Goal: Task Accomplishment & Management: Manage account settings

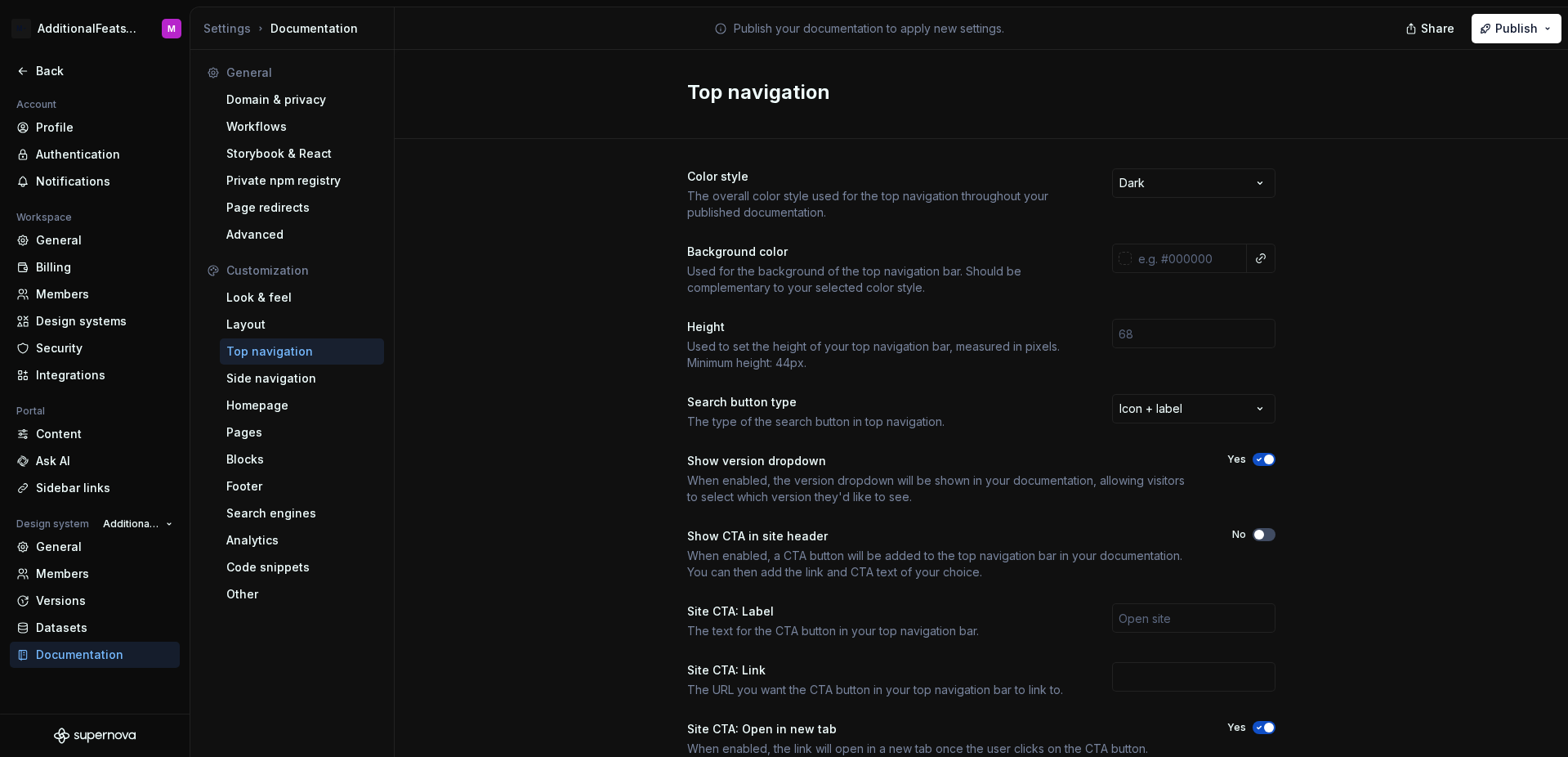
click at [137, 683] on div "Account Profile Authentication Notifications Workspace General Billing Members …" at bounding box center [94, 404] width 190 height 619
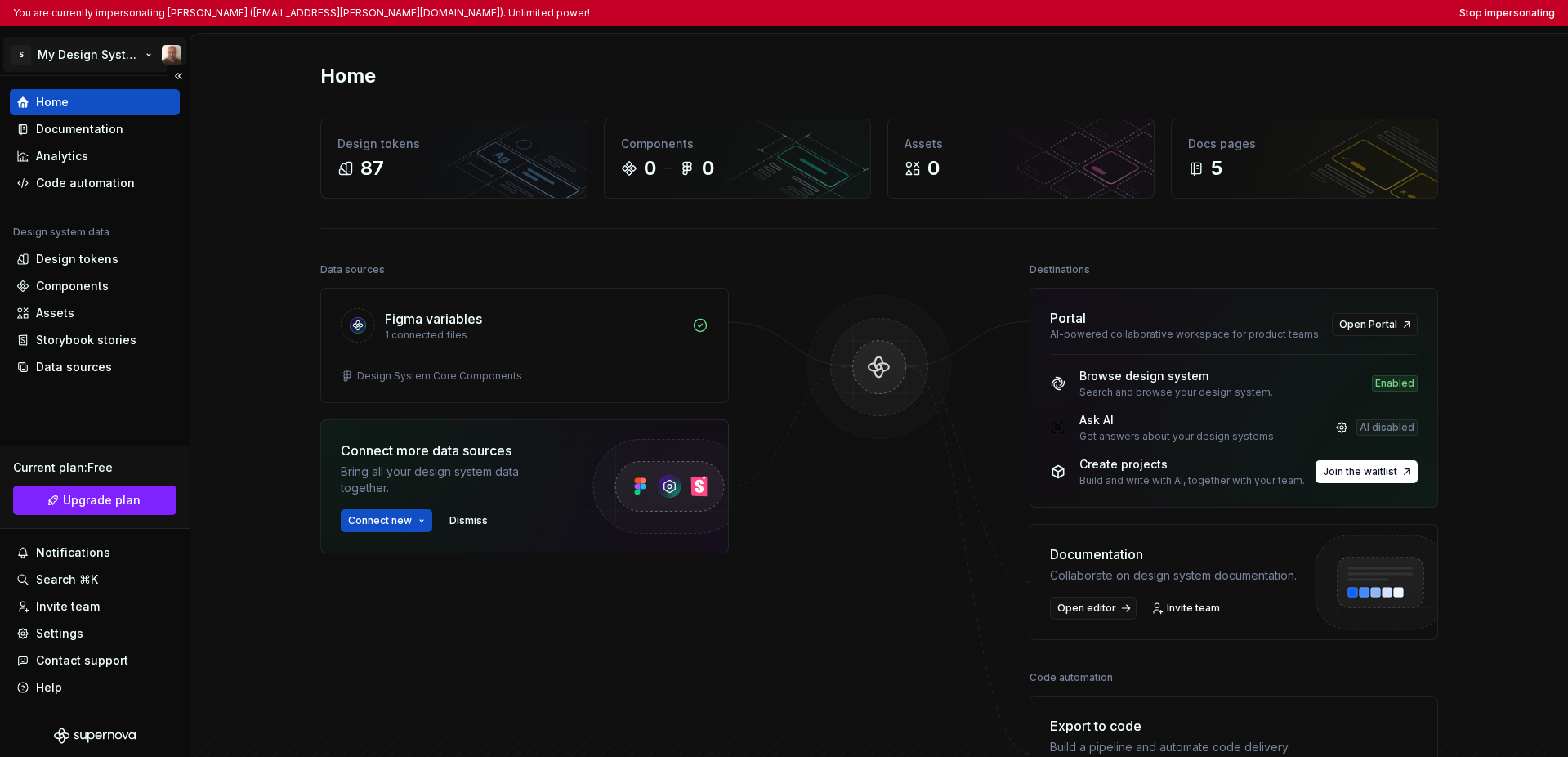
click at [113, 60] on html "You are currently impersonating Simone (ssalardi@soldo.com). Unlimited power! S…" at bounding box center [784, 378] width 1568 height 757
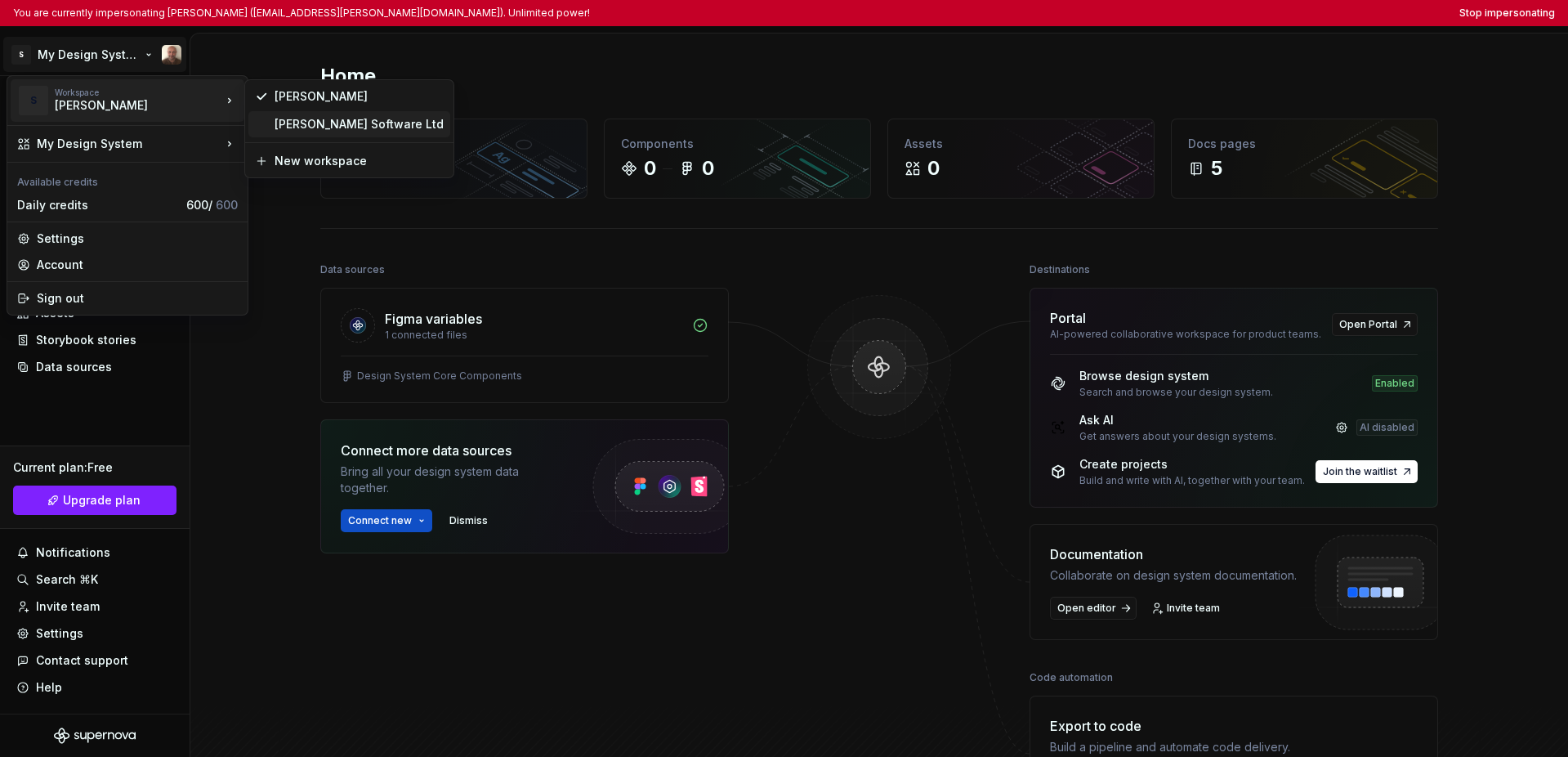
click at [293, 128] on div "Soldo Software Ltd" at bounding box center [359, 124] width 169 height 16
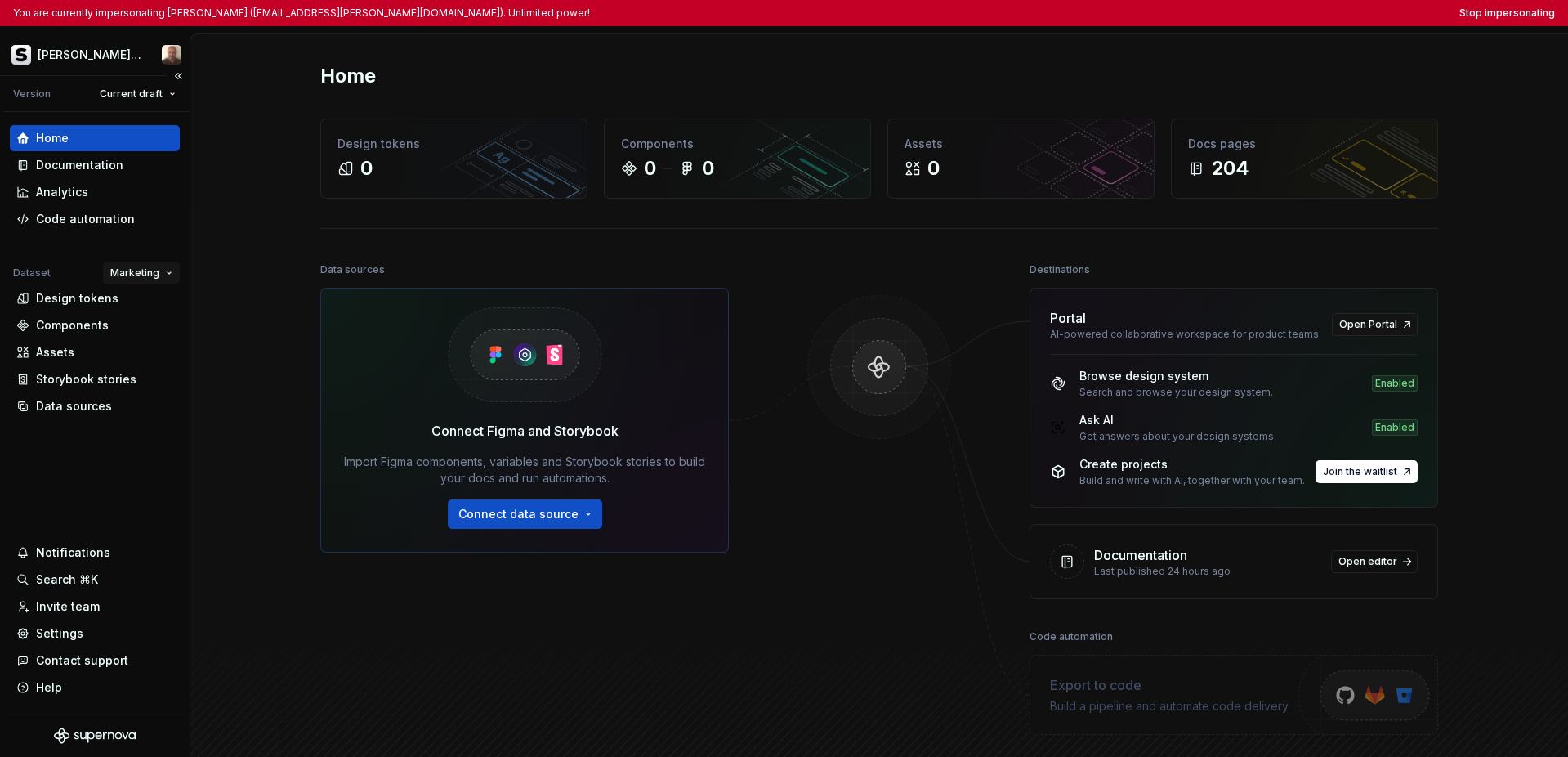
click at [145, 276] on html "You are currently impersonating Simone (ssalardi@soldo.com). Unlimited power! S…" at bounding box center [784, 378] width 1568 height 757
click at [140, 365] on div "Product" at bounding box center [187, 357] width 106 height 16
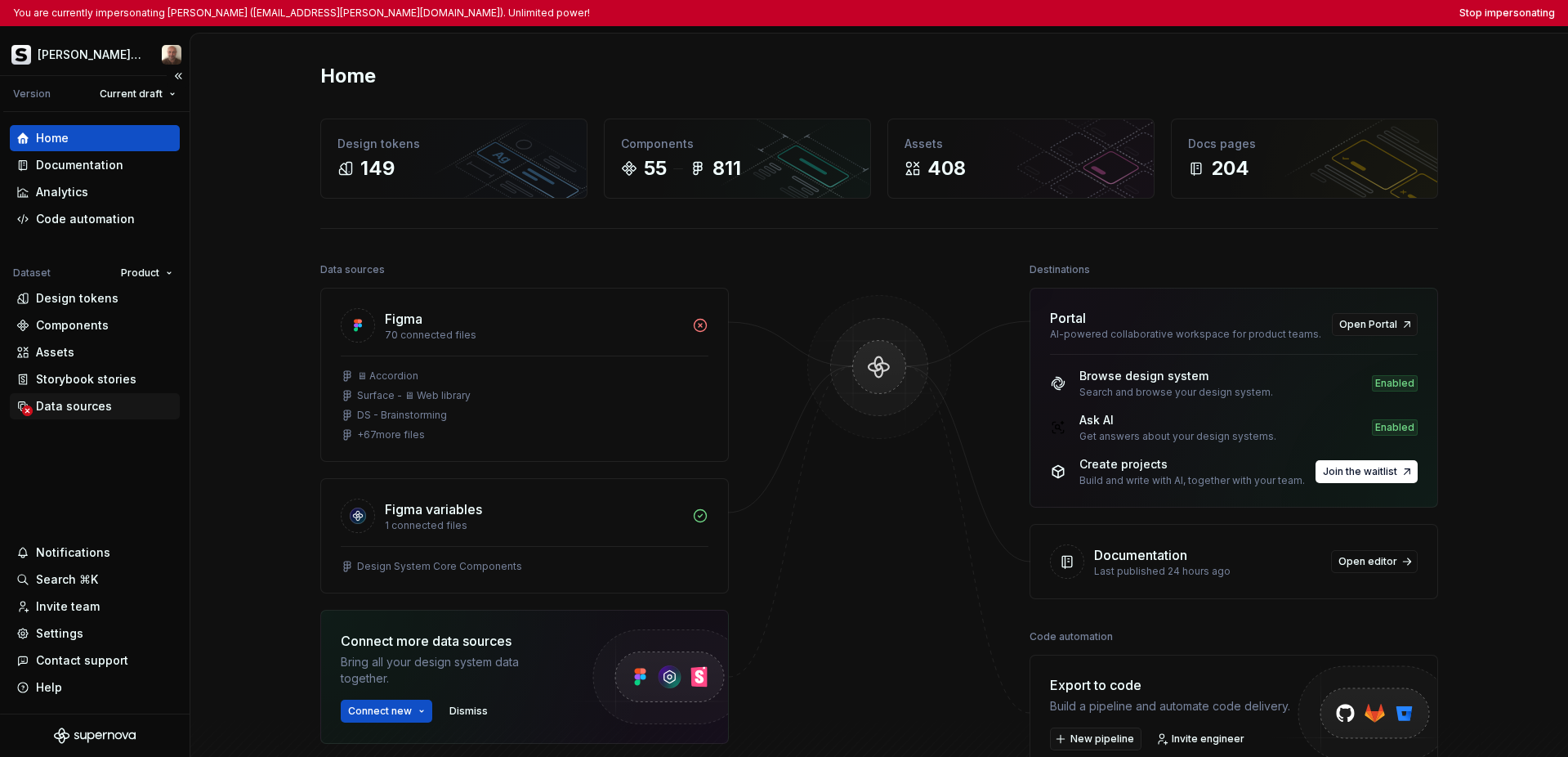
click at [74, 412] on div "Data sources" at bounding box center [74, 406] width 76 height 16
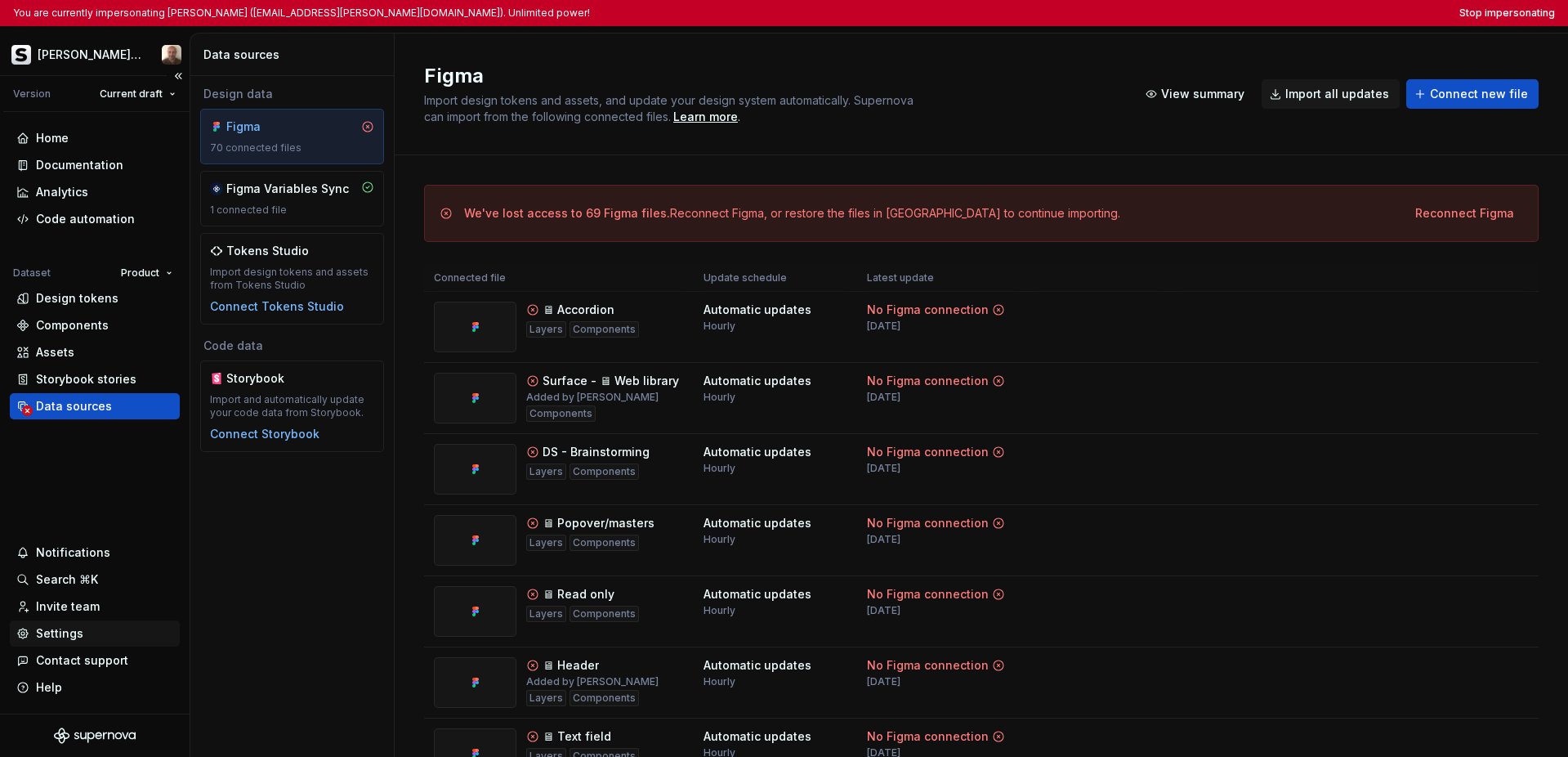
click at [72, 631] on div "Settings" at bounding box center [60, 633] width 48 height 16
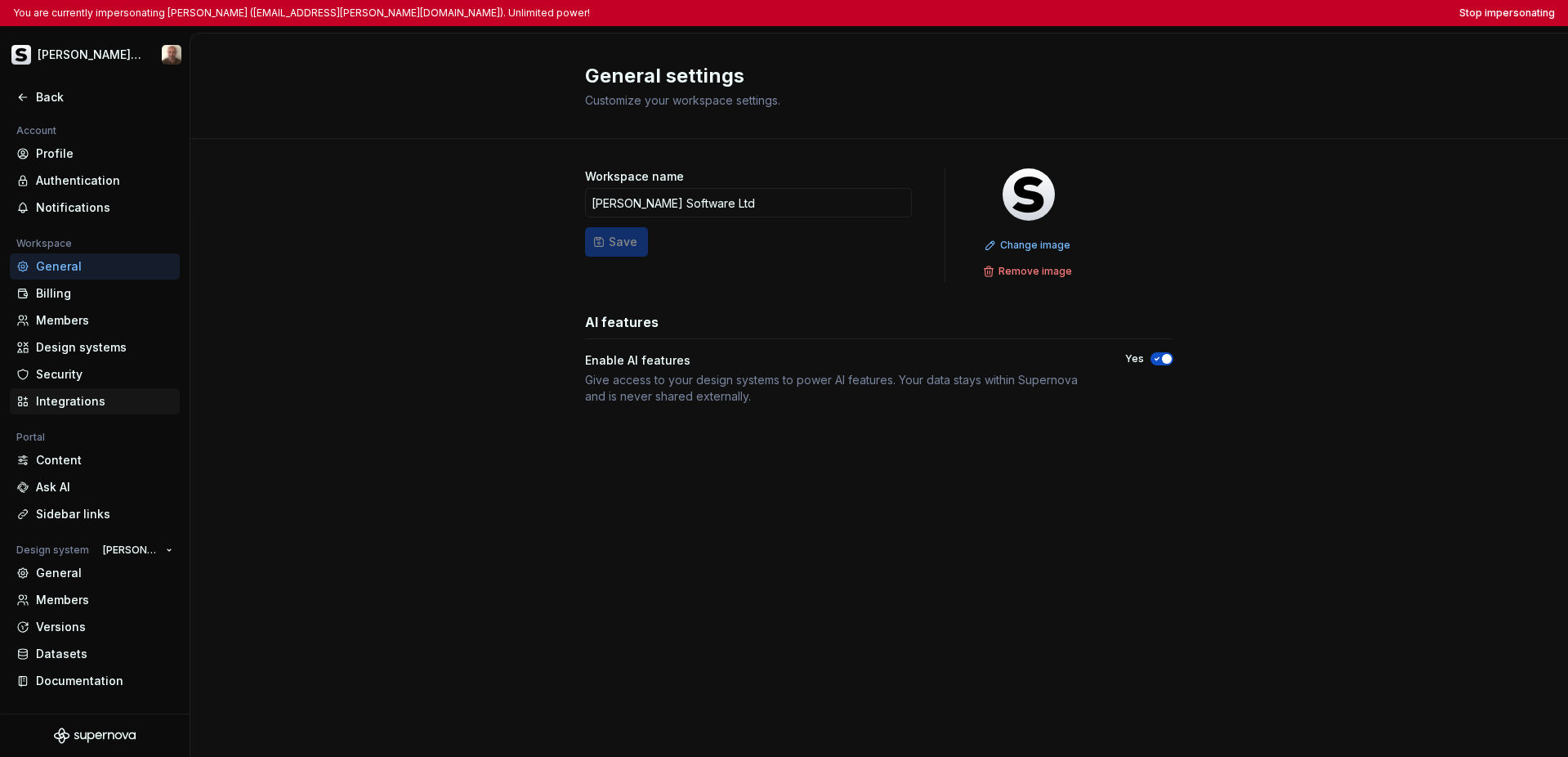
click at [96, 395] on div "Integrations" at bounding box center [105, 401] width 137 height 16
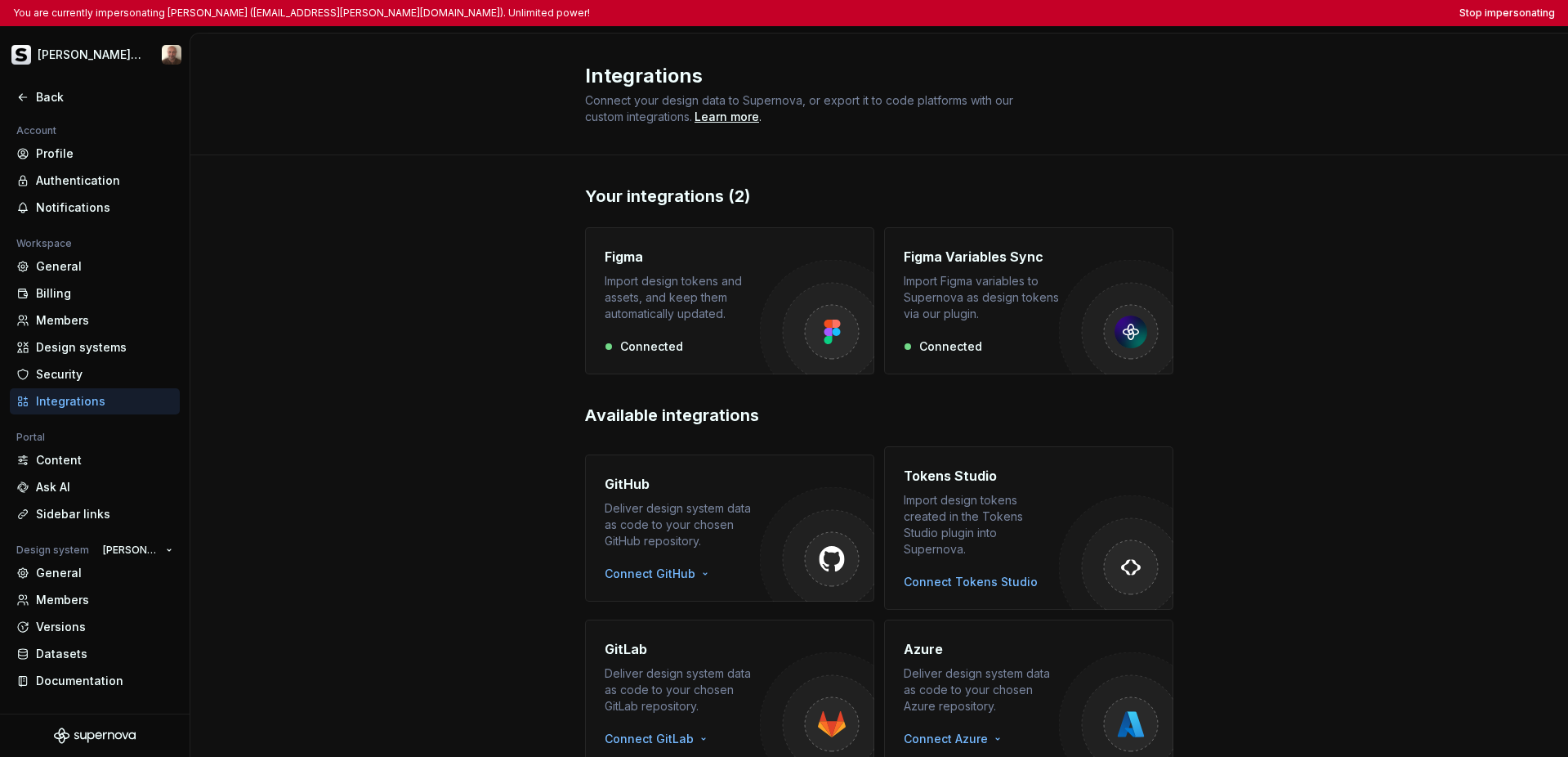
click at [700, 265] on div "Figma" at bounding box center [681, 257] width 156 height 20
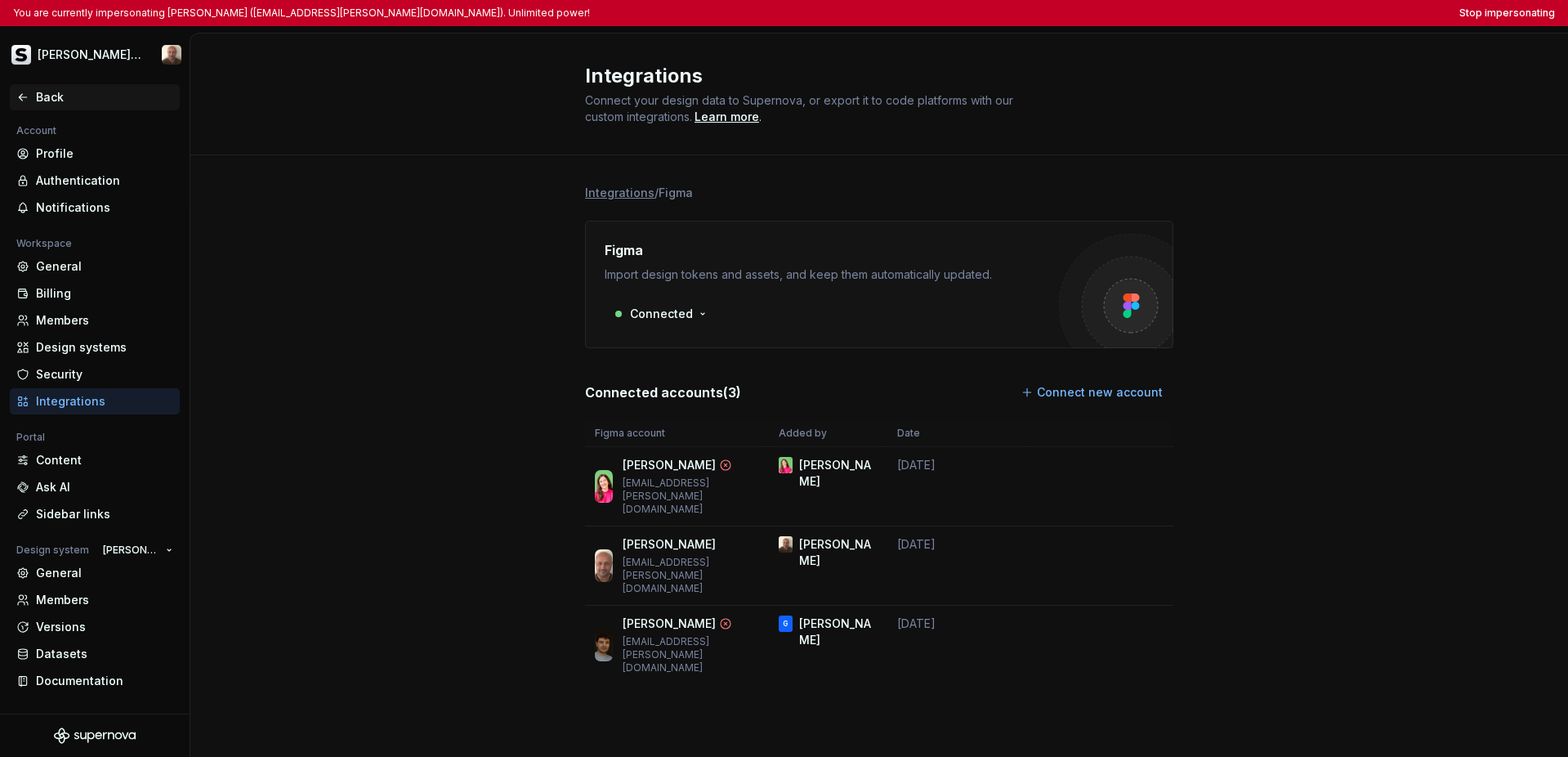
click at [19, 93] on icon at bounding box center [23, 97] width 13 height 13
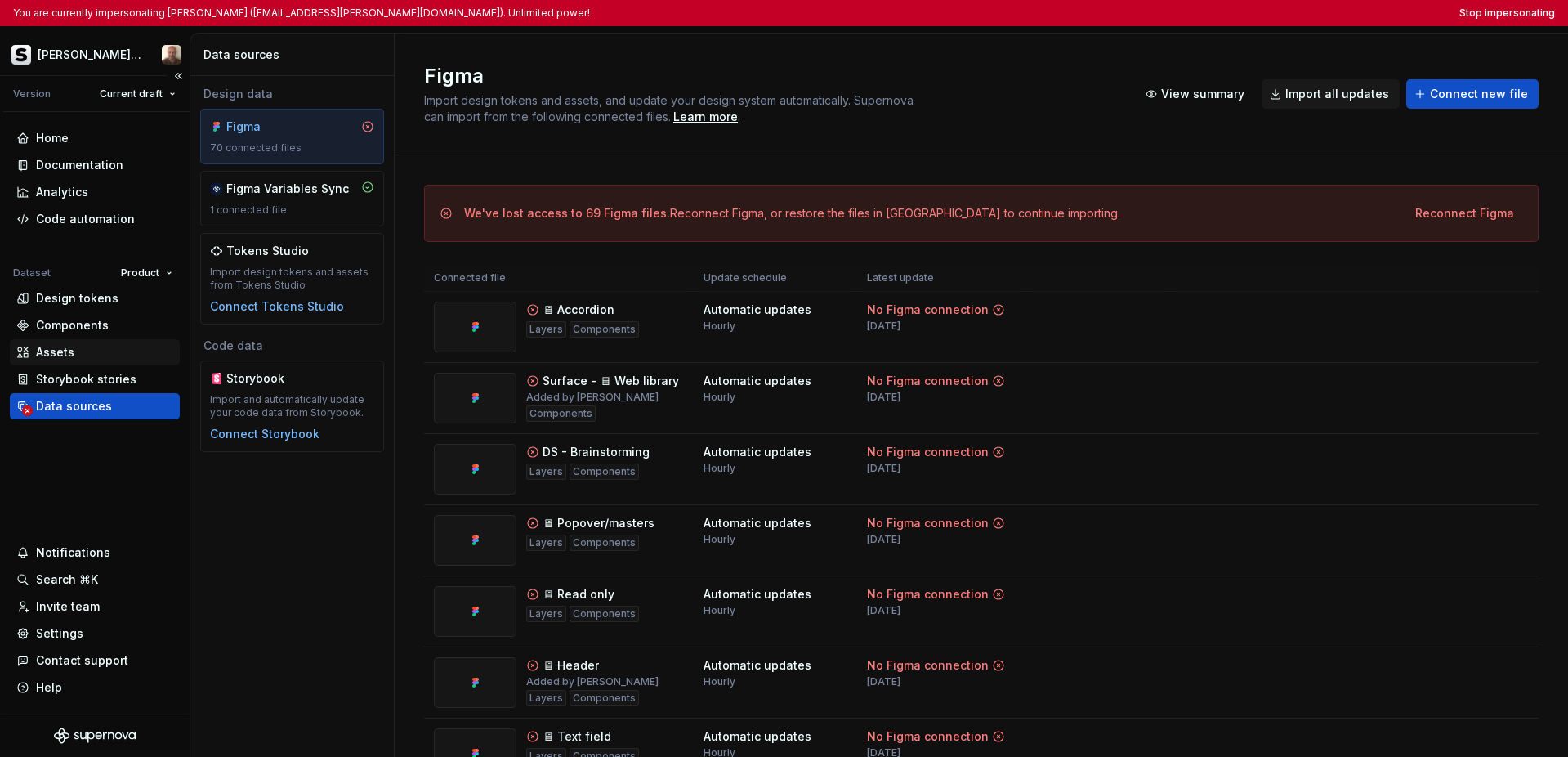
click at [73, 347] on div "Assets" at bounding box center [94, 351] width 157 height 16
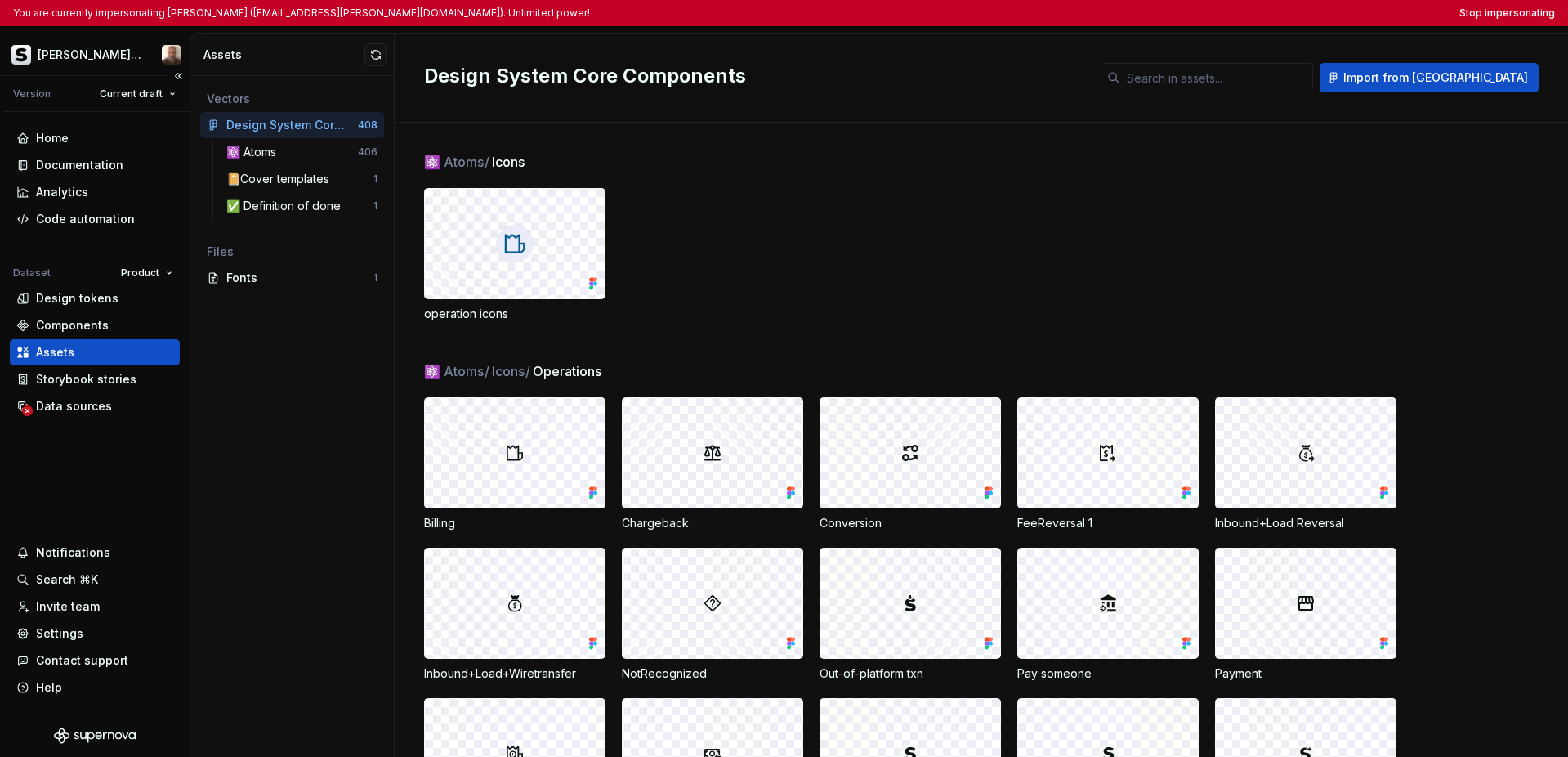
click at [129, 479] on div "Home Documentation Analytics Code automation Dataset Product Design tokens Comp…" at bounding box center [94, 412] width 190 height 601
click at [1110, 15] on button "Stop impersonating" at bounding box center [1507, 13] width 95 height 13
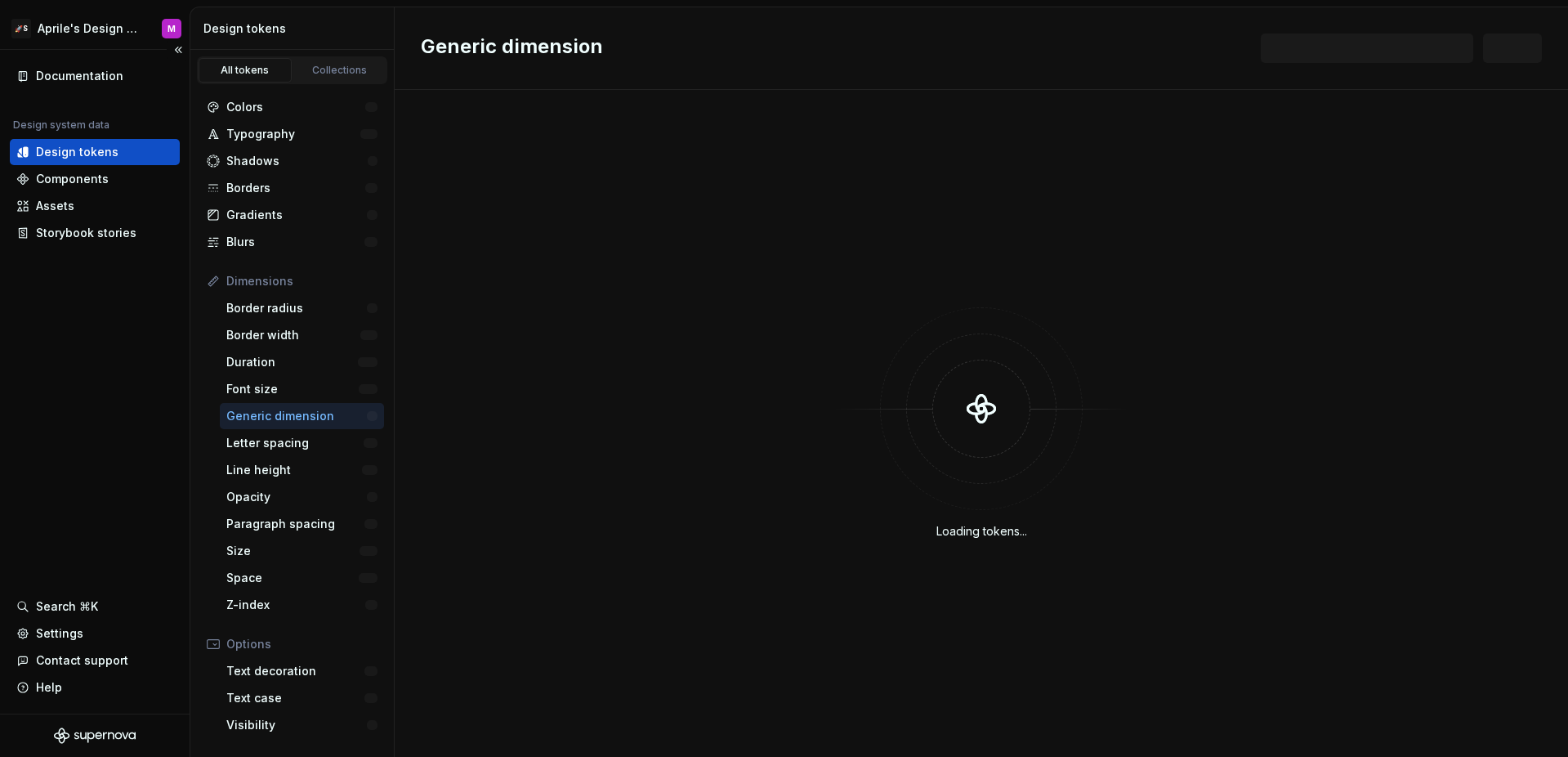
click at [139, 317] on div "Documentation Design system data Design tokens Components Assets Storybook stor…" at bounding box center [94, 381] width 190 height 663
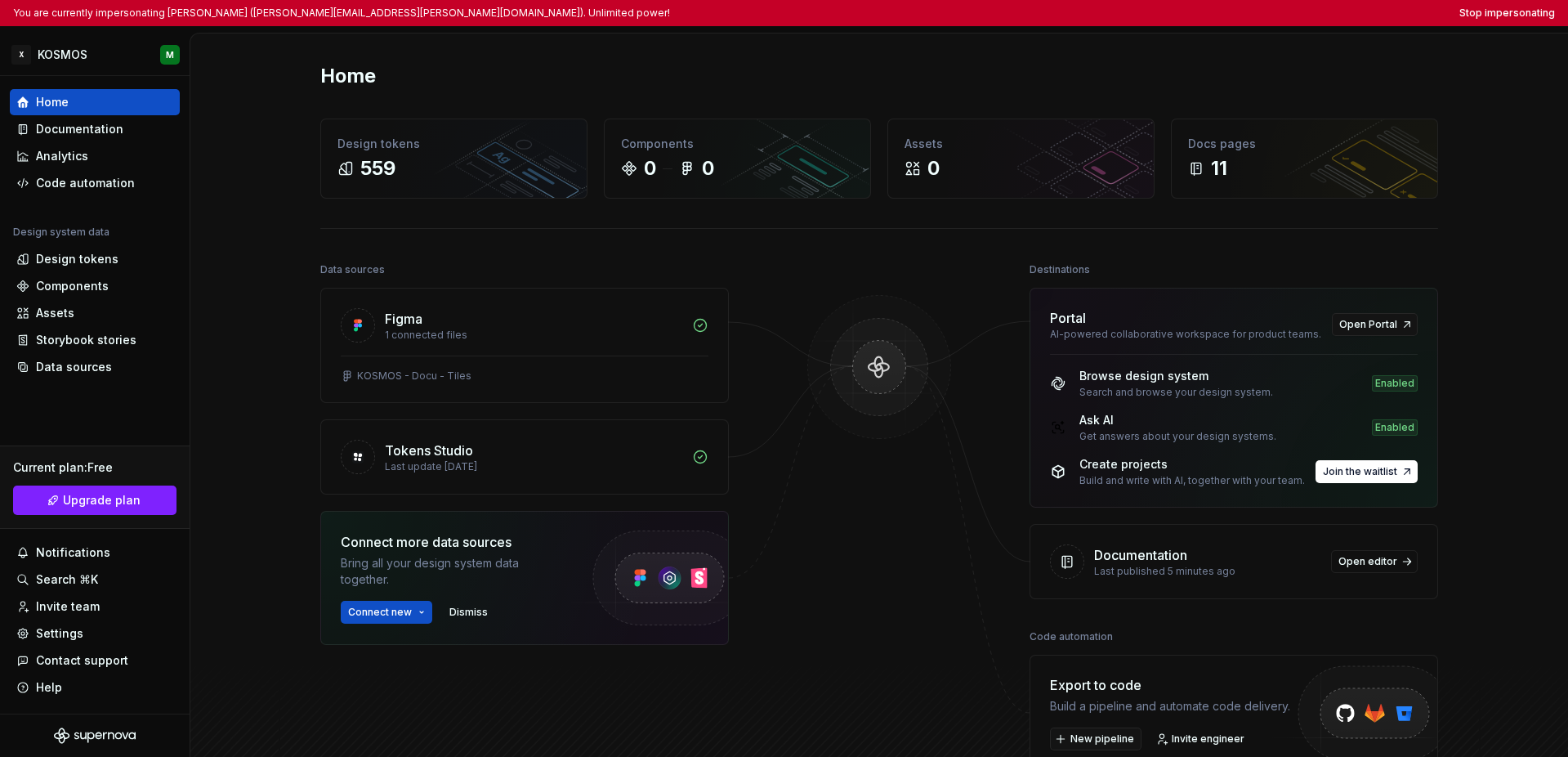
click at [736, 72] on div "Home" at bounding box center [879, 75] width 1118 height 26
click at [77, 63] on html "You are currently impersonating Mario (mario.prikasky@xxxl.digital). Unlimited …" at bounding box center [784, 378] width 1568 height 757
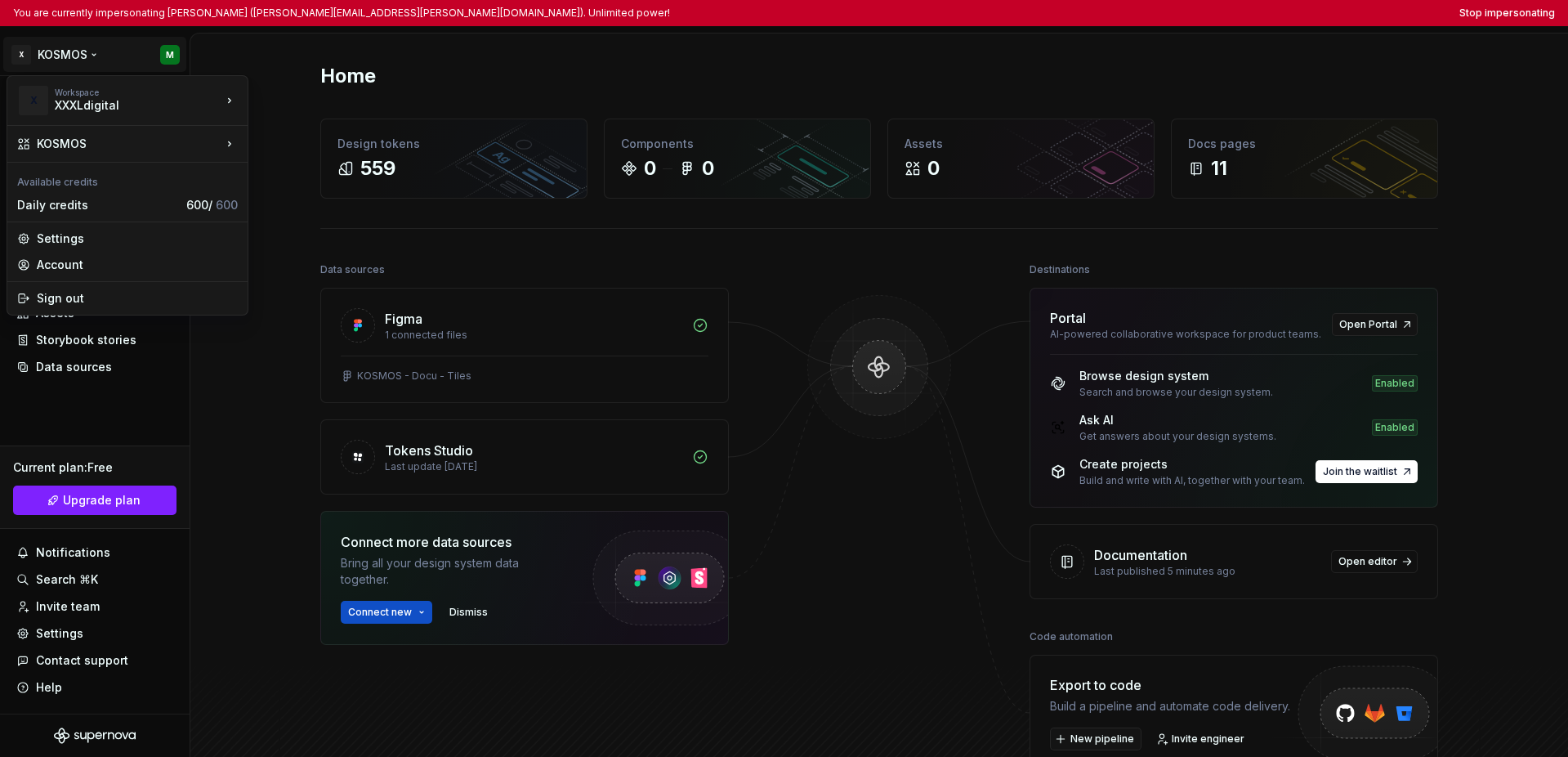
click at [91, 414] on html "You are currently impersonating Mario (mario.prikasky@xxxl.digital). Unlimited …" at bounding box center [784, 378] width 1568 height 757
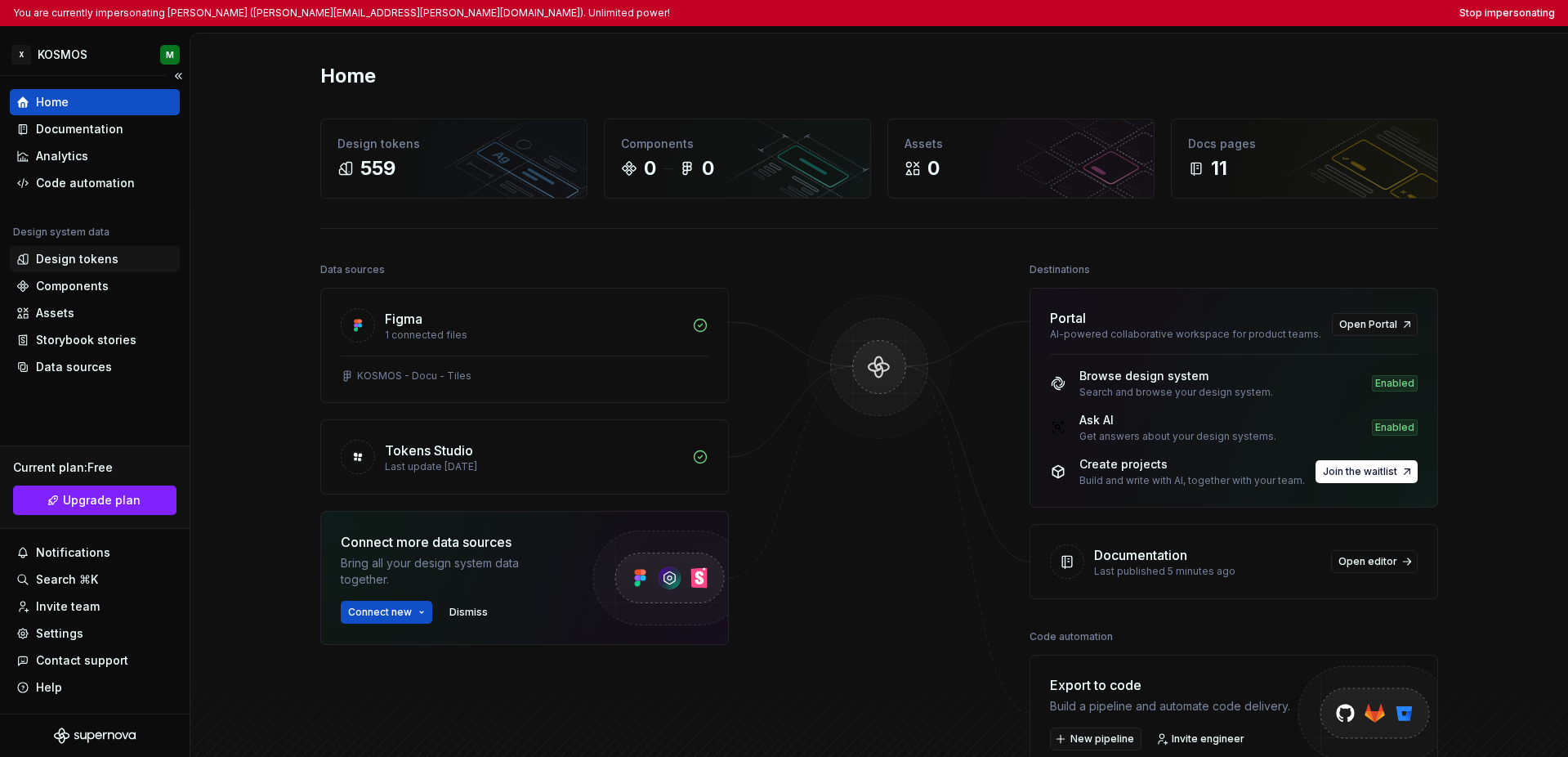
click at [86, 264] on div "Design tokens" at bounding box center [77, 259] width 82 height 16
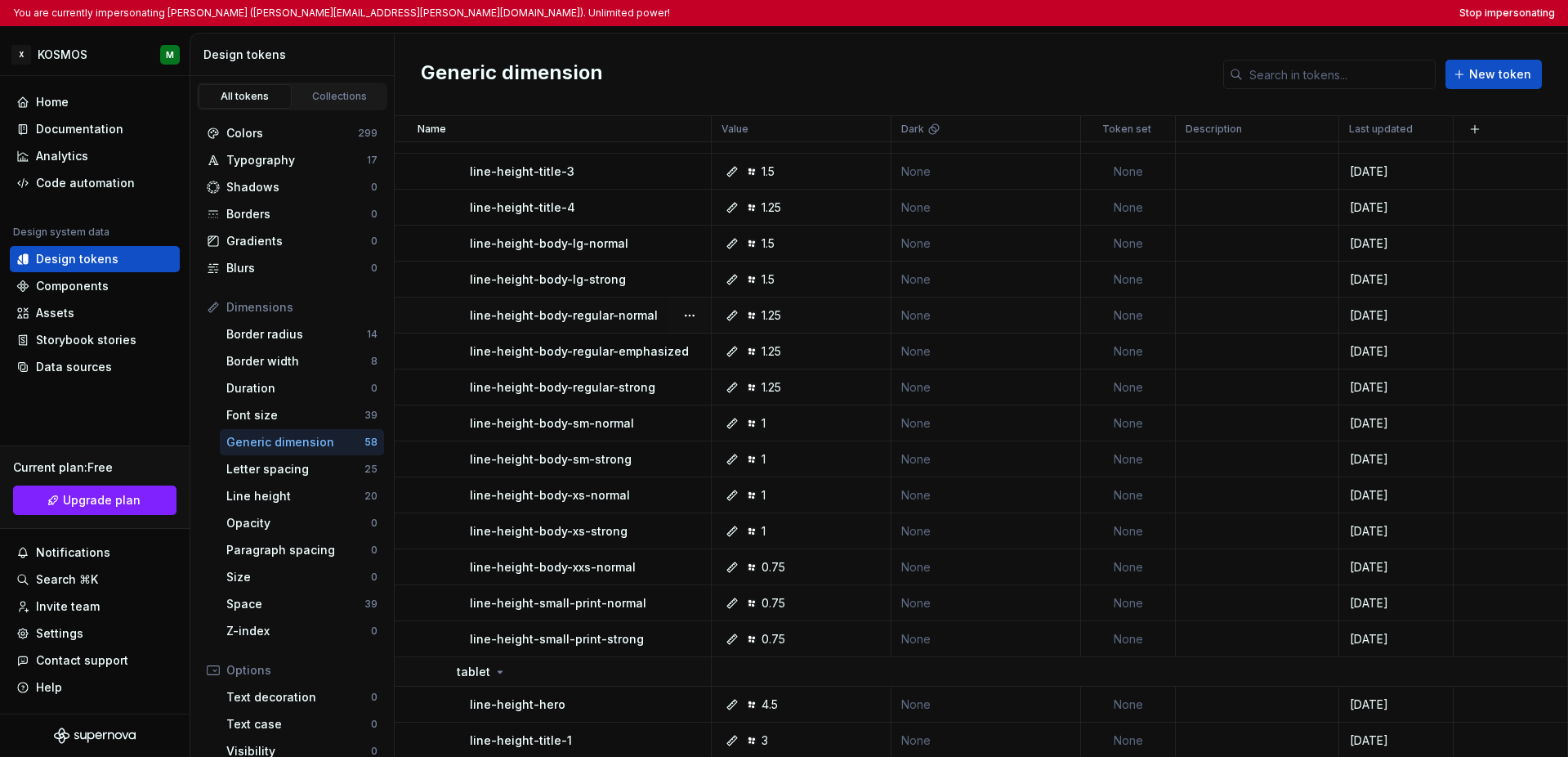
scroll to position [364, 0]
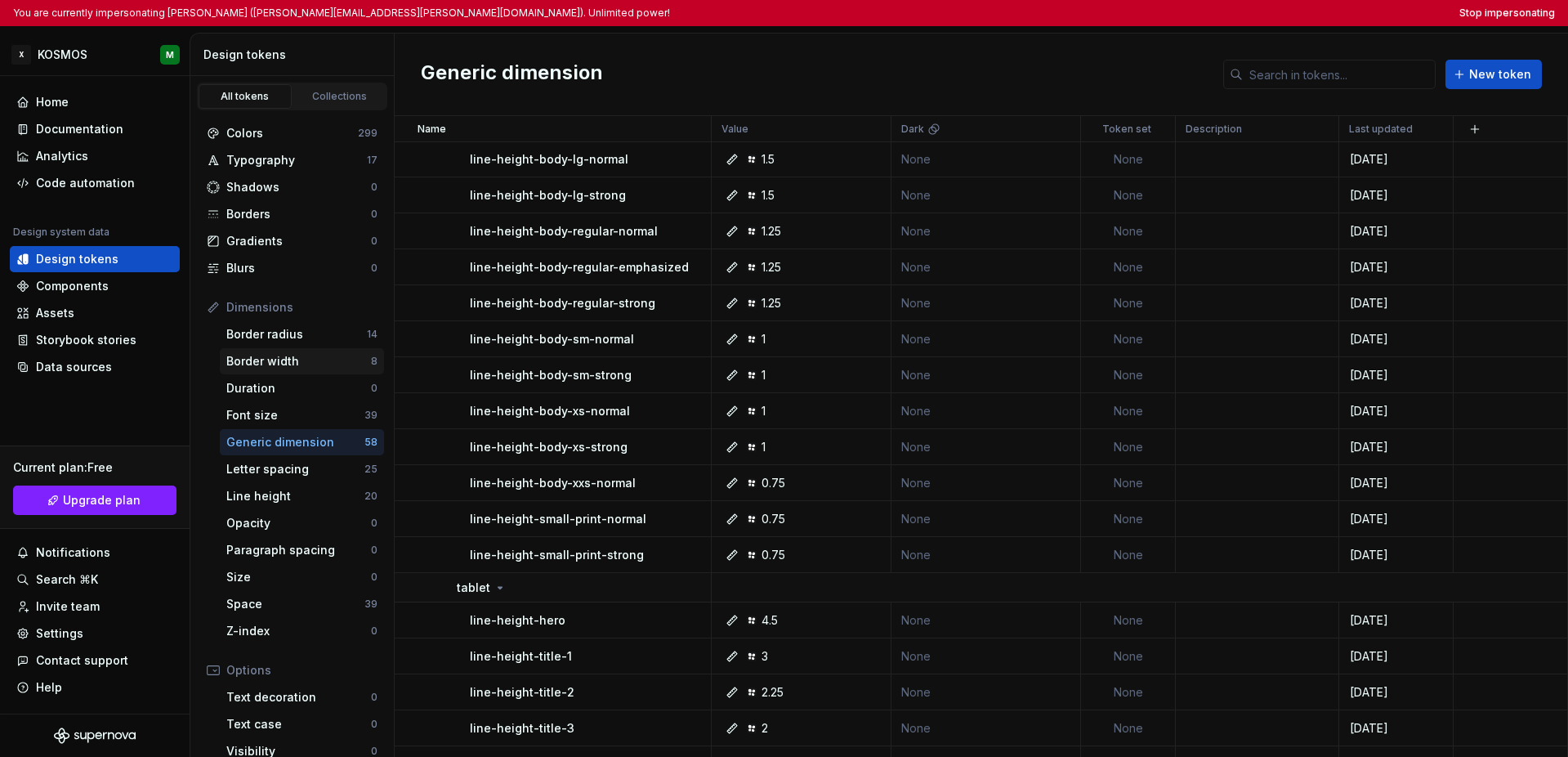
click at [283, 366] on div "Border width" at bounding box center [299, 361] width 145 height 16
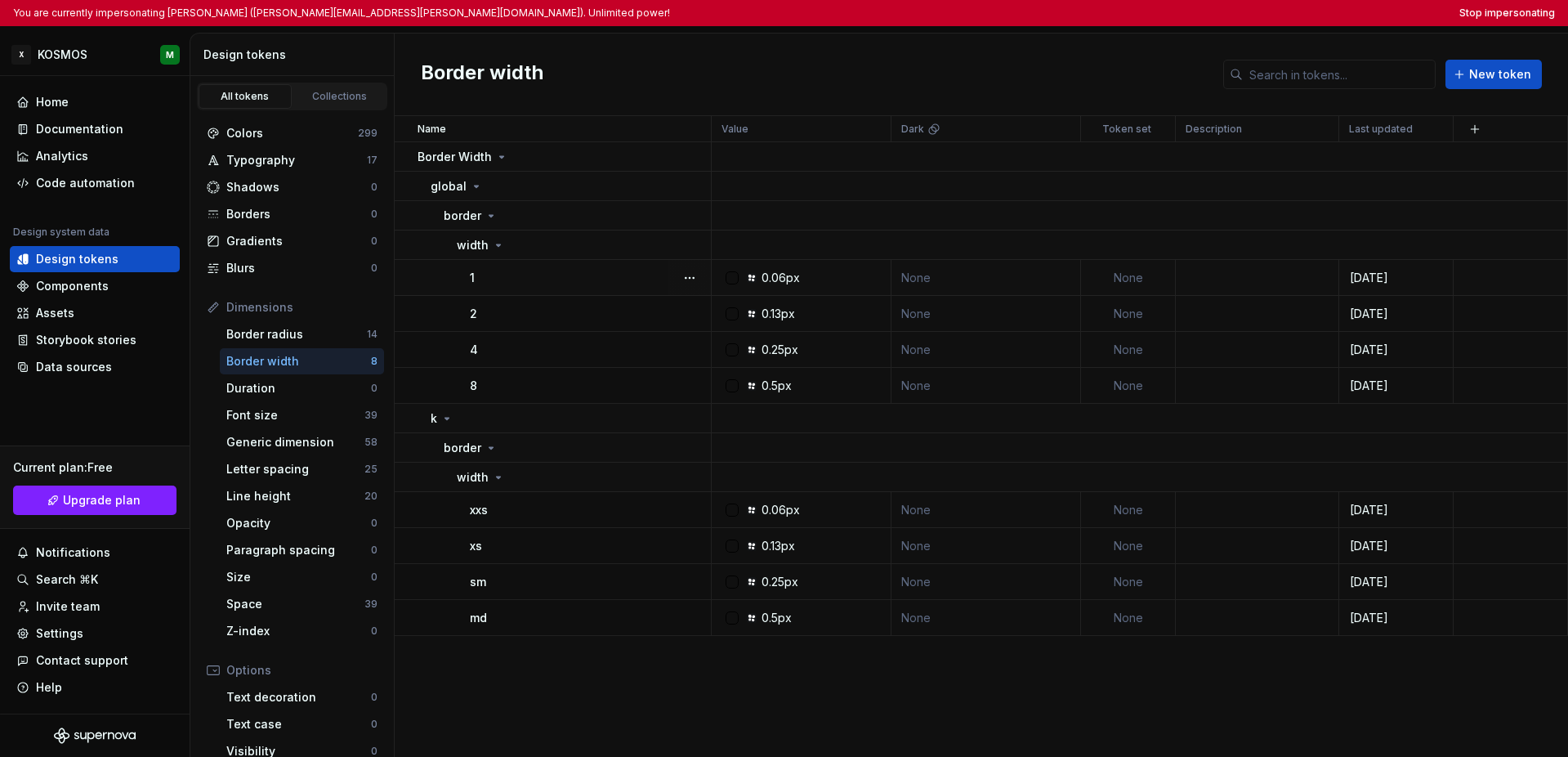
click at [635, 286] on td "1" at bounding box center [553, 278] width 317 height 36
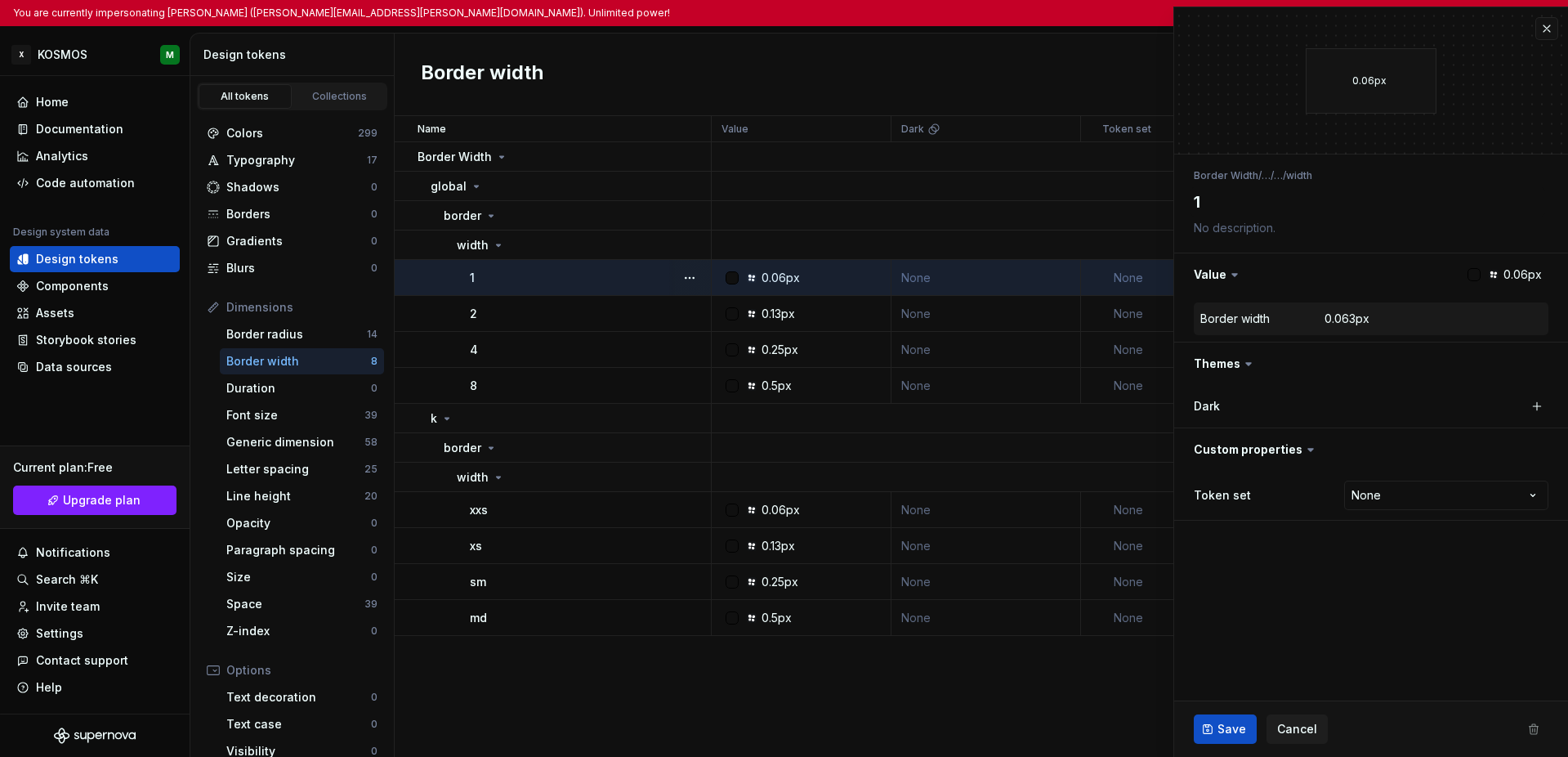
type textarea "*"
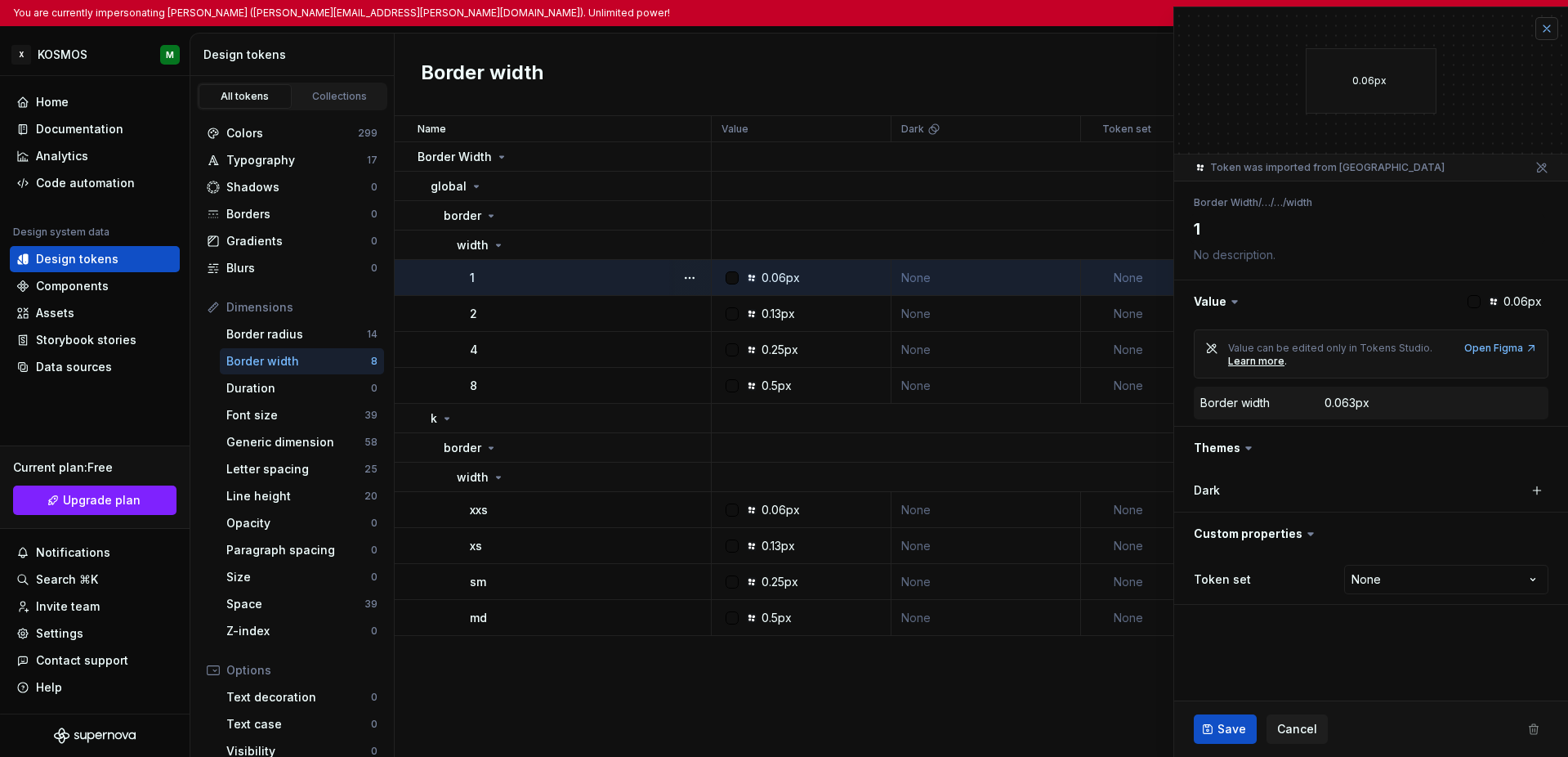
click at [1110, 33] on button "button" at bounding box center [1547, 29] width 23 height 23
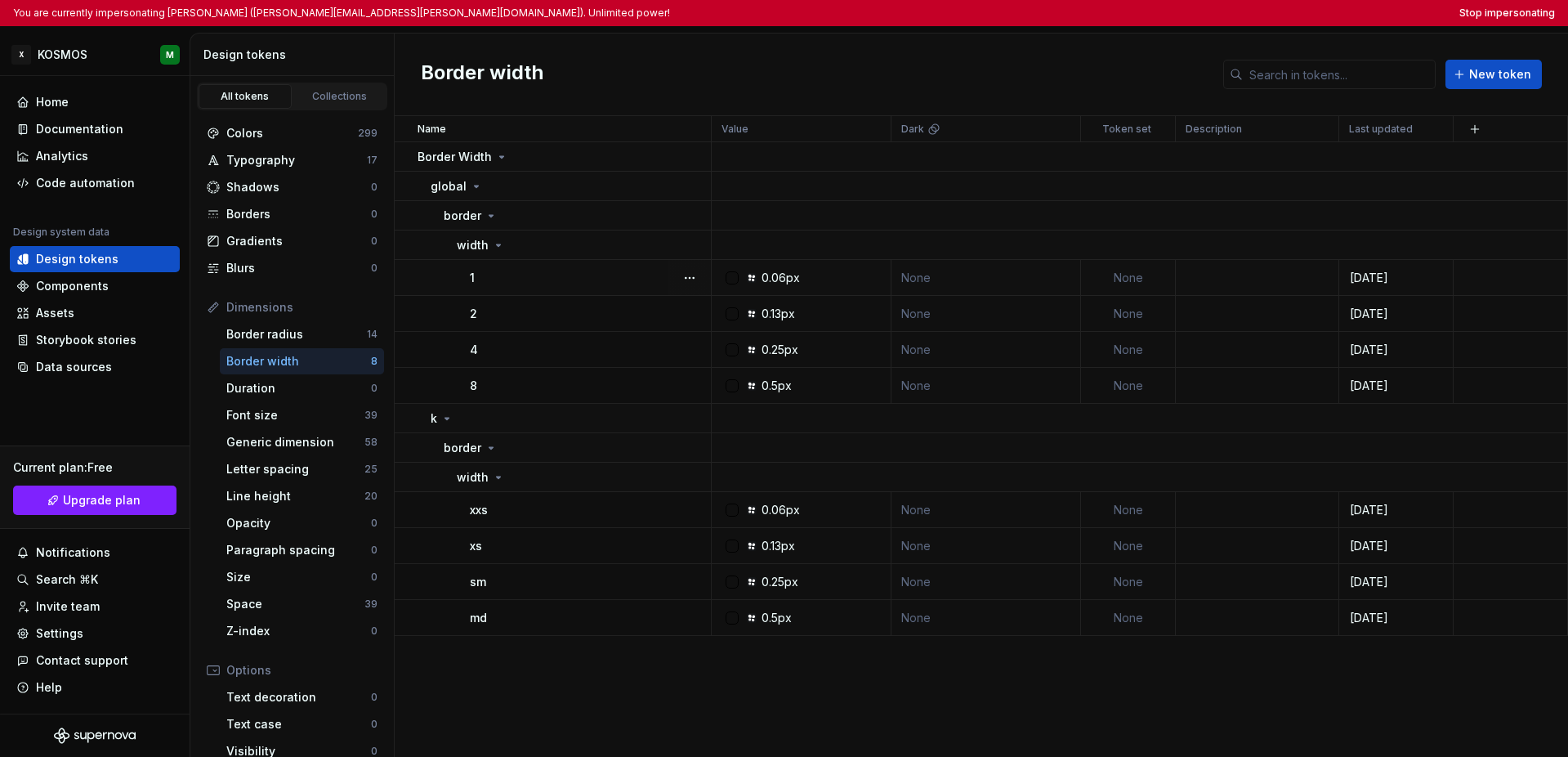
click at [1110, 82] on div "Border width New token" at bounding box center [980, 74] width 1173 height 82
click at [1110, 12] on button "Stop impersonating" at bounding box center [1507, 13] width 95 height 13
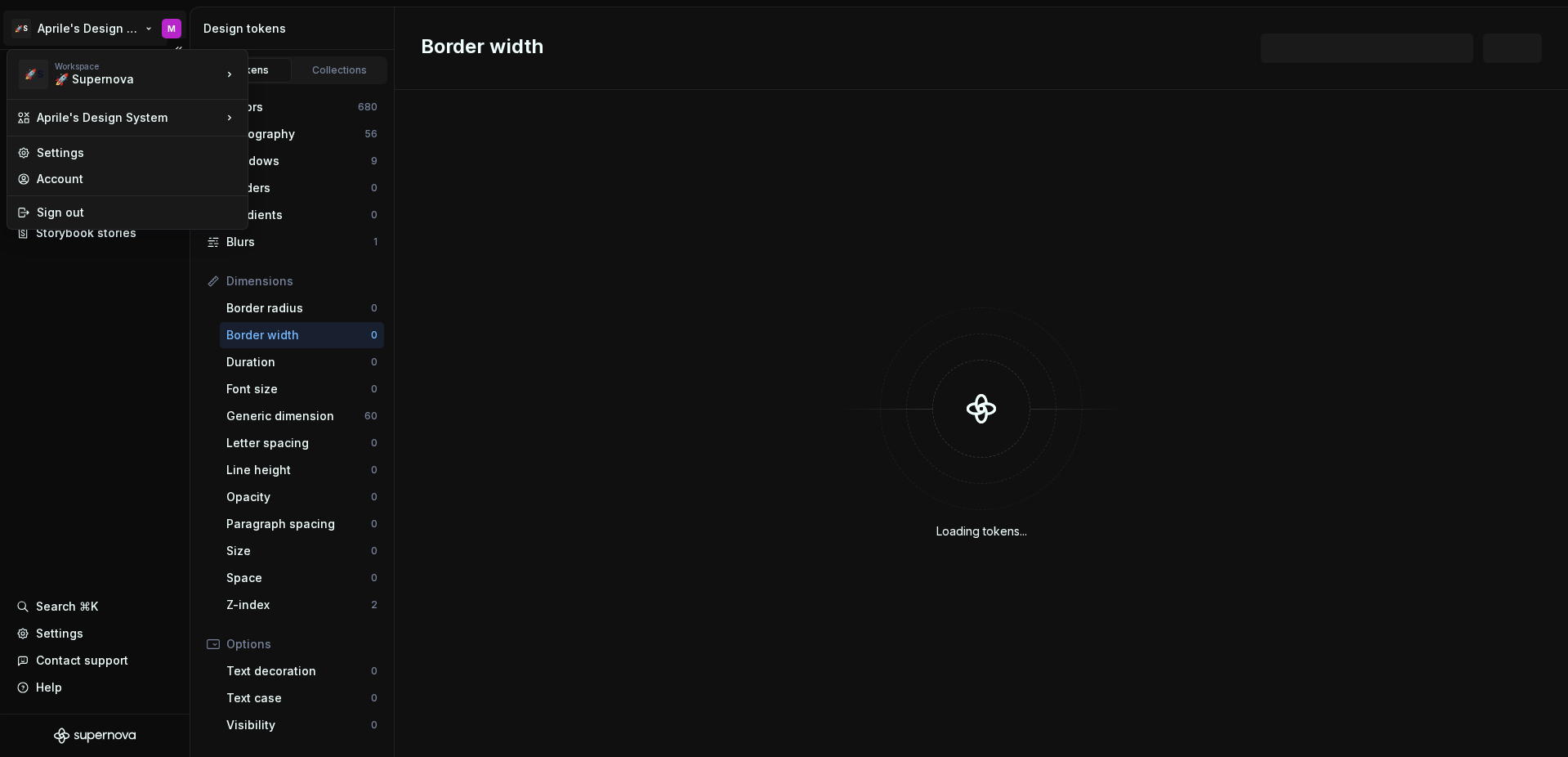
click at [90, 28] on html "🚀S Aprile's Design System M Documentation Design system data Design tokens Comp…" at bounding box center [784, 378] width 1568 height 757
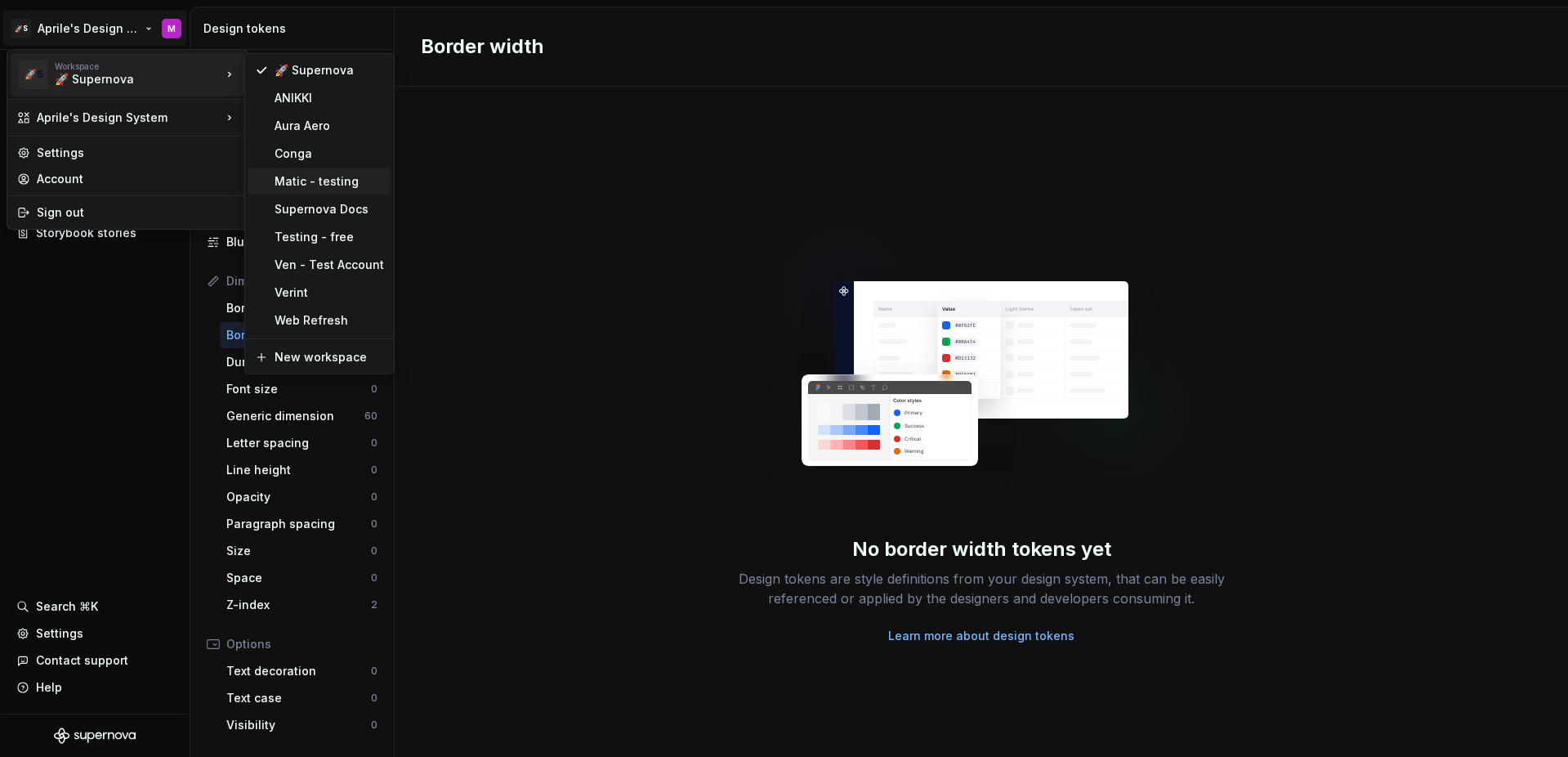
click at [338, 188] on div "Matic - testing" at bounding box center [329, 180] width 110 height 16
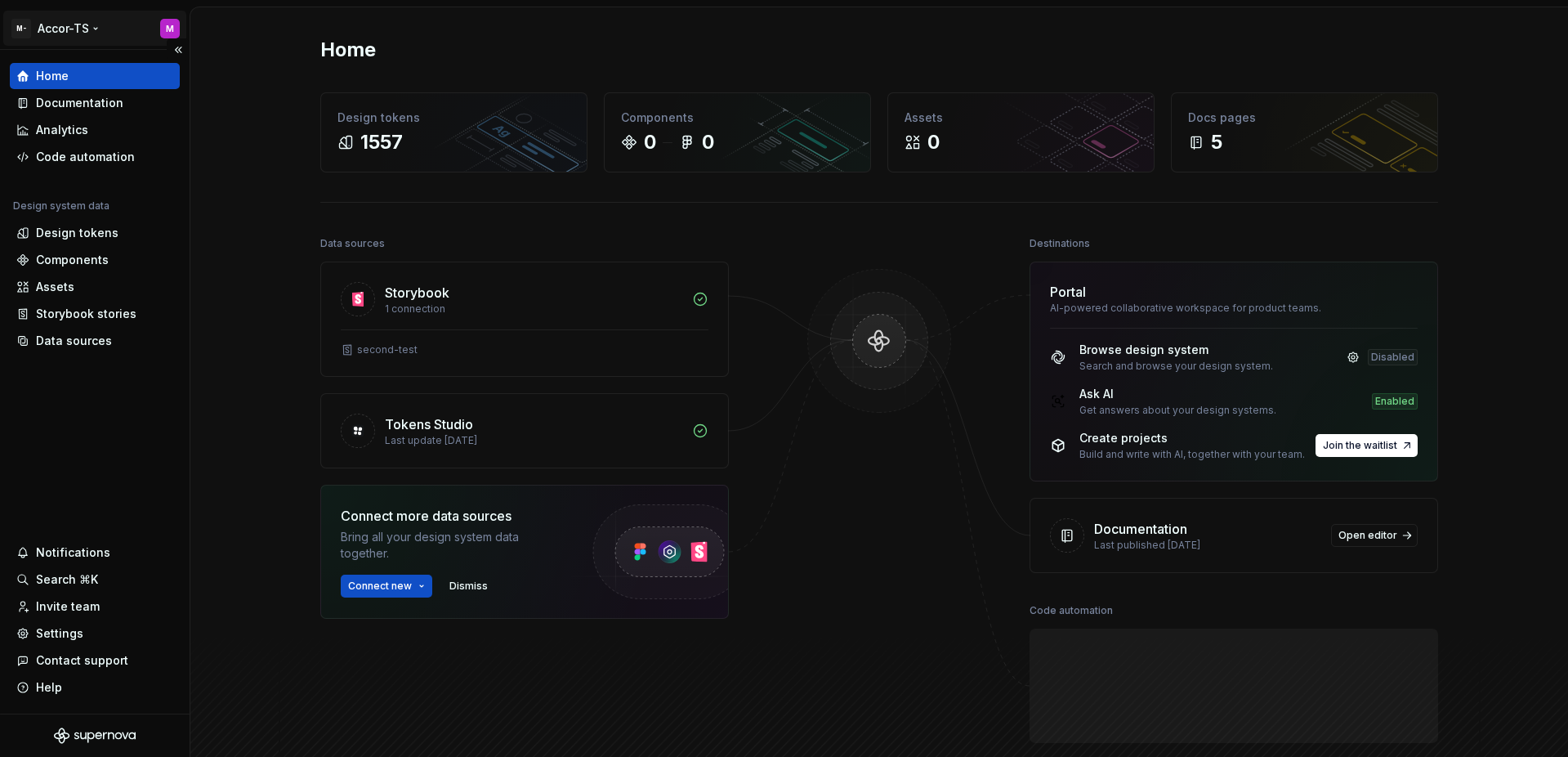
click at [94, 31] on html "M- Accor-TS M Home Documentation Analytics Code automation Design system data D…" at bounding box center [784, 378] width 1568 height 757
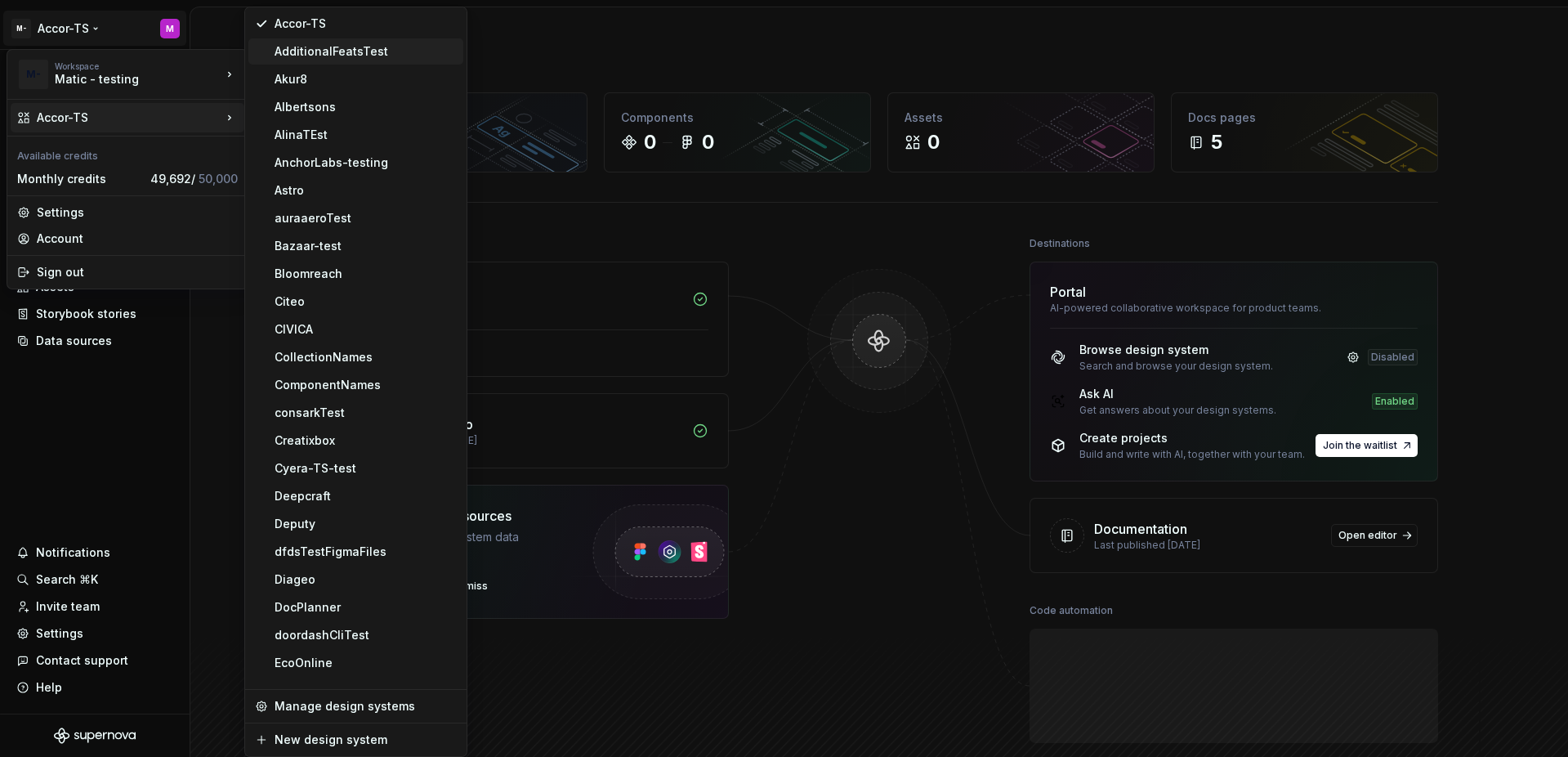
click at [379, 50] on div "AdditionalFeatsTest" at bounding box center [366, 51] width 182 height 16
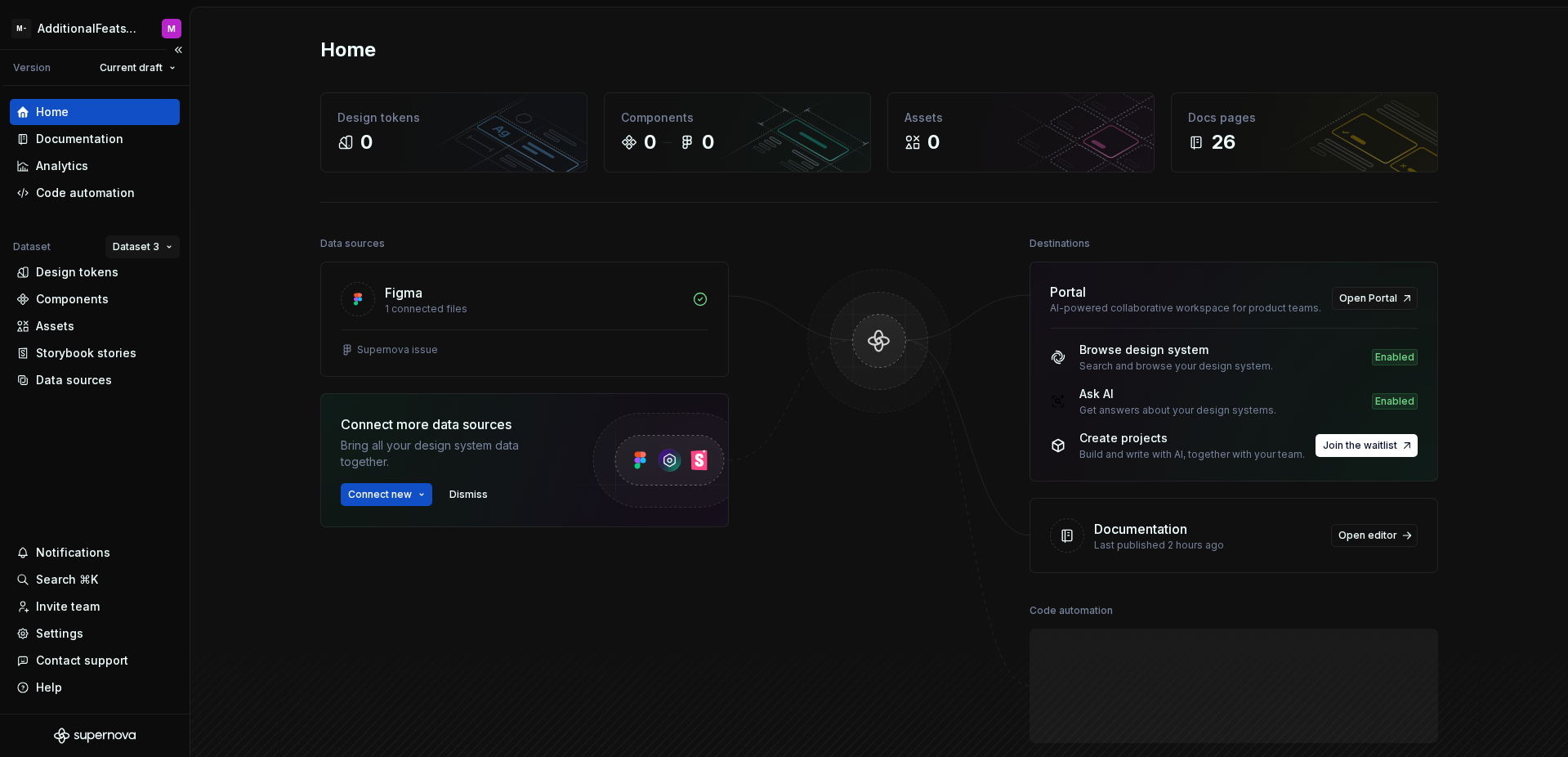
click at [128, 250] on html "M- AdditionalFeatsTest M Version Current draft Home Documentation Analytics Cod…" at bounding box center [784, 378] width 1568 height 757
click at [147, 278] on div "Dataset 1" at bounding box center [190, 278] width 106 height 16
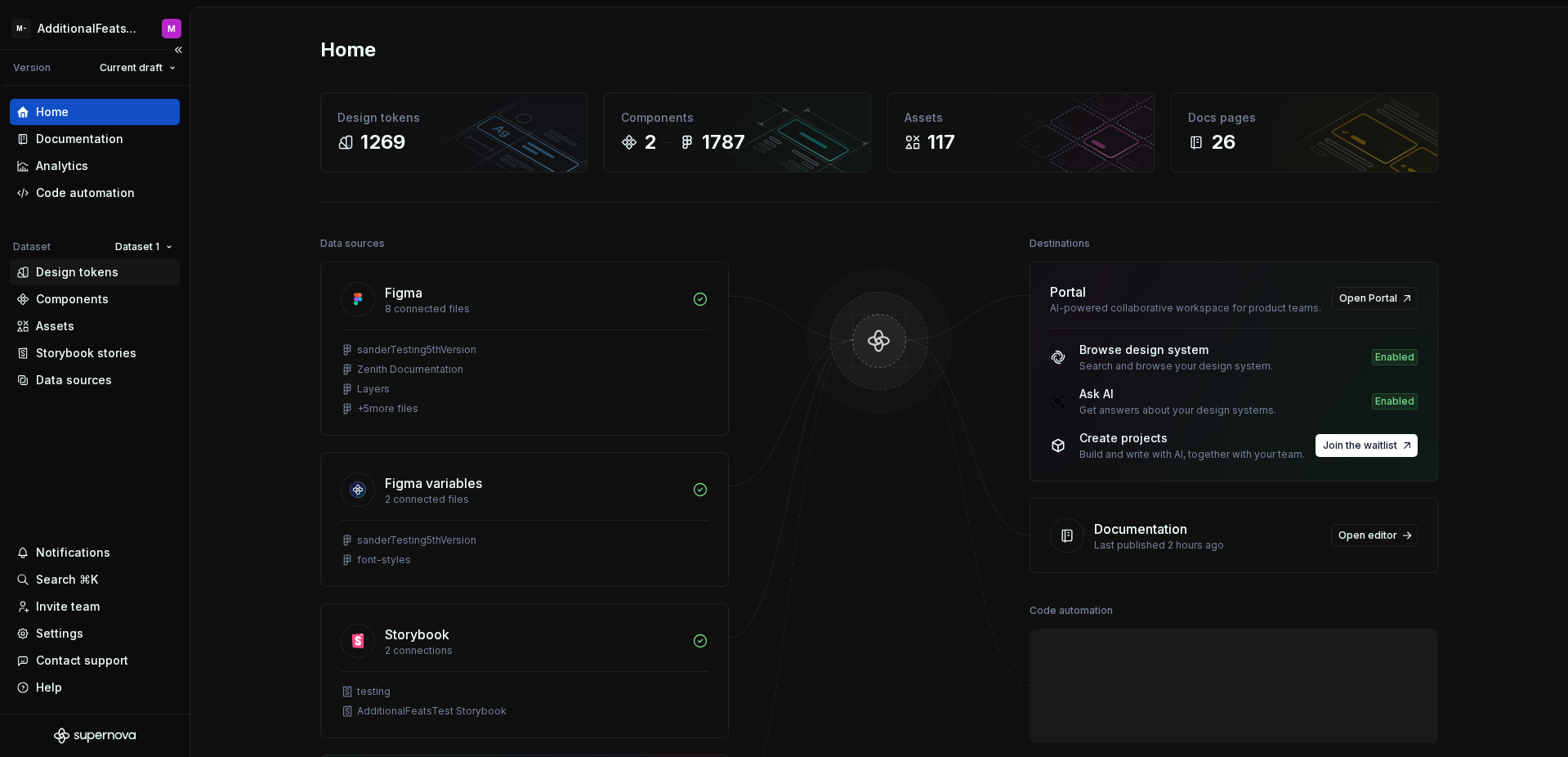
click at [90, 265] on div "Design tokens" at bounding box center [77, 272] width 82 height 16
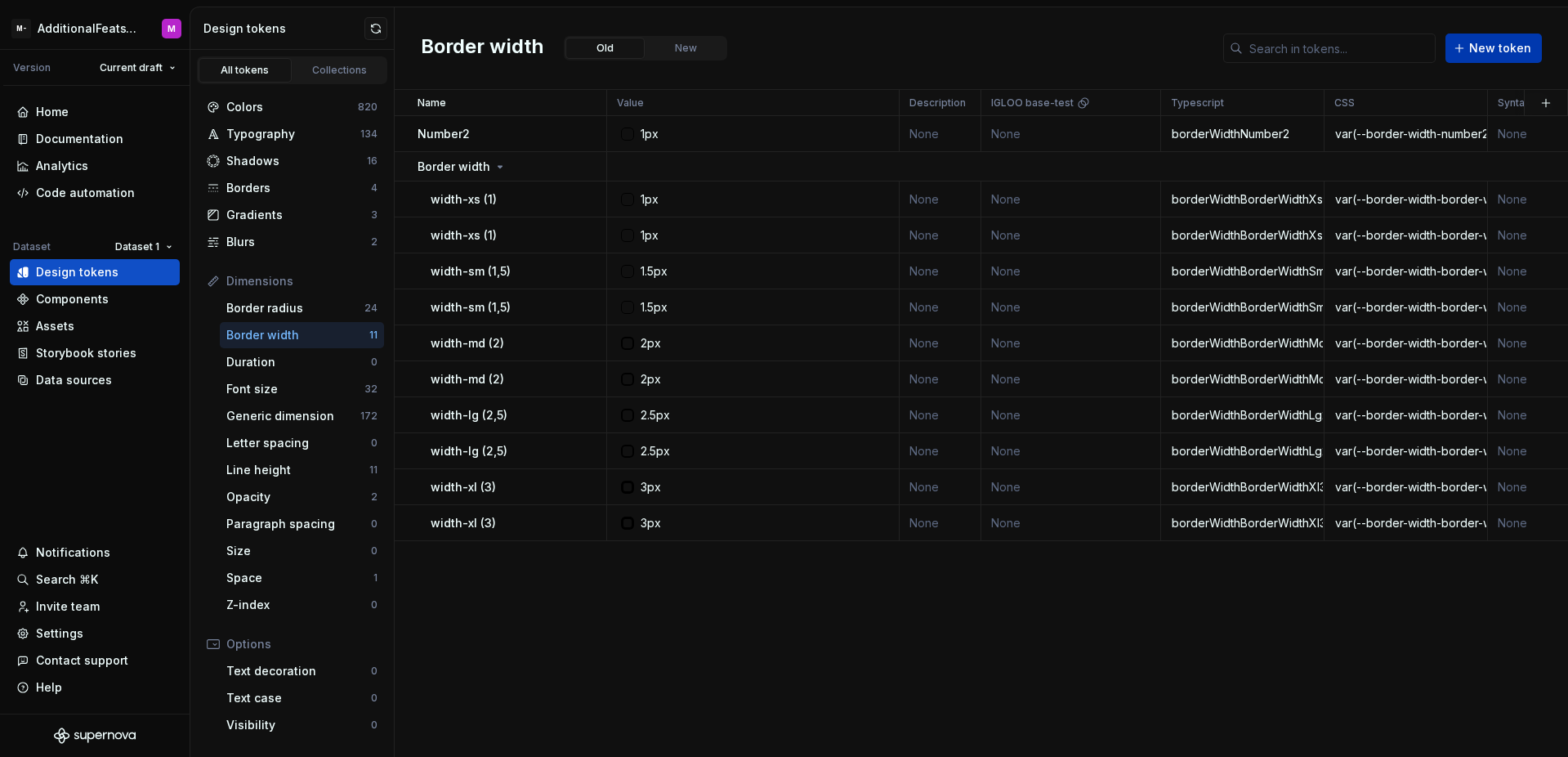
click at [1488, 50] on span "New token" at bounding box center [1499, 48] width 62 height 16
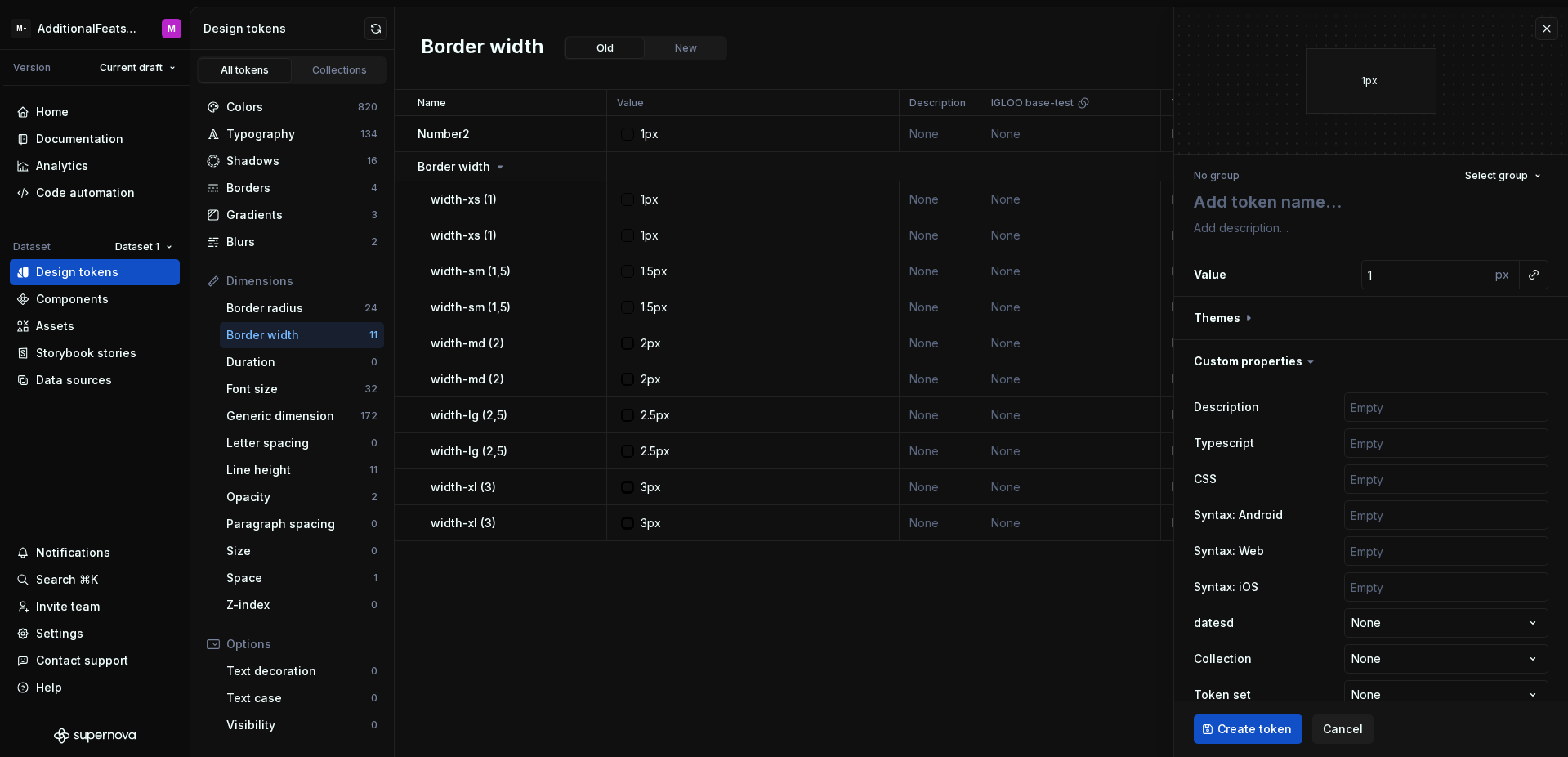
type textarea "*"
click at [1490, 280] on div "px" at bounding box center [1504, 274] width 30 height 30
click at [1490, 278] on div "px" at bounding box center [1504, 274] width 30 height 30
type input "0"
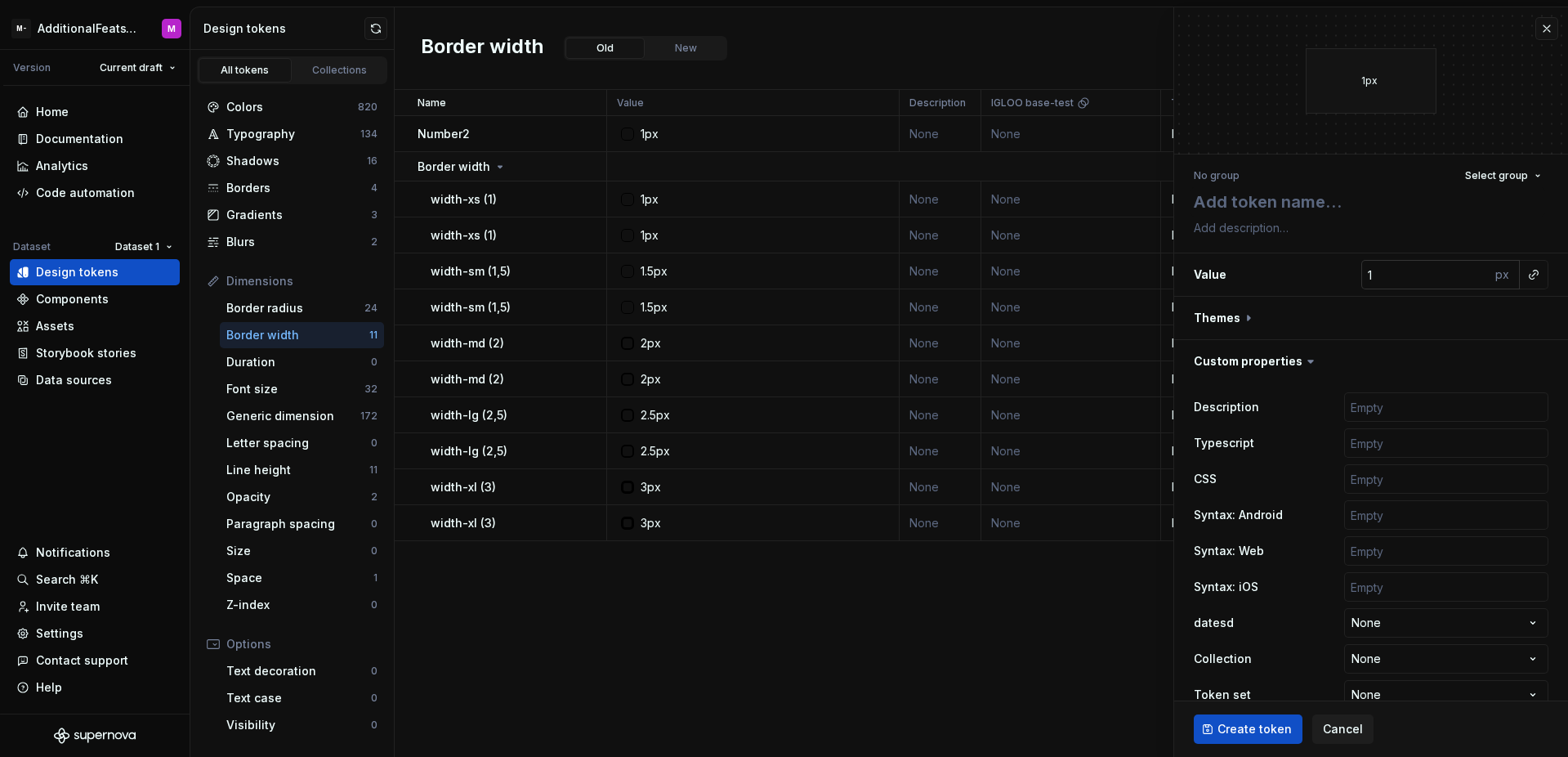
type textarea "*"
click at [1471, 275] on input "0" at bounding box center [1425, 274] width 129 height 30
type input "1"
type textarea "*"
click at [1465, 273] on input "1" at bounding box center [1425, 274] width 129 height 30
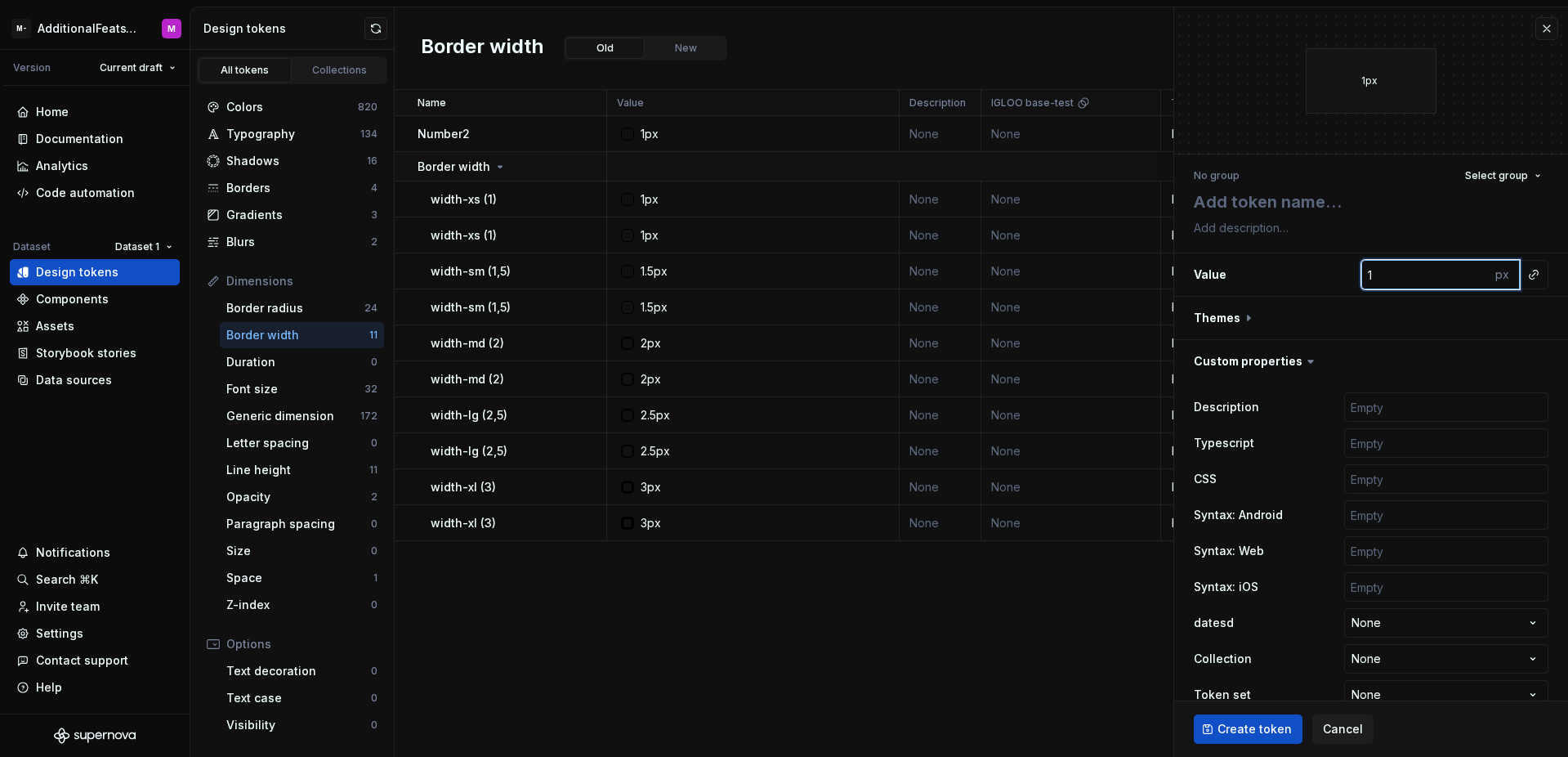
type input "2"
type textarea "*"
click at [1464, 269] on input "2" at bounding box center [1425, 274] width 129 height 30
type input "3"
type textarea "*"
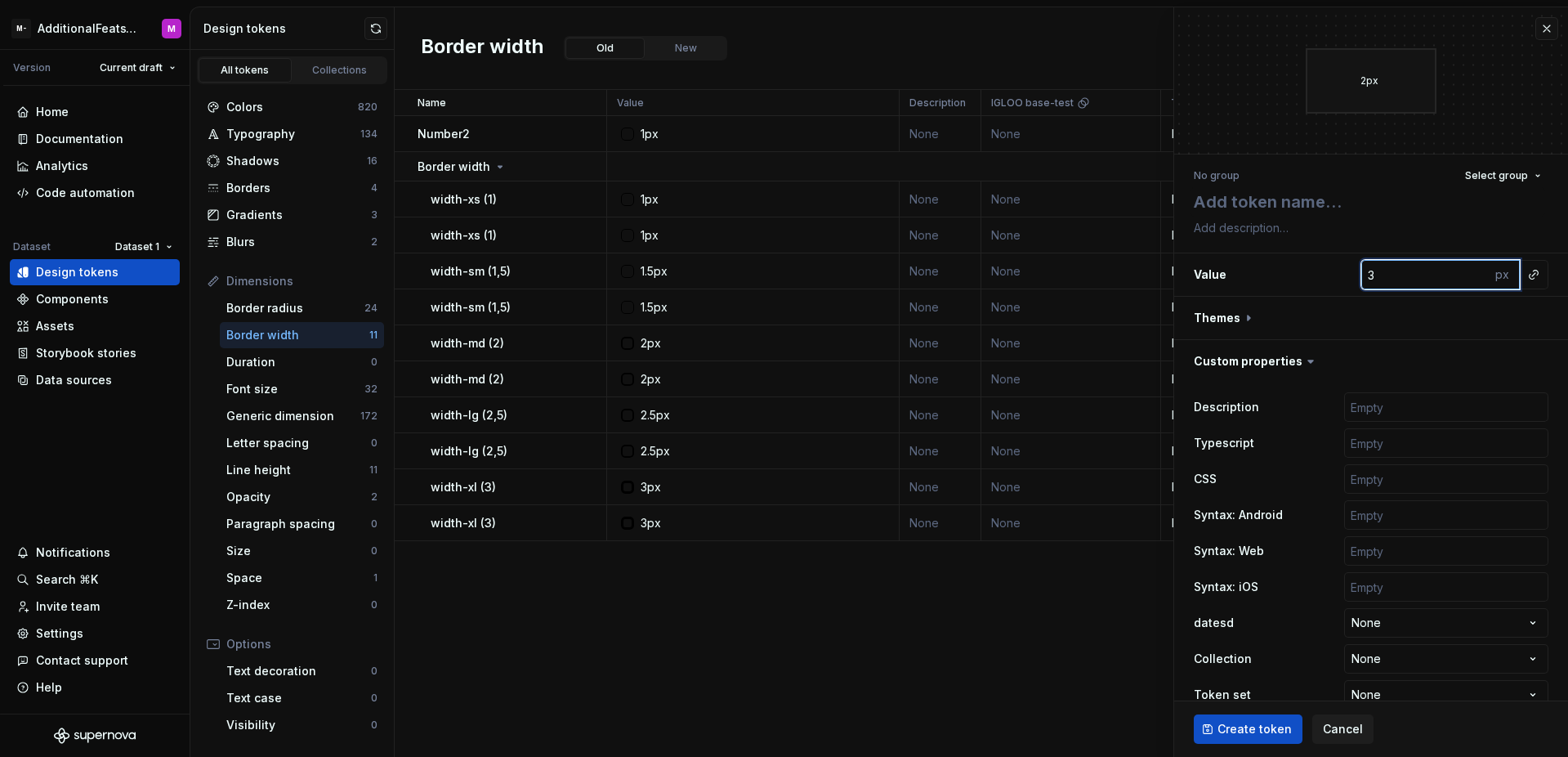
click at [1464, 269] on input "3" at bounding box center [1425, 274] width 129 height 30
type input "4"
type textarea "*"
click at [1464, 269] on input "4" at bounding box center [1425, 274] width 129 height 30
type input "5"
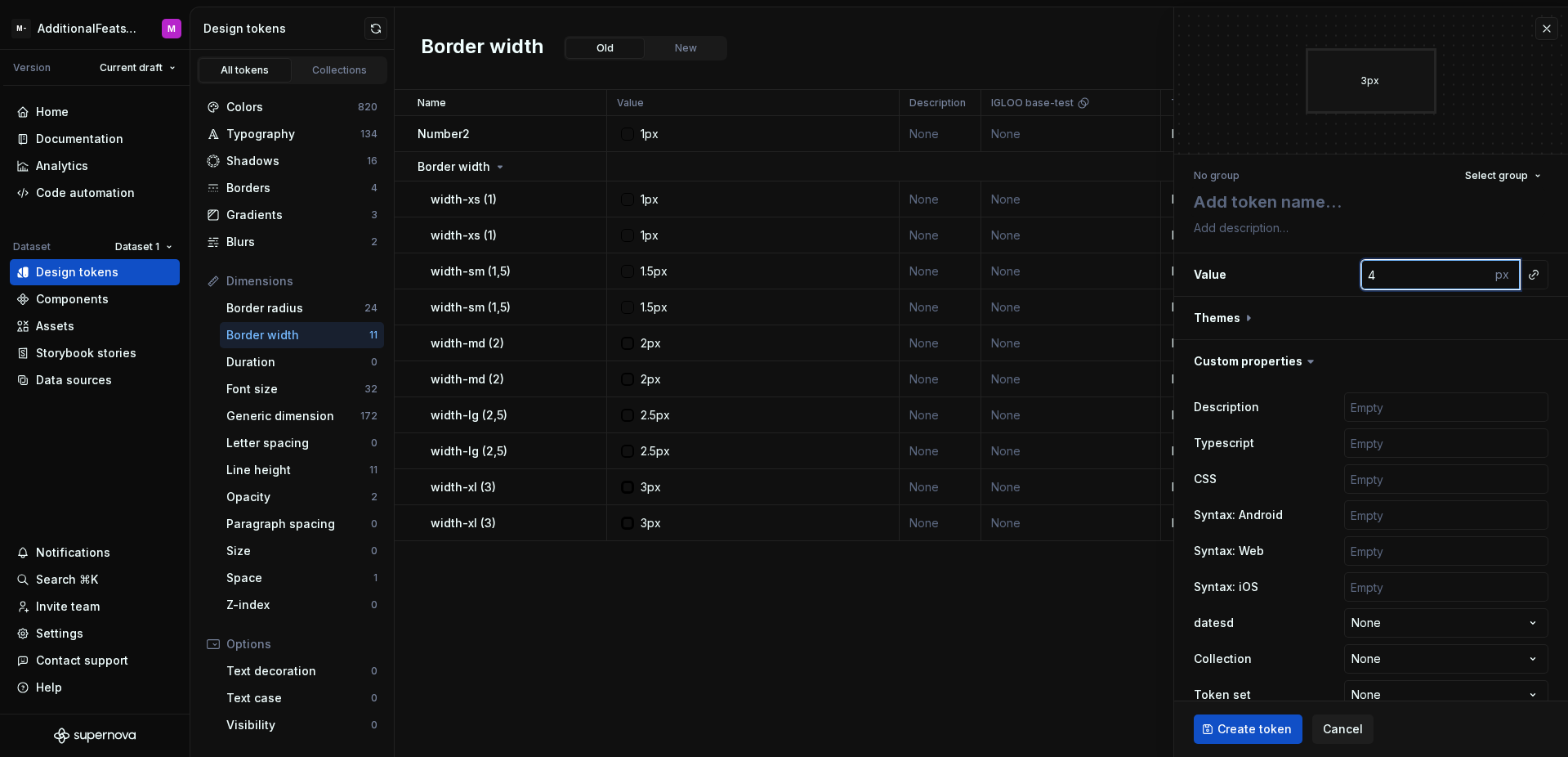
type textarea "*"
click at [1464, 269] on input "5" at bounding box center [1425, 274] width 129 height 30
type input "6"
type textarea "*"
click at [1464, 269] on input "6" at bounding box center [1425, 274] width 129 height 30
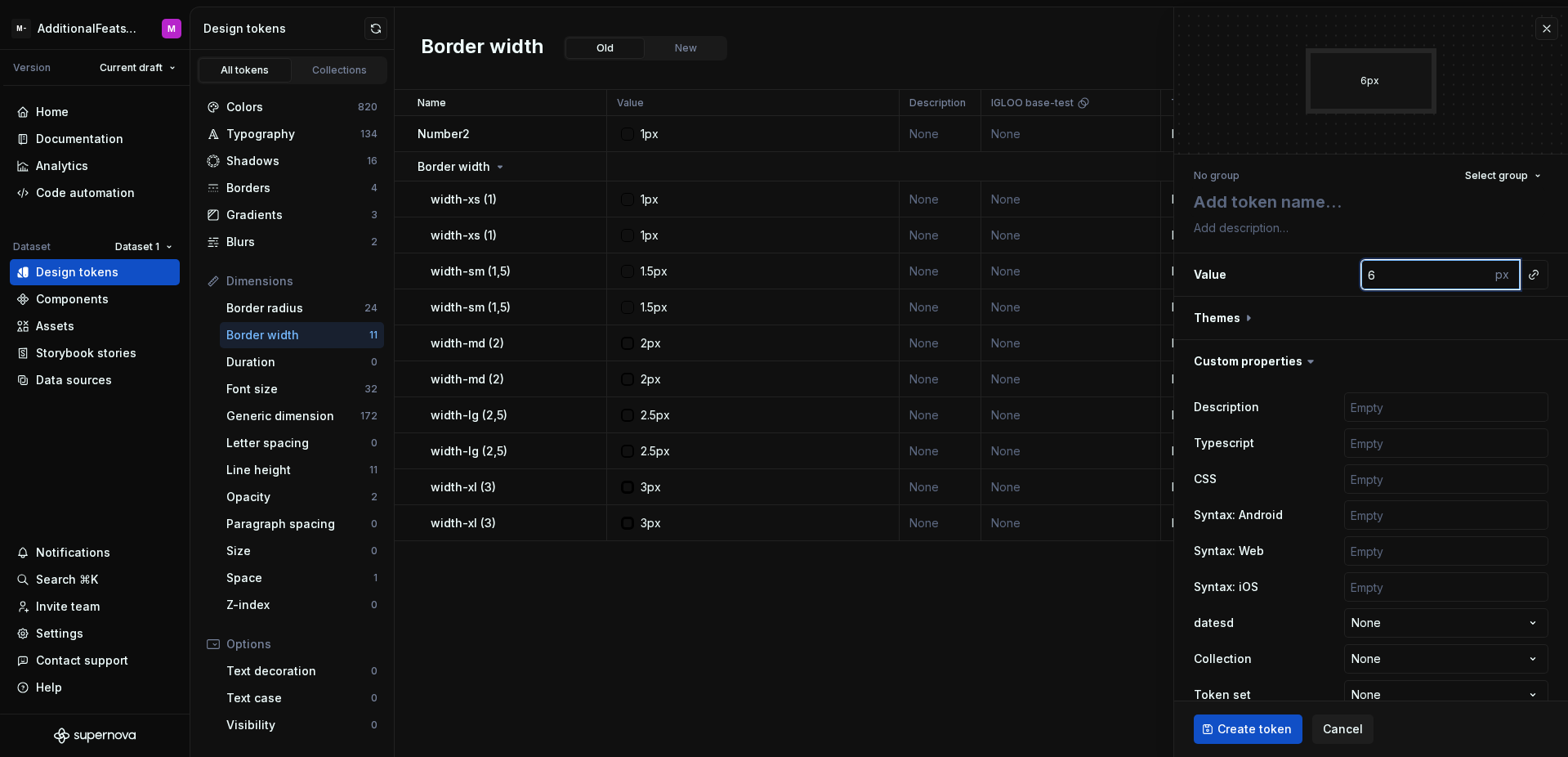
type input "7"
type textarea "*"
click at [1464, 269] on input "7" at bounding box center [1425, 274] width 129 height 30
type input "8"
type textarea "*"
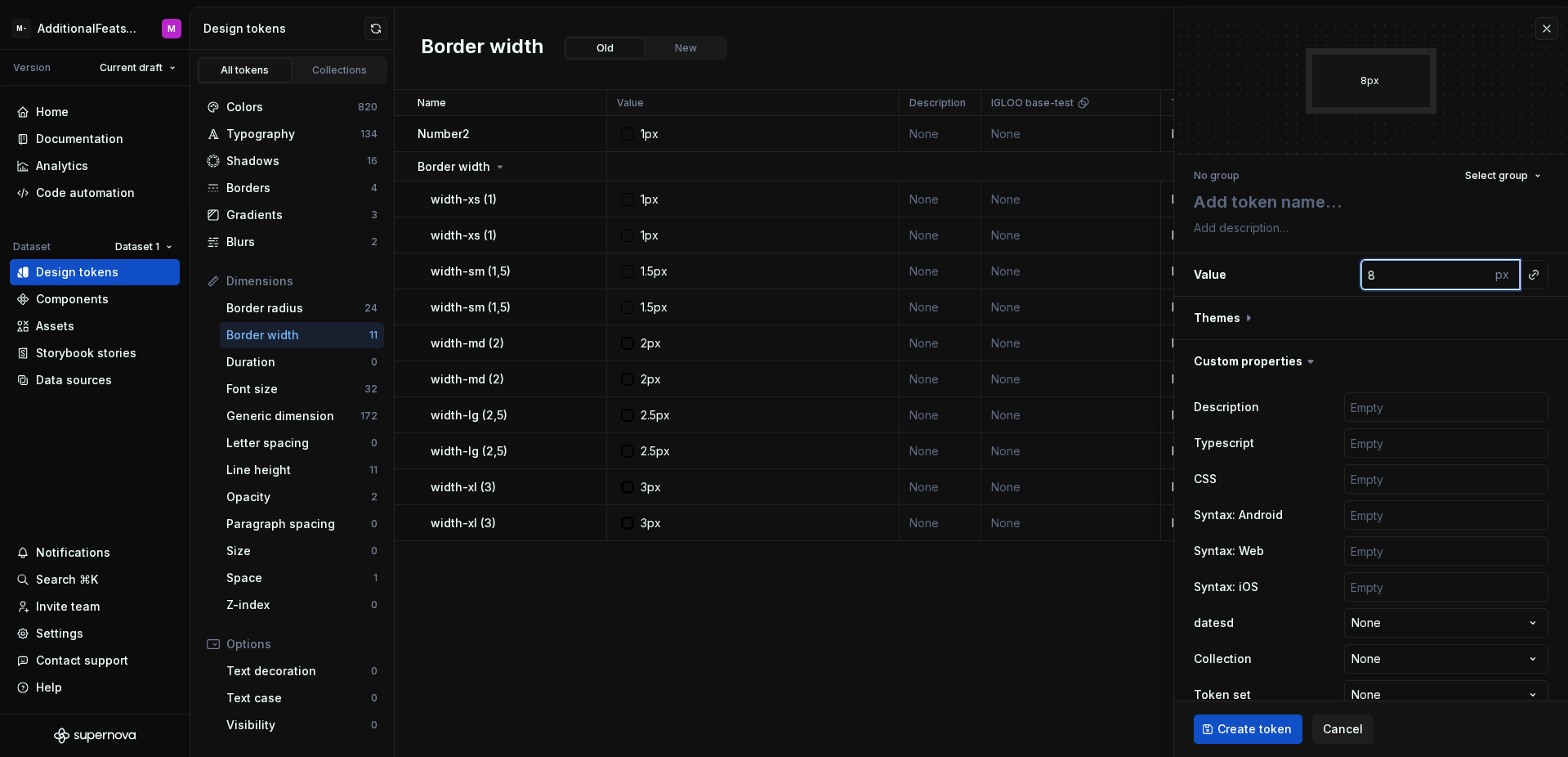
type input "8"
click at [1464, 269] on input "8" at bounding box center [1425, 274] width 129 height 30
click at [1490, 270] on div "px" at bounding box center [1504, 274] width 30 height 30
click at [1493, 271] on div "px" at bounding box center [1504, 274] width 30 height 30
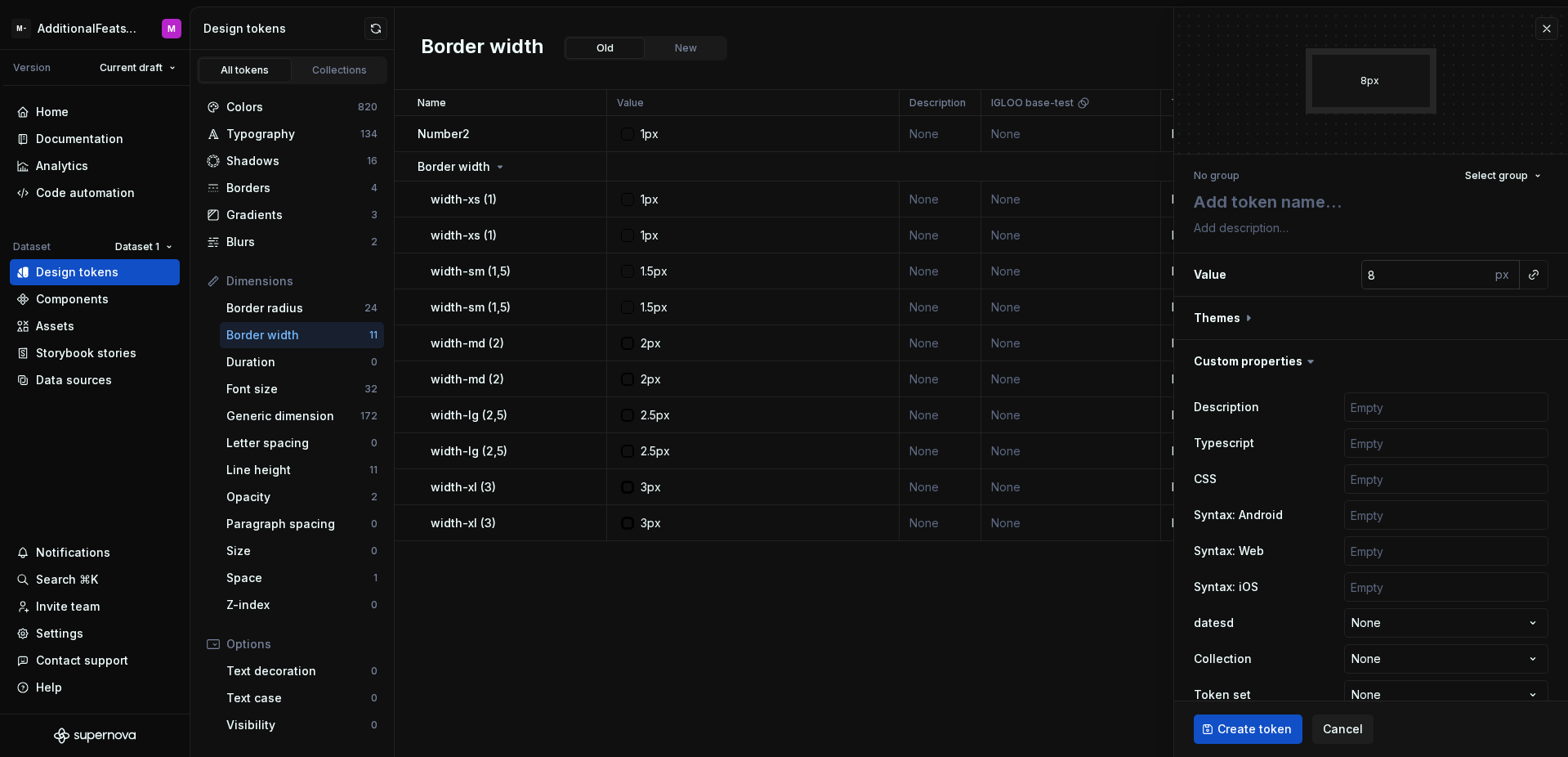
click at [1493, 271] on div "px" at bounding box center [1504, 274] width 30 height 30
click at [1505, 183] on button "Select group" at bounding box center [1502, 176] width 91 height 23
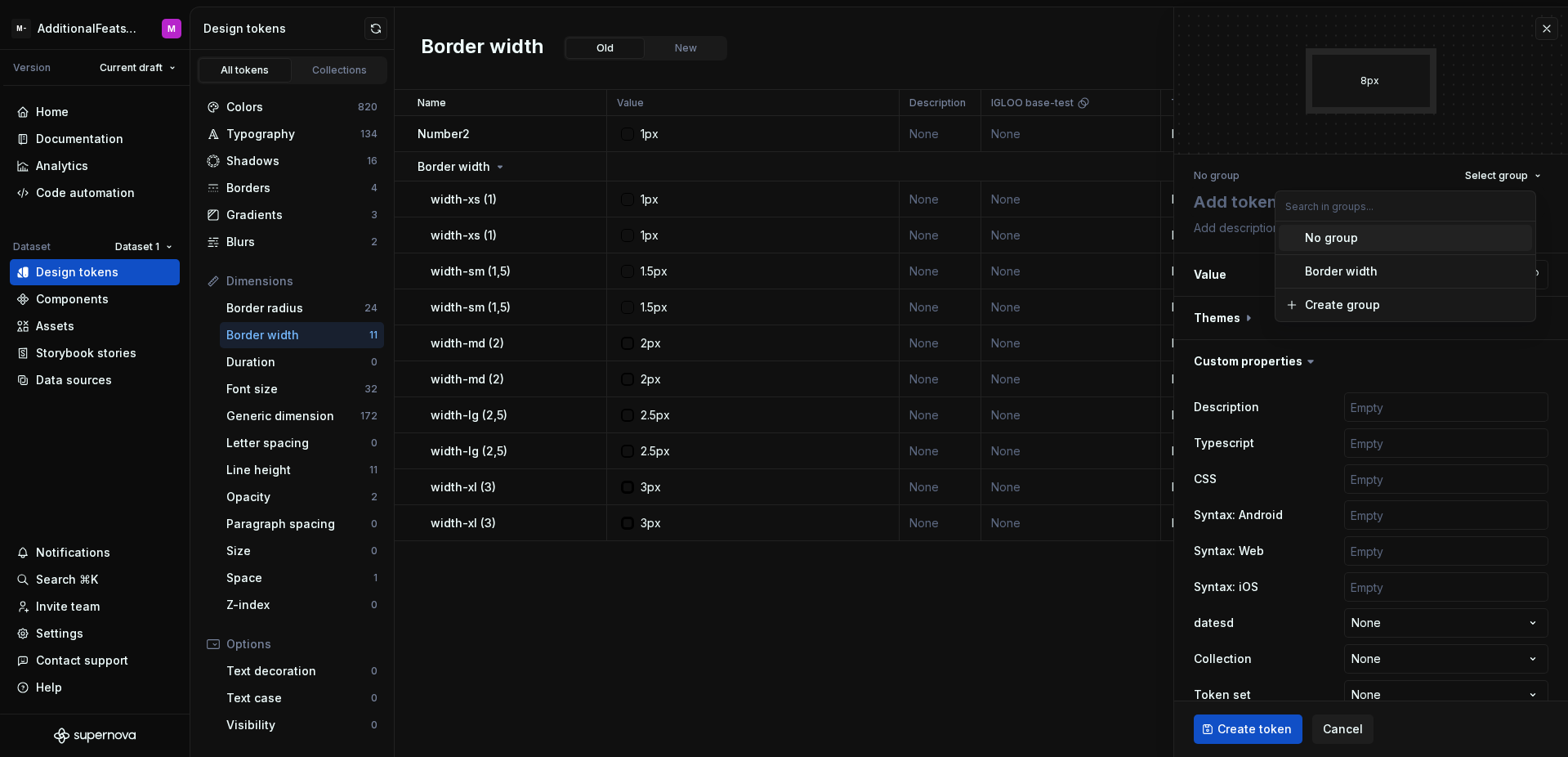
click at [1393, 179] on div "No group Select group" at bounding box center [1371, 176] width 355 height 23
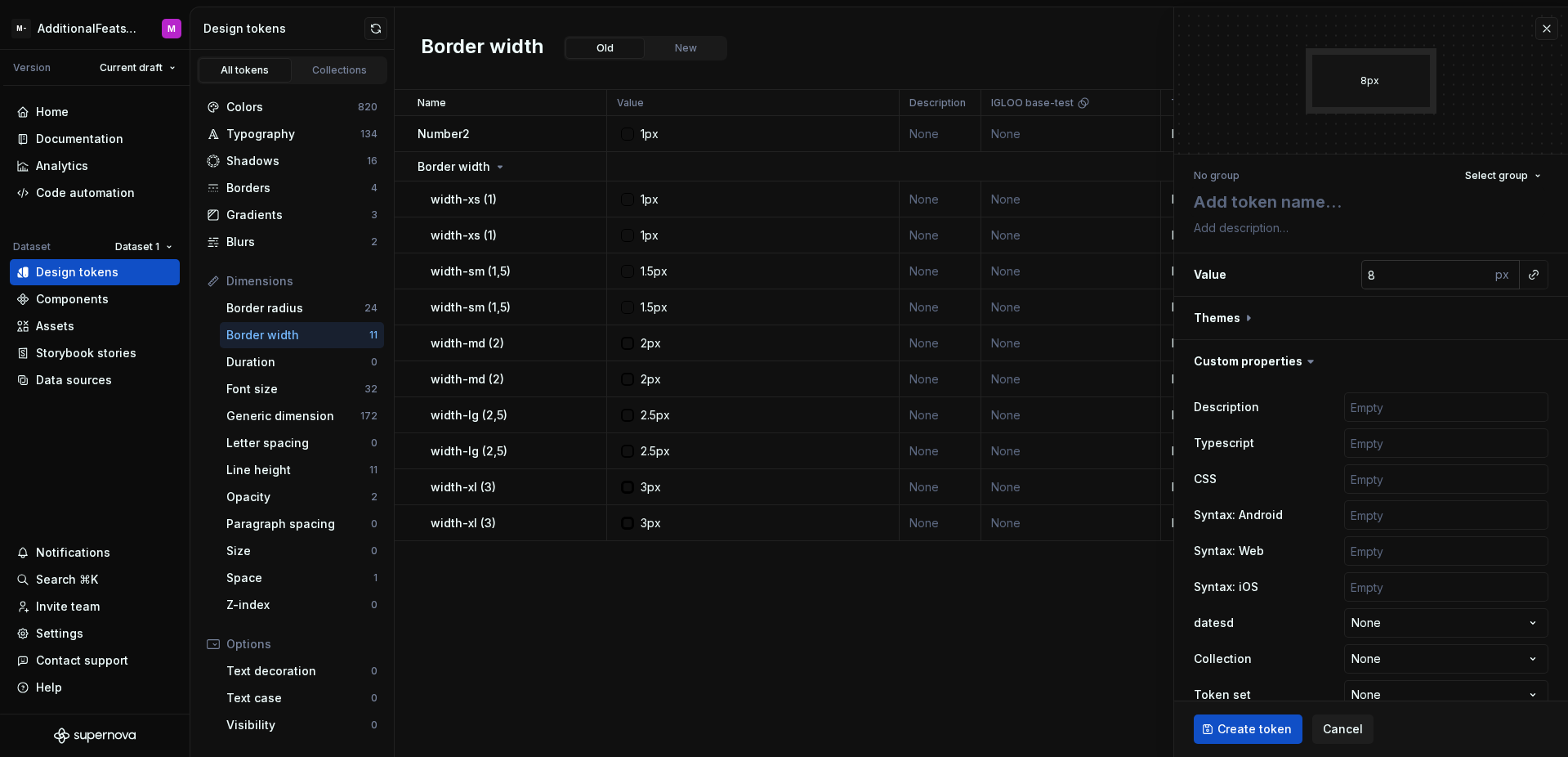
click at [1493, 282] on div "px" at bounding box center [1504, 274] width 30 height 30
click at [1248, 327] on button "button" at bounding box center [1370, 318] width 394 height 43
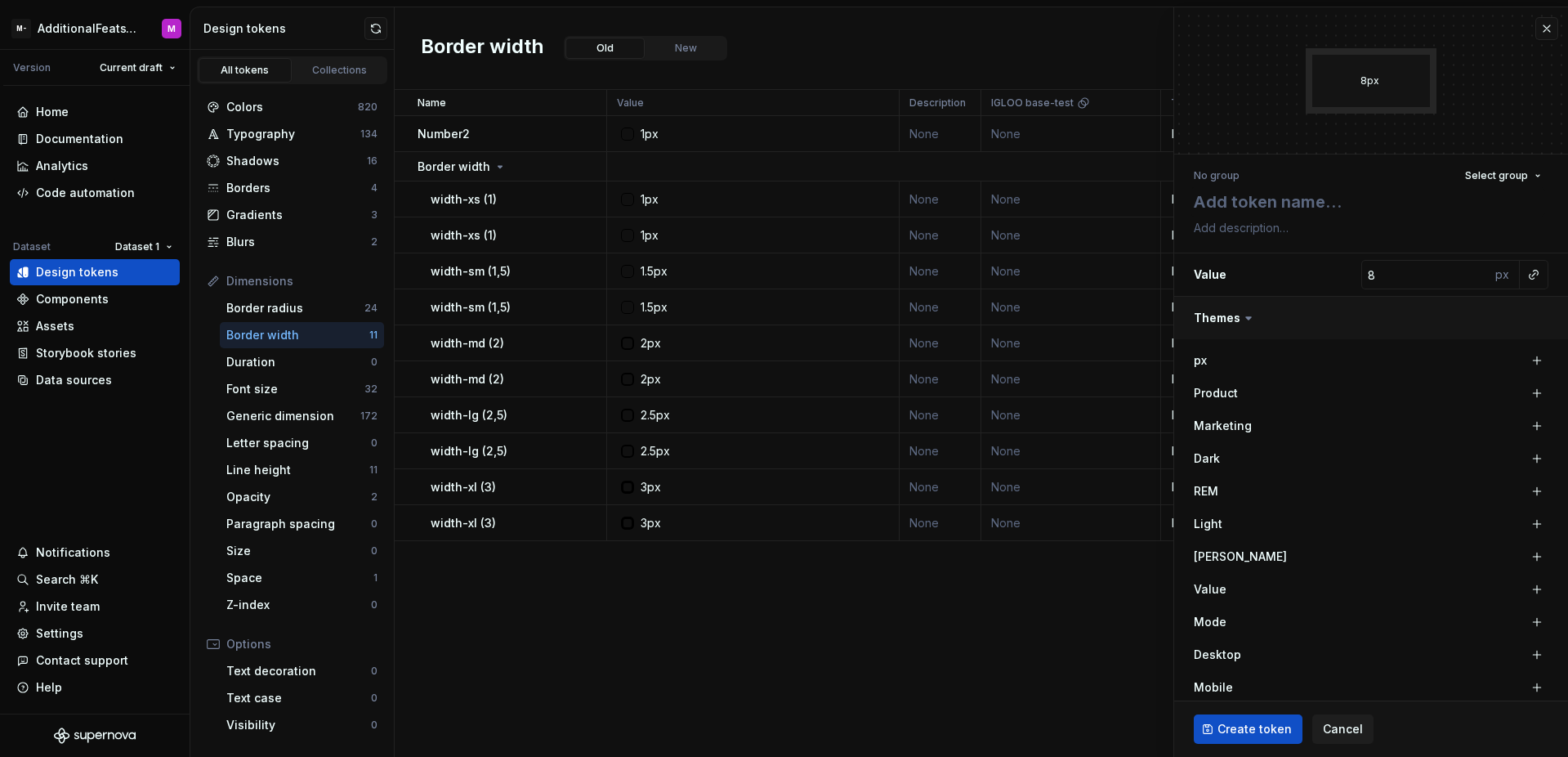
click at [1248, 326] on button "button" at bounding box center [1370, 318] width 394 height 43
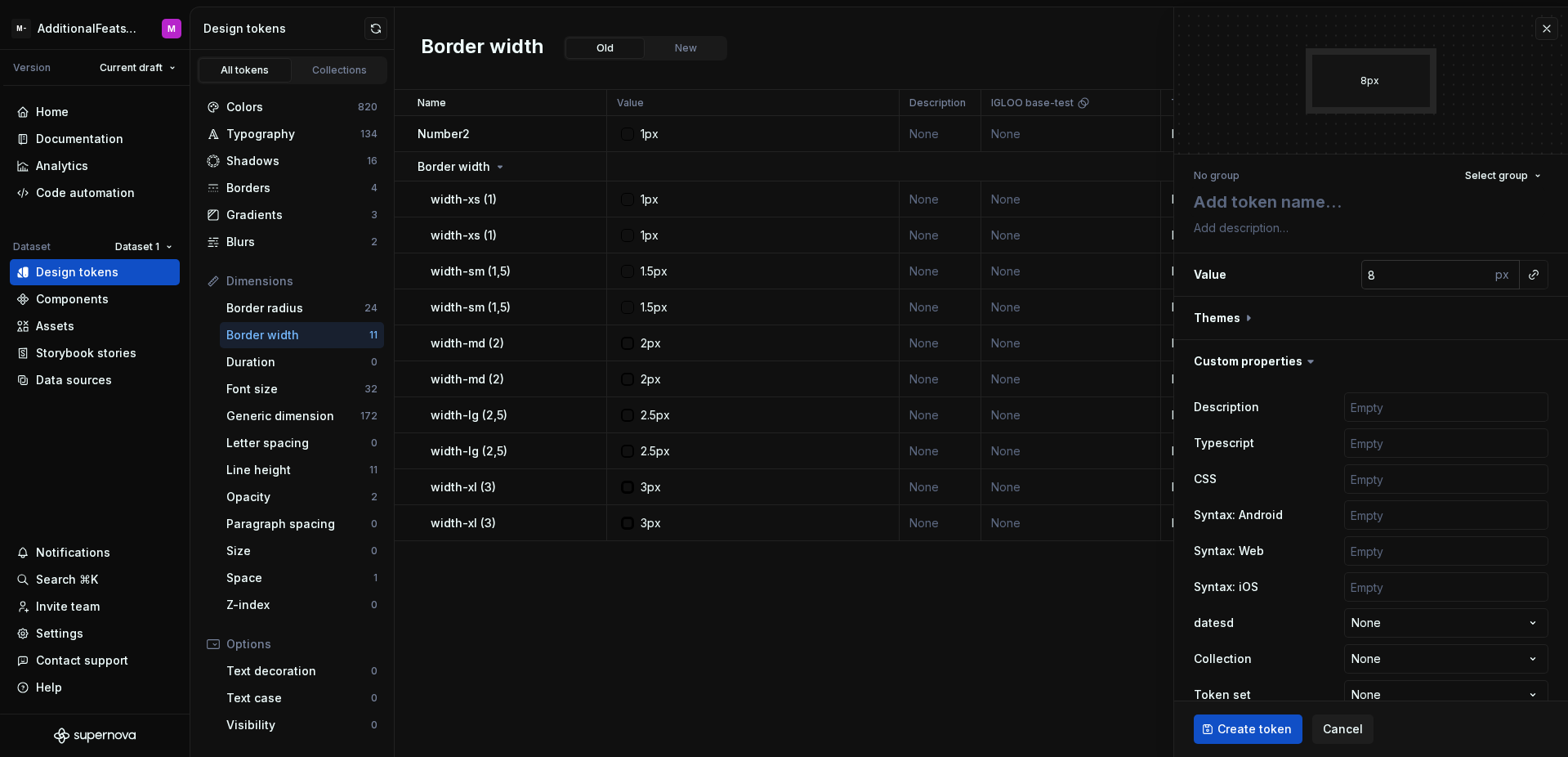
click at [1490, 281] on div "px" at bounding box center [1504, 274] width 30 height 30
click at [1537, 28] on button "button" at bounding box center [1547, 29] width 23 height 23
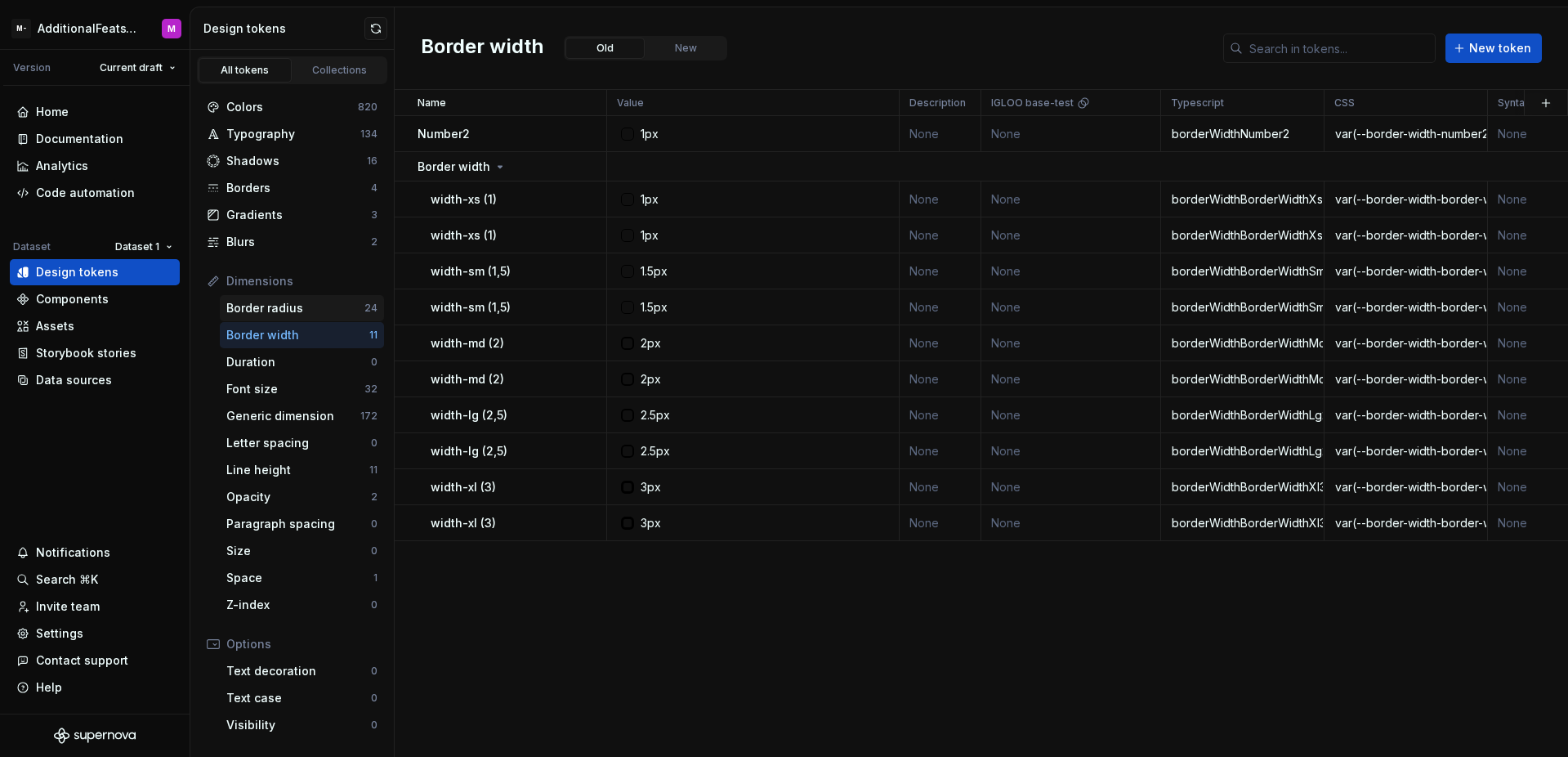
click at [301, 312] on div "Border radius" at bounding box center [295, 307] width 138 height 16
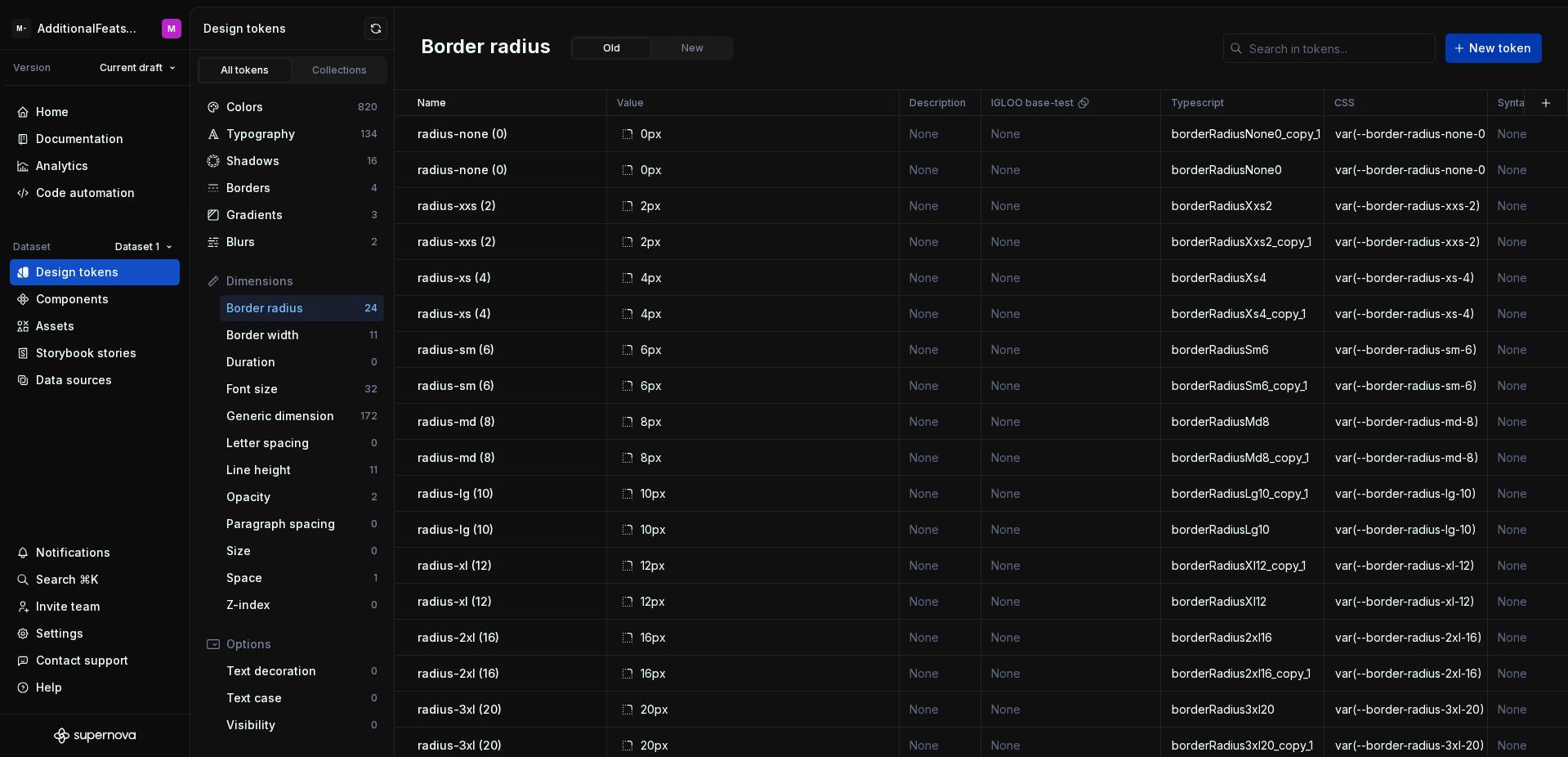
click at [1483, 57] on button "New token" at bounding box center [1493, 48] width 96 height 30
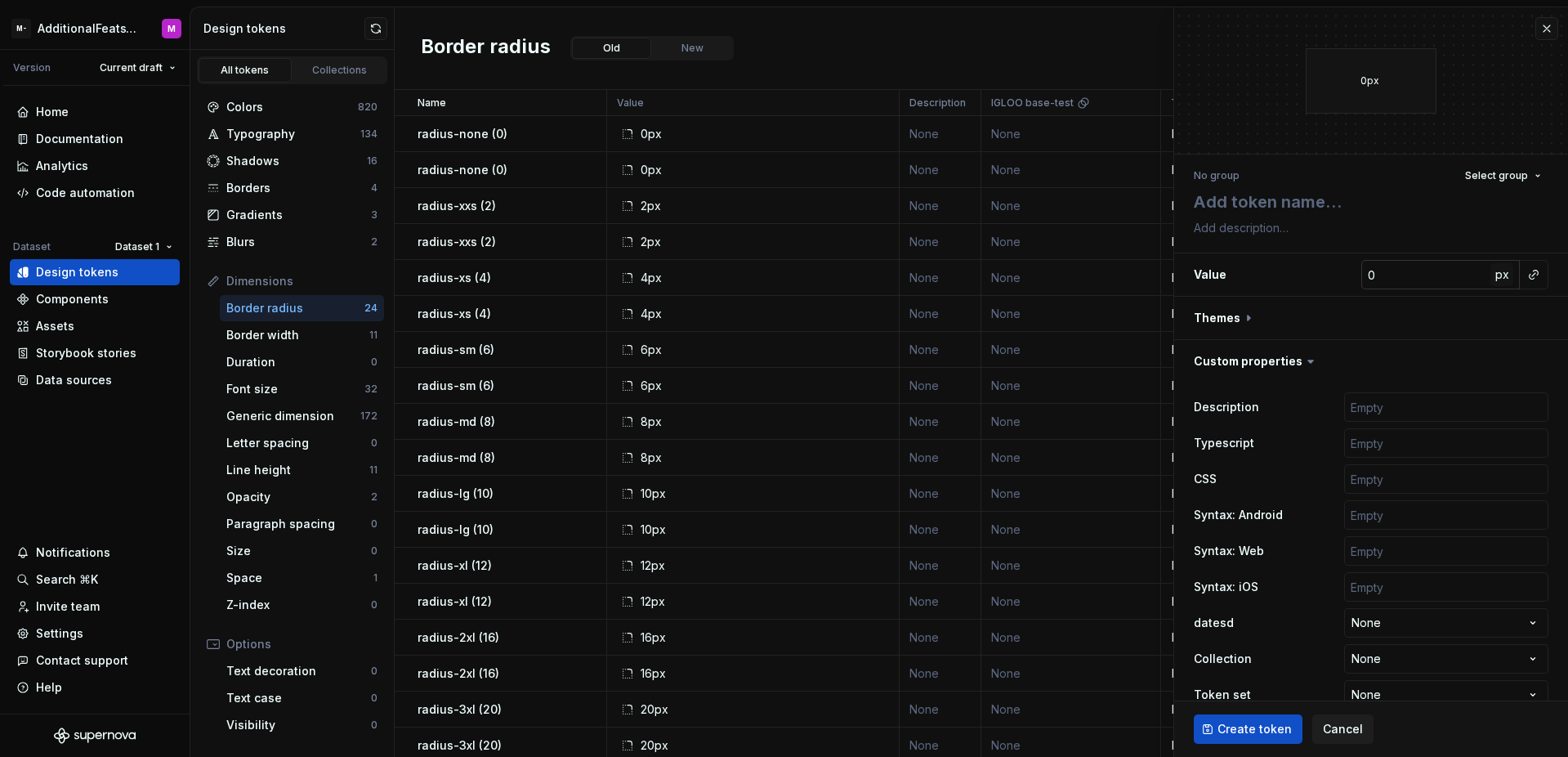
click at [1495, 276] on span "px" at bounding box center [1502, 274] width 14 height 14
click at [1492, 277] on span "rem" at bounding box center [1501, 274] width 20 height 14
click at [1495, 281] on span "%" at bounding box center [1501, 274] width 11 height 14
click at [1495, 281] on span "px" at bounding box center [1502, 274] width 14 height 14
click at [1490, 282] on button "rem" at bounding box center [1501, 275] width 23 height 23
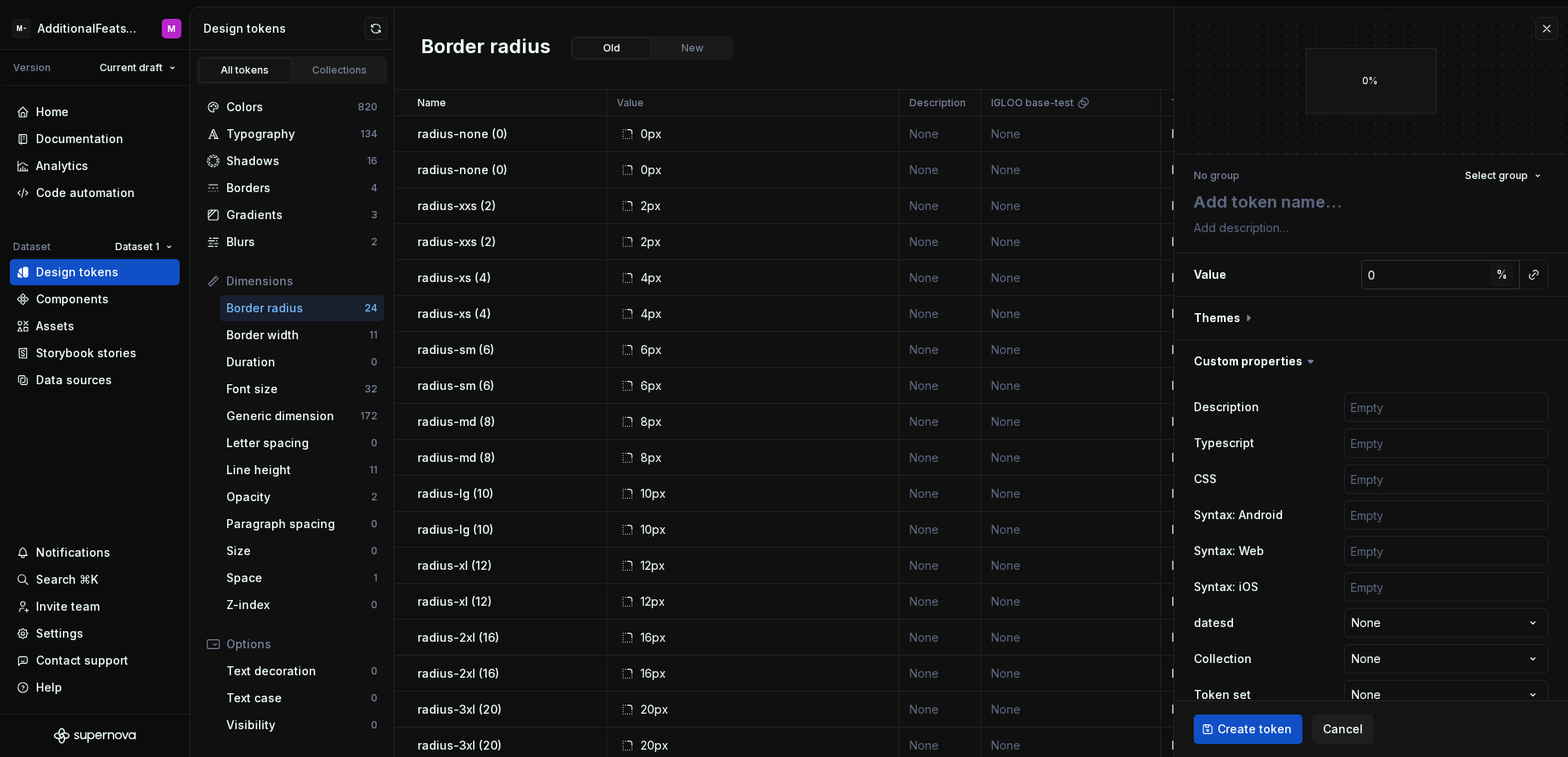
click at [1490, 282] on button "%" at bounding box center [1501, 275] width 23 height 23
click at [1490, 282] on button "px" at bounding box center [1501, 275] width 23 height 23
click at [1490, 283] on button "rem" at bounding box center [1501, 275] width 23 height 23
click at [1490, 283] on button "%" at bounding box center [1501, 275] width 23 height 23
click at [1490, 284] on button "px" at bounding box center [1501, 275] width 23 height 23
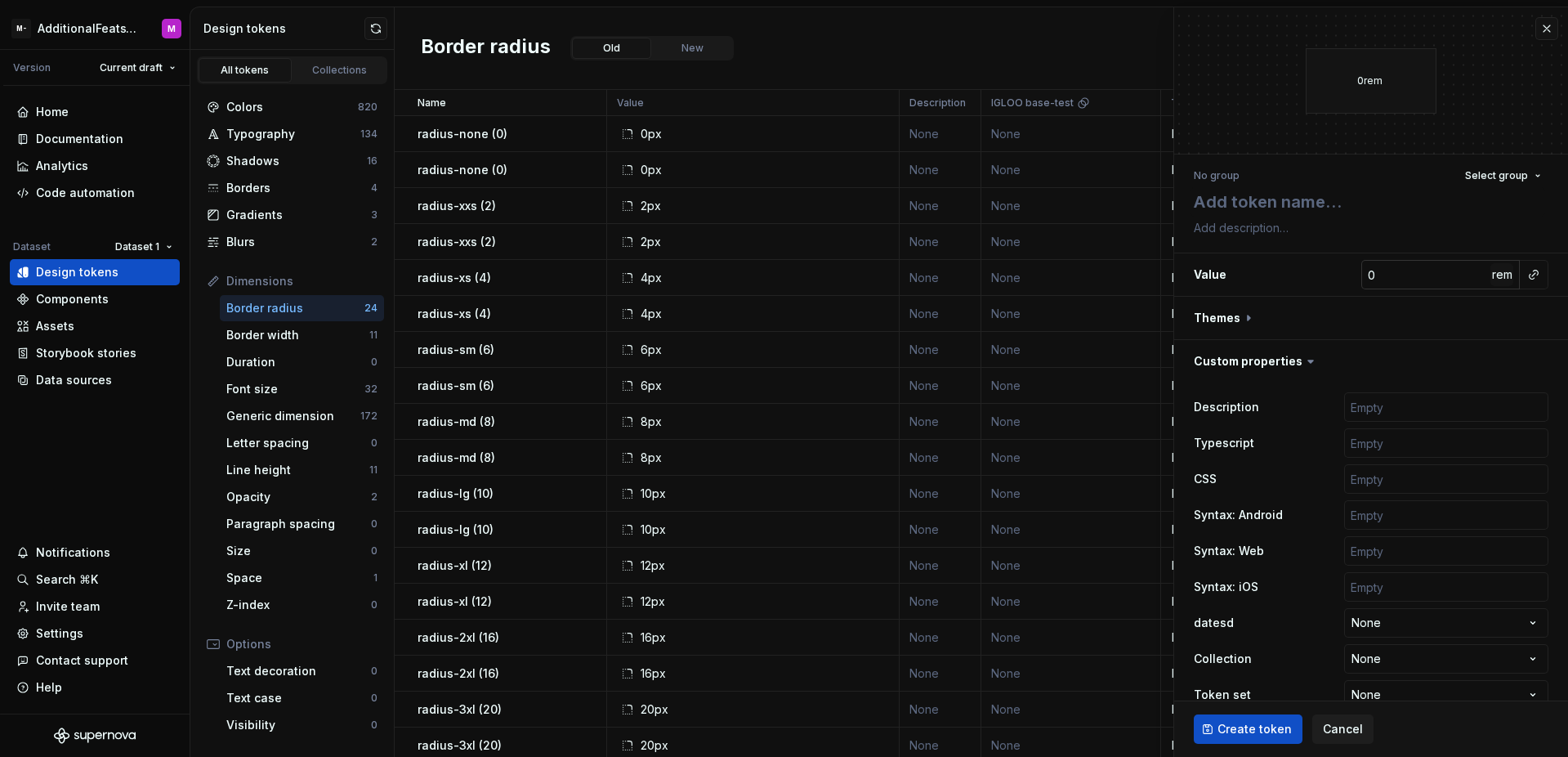
click at [1490, 284] on button "rem" at bounding box center [1501, 275] width 23 height 23
click at [1490, 284] on button "%" at bounding box center [1501, 275] width 23 height 23
click at [1490, 284] on button "px" at bounding box center [1501, 275] width 23 height 23
click at [1536, 30] on button "button" at bounding box center [1547, 29] width 23 height 23
click at [326, 334] on div "Border width" at bounding box center [298, 334] width 143 height 16
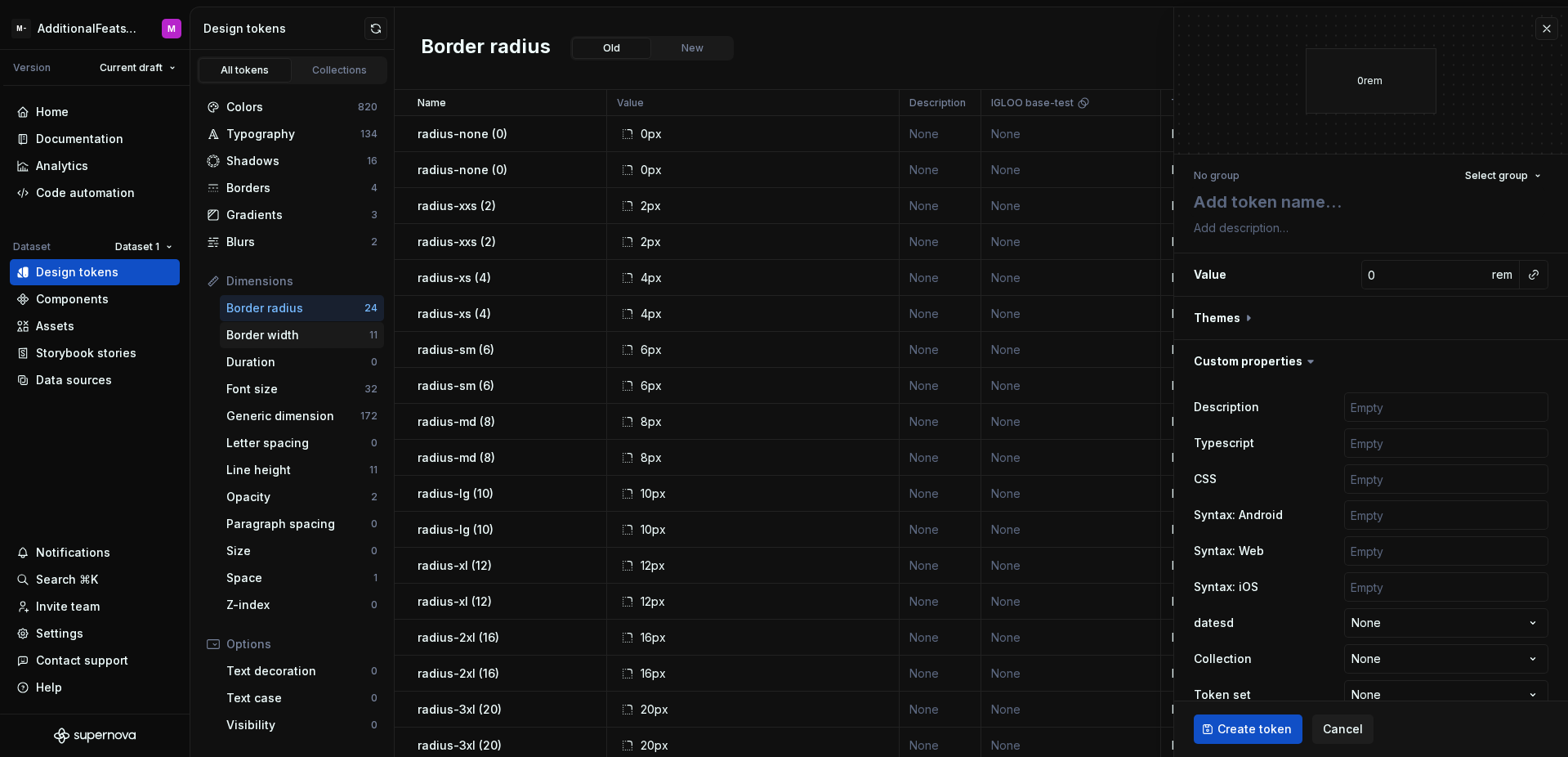
click at [318, 338] on div "Border width" at bounding box center [298, 334] width 143 height 16
click at [827, 50] on div "Border radius Old New New token" at bounding box center [980, 49] width 1173 height 82
click at [286, 335] on div "Border width" at bounding box center [298, 334] width 143 height 16
click at [323, 341] on div "Border width" at bounding box center [298, 334] width 143 height 16
click at [246, 333] on div "Border width" at bounding box center [298, 334] width 143 height 16
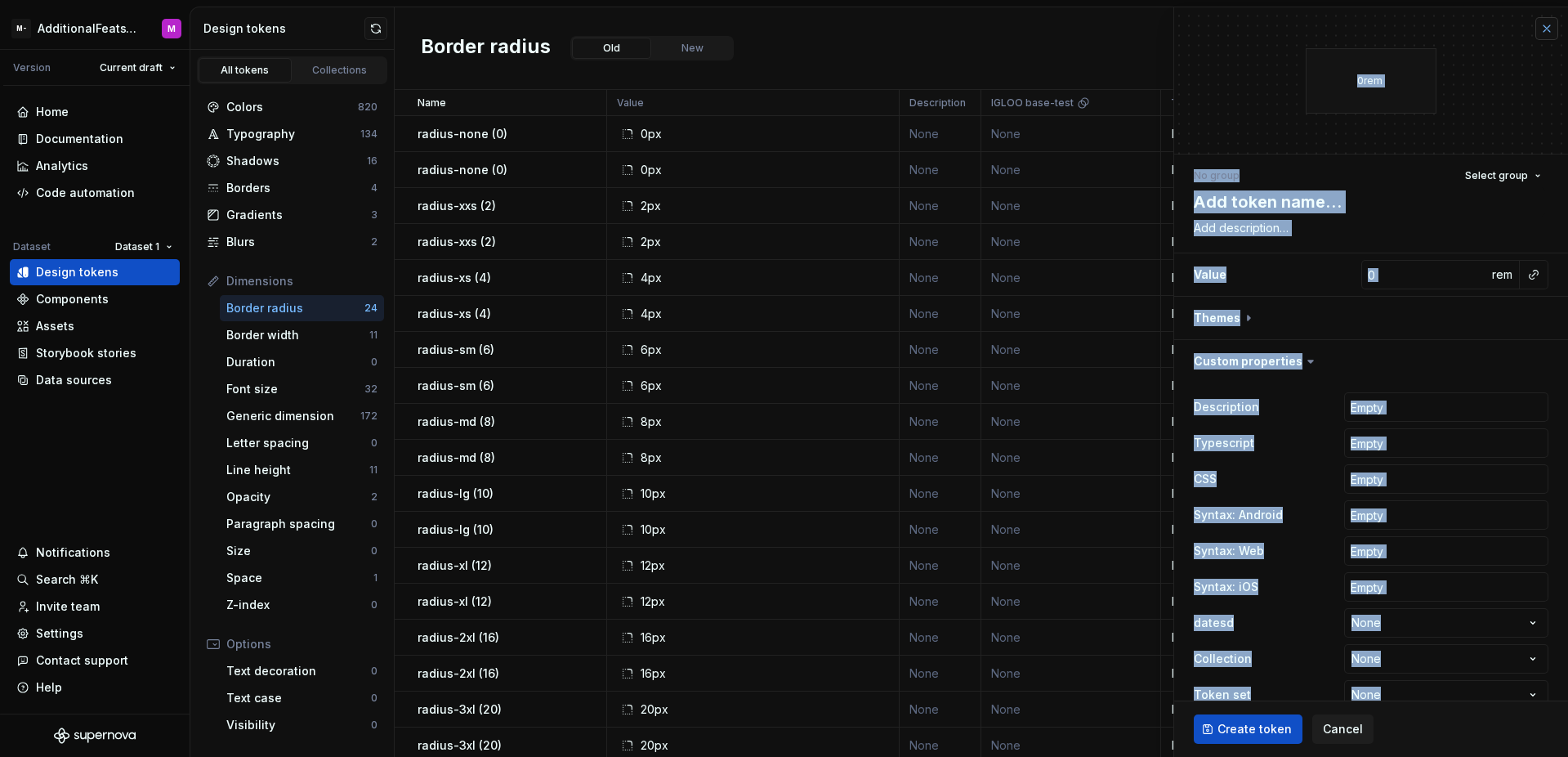
click at [1524, 33] on div "**********" at bounding box center [1369, 382] width 394 height 750
click at [1536, 32] on button "button" at bounding box center [1547, 29] width 23 height 23
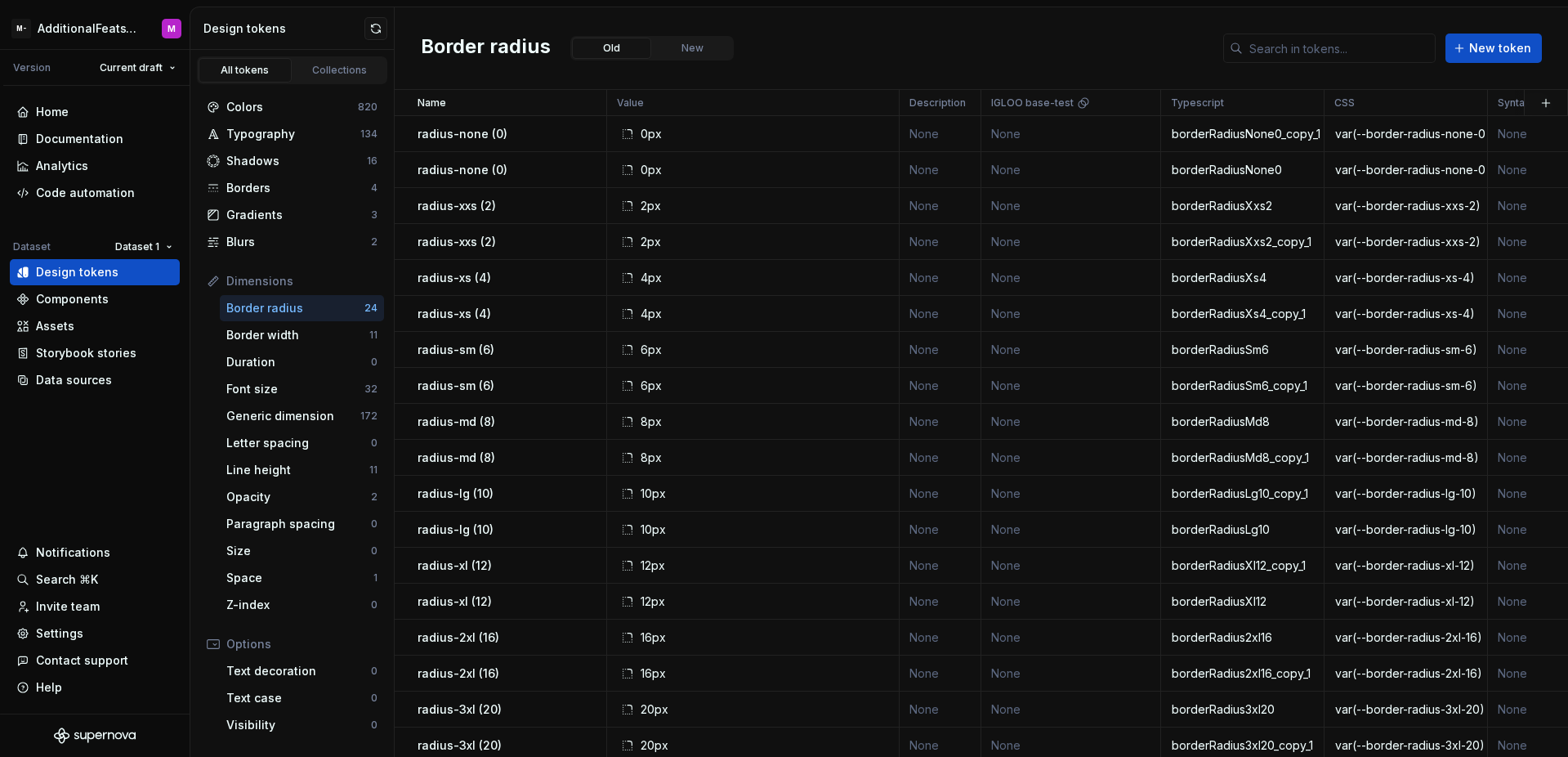
click at [1120, 53] on div "Border radius Old New New token" at bounding box center [980, 49] width 1173 height 82
click at [269, 343] on div "Border width" at bounding box center [298, 334] width 143 height 16
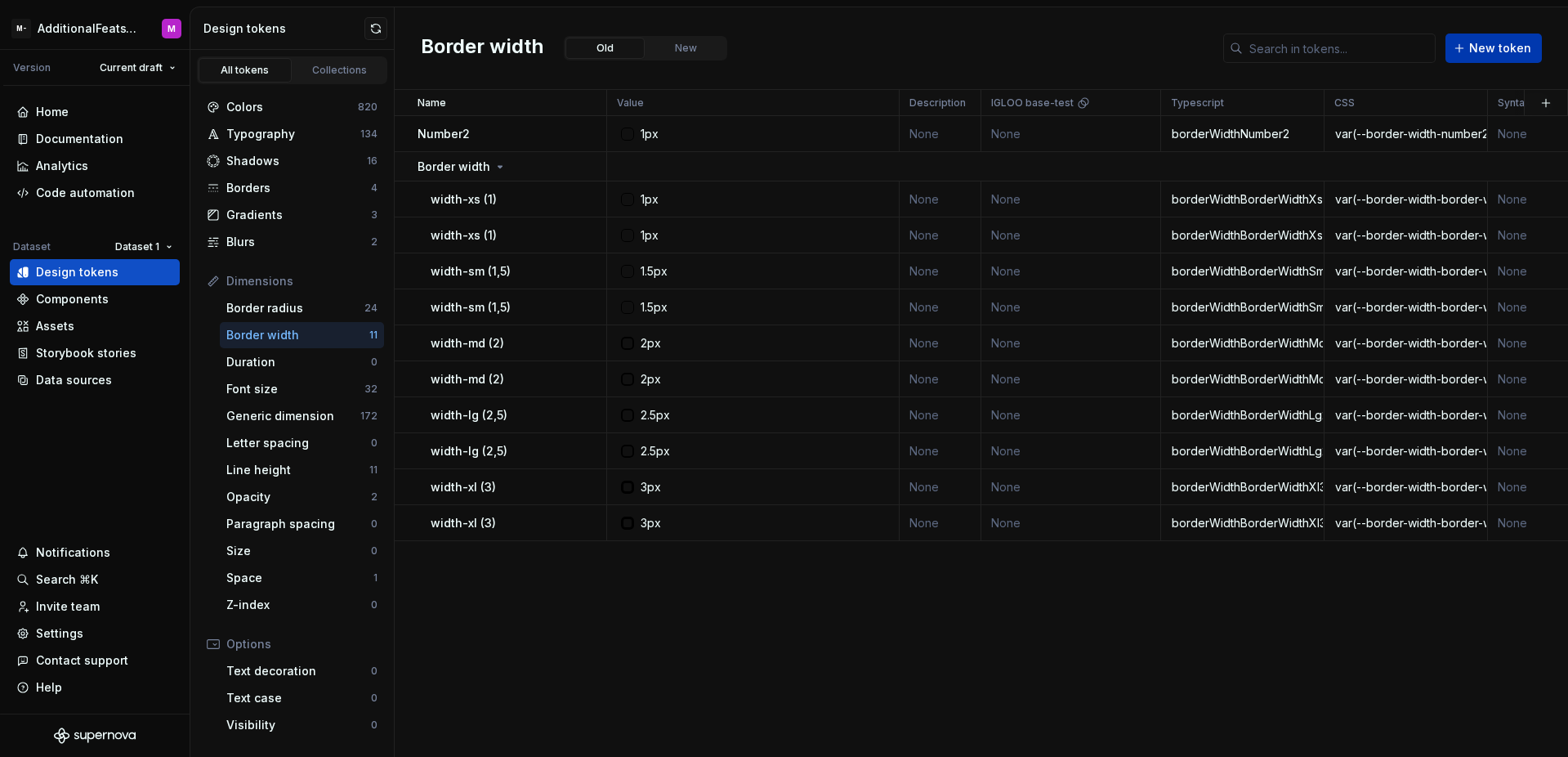
click at [1495, 49] on span "New token" at bounding box center [1499, 48] width 62 height 16
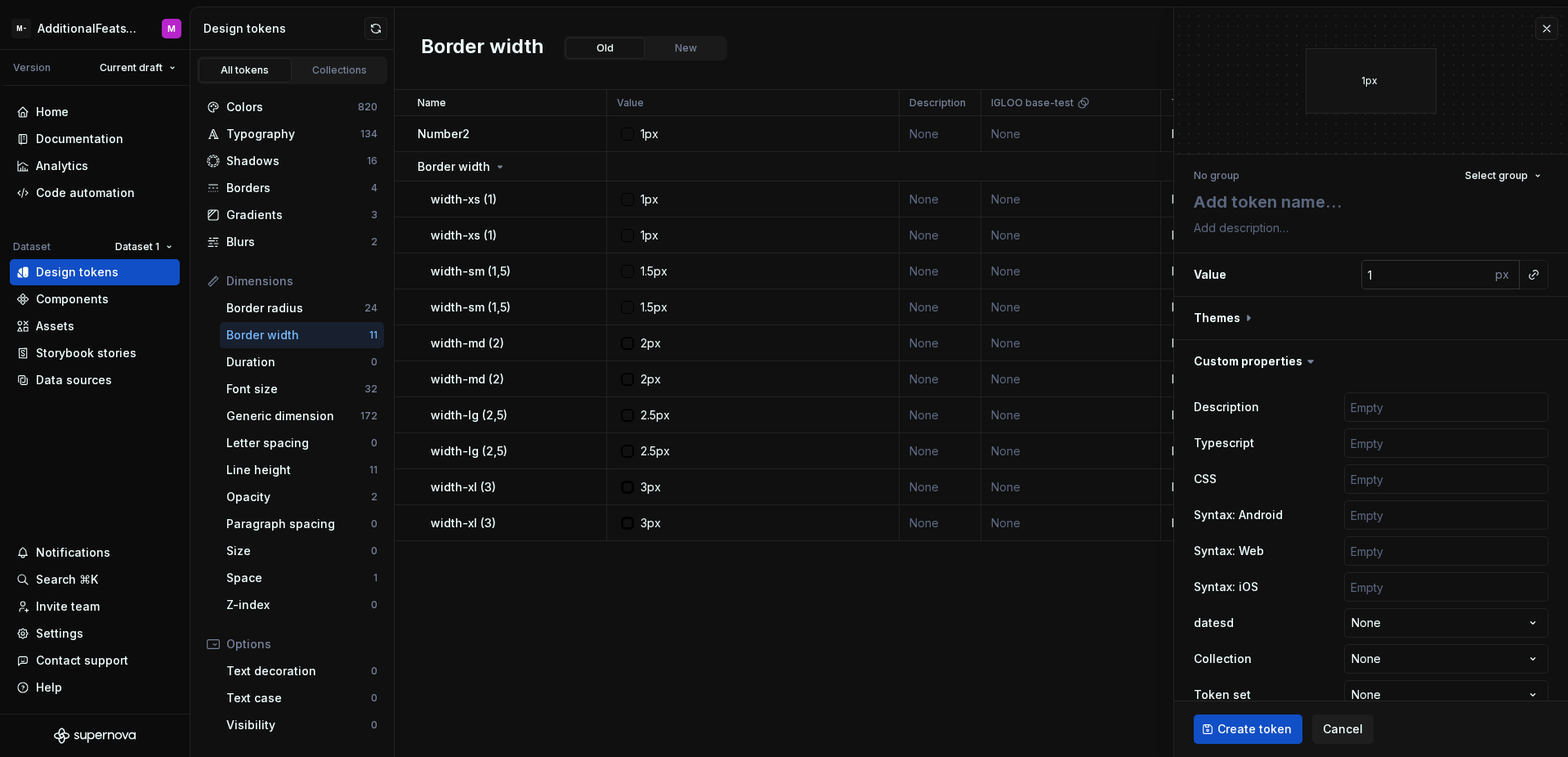
click at [1495, 269] on div "px" at bounding box center [1504, 274] width 30 height 30
click at [1495, 270] on div "px" at bounding box center [1504, 274] width 30 height 30
click at [1495, 271] on div "px" at bounding box center [1504, 274] width 30 height 30
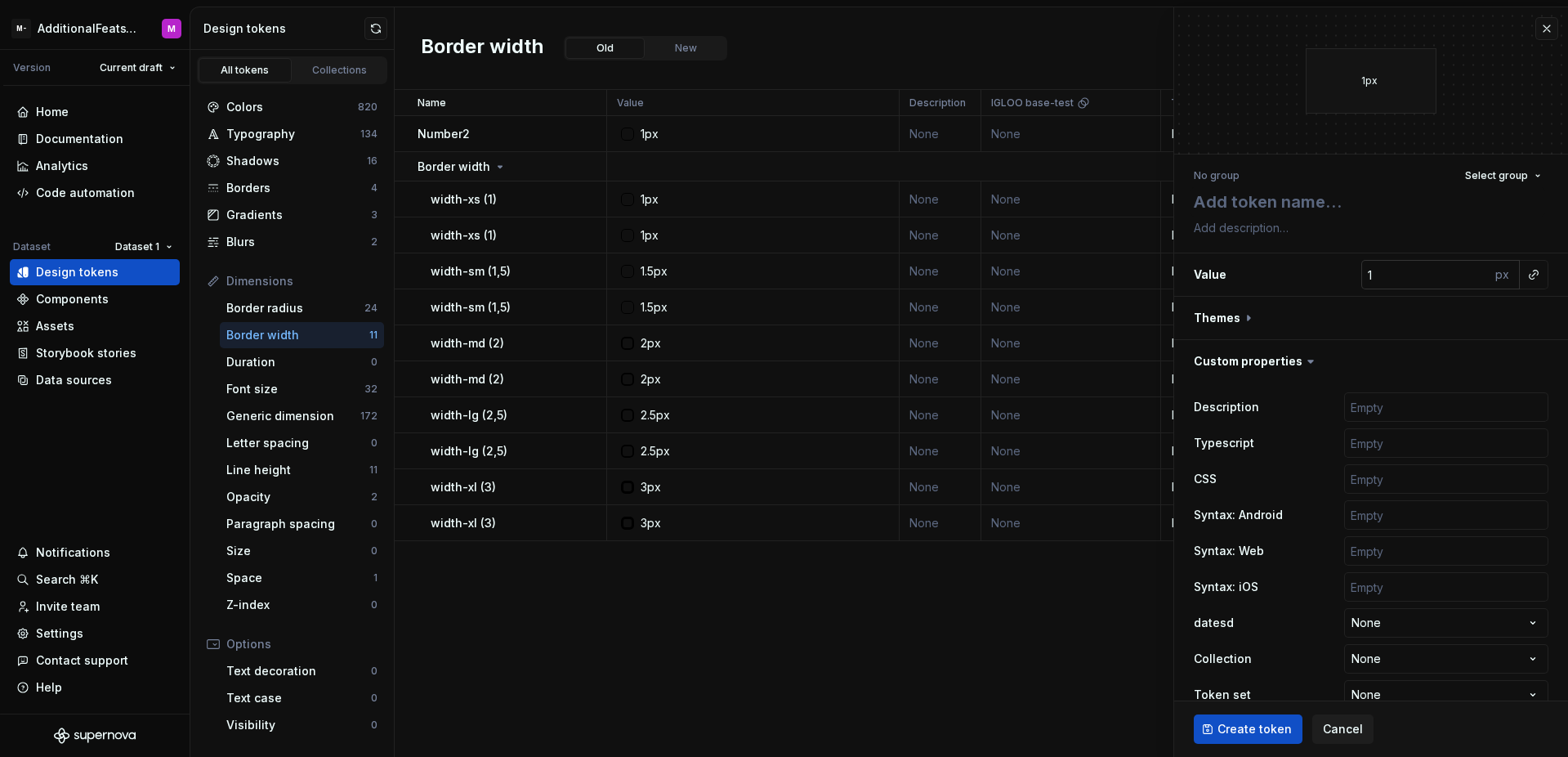
click at [1495, 271] on div "px" at bounding box center [1504, 274] width 30 height 30
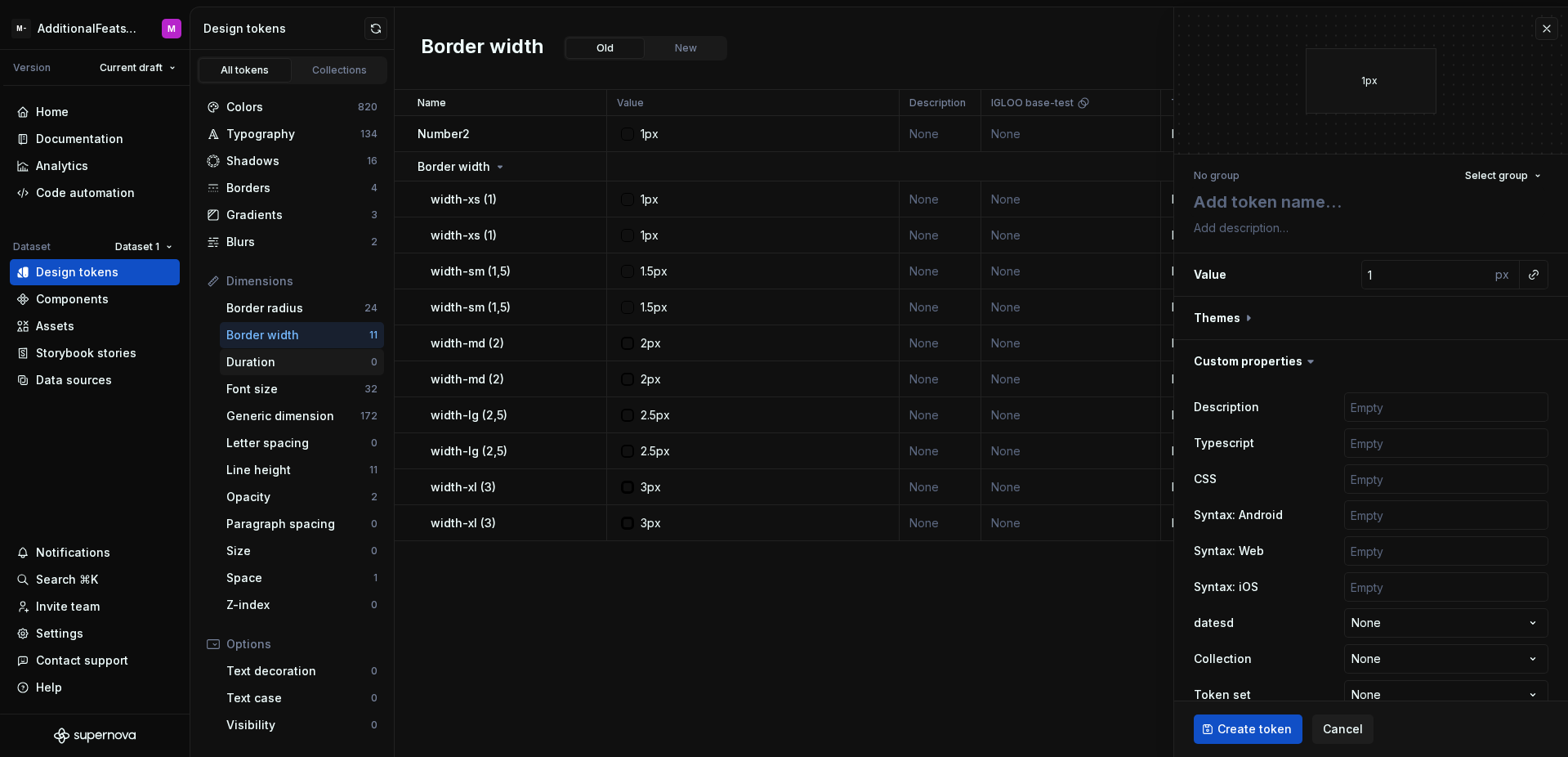
click at [296, 374] on div "Duration 0" at bounding box center [302, 362] width 164 height 26
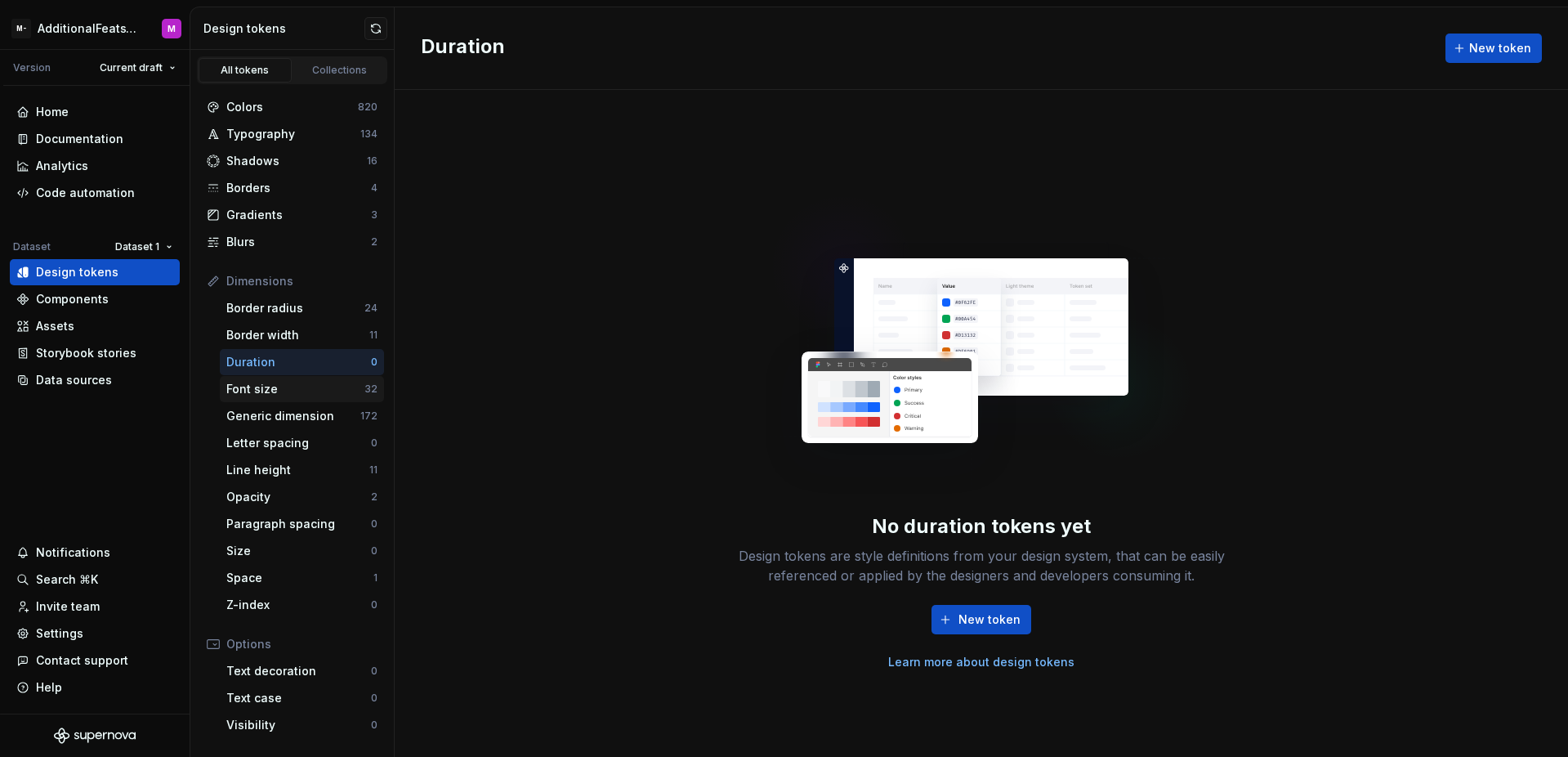
click at [286, 401] on div "Font size 32" at bounding box center [302, 389] width 164 height 26
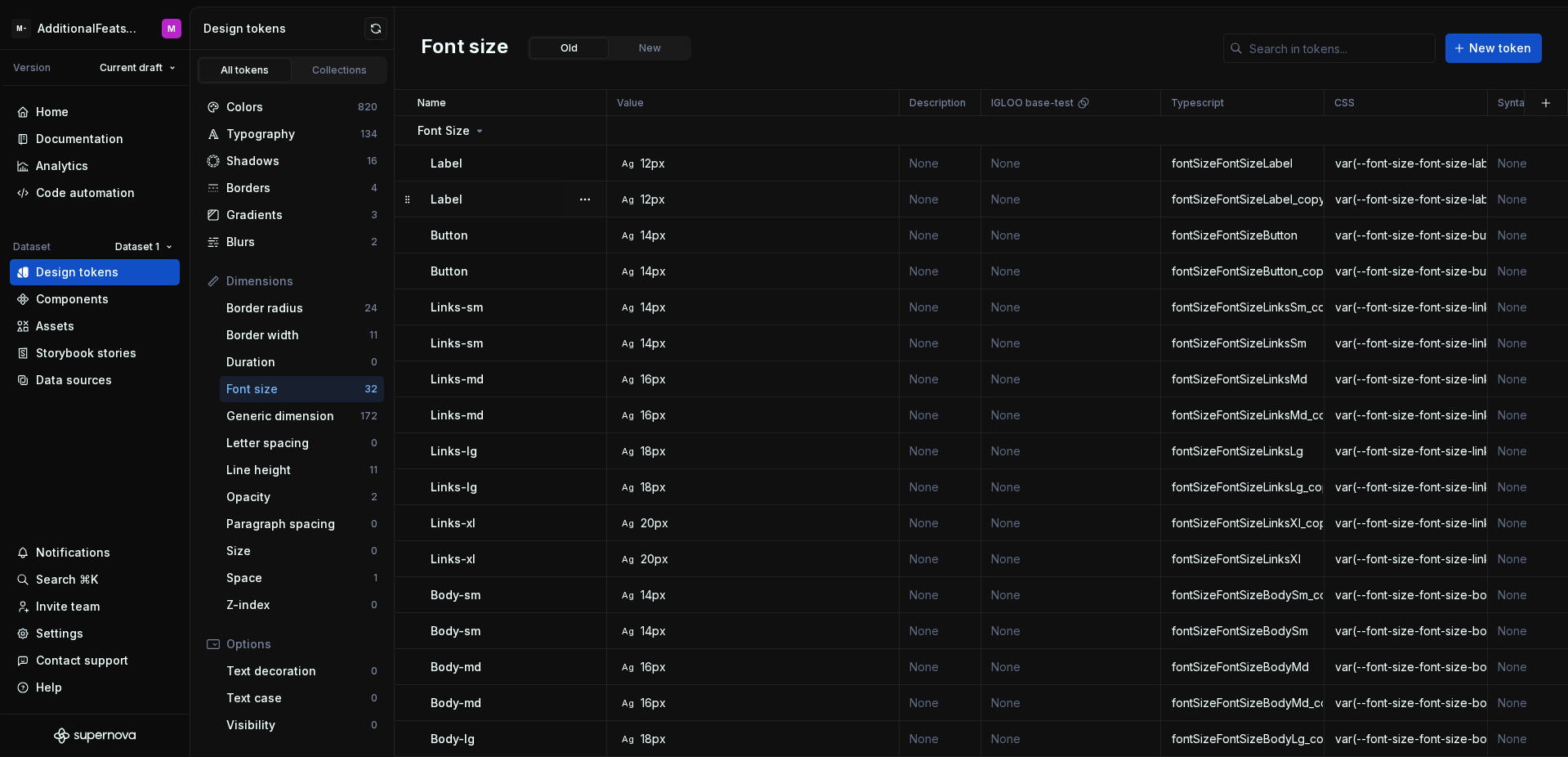
click at [532, 201] on div "Label" at bounding box center [517, 199] width 175 height 16
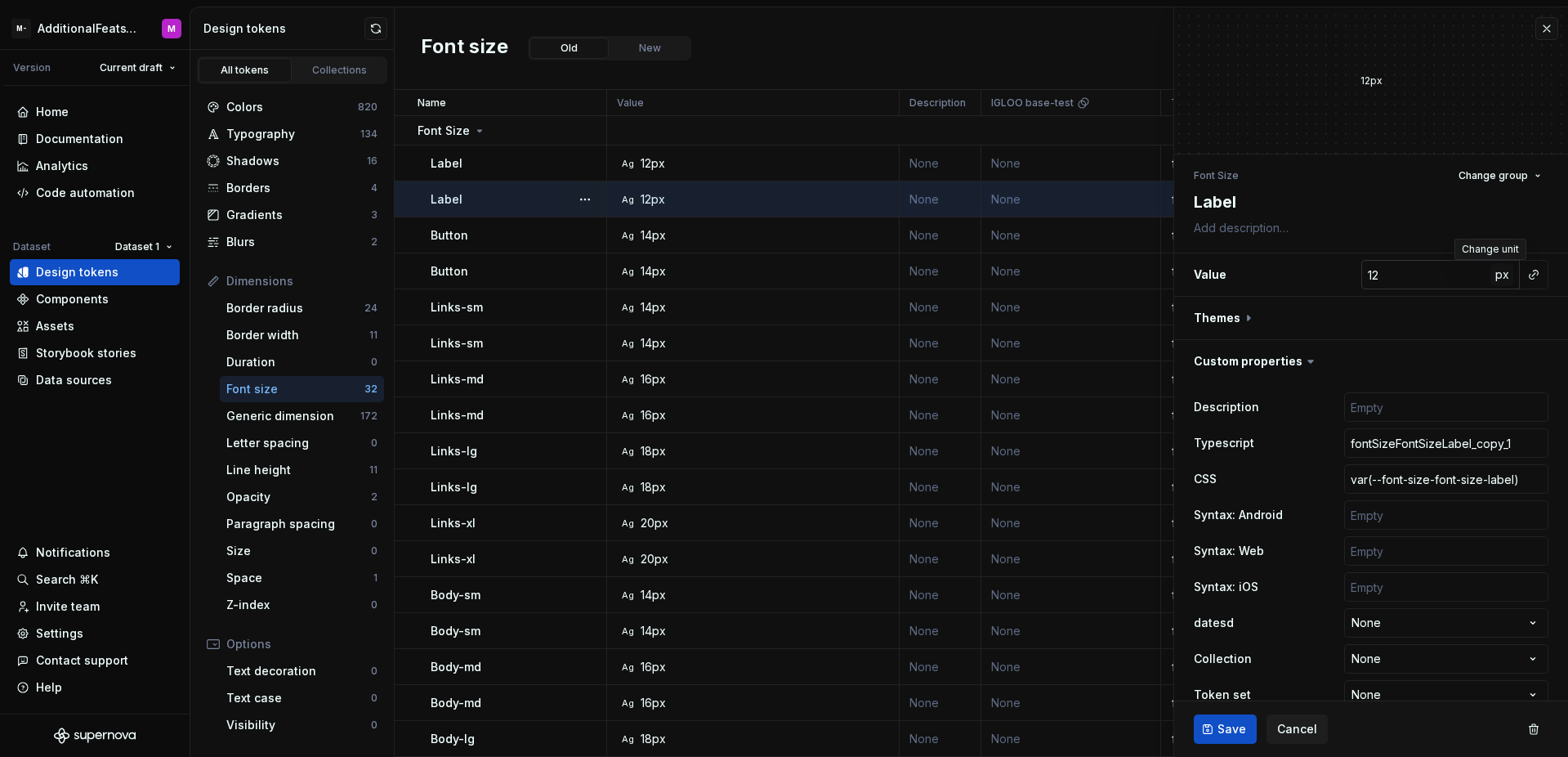
click at [1495, 274] on span "px" at bounding box center [1502, 274] width 14 height 14
click at [1492, 275] on span "rem" at bounding box center [1501, 274] width 20 height 14
click at [1495, 278] on span "%" at bounding box center [1501, 274] width 11 height 14
click at [1495, 279] on span "px" at bounding box center [1502, 274] width 14 height 14
click at [1492, 279] on span "rem" at bounding box center [1501, 274] width 20 height 14
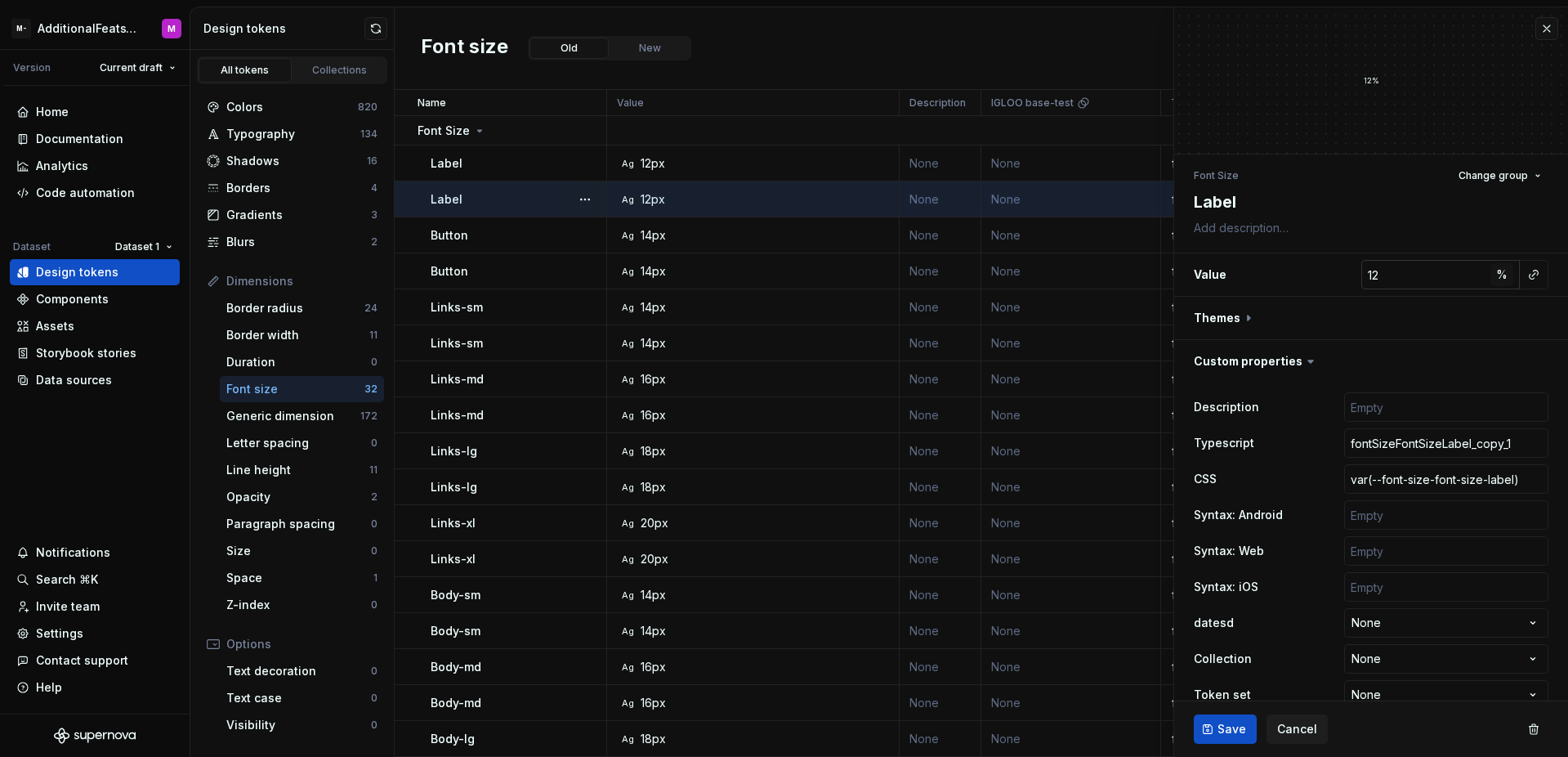
click at [1495, 279] on span "%" at bounding box center [1501, 274] width 11 height 14
click at [1495, 279] on span "px" at bounding box center [1502, 274] width 14 height 14
click at [1492, 279] on span "rem" at bounding box center [1501, 274] width 20 height 14
click at [1495, 279] on span "%" at bounding box center [1501, 274] width 11 height 14
click at [1495, 279] on span "px" at bounding box center [1502, 274] width 14 height 14
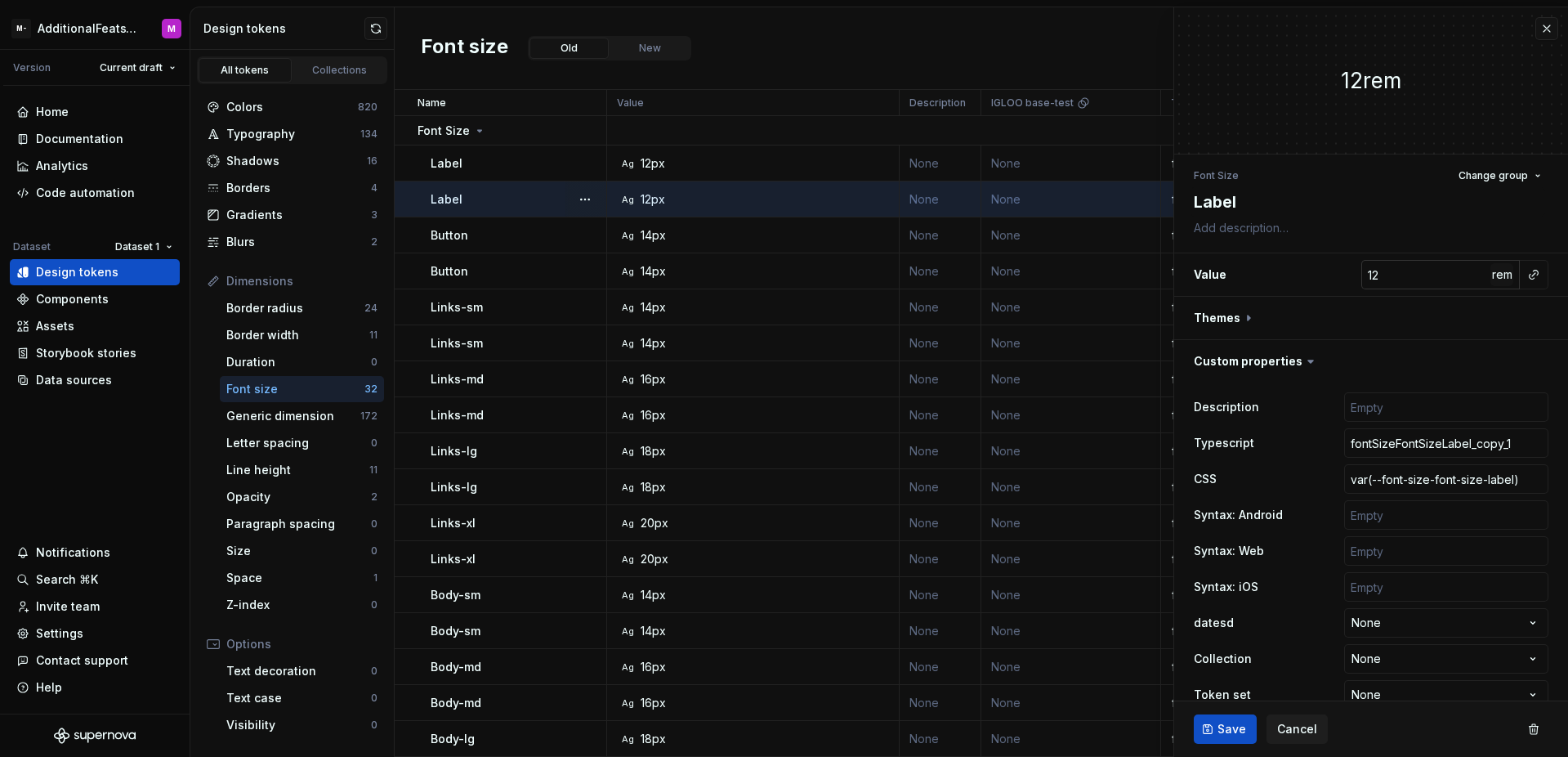
click at [1492, 279] on span "rem" at bounding box center [1501, 274] width 20 height 14
click at [1495, 279] on span "%" at bounding box center [1501, 274] width 11 height 14
click at [1495, 279] on span "px" at bounding box center [1502, 274] width 14 height 14
click at [1492, 279] on span "rem" at bounding box center [1501, 274] width 20 height 14
click at [1495, 279] on span "%" at bounding box center [1501, 274] width 11 height 14
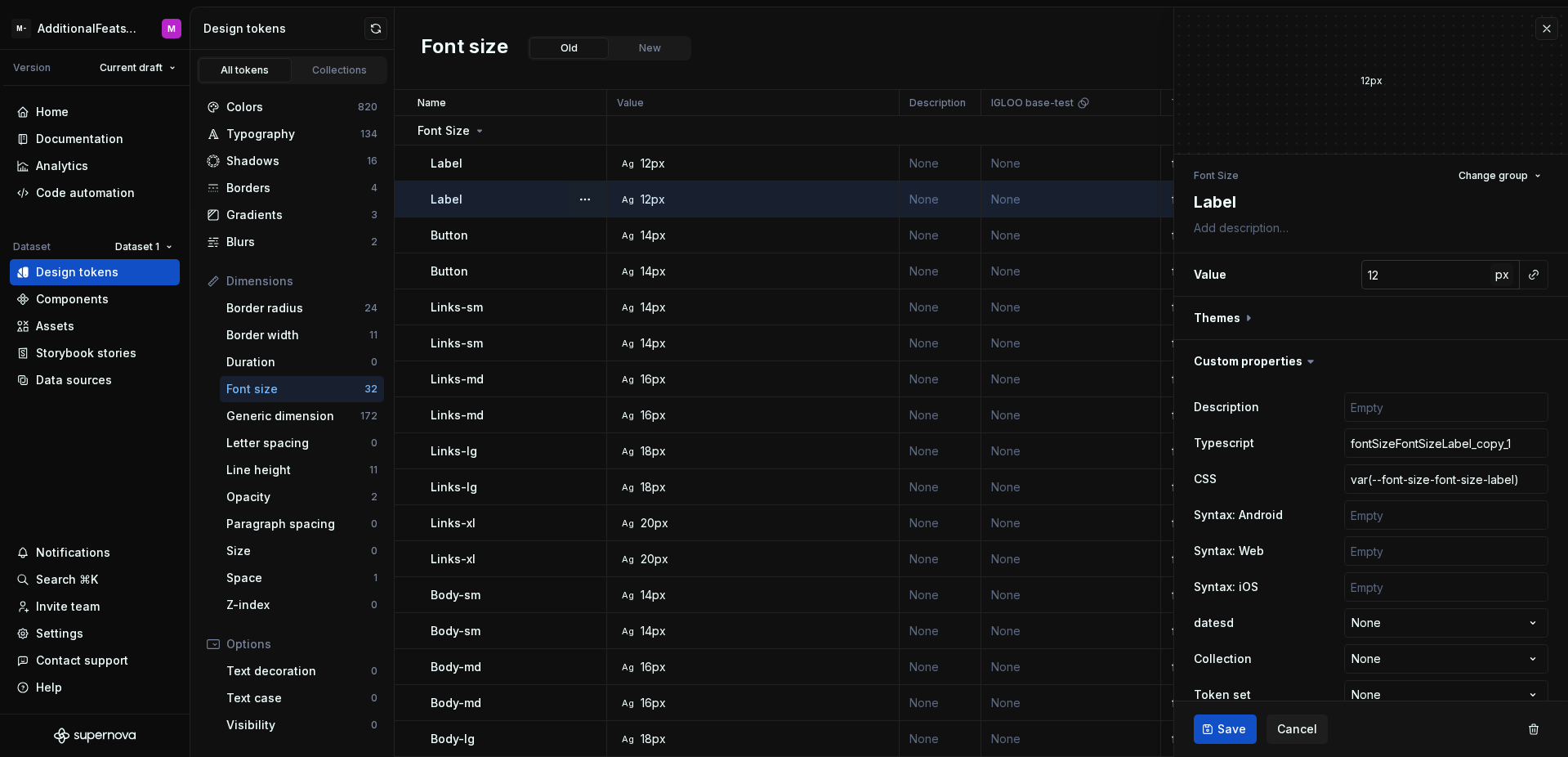
click at [1495, 279] on span "px" at bounding box center [1502, 274] width 14 height 14
click at [314, 423] on div "Generic dimension" at bounding box center [293, 415] width 134 height 16
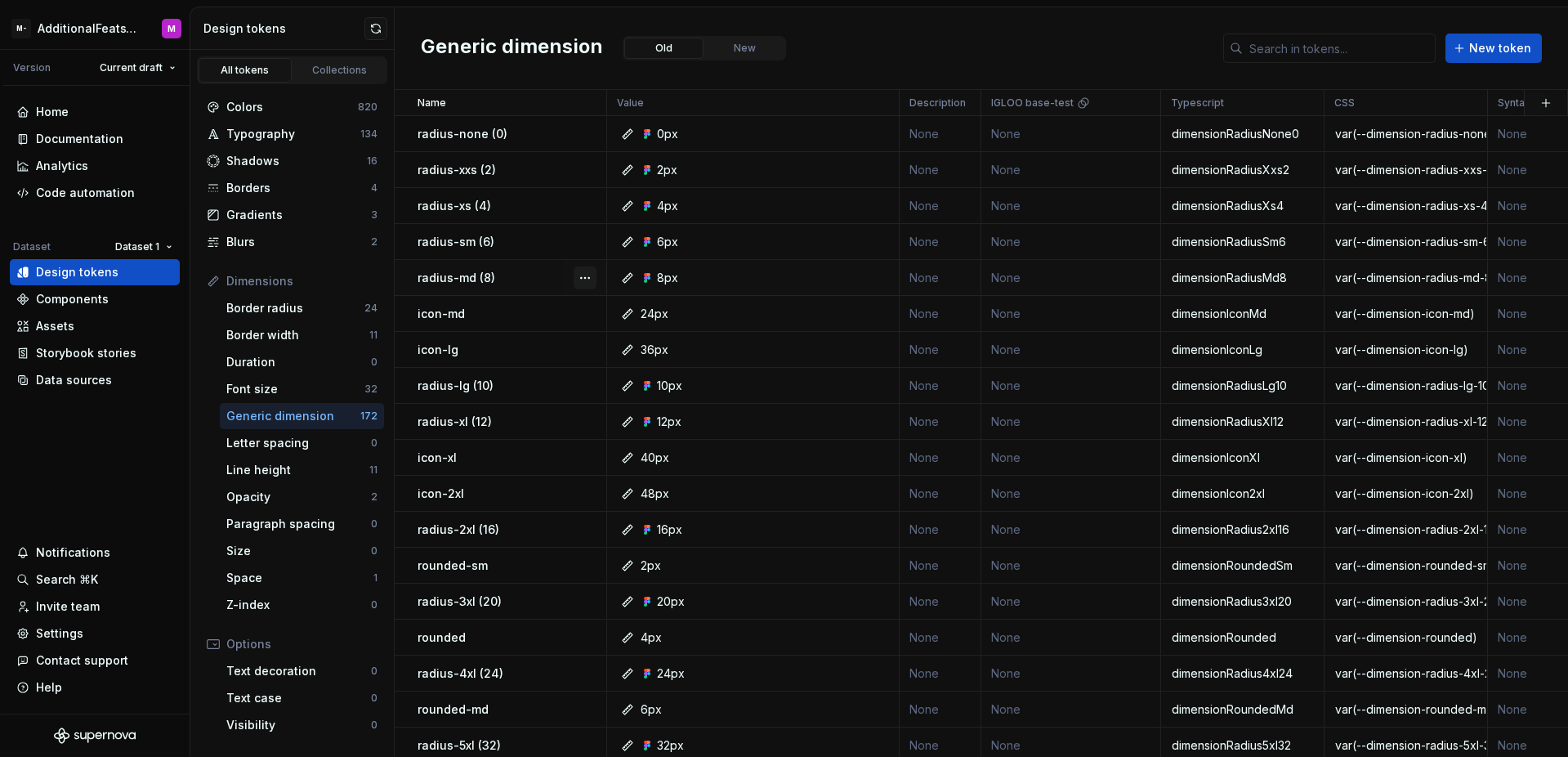
click at [578, 279] on button "button" at bounding box center [585, 278] width 23 height 23
click at [585, 303] on div "Open detail" at bounding box center [647, 309] width 139 height 26
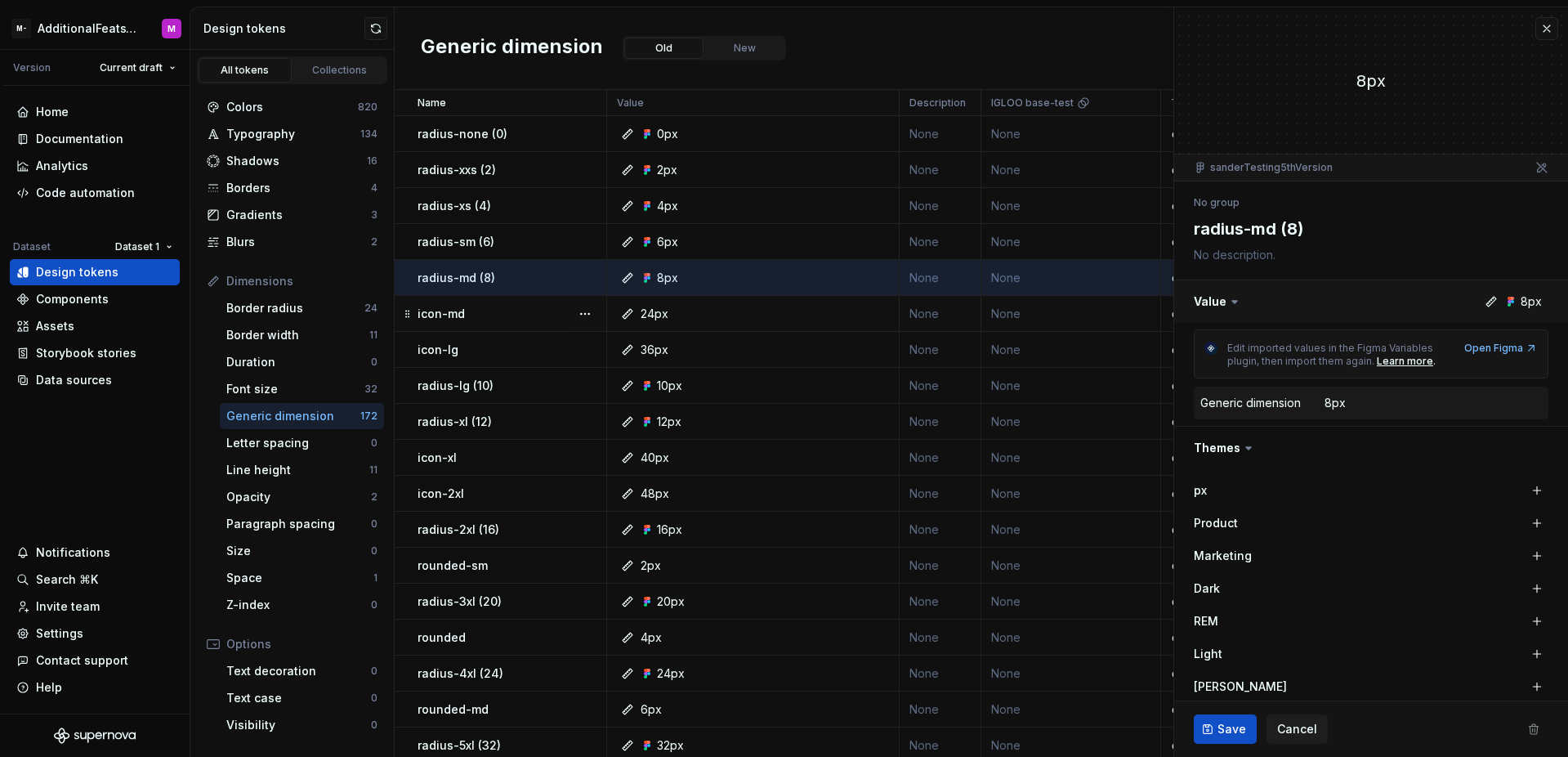
click at [1517, 304] on button "button" at bounding box center [1370, 302] width 394 height 43
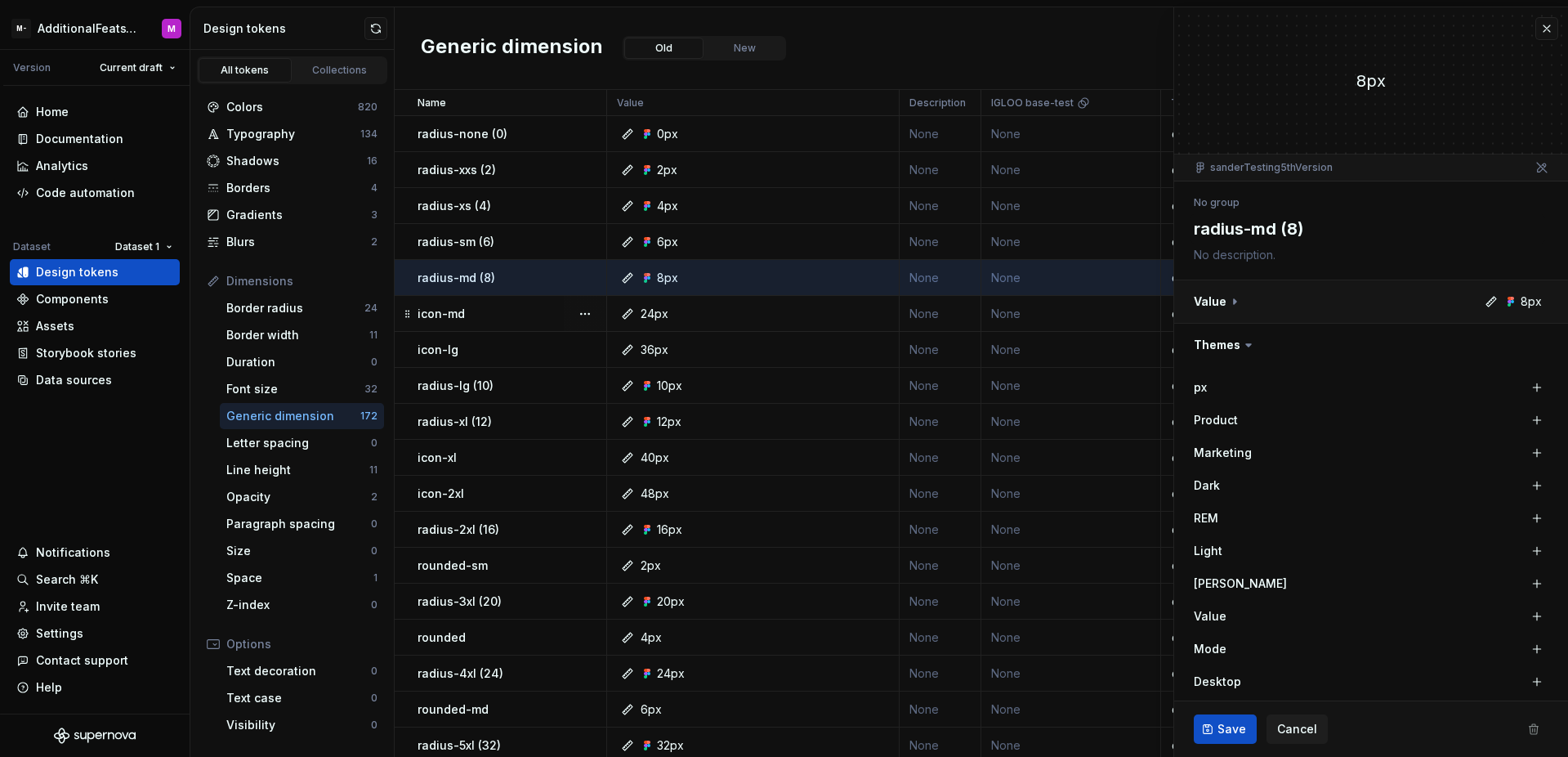
click at [1517, 304] on button "button" at bounding box center [1370, 302] width 394 height 43
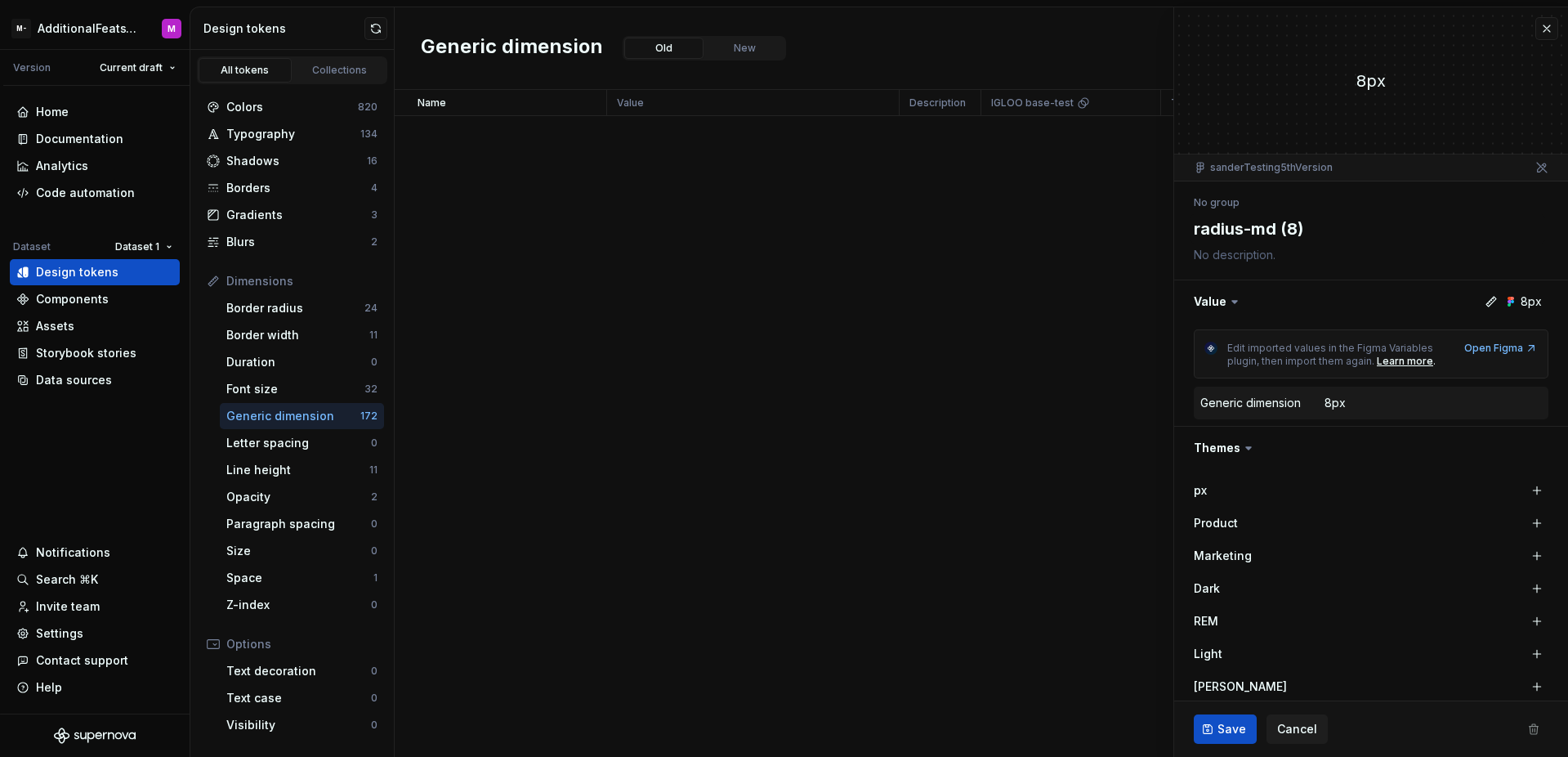
scroll to position [6053, 0]
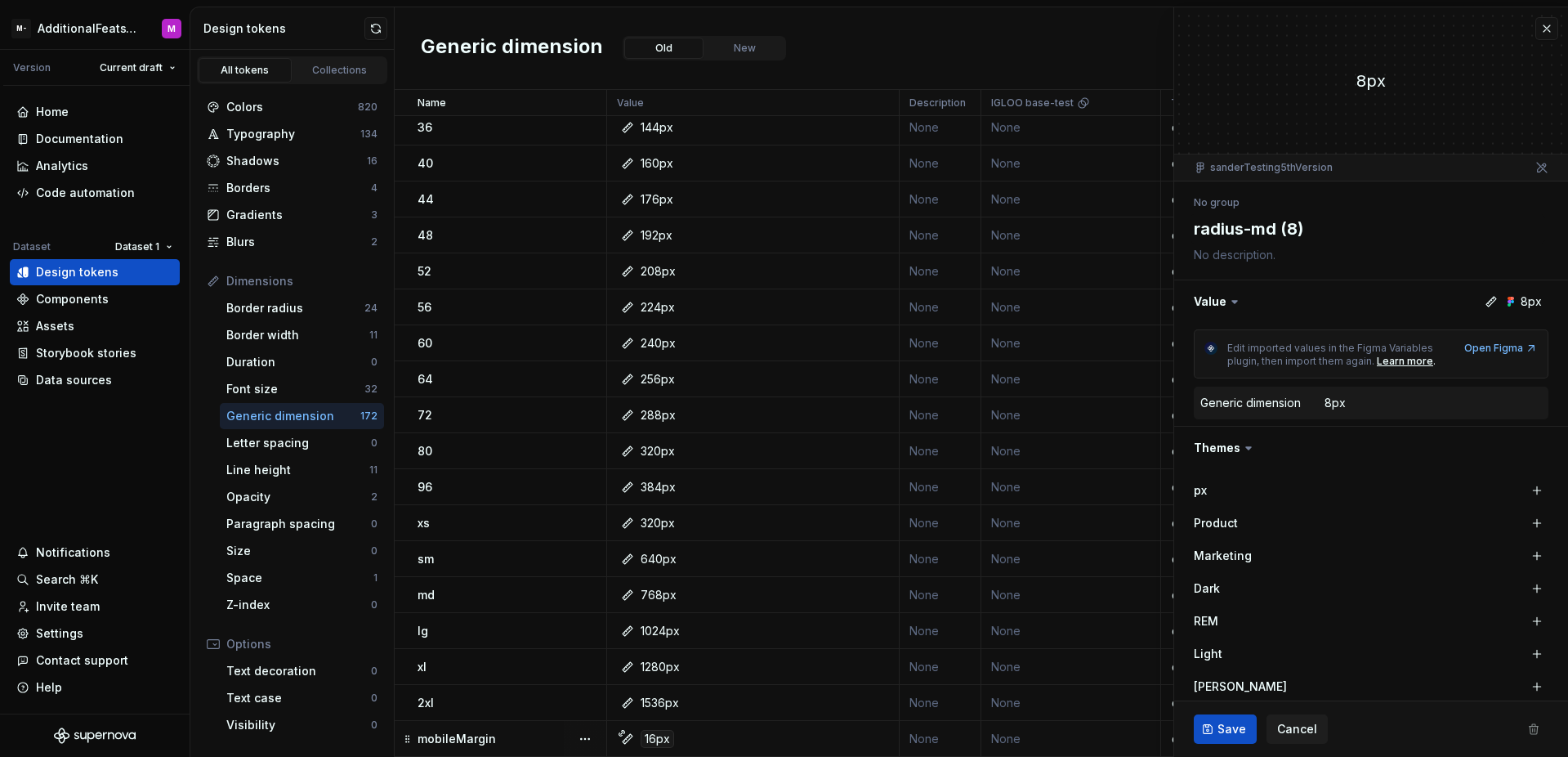
click at [513, 742] on td "mobileMargin" at bounding box center [500, 739] width 213 height 36
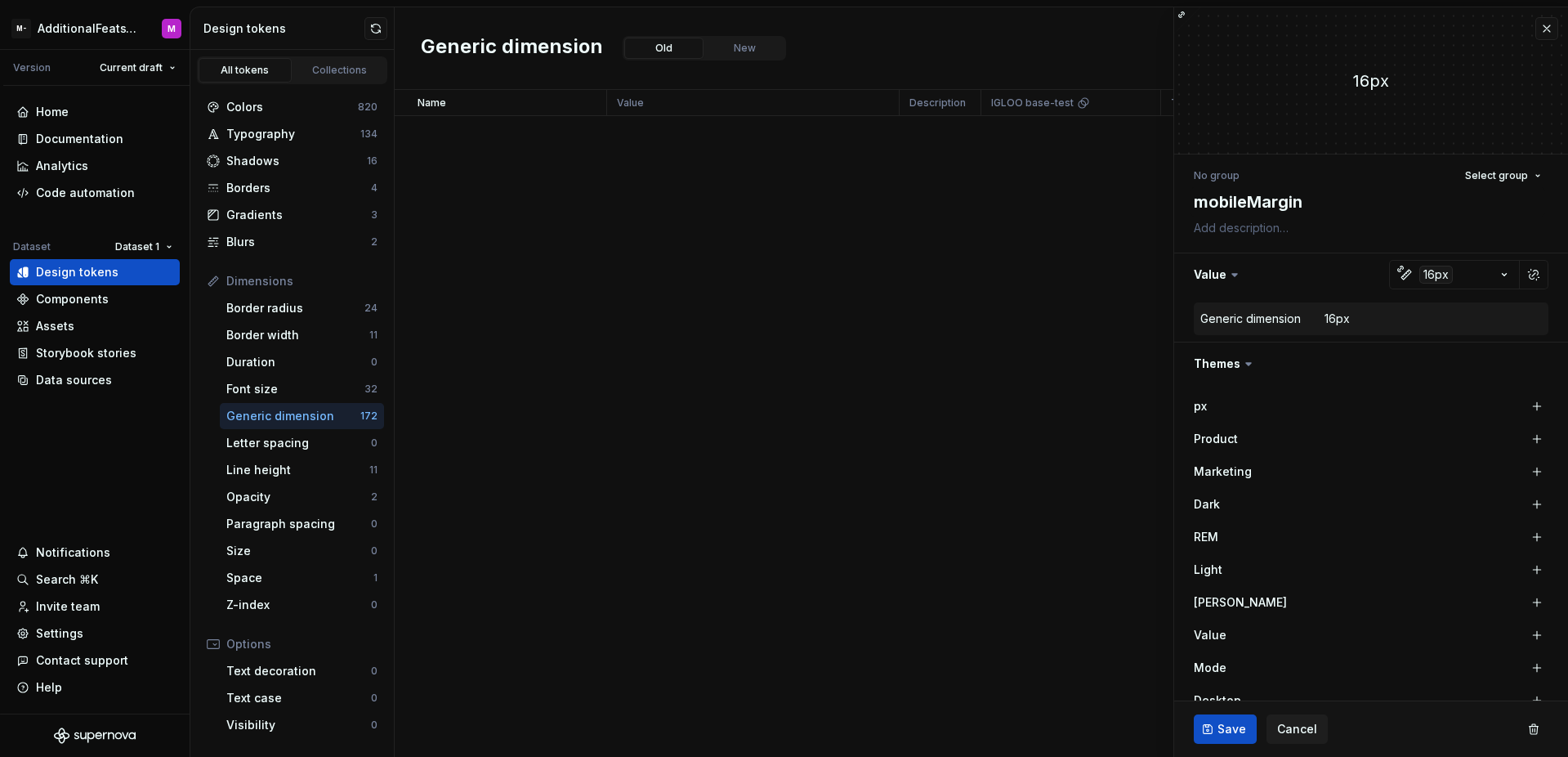
scroll to position [6053, 0]
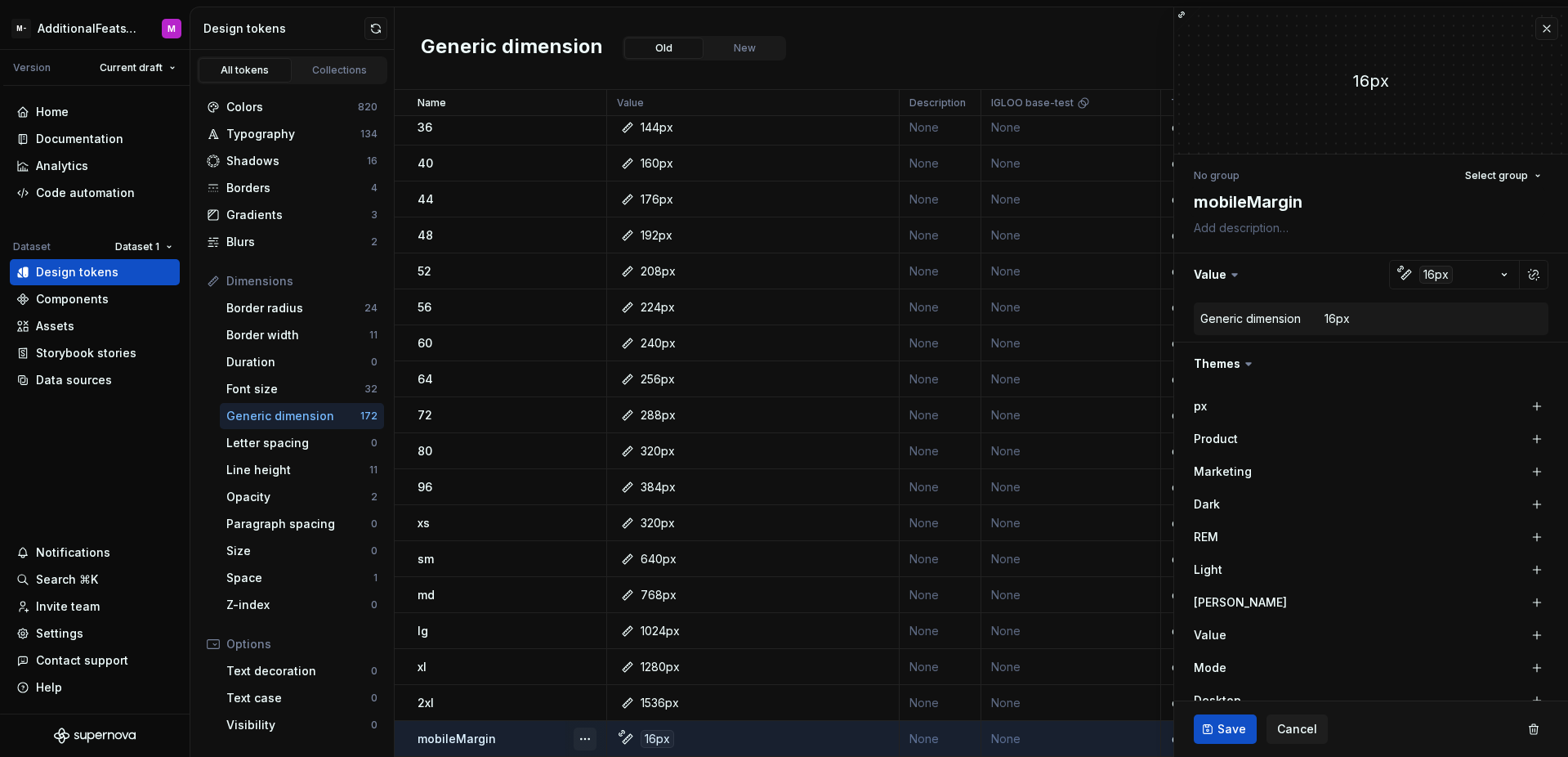
click at [583, 732] on button "button" at bounding box center [585, 739] width 23 height 23
click at [1499, 218] on html "M- AdditionalFeatsTest M Version Current draft Home Documentation Analytics Cod…" at bounding box center [784, 378] width 1568 height 757
click at [1490, 276] on button "button" at bounding box center [1370, 274] width 394 height 43
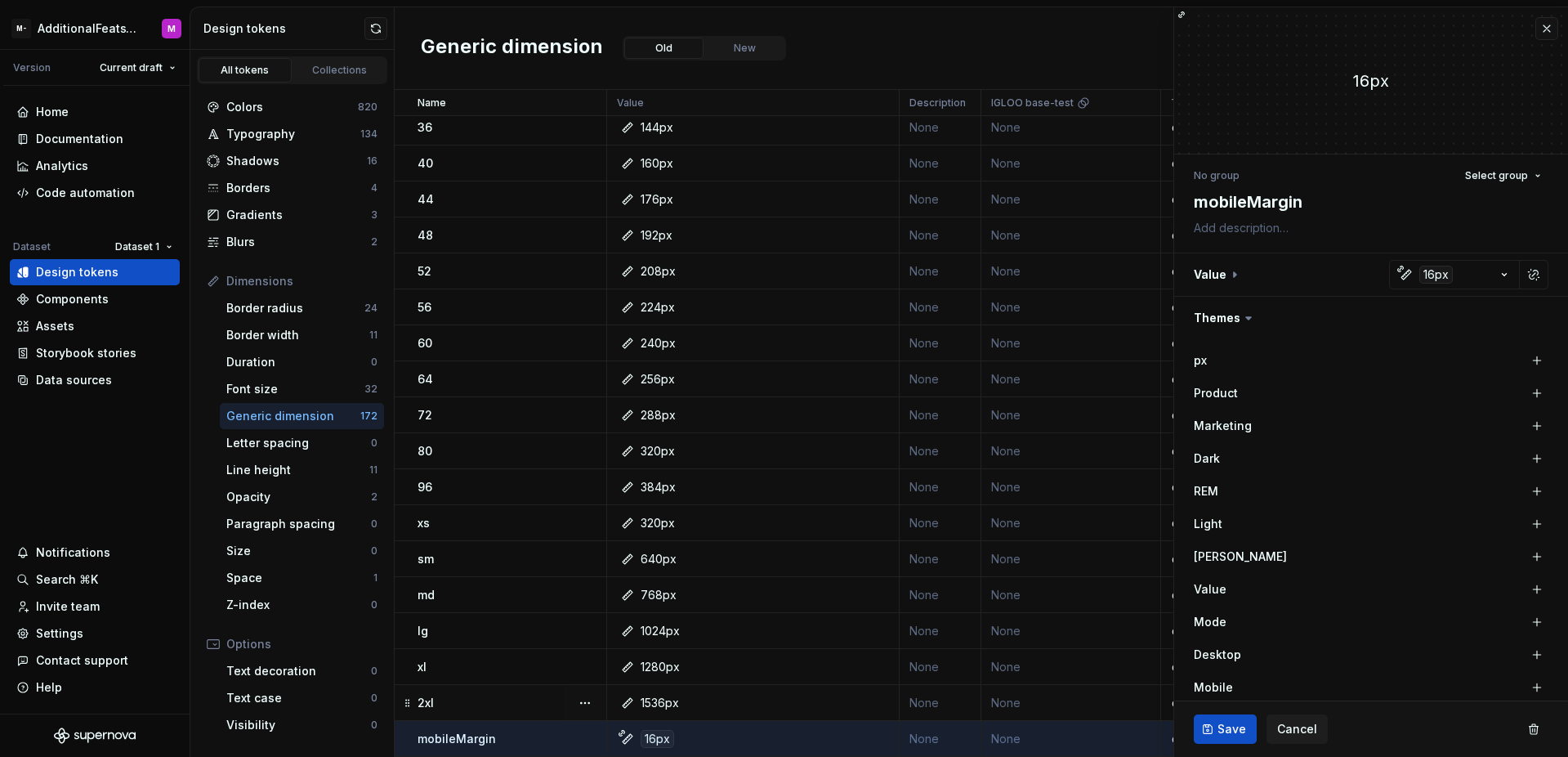
click at [543, 695] on div "2xl" at bounding box center [511, 703] width 188 height 16
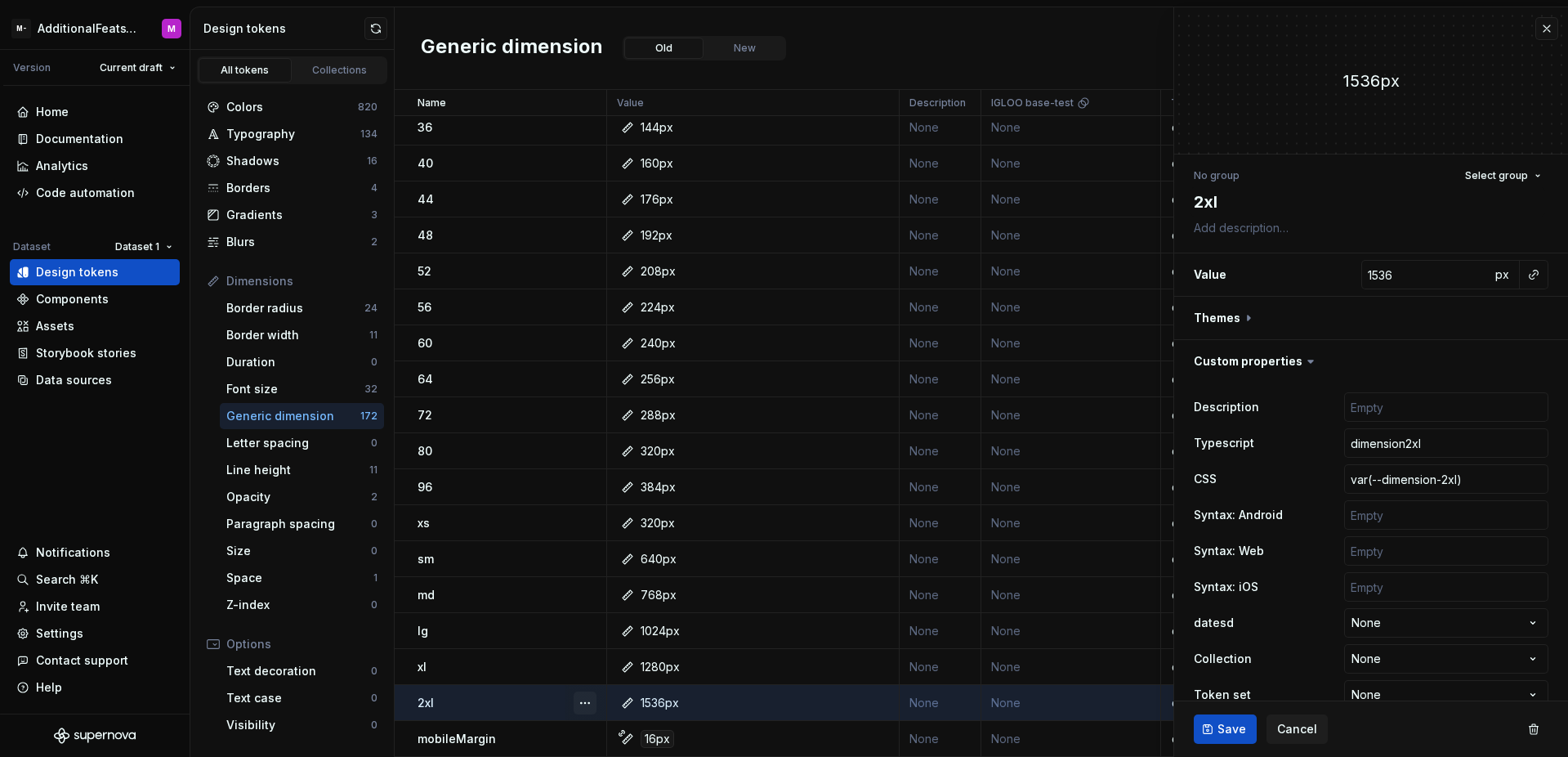
click at [578, 691] on button "button" at bounding box center [585, 703] width 23 height 23
click at [1488, 277] on html "M- AdditionalFeatsTest M Version Current draft Home Documentation Analytics Cod…" at bounding box center [784, 378] width 1568 height 757
click at [1495, 279] on span "px" at bounding box center [1502, 274] width 14 height 14
click at [1492, 279] on span "rem" at bounding box center [1501, 274] width 20 height 14
click at [1495, 279] on span "%" at bounding box center [1501, 274] width 11 height 14
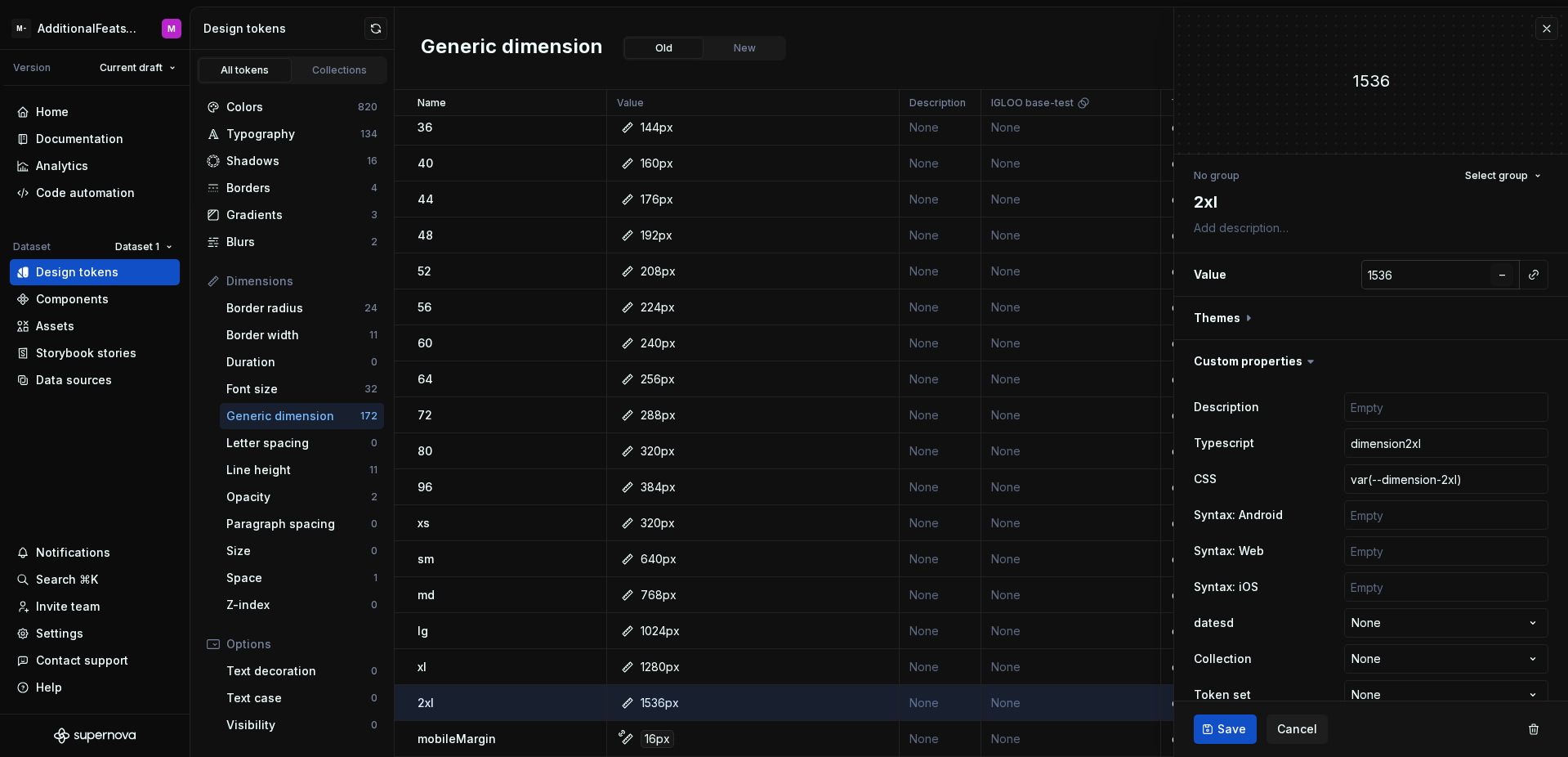
click at [1499, 279] on span "–" at bounding box center [1502, 274] width 6 height 14
click at [1495, 279] on span "px" at bounding box center [1502, 274] width 14 height 14
click at [1495, 279] on span "%" at bounding box center [1501, 274] width 11 height 14
click at [1499, 279] on span "–" at bounding box center [1502, 274] width 6 height 14
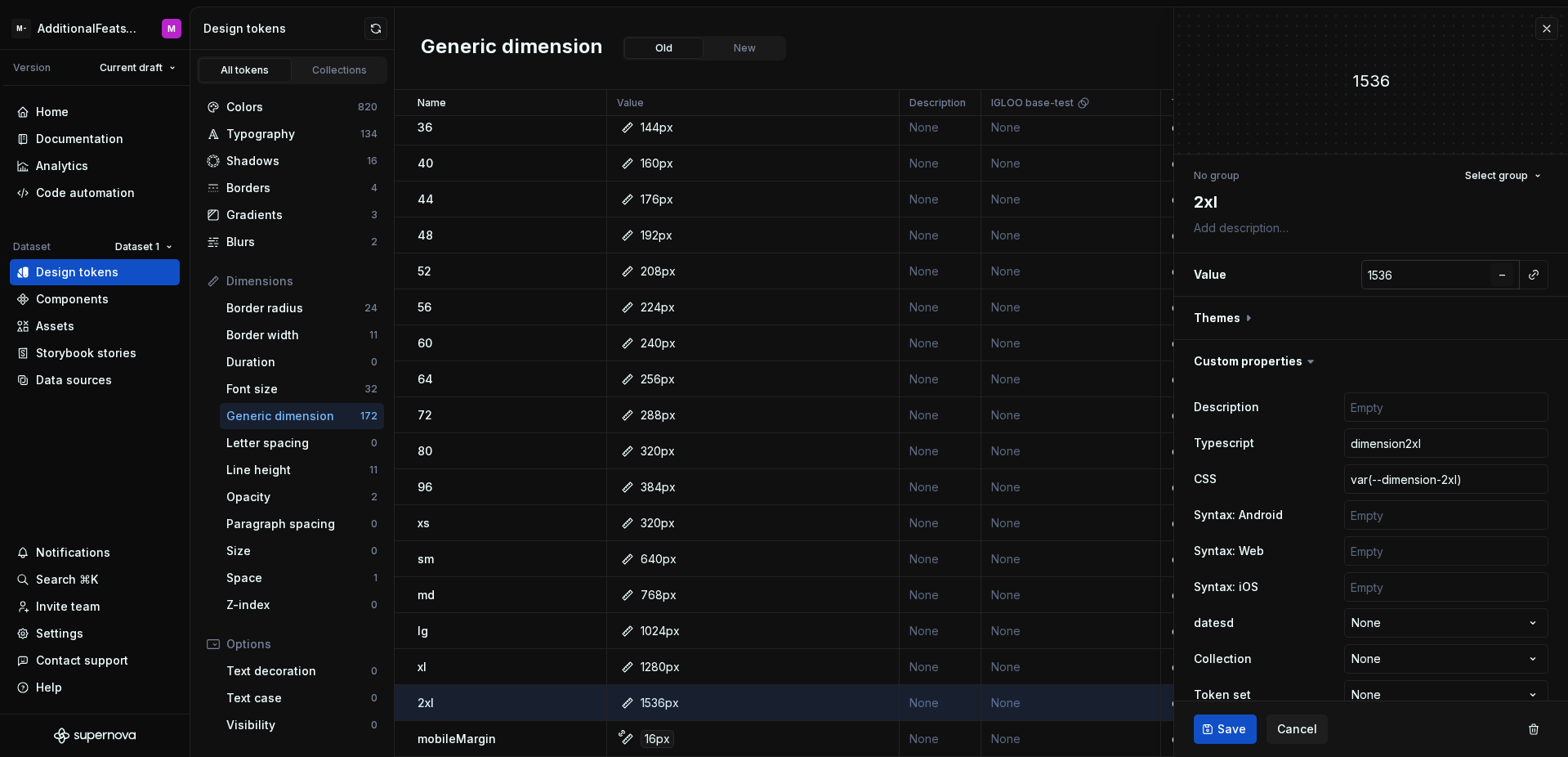
click at [1499, 279] on span "–" at bounding box center [1502, 274] width 6 height 14
click at [1492, 279] on span "rem" at bounding box center [1501, 274] width 20 height 14
click at [1495, 279] on span "%" at bounding box center [1501, 274] width 11 height 14
click at [1495, 279] on span "px" at bounding box center [1502, 274] width 14 height 14
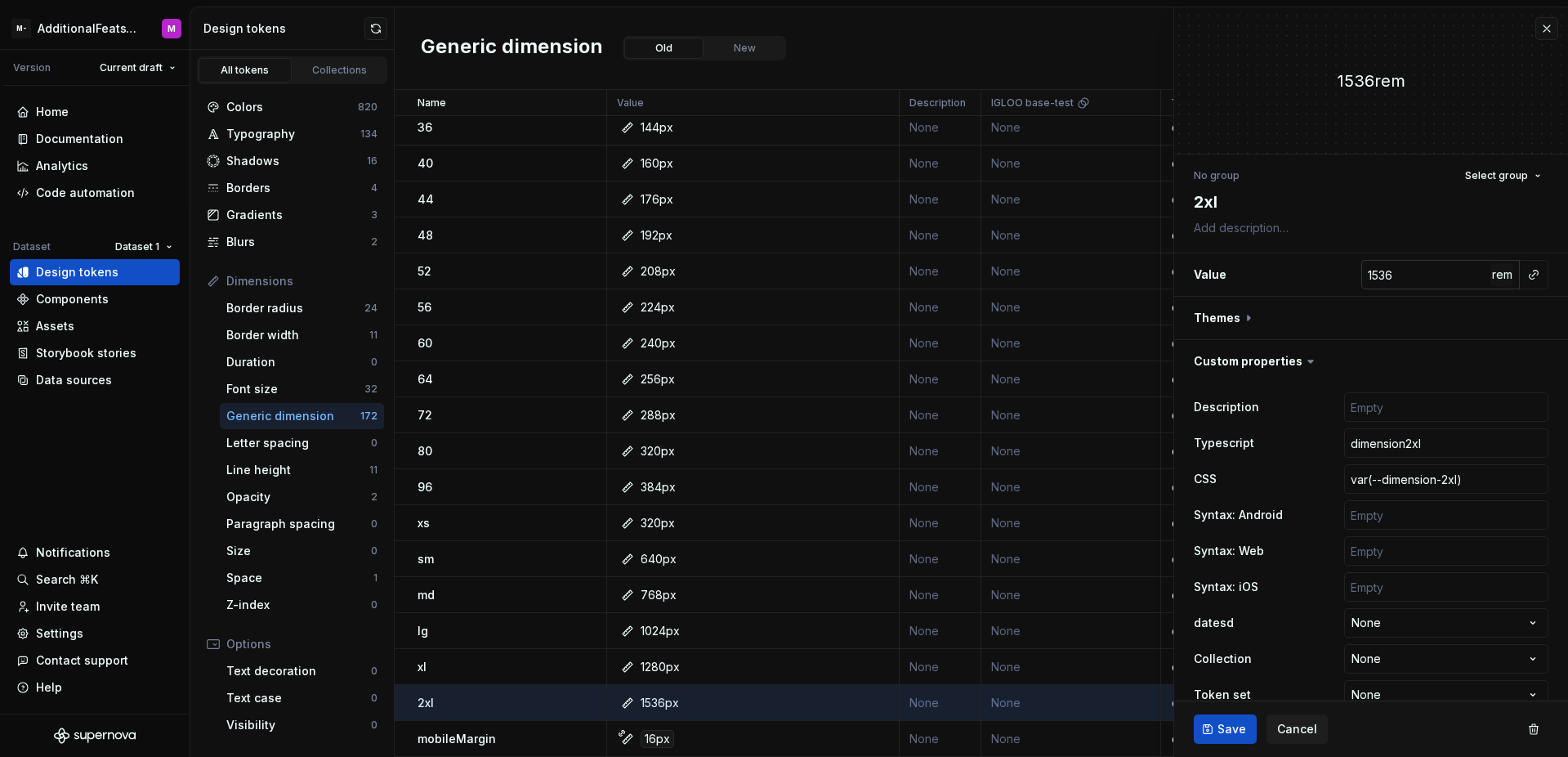
click at [1492, 279] on span "rem" at bounding box center [1501, 274] width 20 height 14
click at [1495, 279] on span "%" at bounding box center [1501, 274] width 11 height 14
click at [1495, 279] on span "px" at bounding box center [1502, 274] width 14 height 14
click at [1492, 279] on span "rem" at bounding box center [1501, 274] width 20 height 14
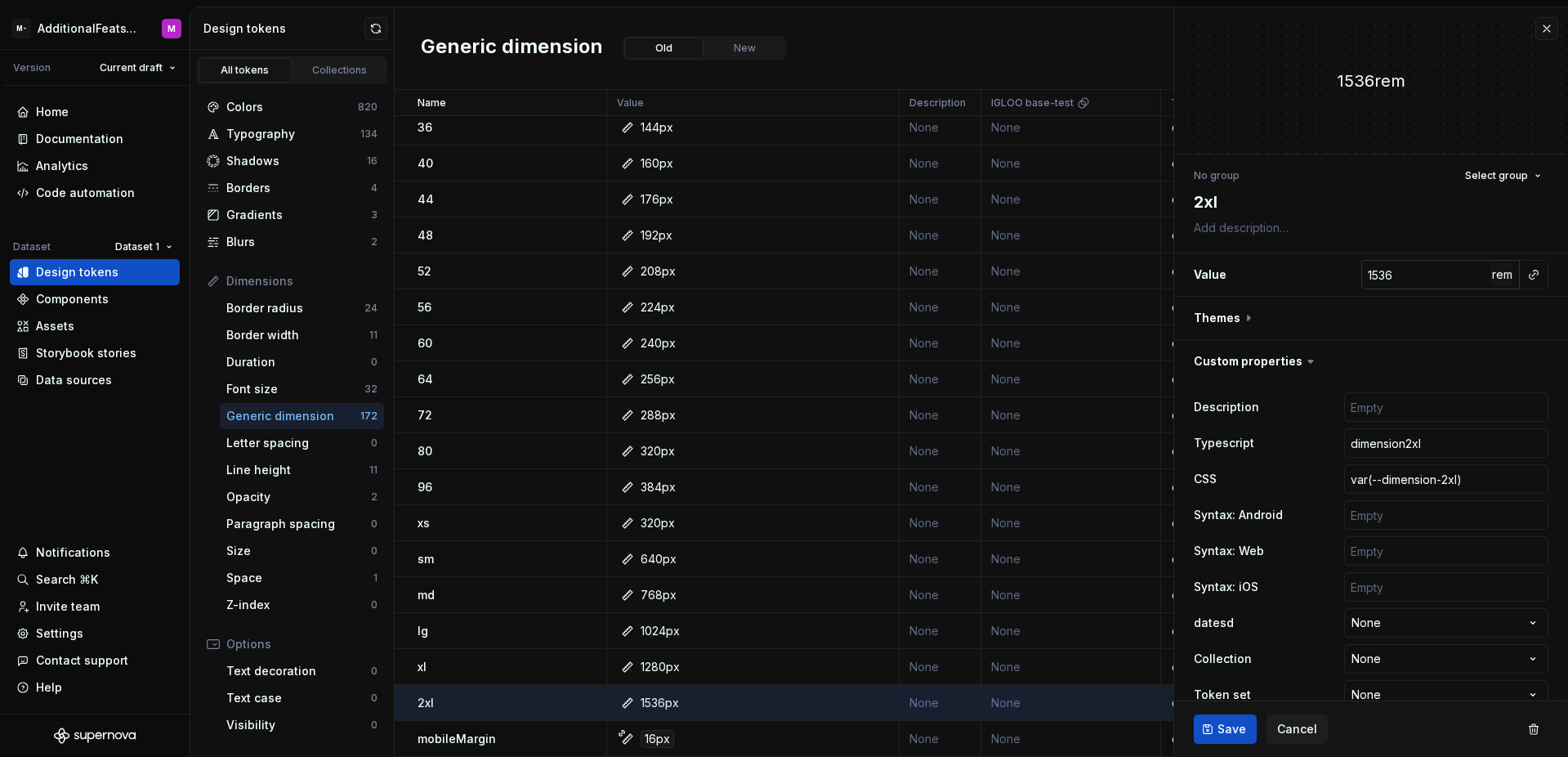
click at [1492, 279] on span "rem" at bounding box center [1501, 274] width 20 height 14
click at [1499, 279] on span "–" at bounding box center [1502, 274] width 6 height 14
click at [1495, 279] on span "px" at bounding box center [1502, 274] width 14 height 14
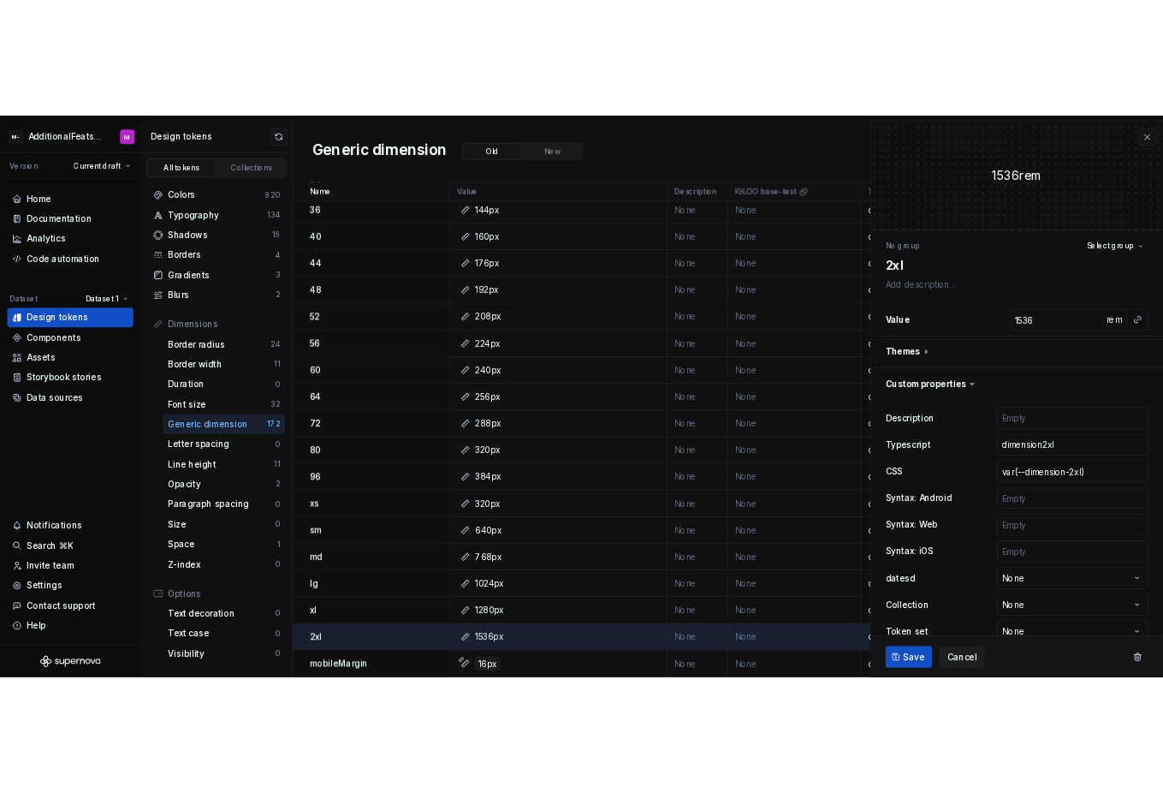
scroll to position [5694, 0]
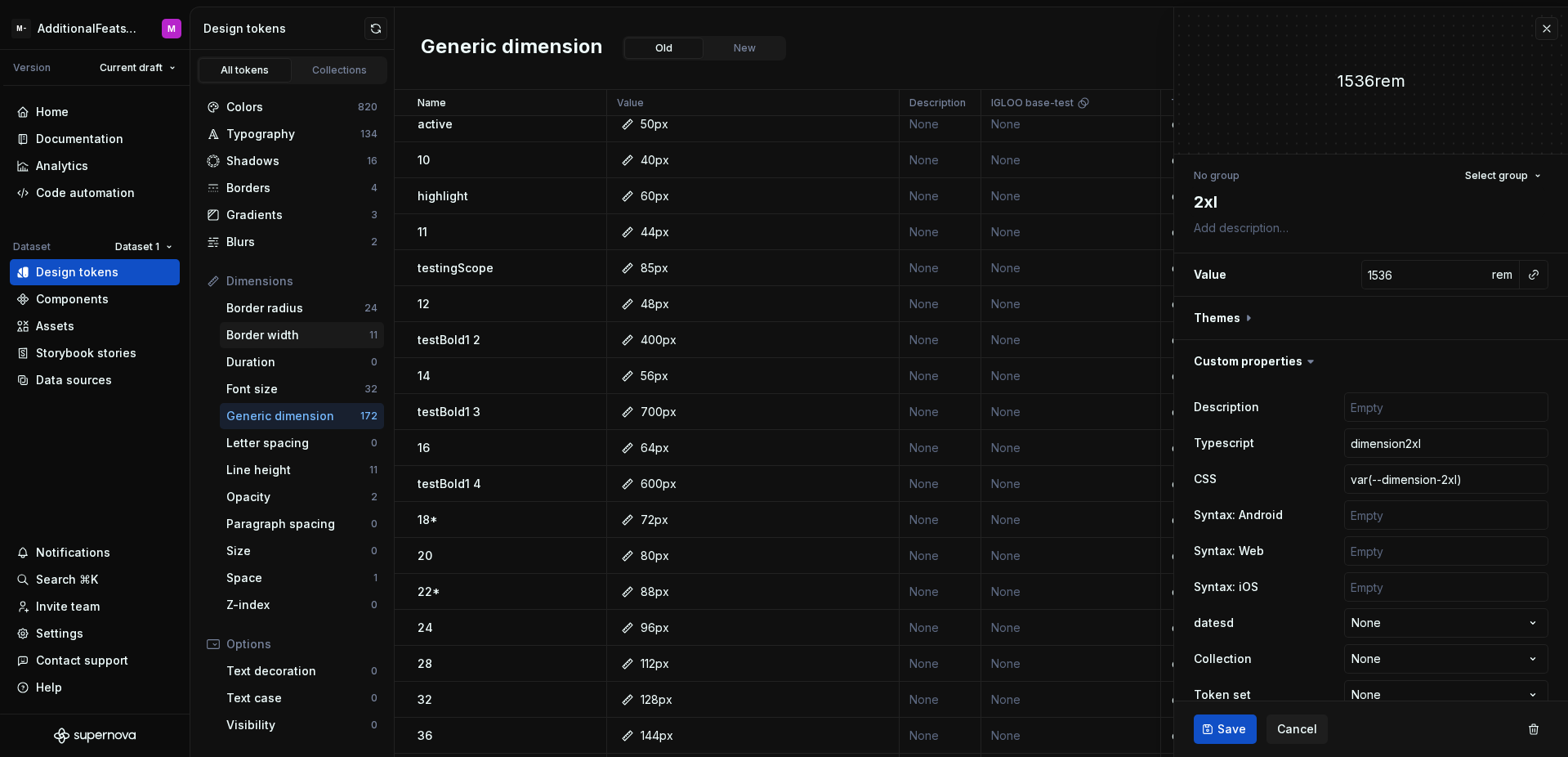
click at [303, 340] on div "Border width" at bounding box center [298, 334] width 143 height 16
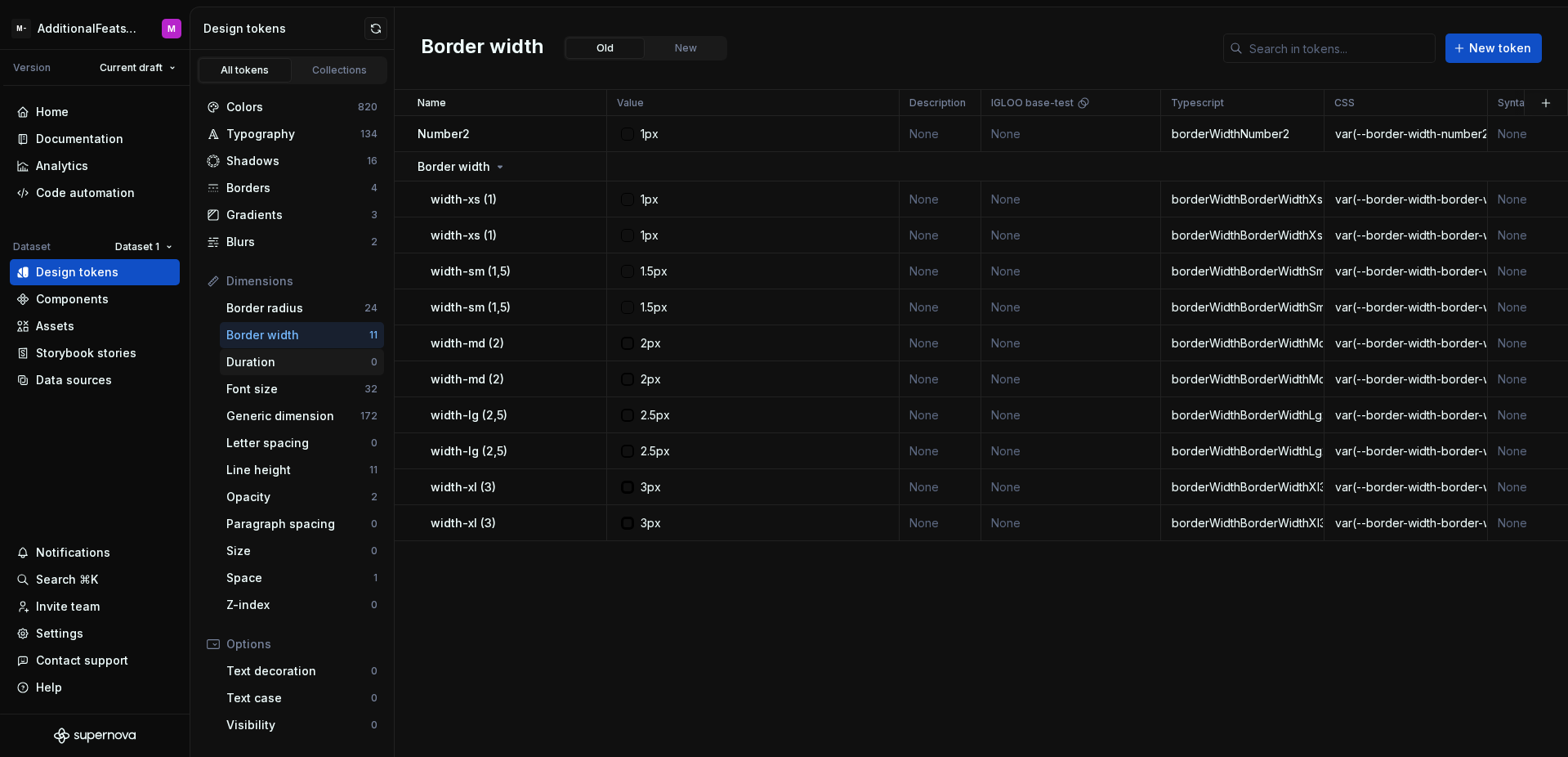
click at [321, 370] on div "Duration 0" at bounding box center [302, 362] width 164 height 26
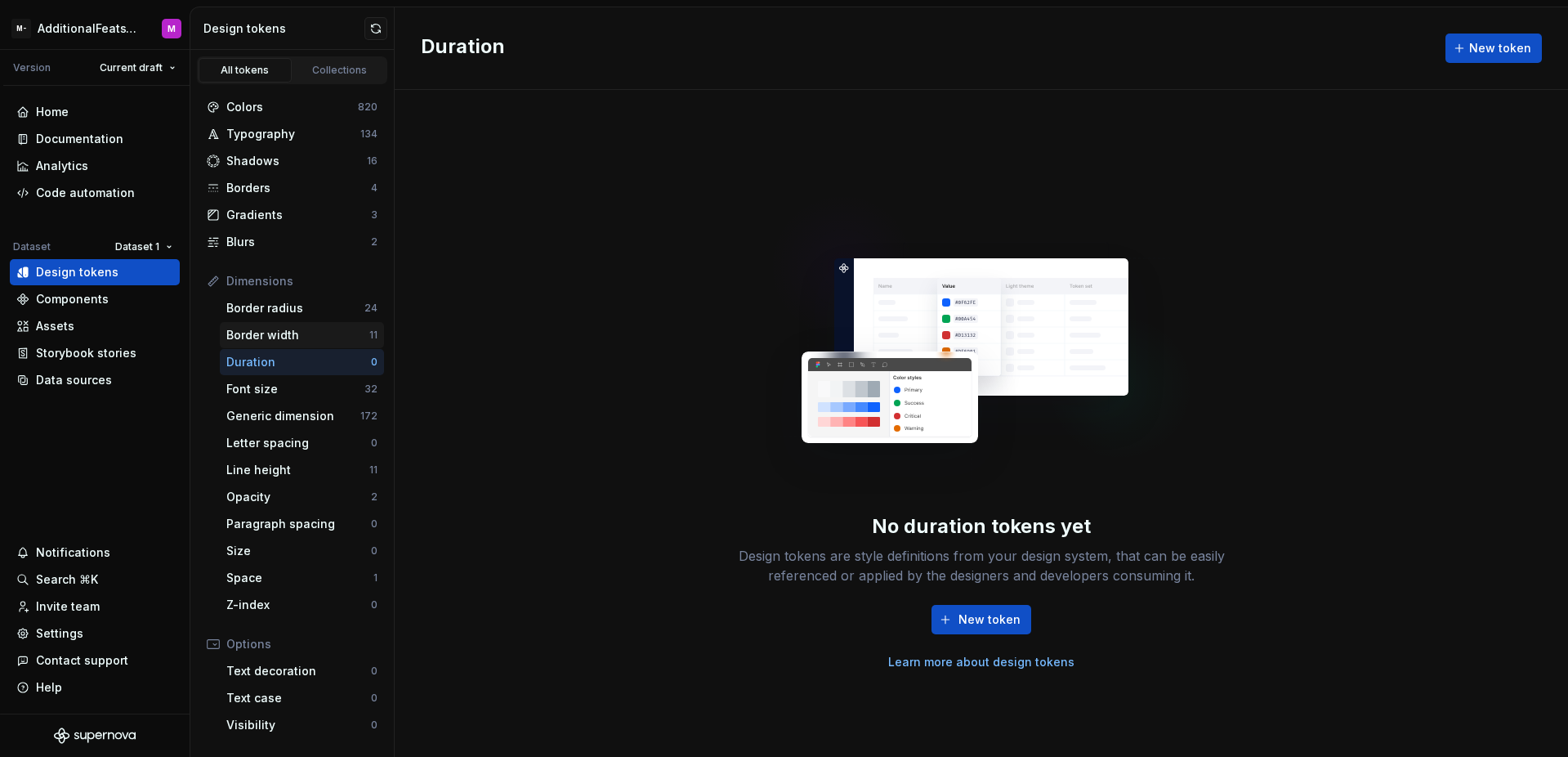
click at [315, 341] on div "Border width" at bounding box center [298, 334] width 143 height 16
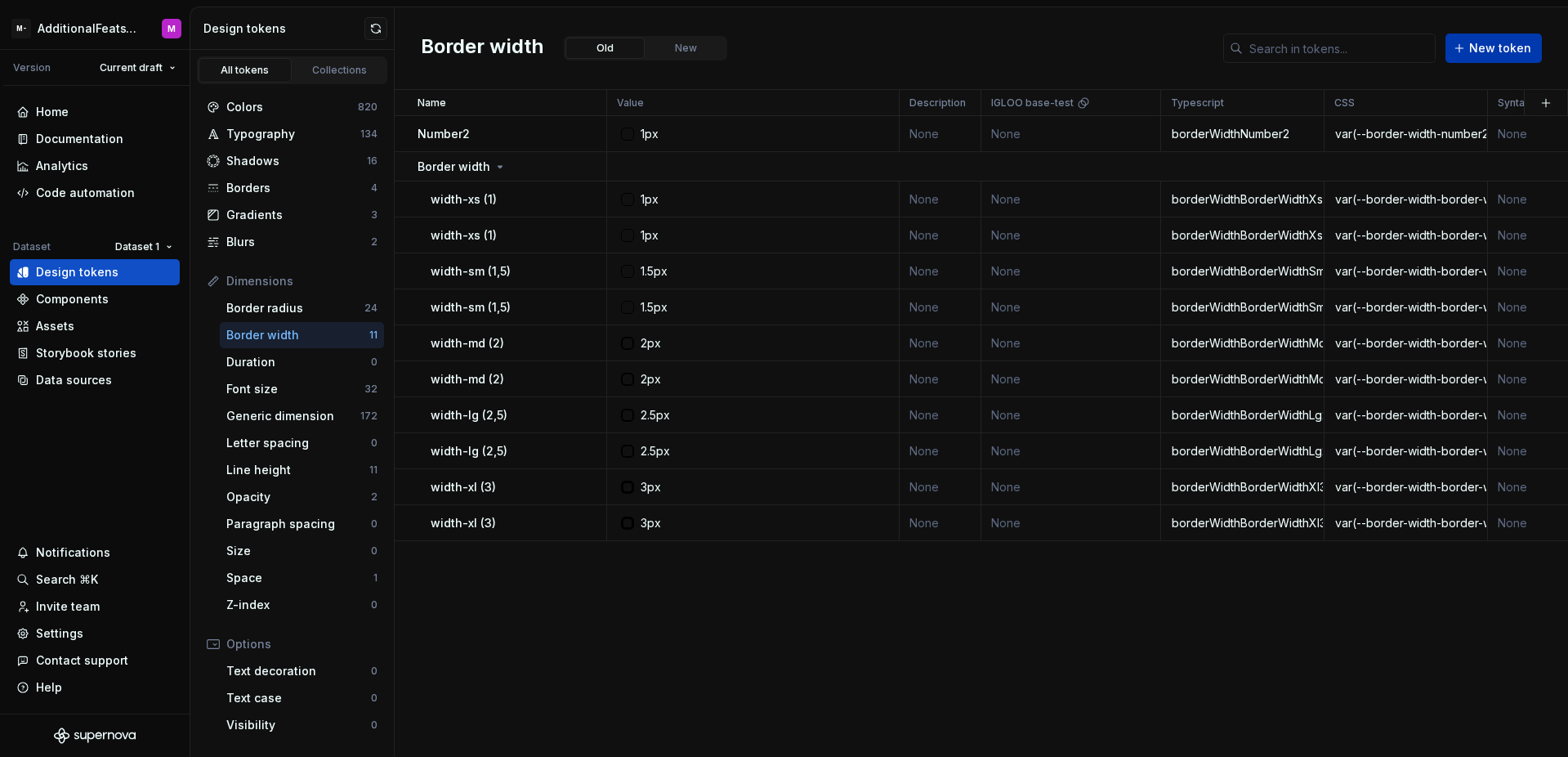
click at [1500, 53] on span "New token" at bounding box center [1499, 48] width 62 height 16
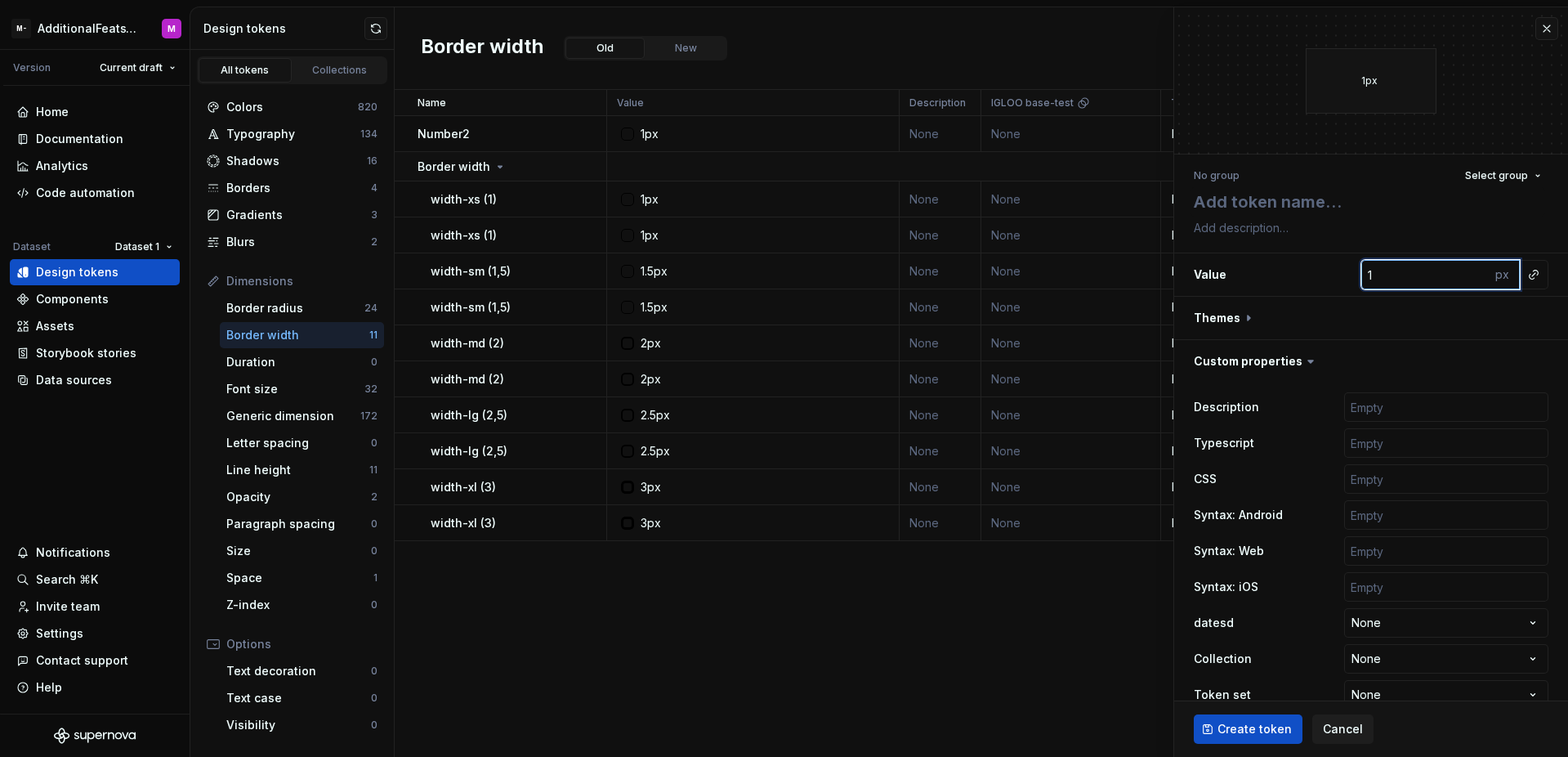
click at [1442, 279] on input "1" at bounding box center [1425, 274] width 129 height 30
click at [1433, 277] on input "1" at bounding box center [1425, 274] width 129 height 30
type textarea "*"
type input "10"
click at [1223, 735] on span "Create token" at bounding box center [1255, 728] width 74 height 16
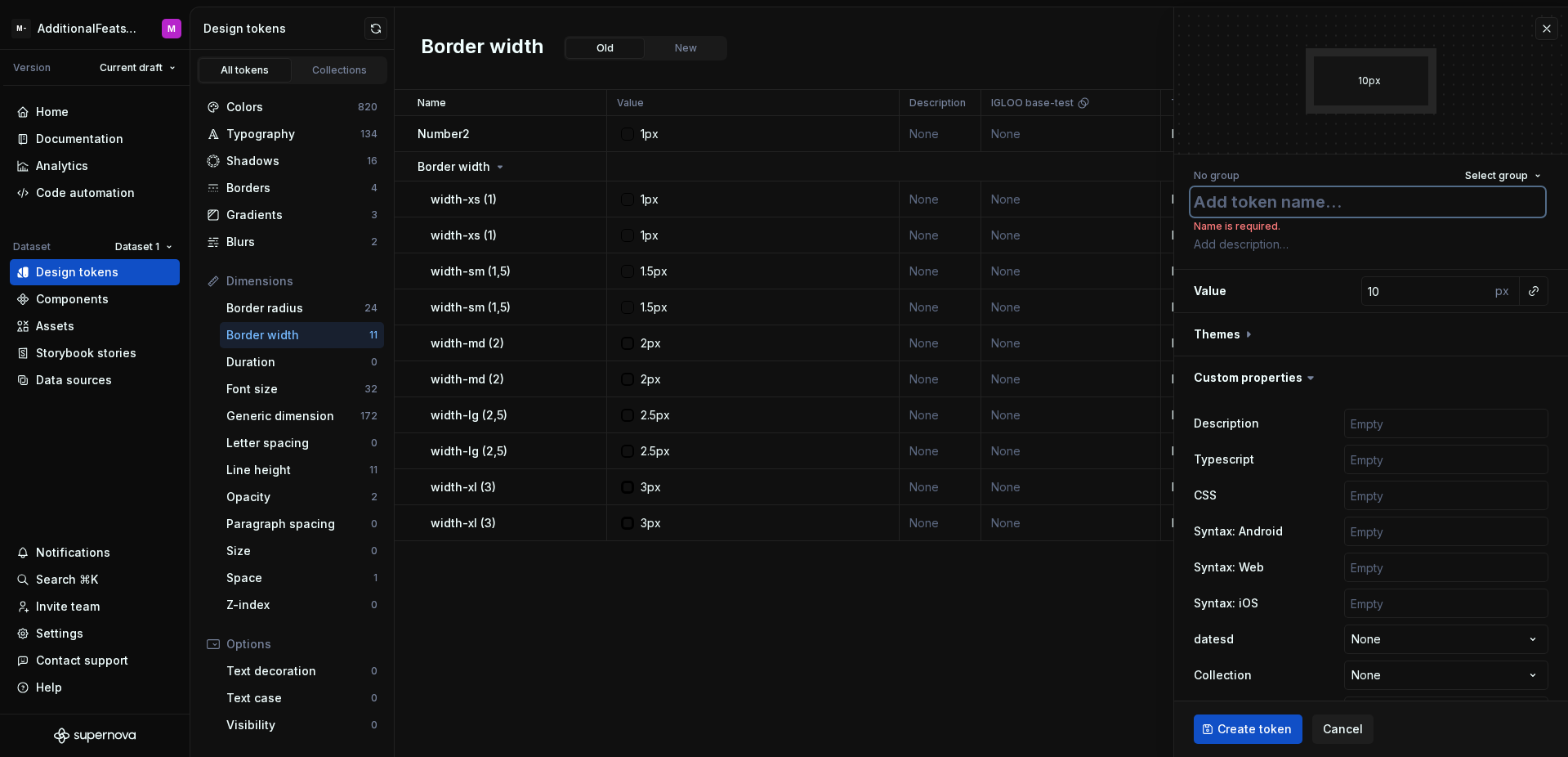
click at [1308, 209] on textarea at bounding box center [1368, 201] width 355 height 30
type textarea "*"
type textarea "t"
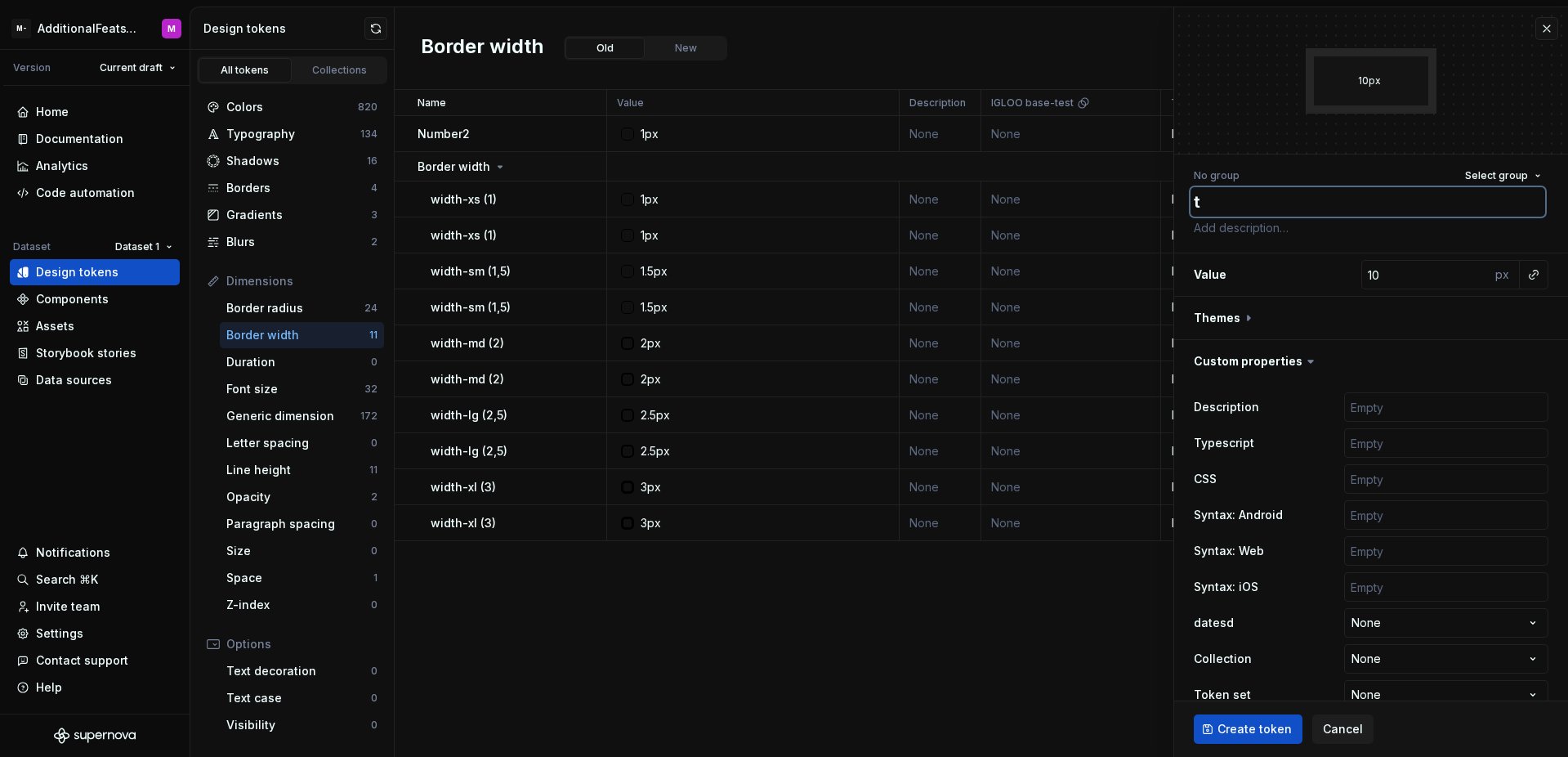
type textarea "*"
type textarea "te"
type textarea "*"
type textarea "tes"
type textarea "*"
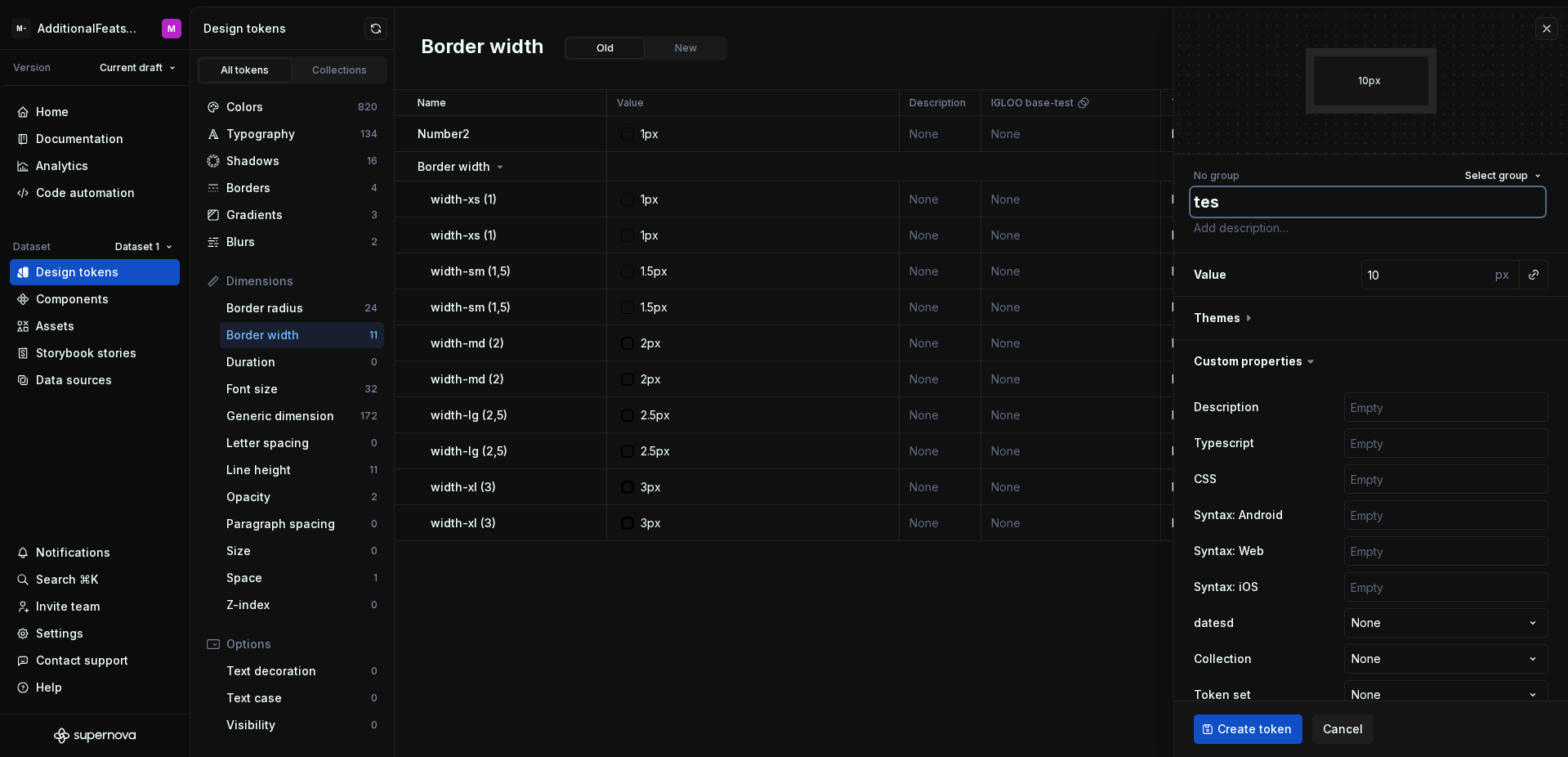
type textarea "test"
type textarea "*"
type textarea "test"
click at [1219, 721] on span "Create token" at bounding box center [1255, 728] width 74 height 16
type textarea "*"
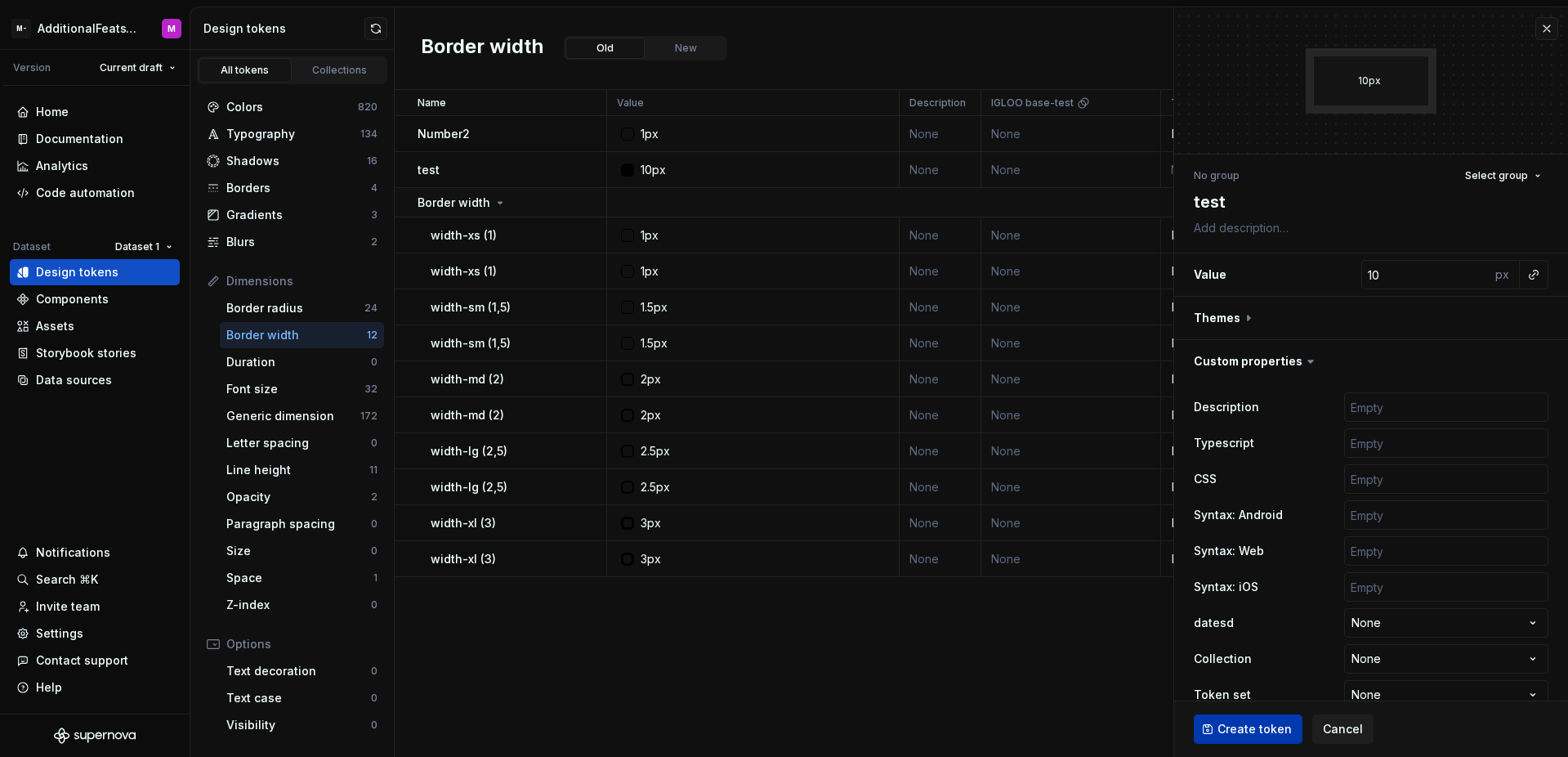
type input "1"
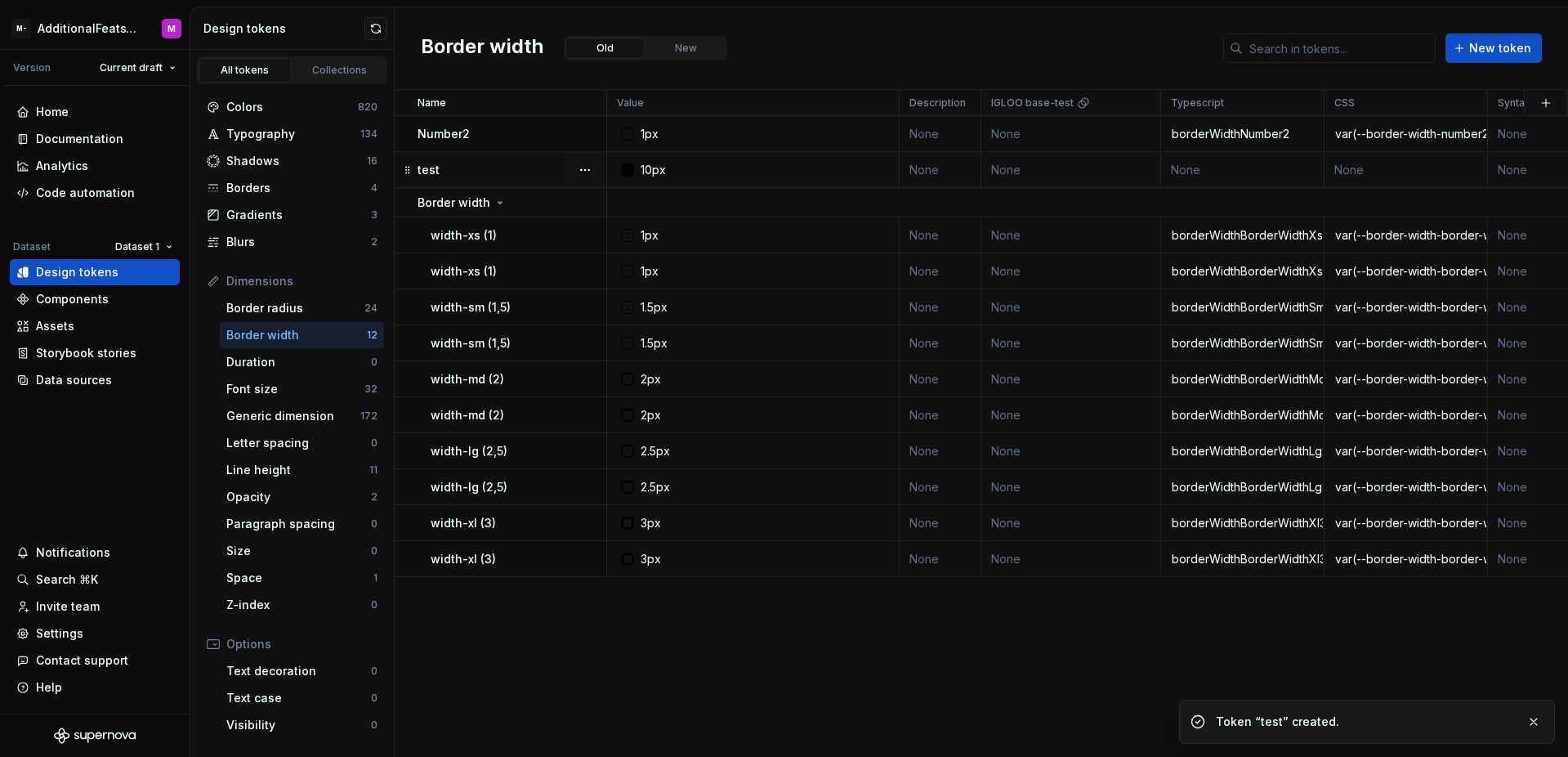
click at [529, 171] on div "test" at bounding box center [511, 169] width 188 height 16
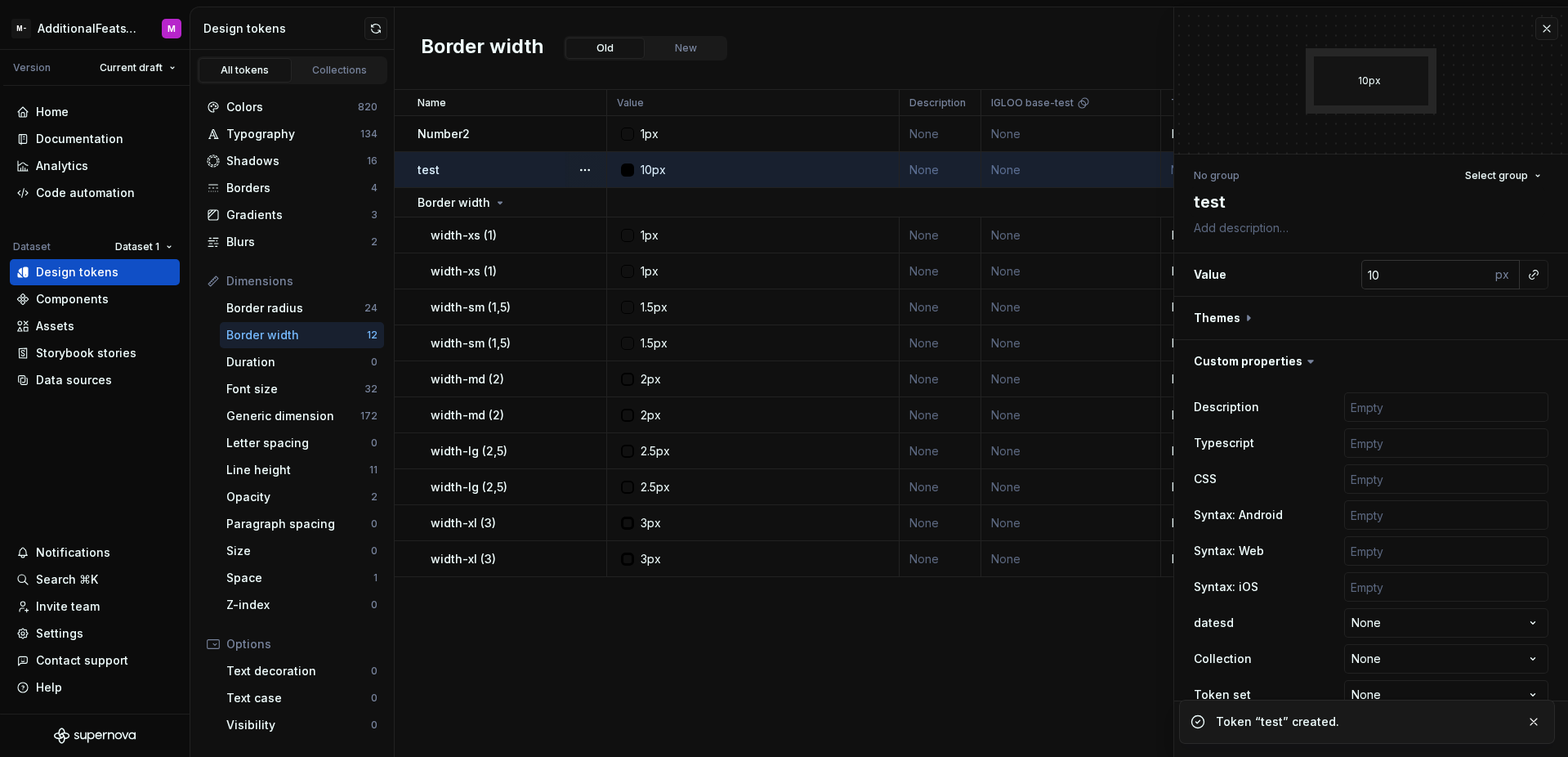
click at [1493, 283] on div "px" at bounding box center [1504, 274] width 30 height 30
click at [1493, 282] on div "px" at bounding box center [1504, 274] width 30 height 30
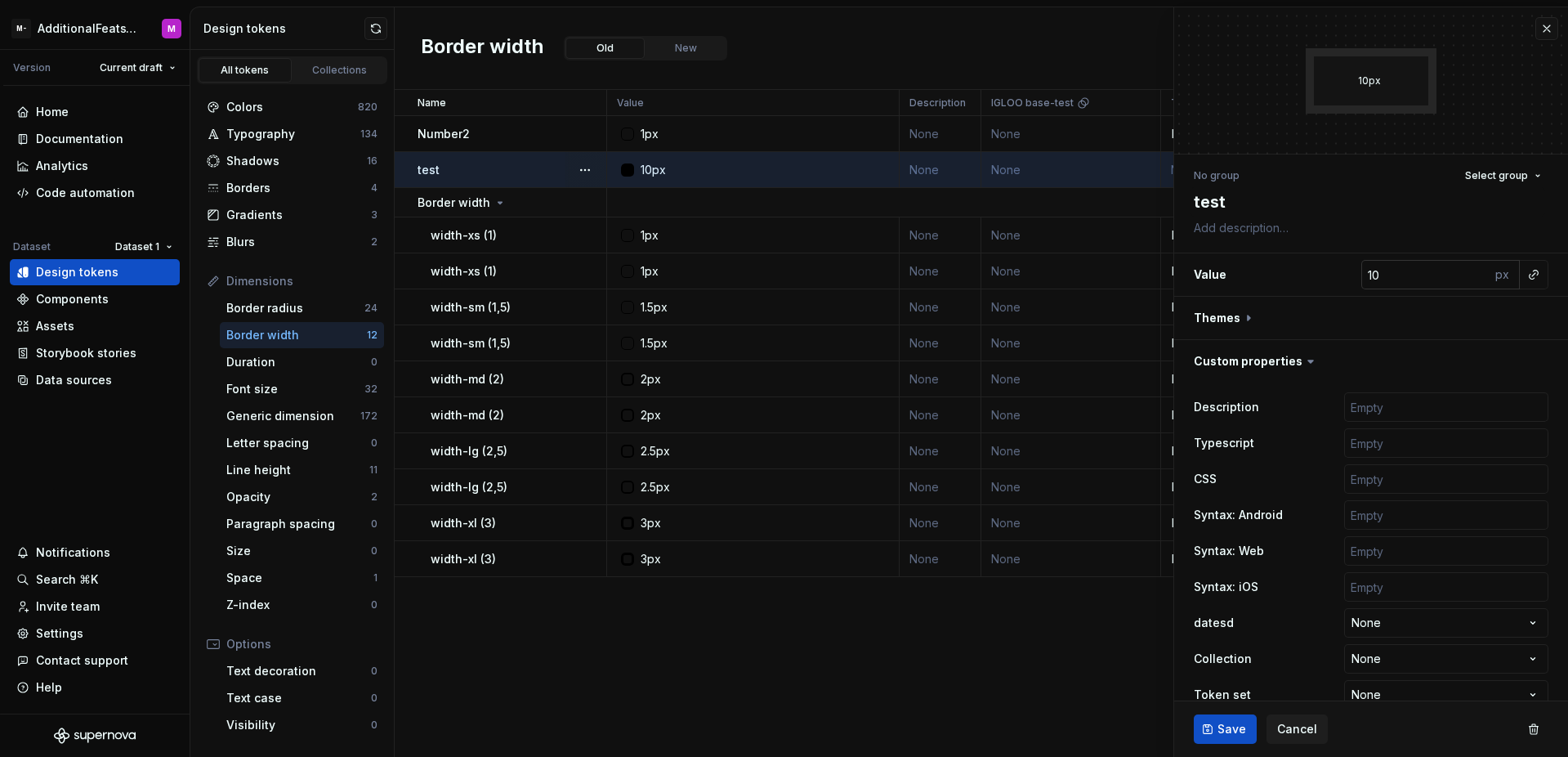
click at [1493, 282] on div "px" at bounding box center [1504, 274] width 30 height 30
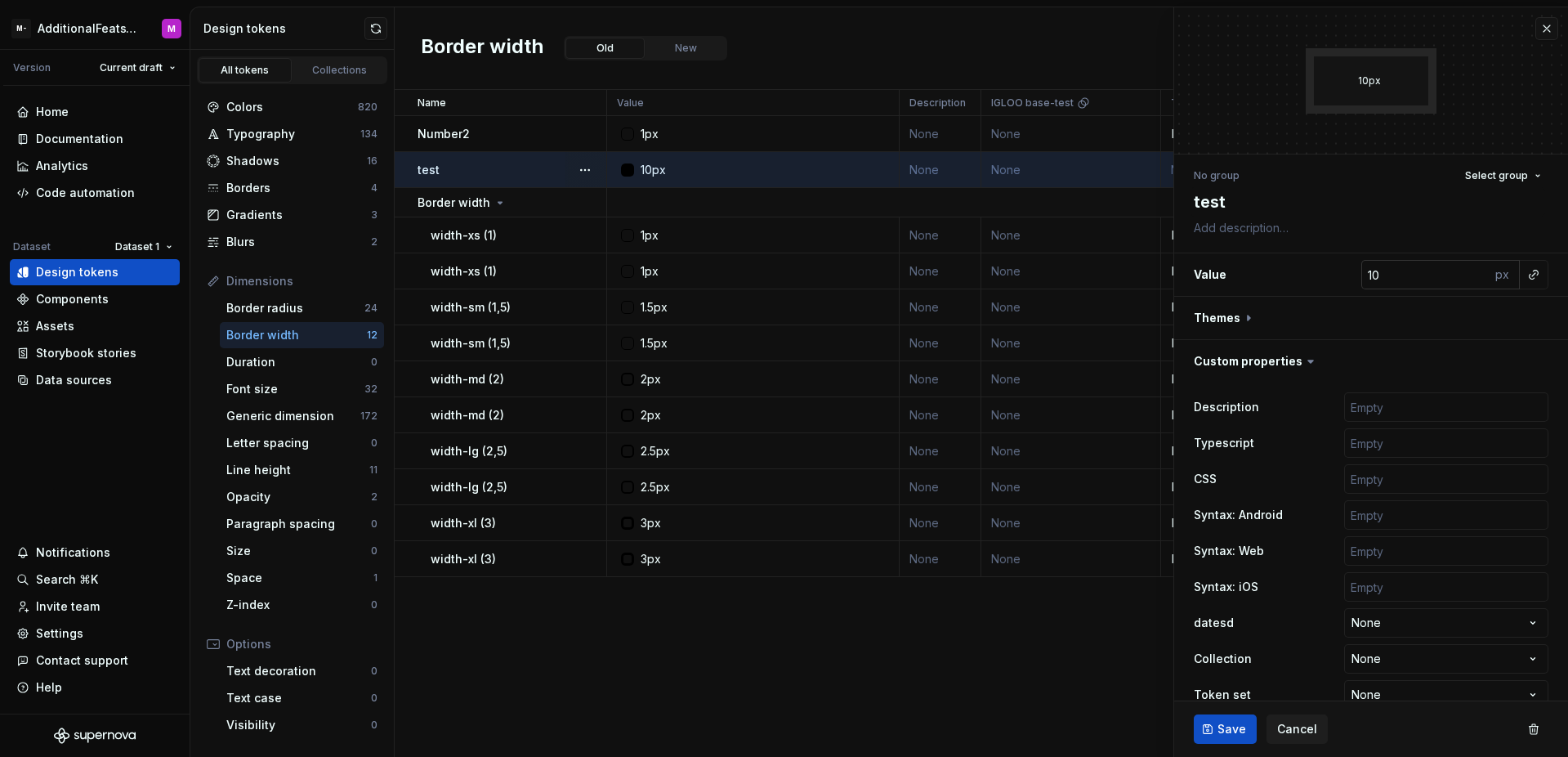
click at [1493, 282] on div "px" at bounding box center [1504, 274] width 30 height 30
click at [1492, 282] on div "px" at bounding box center [1504, 274] width 30 height 30
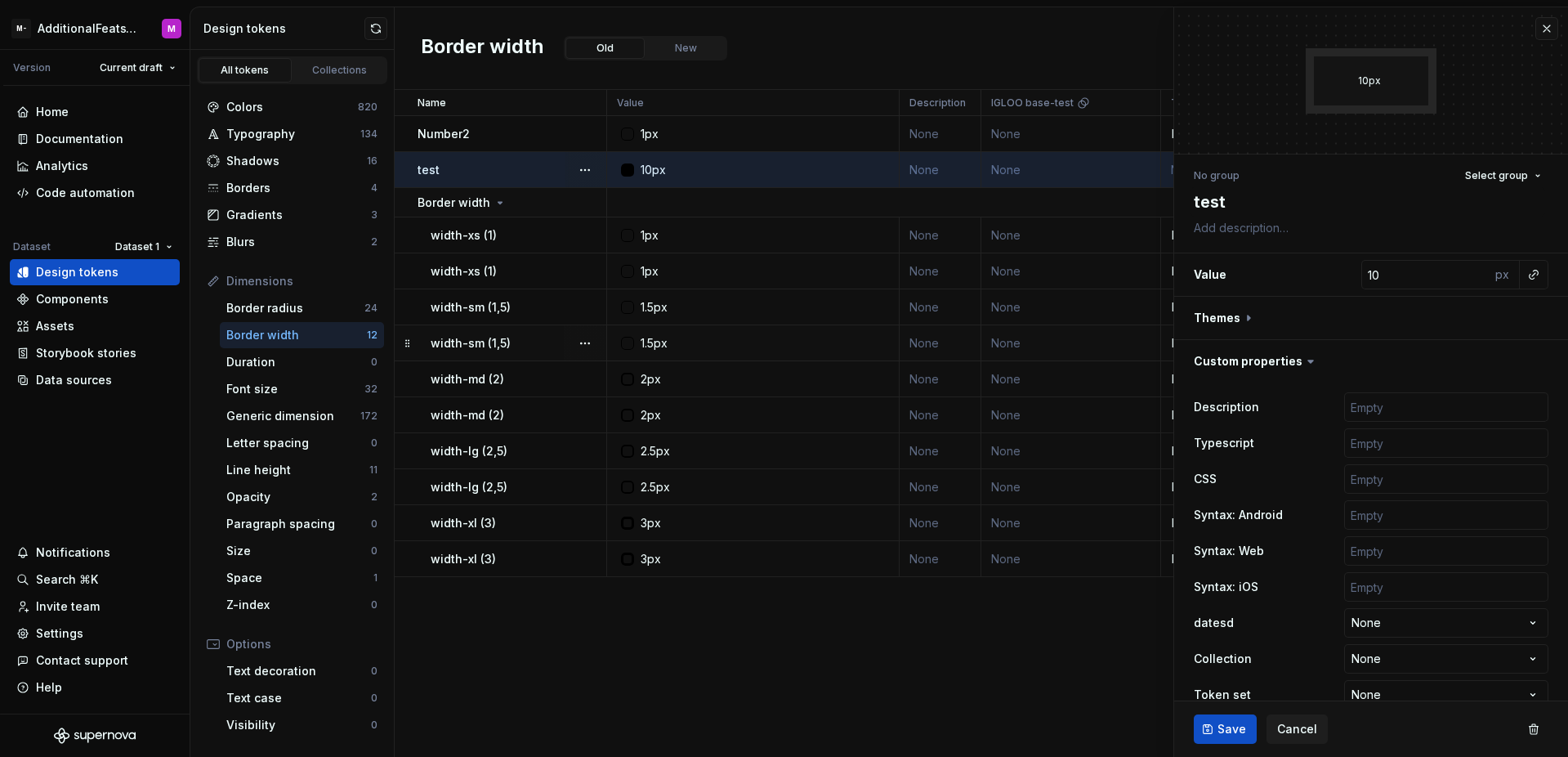
click at [533, 338] on div "width-sm (1,5)" at bounding box center [517, 343] width 175 height 16
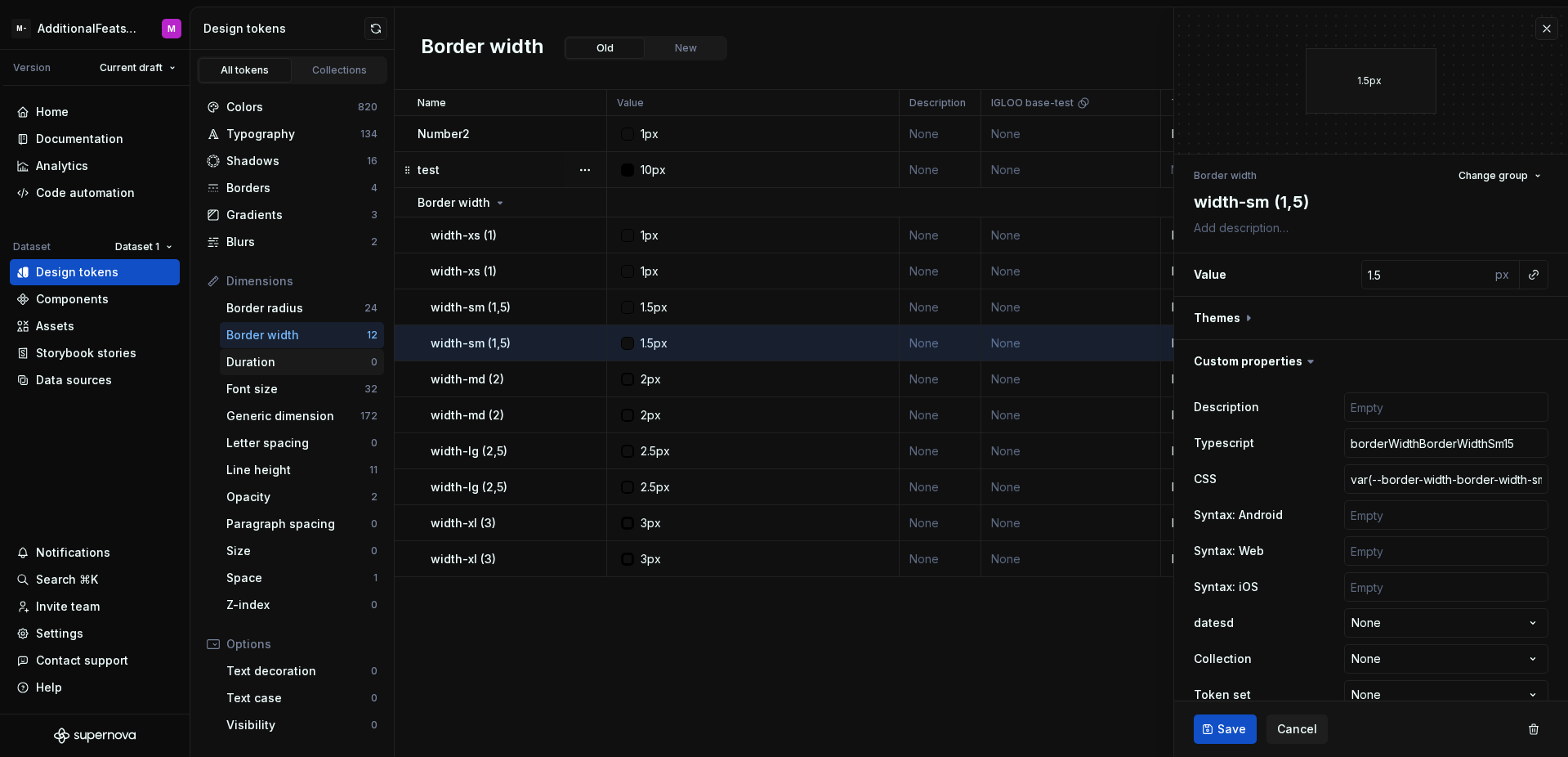
click at [303, 373] on div "Duration 0" at bounding box center [302, 362] width 164 height 26
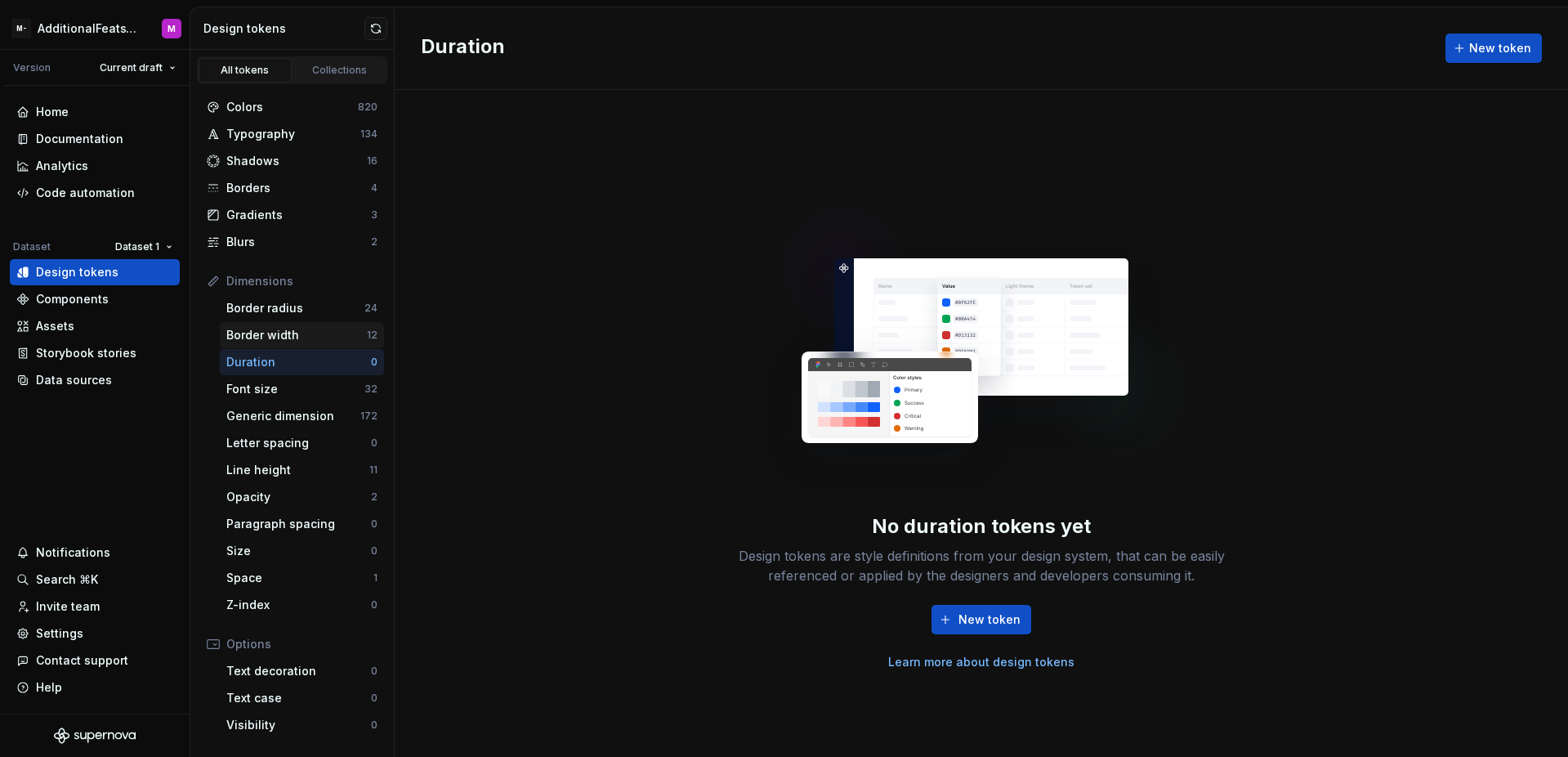
click at [309, 339] on div "Border width" at bounding box center [296, 334] width 140 height 16
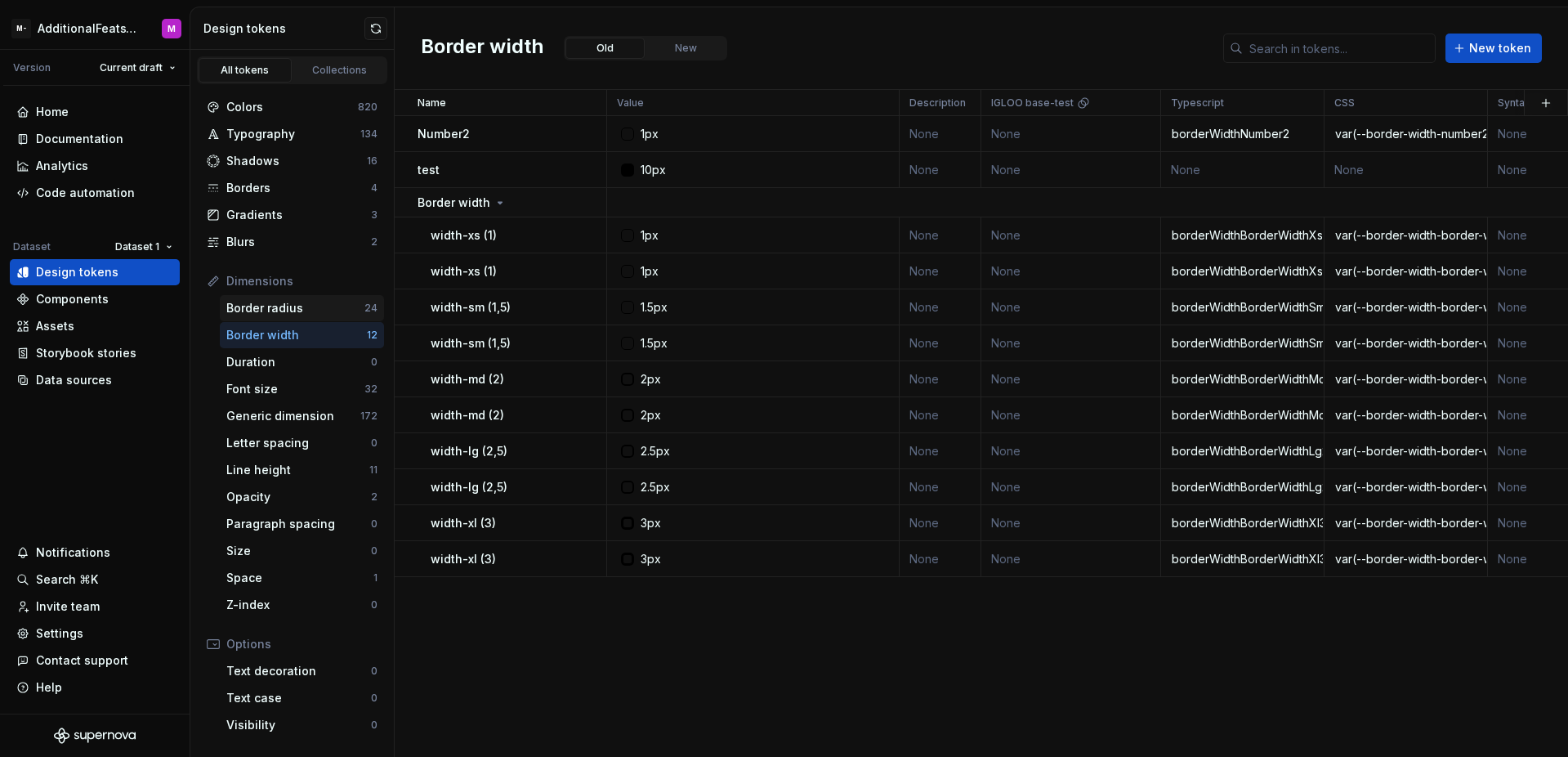
click at [310, 315] on div "Border radius" at bounding box center [295, 307] width 138 height 16
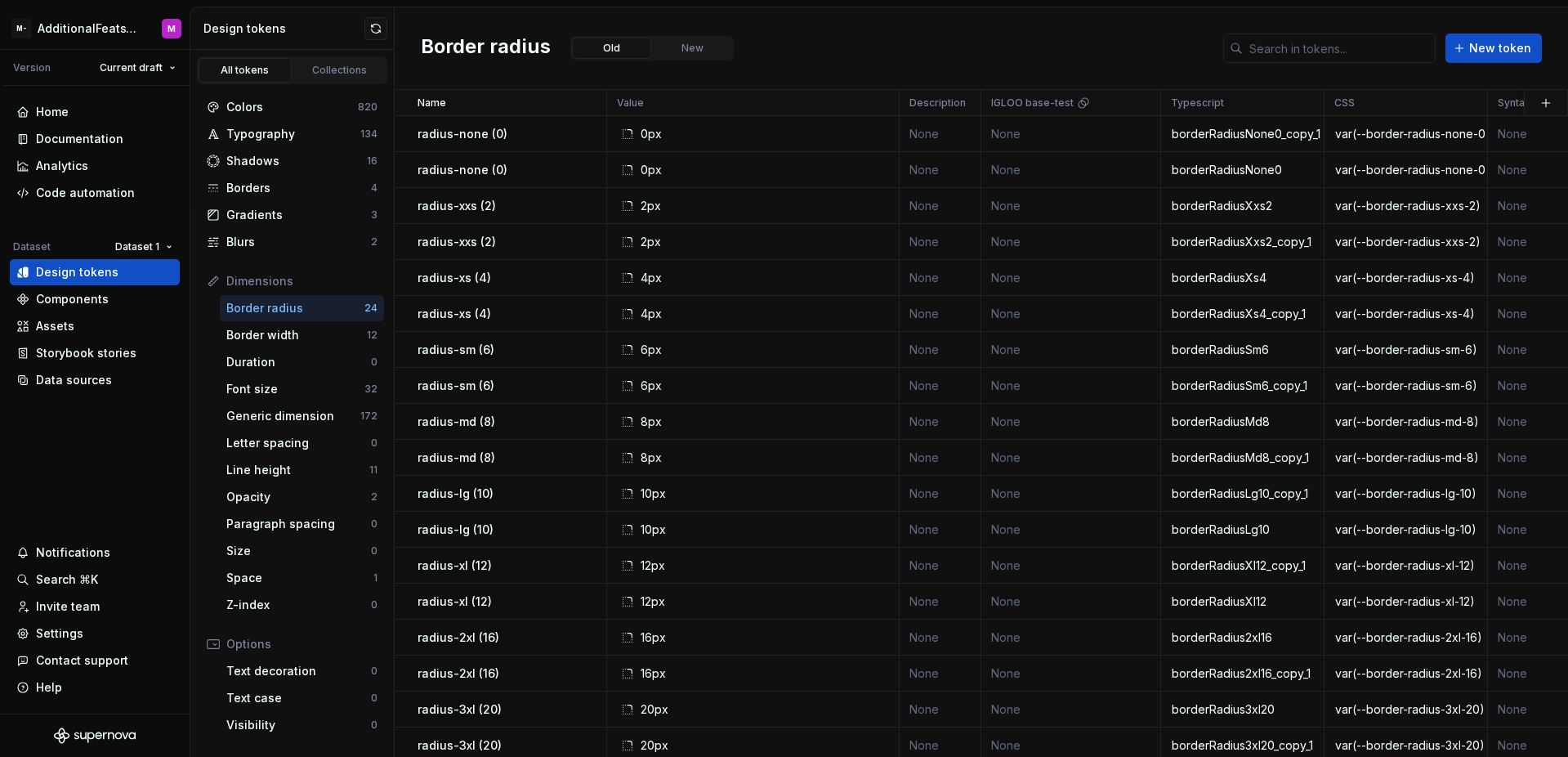
click at [795, 58] on div "Border radius Old New New token" at bounding box center [980, 49] width 1173 height 82
click at [321, 329] on div "Border width" at bounding box center [296, 334] width 140 height 16
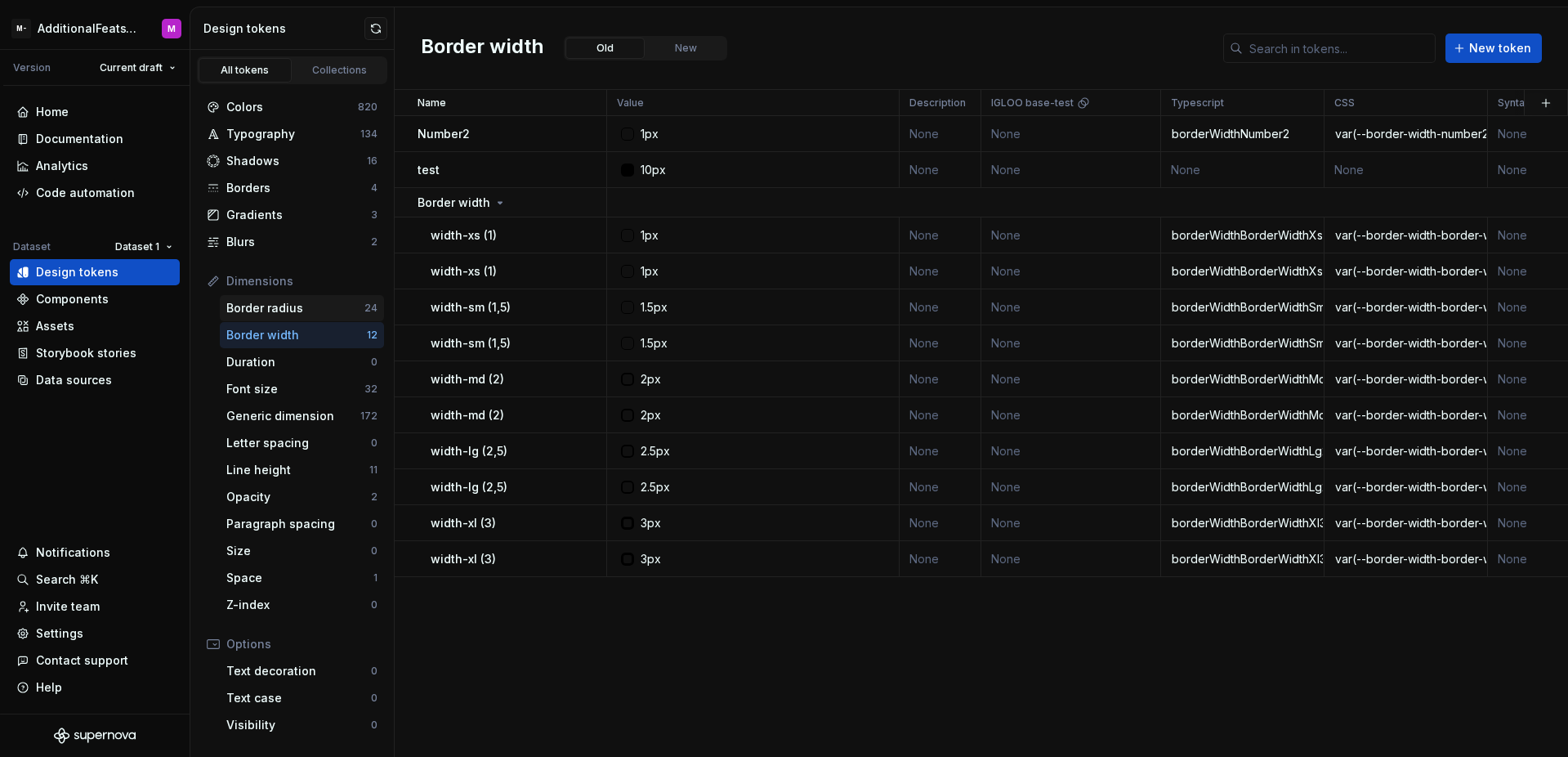
click at [336, 298] on div "Border radius 24" at bounding box center [302, 307] width 164 height 26
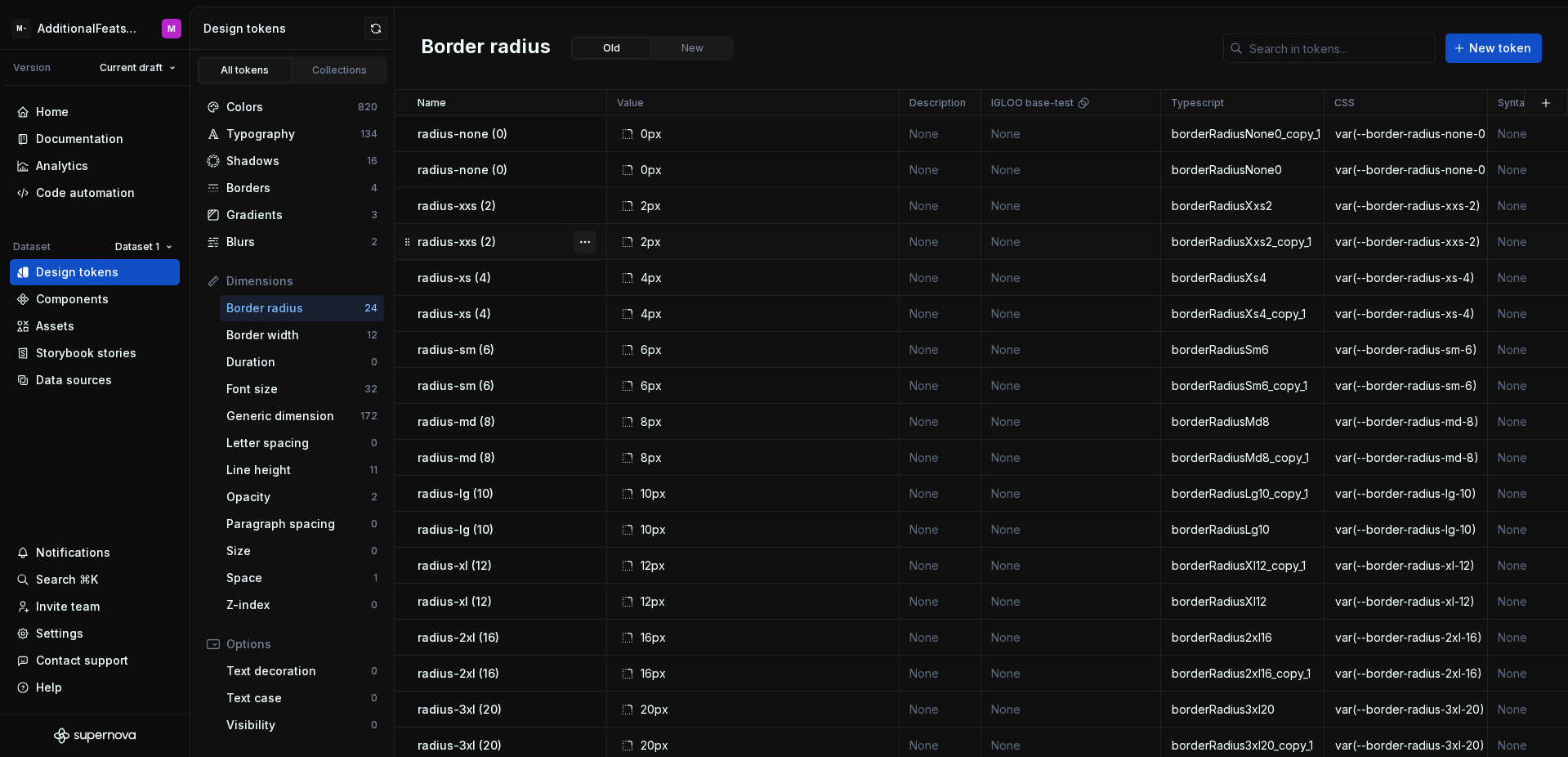
click at [578, 237] on button "button" at bounding box center [585, 242] width 23 height 23
click at [636, 273] on div "Open detail" at bounding box center [657, 273] width 106 height 16
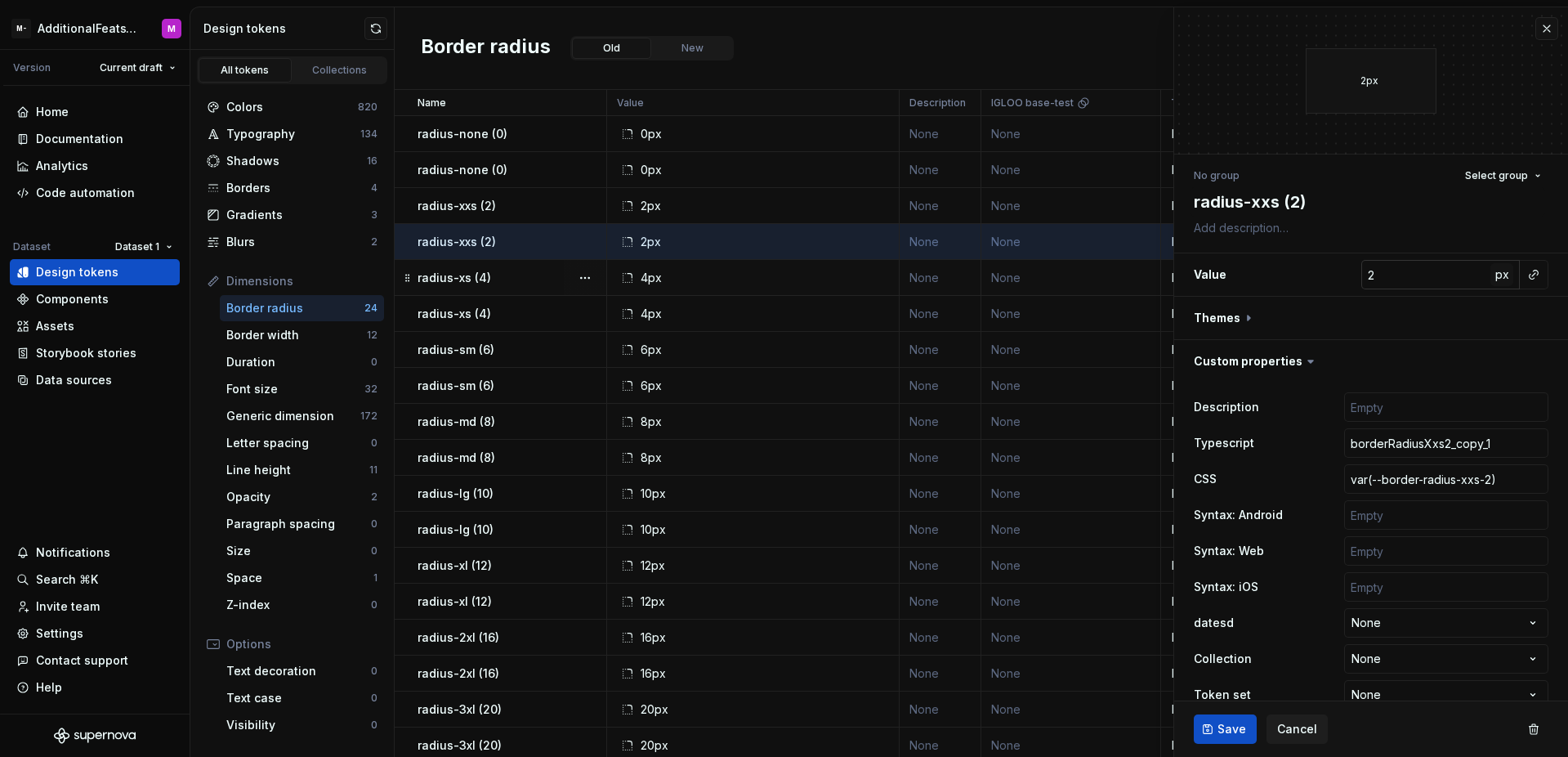
click at [1495, 275] on span "px" at bounding box center [1502, 274] width 14 height 14
click at [1492, 275] on span "rem" at bounding box center [1501, 274] width 20 height 14
click at [1495, 275] on span "%" at bounding box center [1501, 274] width 11 height 14
click at [1495, 275] on span "px" at bounding box center [1502, 274] width 14 height 14
click at [1492, 275] on span "rem" at bounding box center [1501, 274] width 20 height 14
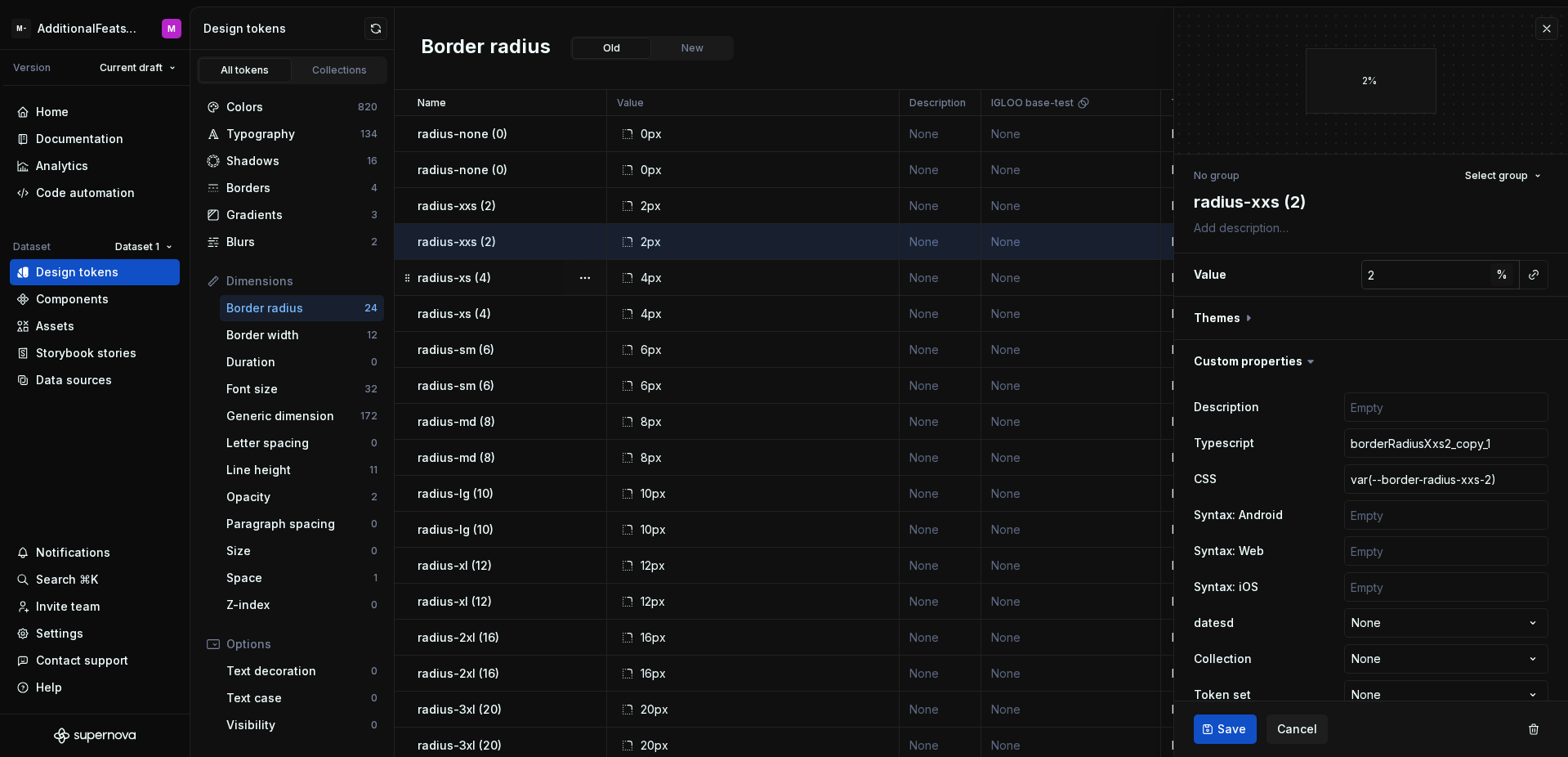
click at [1495, 275] on span "%" at bounding box center [1501, 274] width 11 height 14
click at [1495, 275] on span "px" at bounding box center [1502, 274] width 14 height 14
click at [1492, 275] on span "rem" at bounding box center [1501, 274] width 20 height 14
click at [1495, 275] on span "%" at bounding box center [1501, 274] width 11 height 14
click at [1495, 275] on span "px" at bounding box center [1502, 274] width 14 height 14
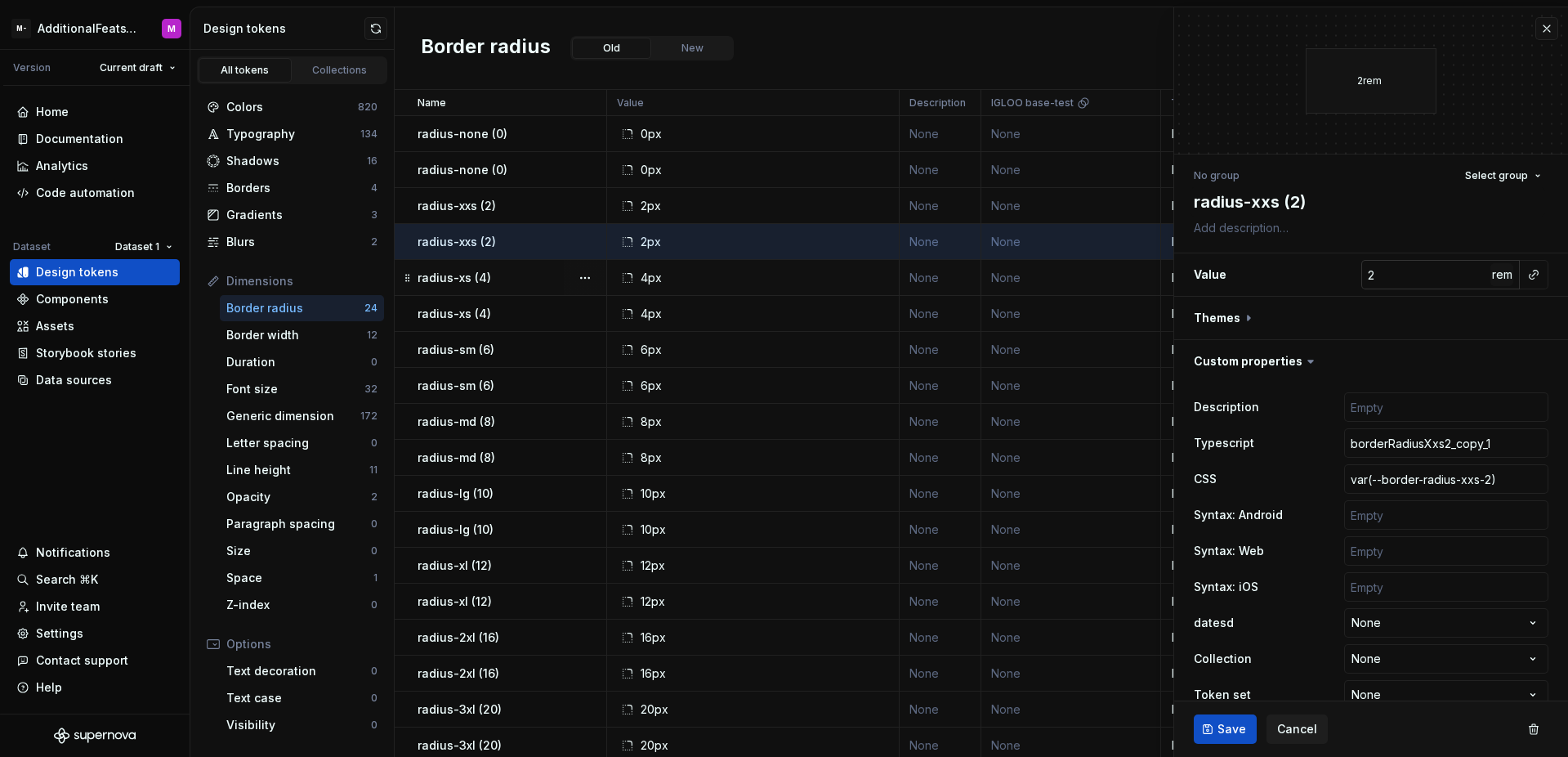
click at [1492, 275] on span "rem" at bounding box center [1501, 274] width 20 height 14
click at [1495, 275] on span "%" at bounding box center [1501, 274] width 11 height 14
click at [1495, 275] on span "px" at bounding box center [1502, 274] width 14 height 14
click at [1492, 275] on span "rem" at bounding box center [1501, 274] width 20 height 14
click at [1495, 275] on span "%" at bounding box center [1501, 274] width 11 height 14
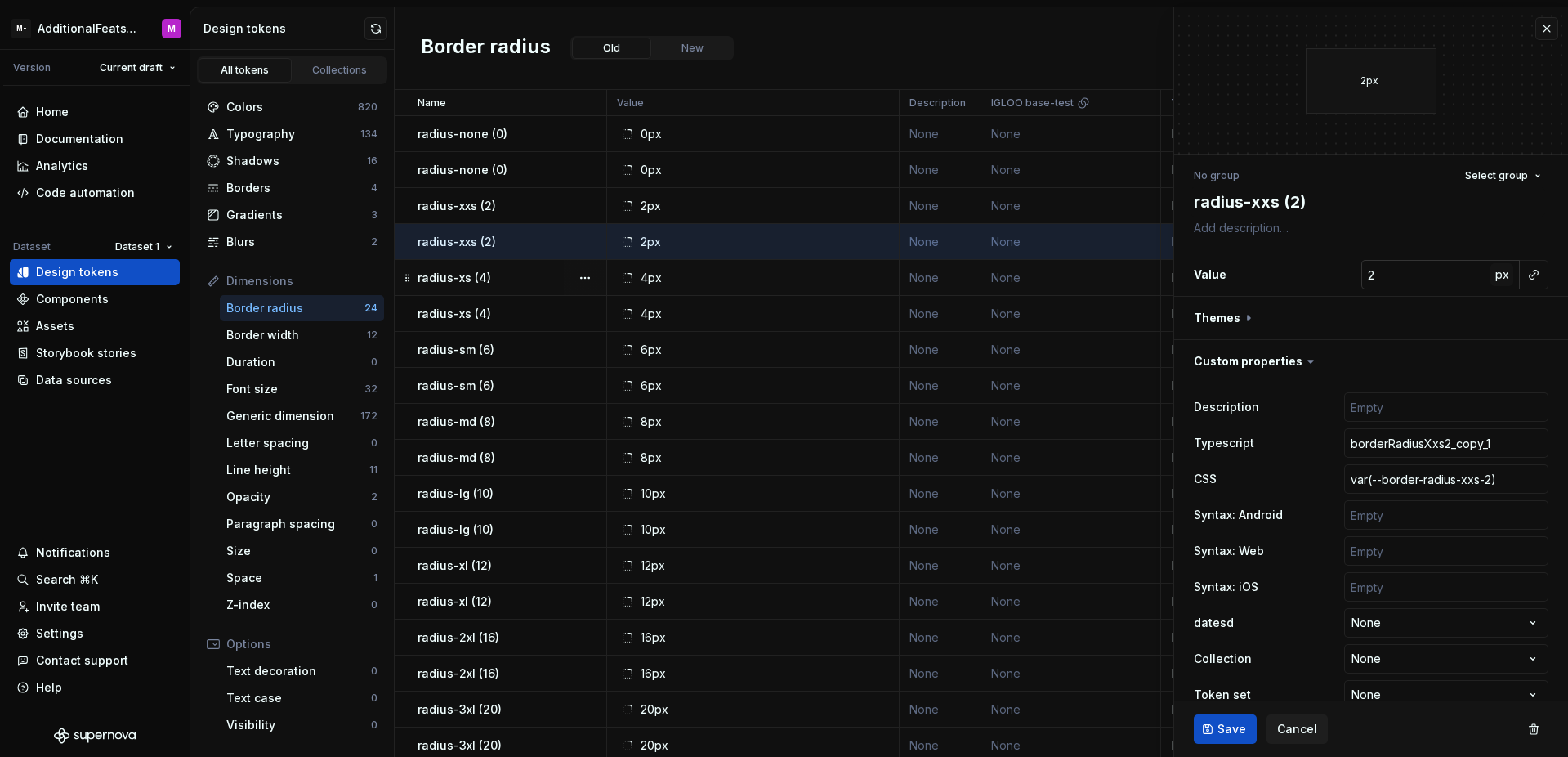
click at [1495, 275] on span "px" at bounding box center [1502, 274] width 14 height 14
click at [1492, 275] on span "rem" at bounding box center [1501, 274] width 20 height 14
click at [1495, 275] on span "%" at bounding box center [1501, 274] width 11 height 14
click at [1495, 275] on span "px" at bounding box center [1502, 274] width 14 height 14
click at [1492, 275] on span "rem" at bounding box center [1501, 274] width 20 height 14
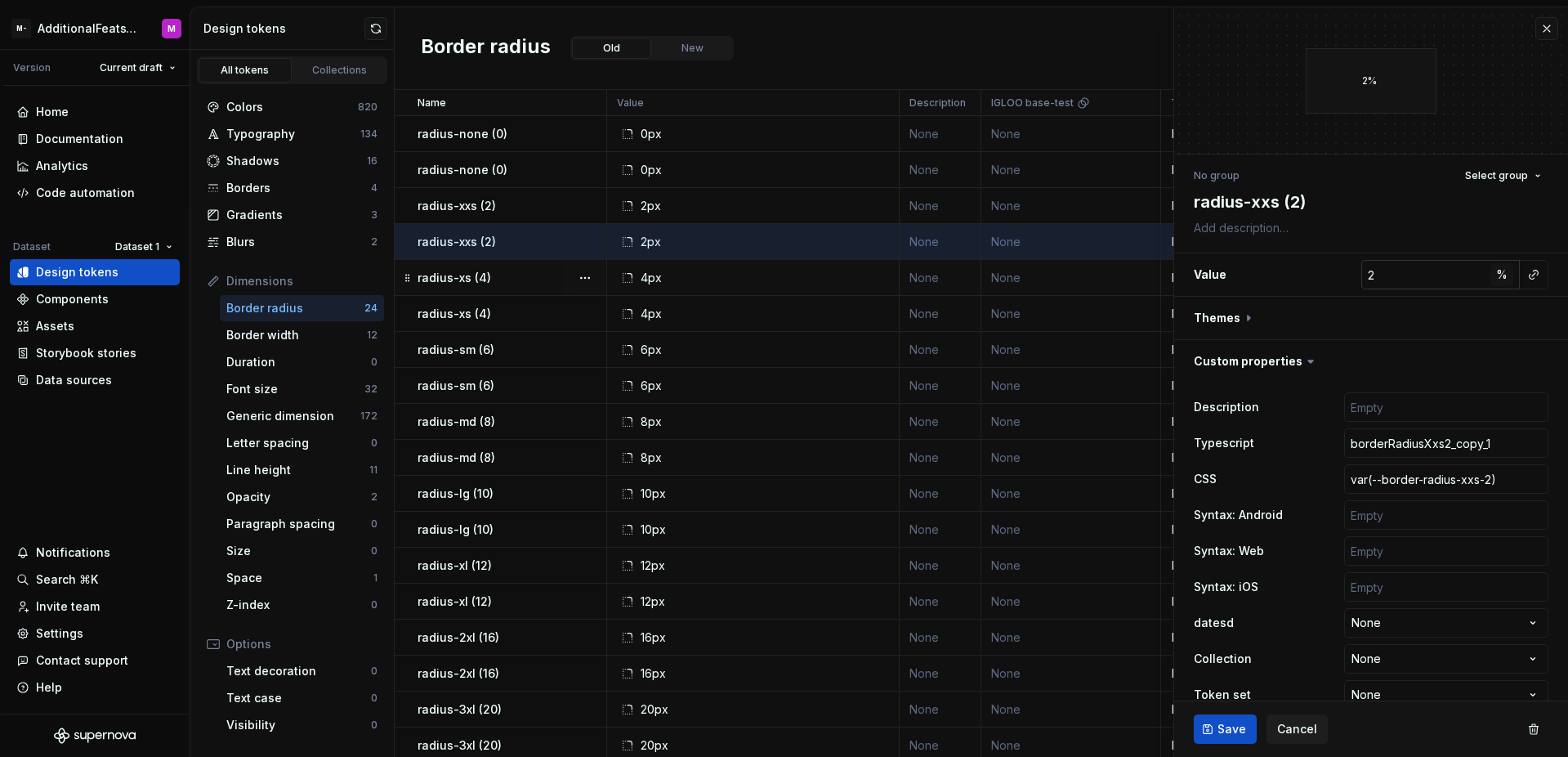
click at [1495, 275] on span "%" at bounding box center [1501, 274] width 11 height 14
click at [1495, 275] on span "px" at bounding box center [1502, 274] width 14 height 14
click at [1492, 275] on span "rem" at bounding box center [1501, 274] width 20 height 14
click at [1495, 278] on span "%" at bounding box center [1501, 274] width 11 height 14
click at [1495, 278] on span "px" at bounding box center [1502, 274] width 14 height 14
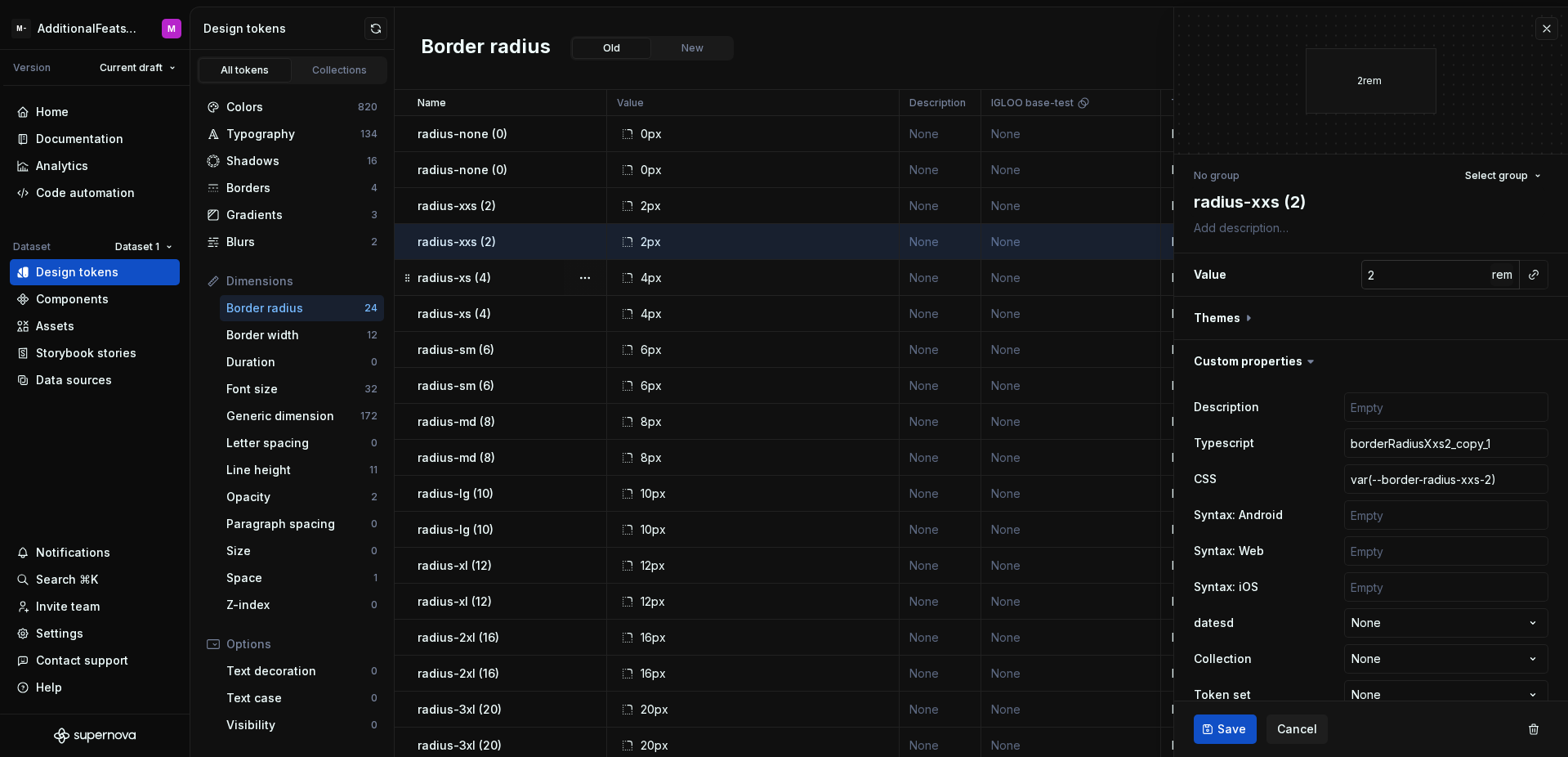
click at [1492, 278] on span "rem" at bounding box center [1501, 274] width 20 height 14
click at [1495, 278] on span "%" at bounding box center [1501, 274] width 11 height 14
click at [1495, 278] on span "px" at bounding box center [1502, 274] width 14 height 14
click at [781, 20] on div "Border radius Old New New token" at bounding box center [980, 49] width 1173 height 82
click at [1495, 279] on span "rem" at bounding box center [1501, 274] width 20 height 14
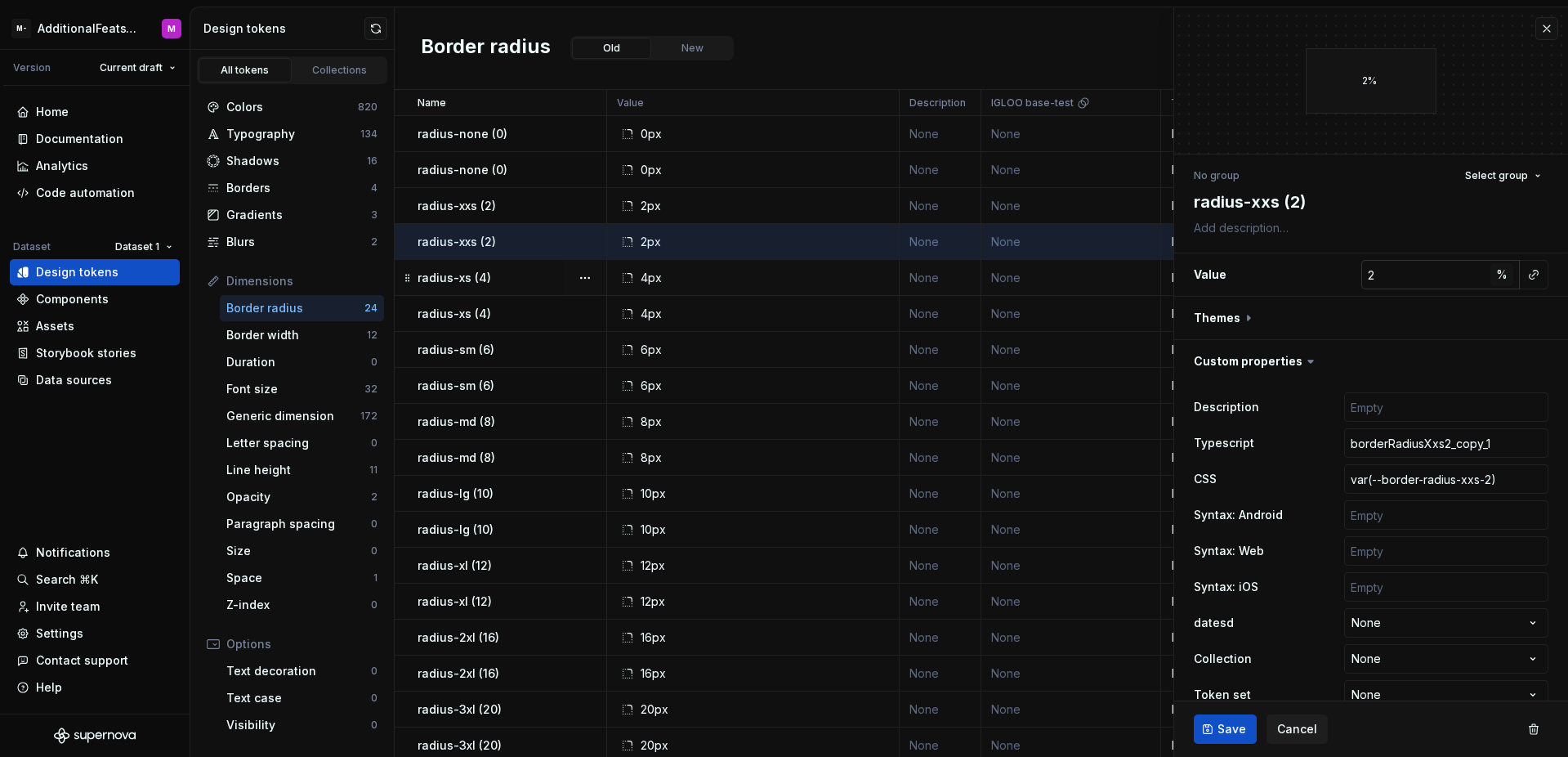
click at [1495, 279] on span "%" at bounding box center [1501, 274] width 11 height 14
click at [1495, 279] on span "px" at bounding box center [1502, 274] width 14 height 14
click at [1495, 279] on span "rem" at bounding box center [1501, 274] width 20 height 14
click at [1495, 279] on span "%" at bounding box center [1501, 274] width 11 height 14
click at [1495, 279] on span "px" at bounding box center [1502, 274] width 14 height 14
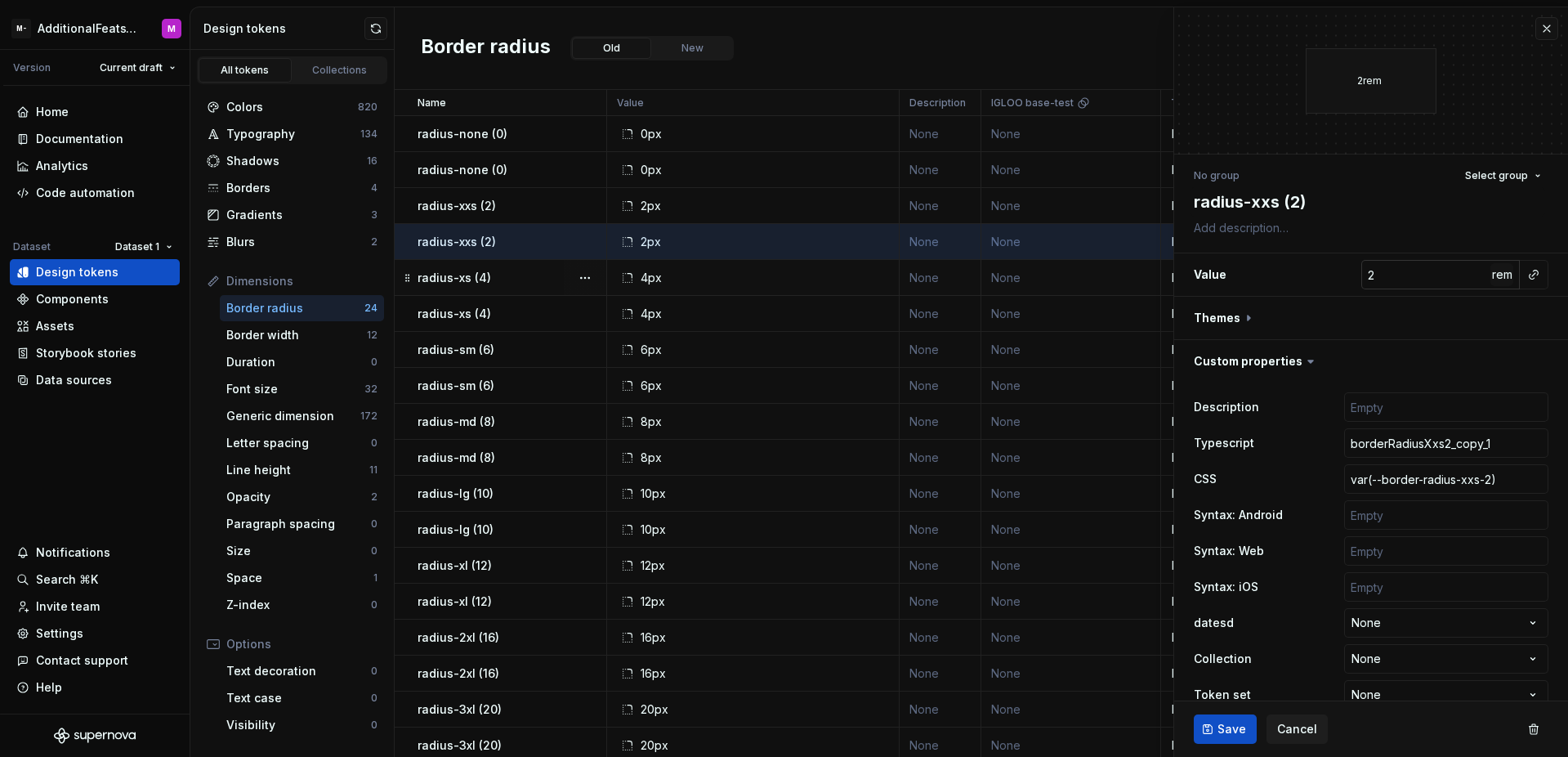
click at [1495, 279] on span "rem" at bounding box center [1501, 274] width 20 height 14
click at [1495, 279] on span "px" at bounding box center [1502, 274] width 14 height 14
click at [278, 334] on div "Border width" at bounding box center [296, 334] width 140 height 16
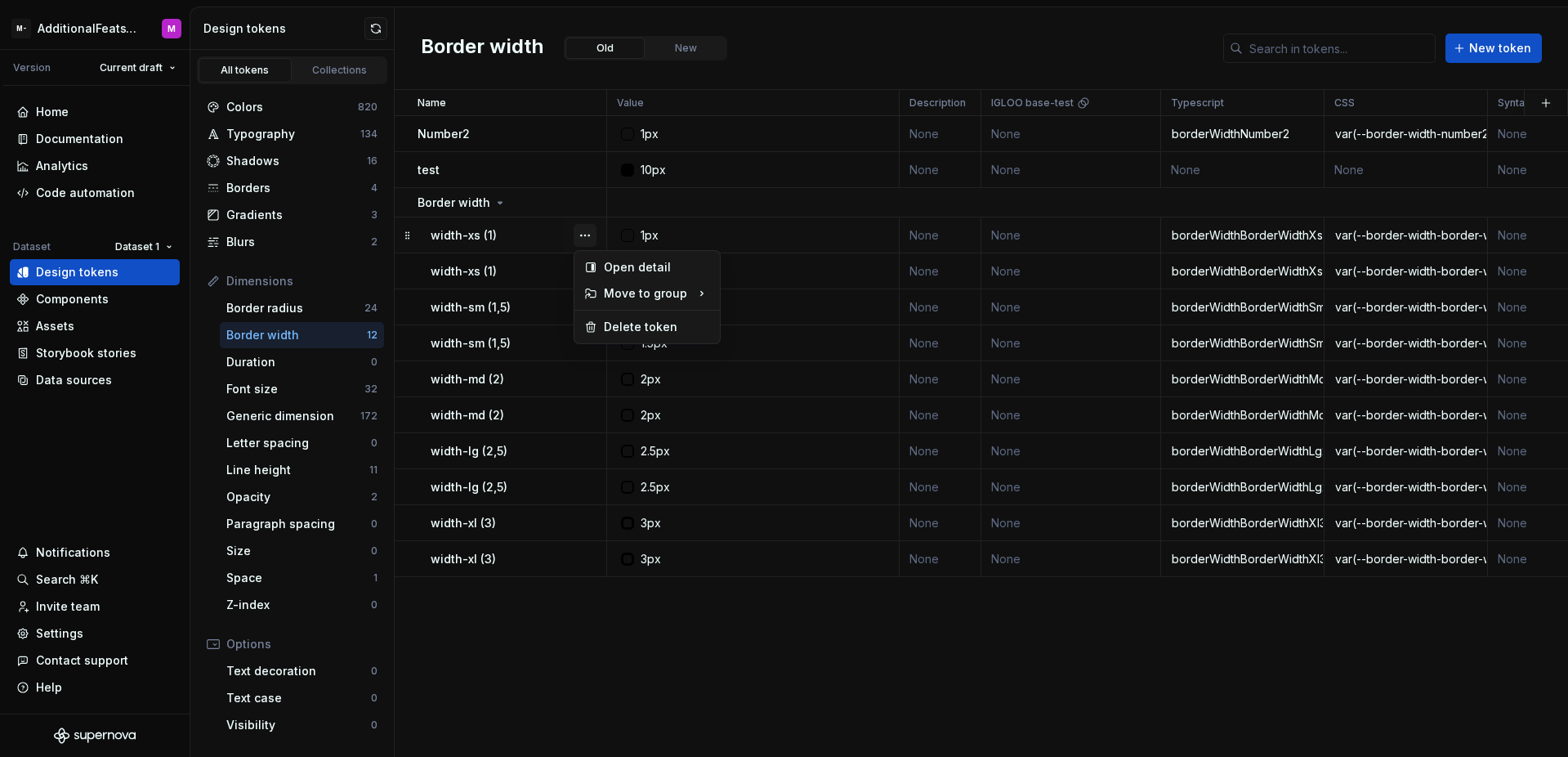
click at [577, 236] on button "button" at bounding box center [585, 236] width 23 height 23
click at [606, 266] on div "Open detail" at bounding box center [657, 266] width 106 height 16
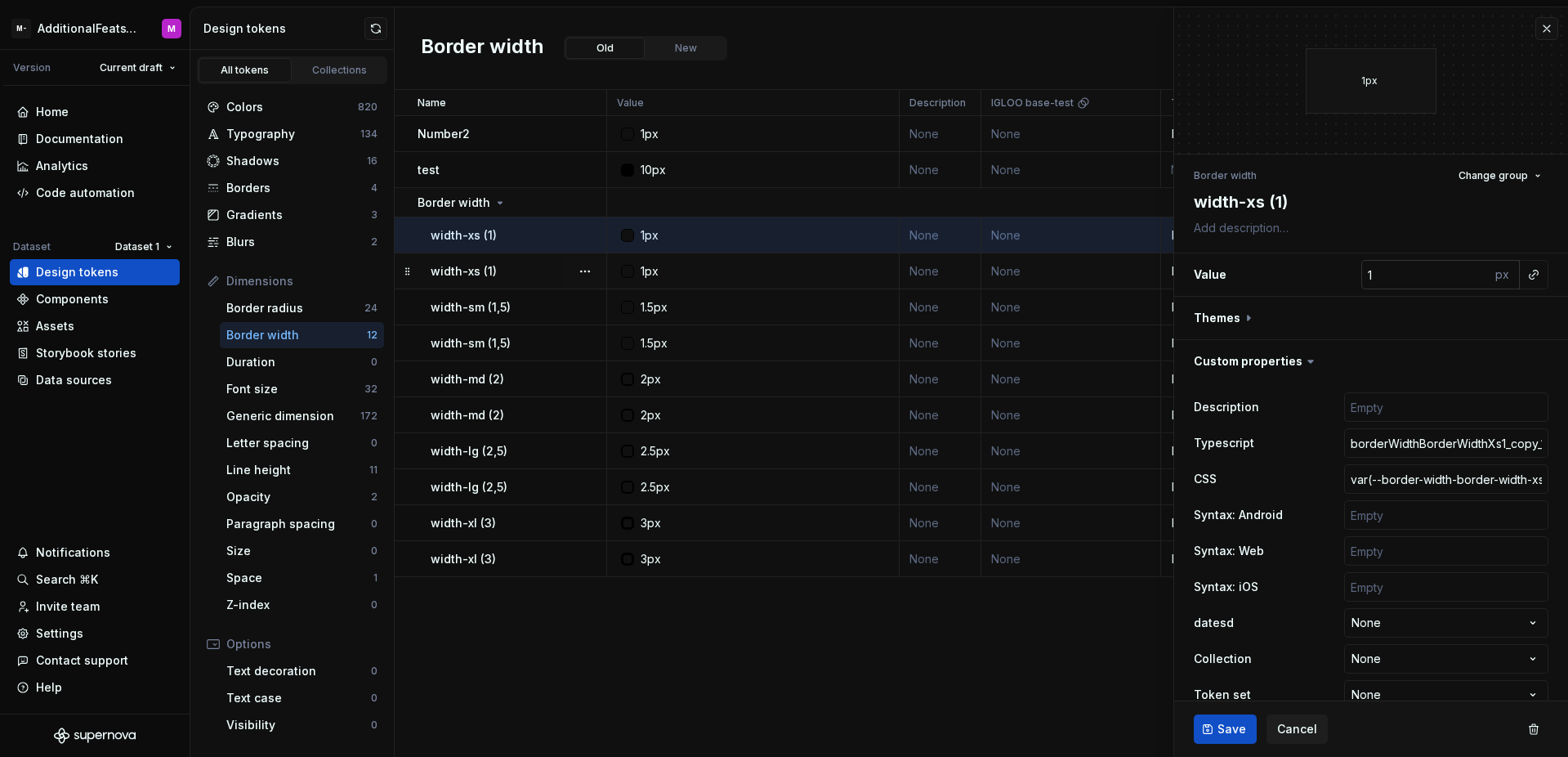
click at [1490, 274] on div "px" at bounding box center [1504, 274] width 30 height 30
click at [1490, 275] on div "px" at bounding box center [1504, 274] width 30 height 30
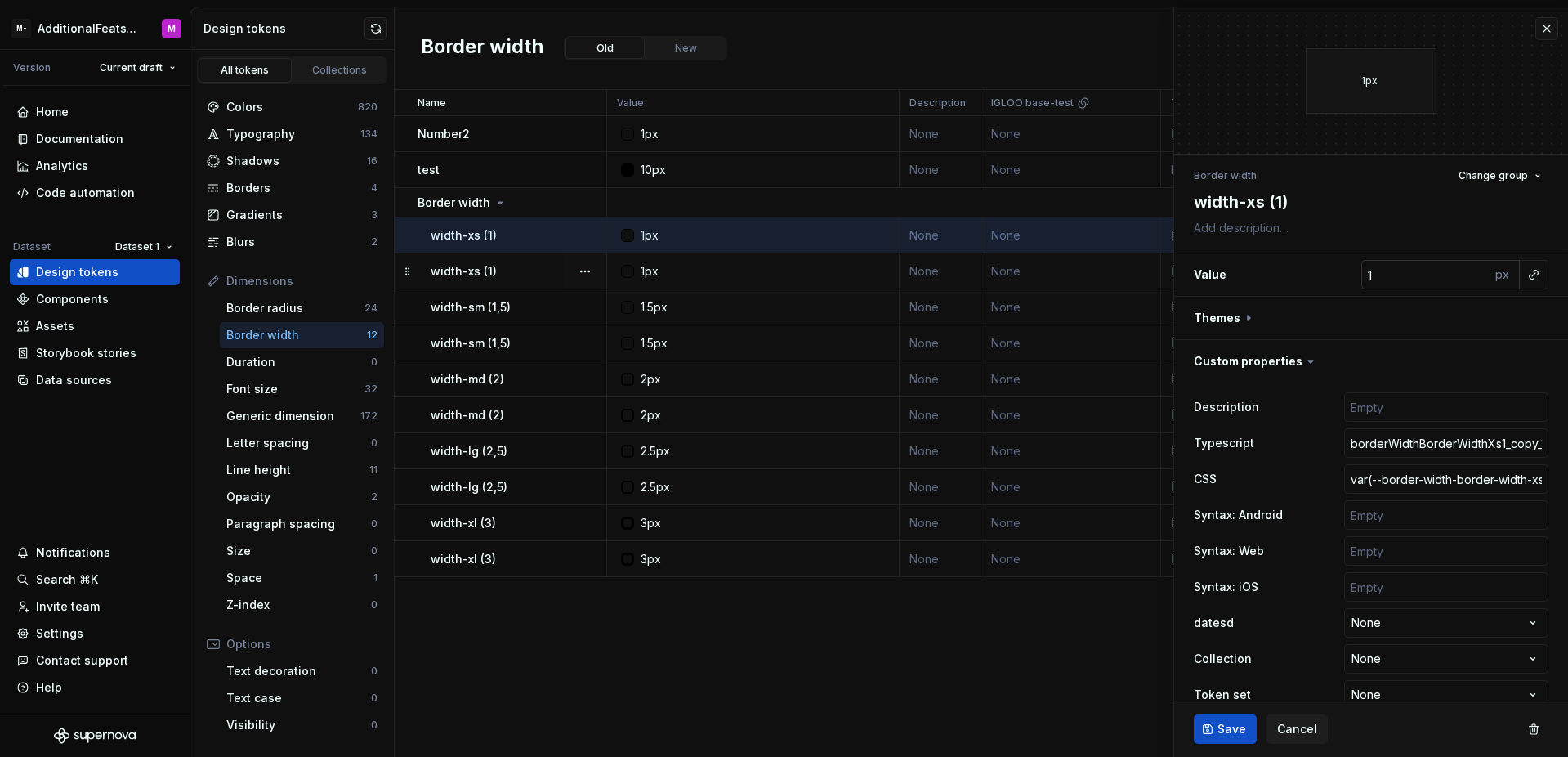
click at [1490, 275] on div "px" at bounding box center [1504, 274] width 30 height 30
click at [1490, 276] on div "px" at bounding box center [1504, 274] width 30 height 30
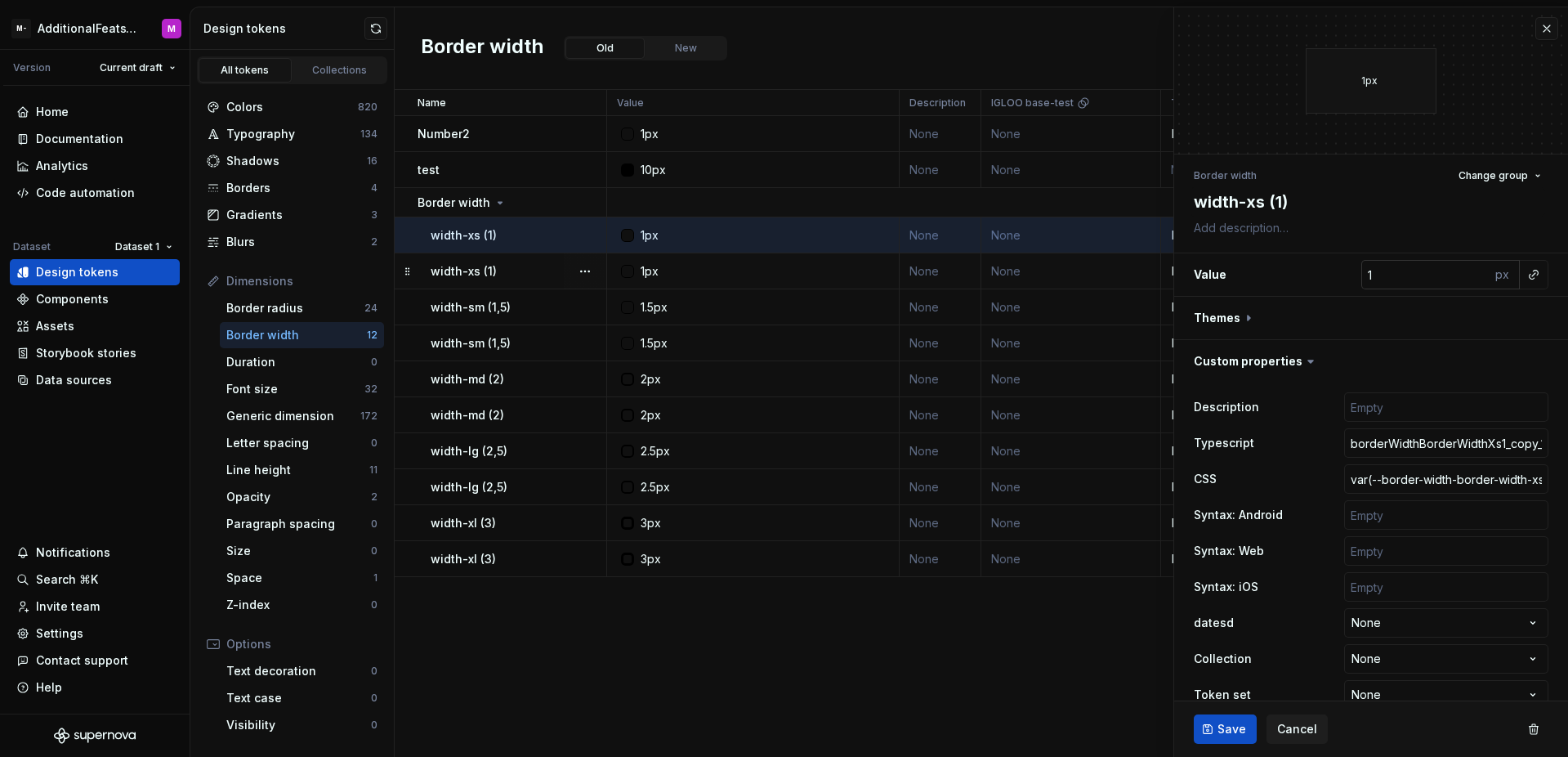
click at [1490, 276] on div "px" at bounding box center [1504, 274] width 30 height 30
click at [1490, 277] on div "px" at bounding box center [1504, 274] width 30 height 30
click at [286, 305] on div "Border radius" at bounding box center [295, 307] width 138 height 16
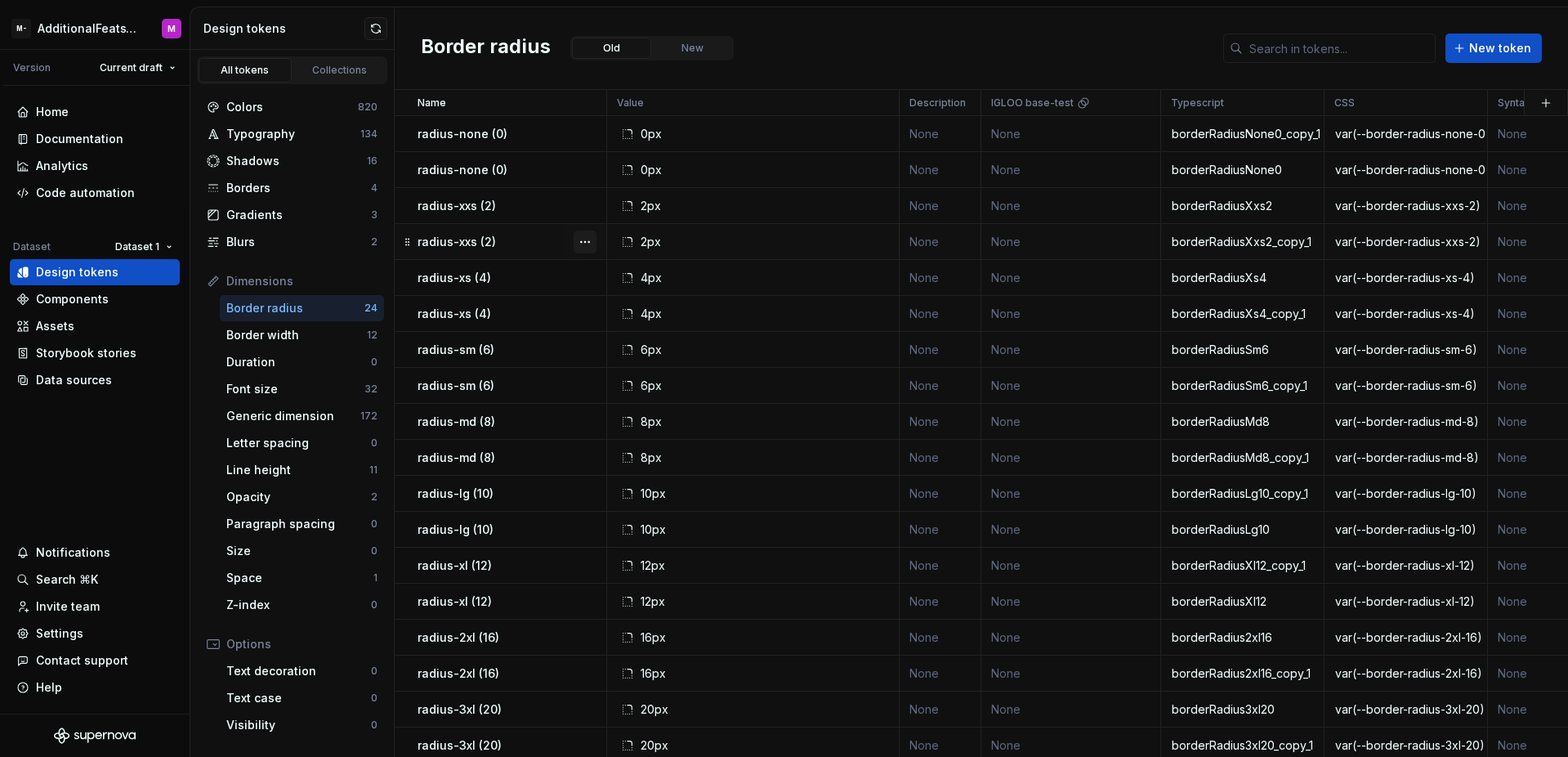
click at [587, 248] on button "button" at bounding box center [585, 242] width 23 height 23
click at [608, 270] on div "Open detail" at bounding box center [657, 273] width 106 height 16
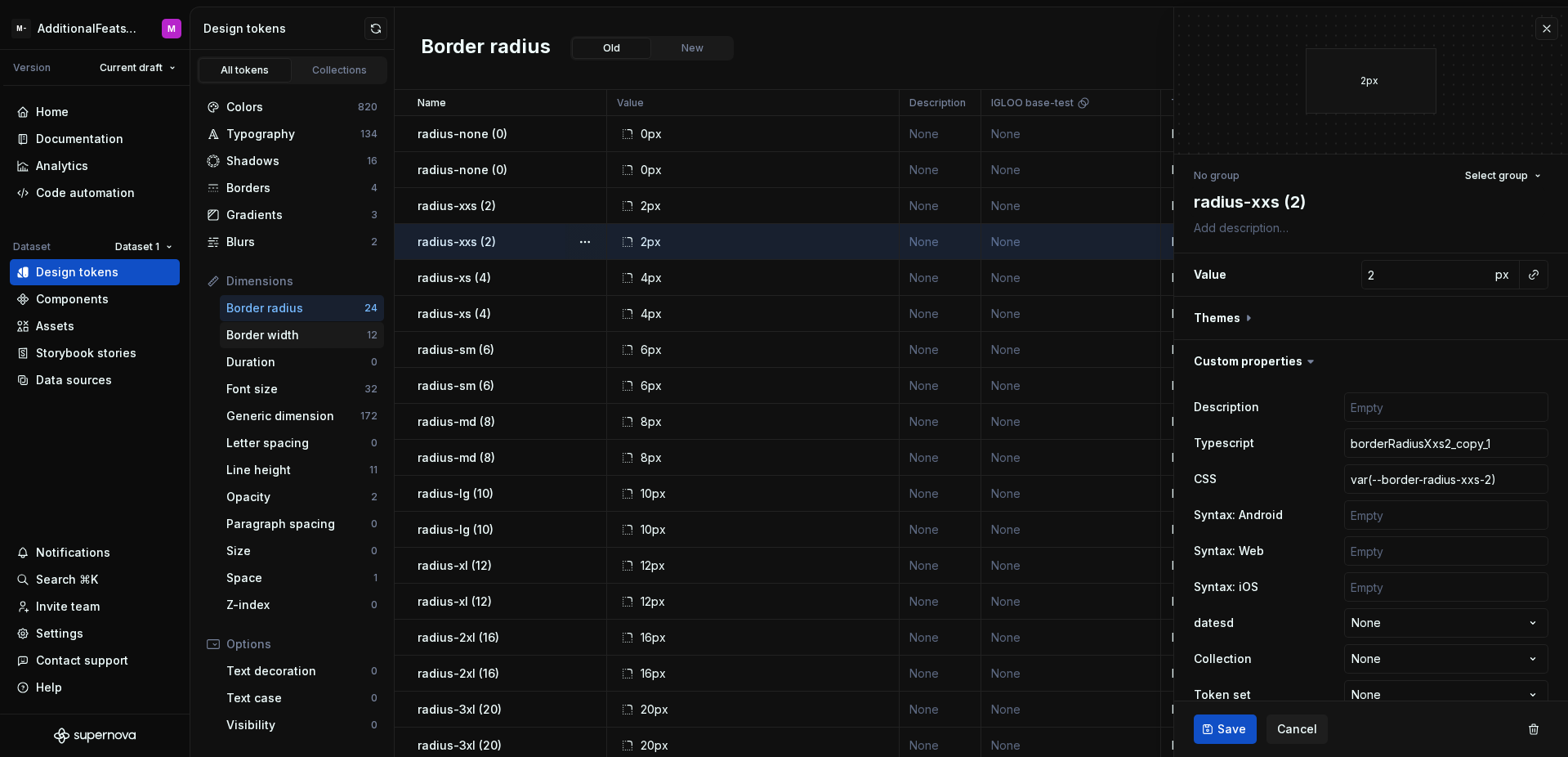
click at [283, 337] on div "Border width" at bounding box center [296, 334] width 140 height 16
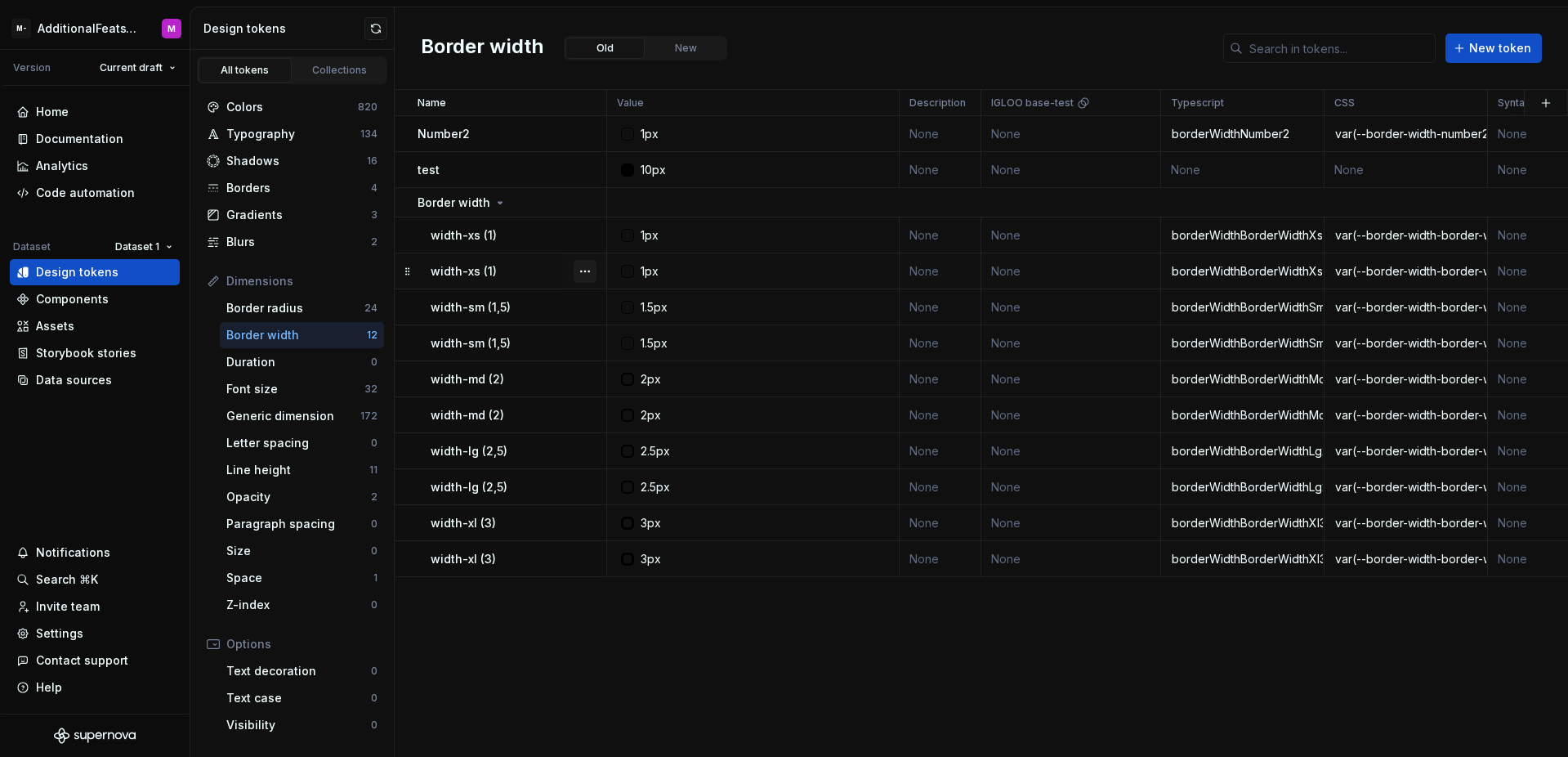
click at [586, 274] on button "button" at bounding box center [585, 271] width 23 height 23
click at [623, 291] on div "Open detail" at bounding box center [647, 303] width 139 height 26
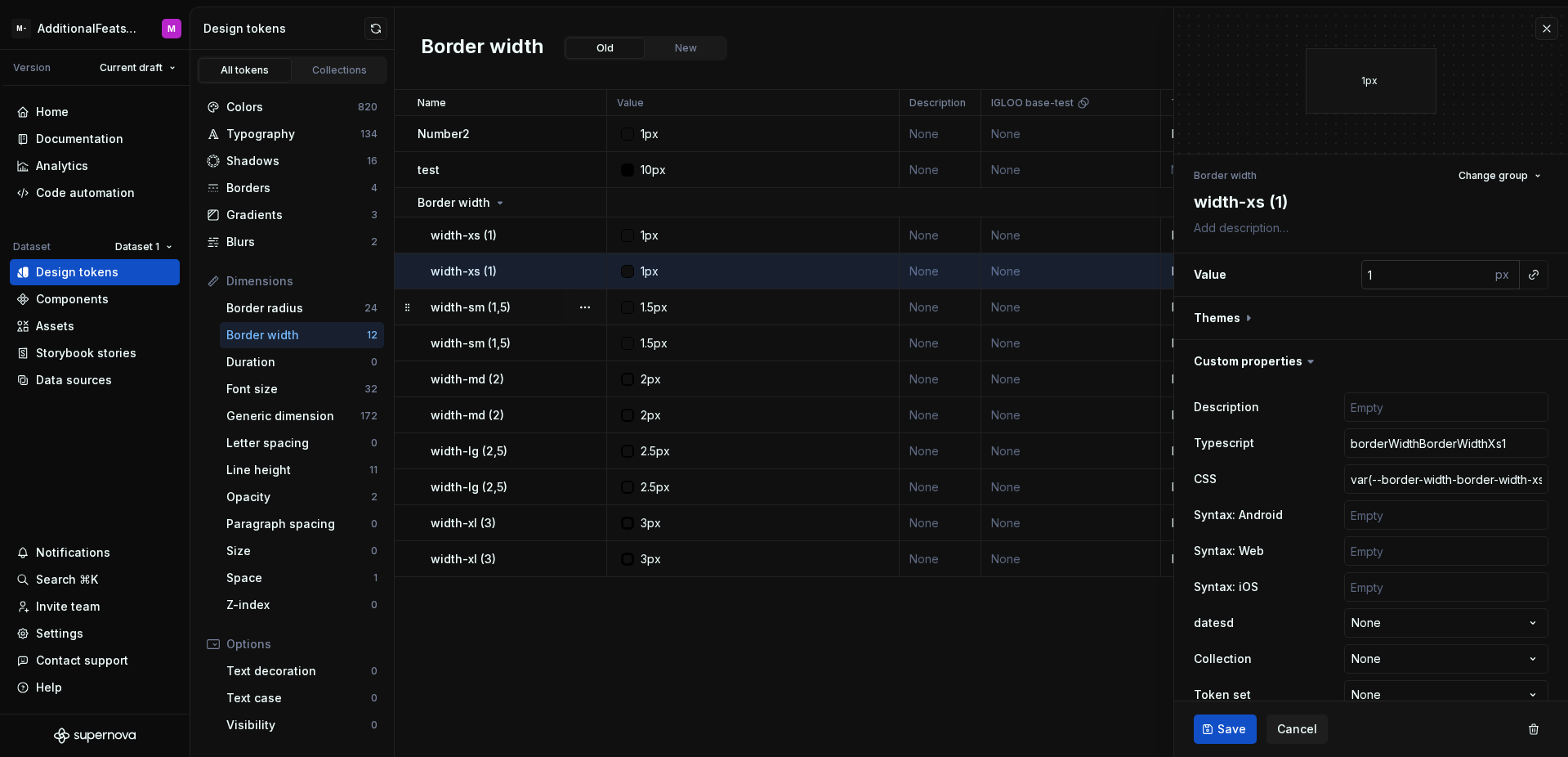
click at [1490, 277] on div "px" at bounding box center [1504, 274] width 30 height 30
click at [1495, 278] on div "px" at bounding box center [1504, 274] width 30 height 30
click at [1490, 280] on div "px" at bounding box center [1504, 274] width 30 height 30
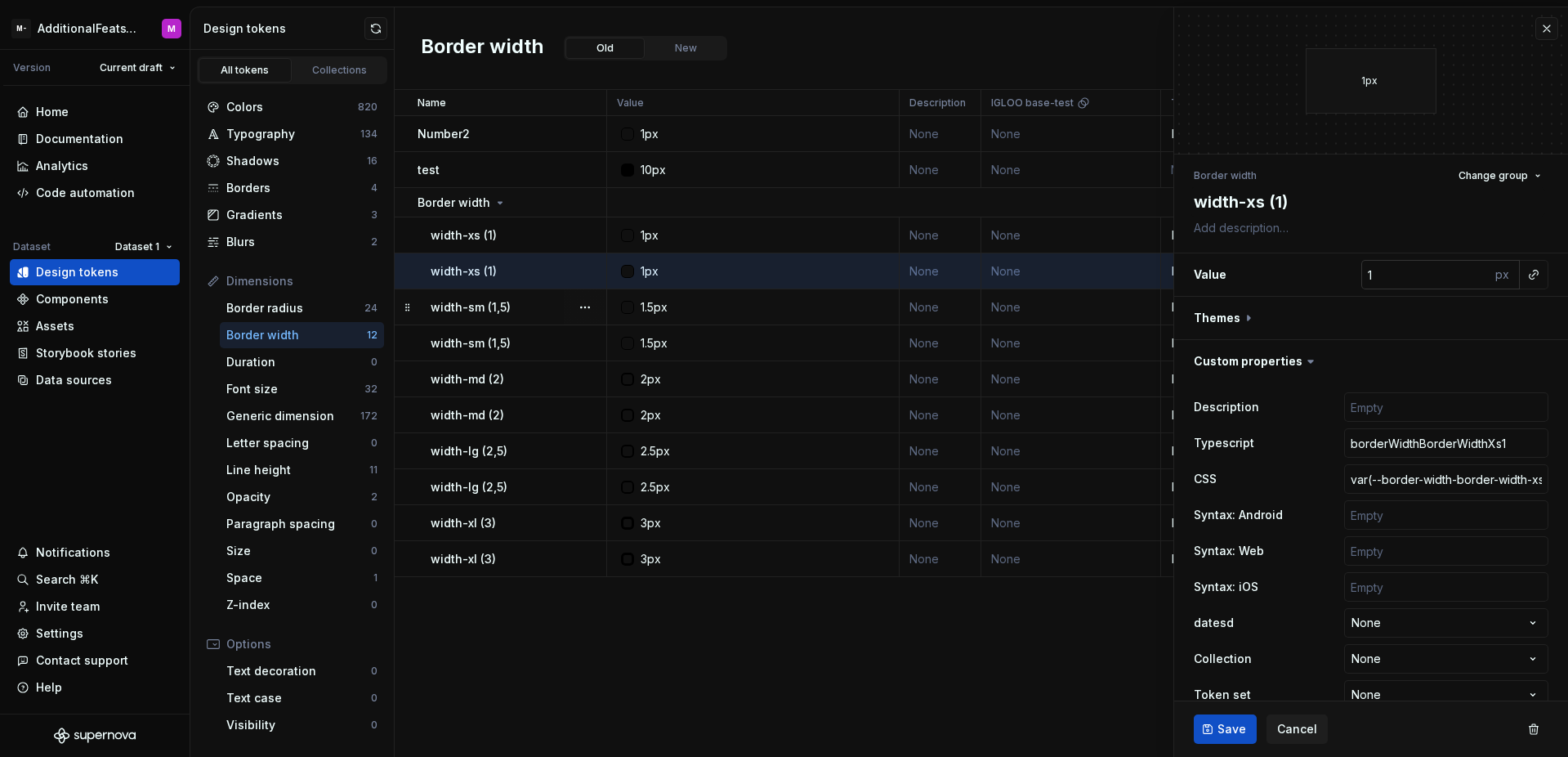
drag, startPoint x: 1482, startPoint y: 279, endPoint x: 1498, endPoint y: 278, distance: 16.0
click at [1496, 278] on div "px" at bounding box center [1504, 274] width 30 height 30
drag, startPoint x: 1503, startPoint y: 278, endPoint x: 1458, endPoint y: 284, distance: 45.4
click at [1490, 281] on div "px" at bounding box center [1504, 274] width 30 height 30
drag, startPoint x: 1457, startPoint y: 281, endPoint x: 1494, endPoint y: 278, distance: 37.1
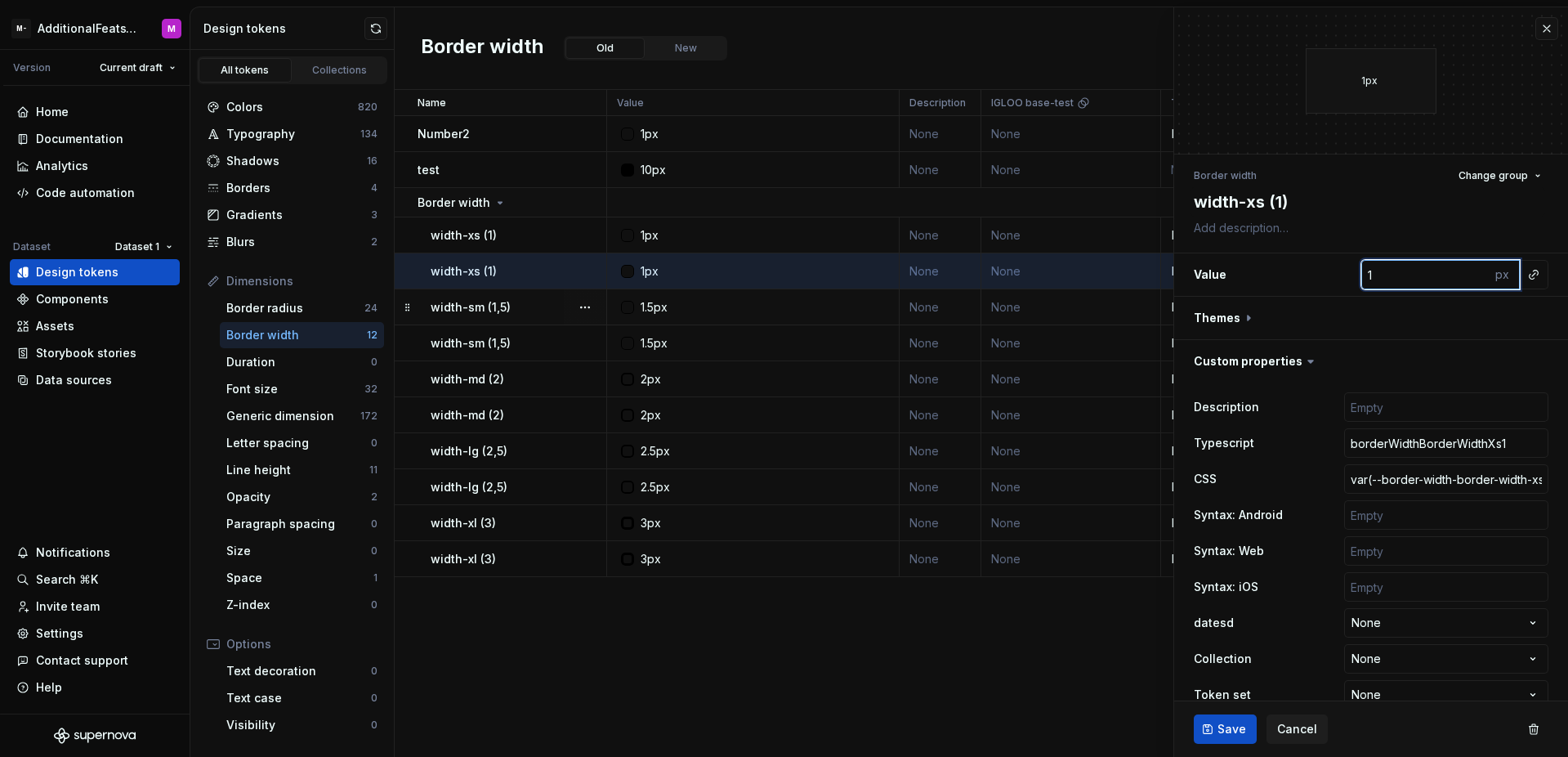
click at [1494, 278] on div "1 px" at bounding box center [1440, 274] width 158 height 30
click at [1413, 327] on button "button" at bounding box center [1370, 318] width 394 height 43
type textarea "*"
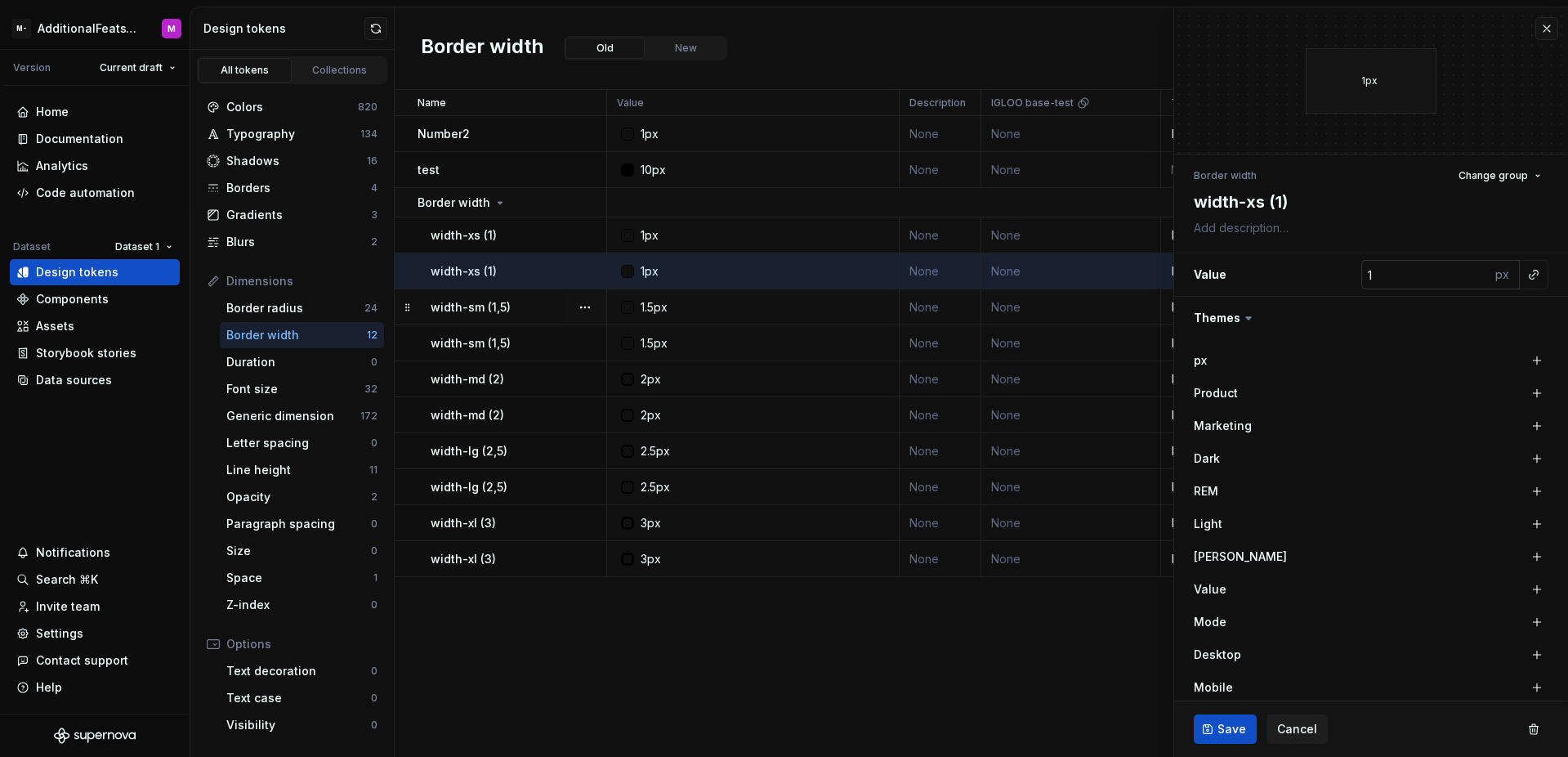
click at [1414, 275] on input "1" at bounding box center [1425, 274] width 129 height 30
click at [1484, 312] on button "button" at bounding box center [1370, 318] width 394 height 43
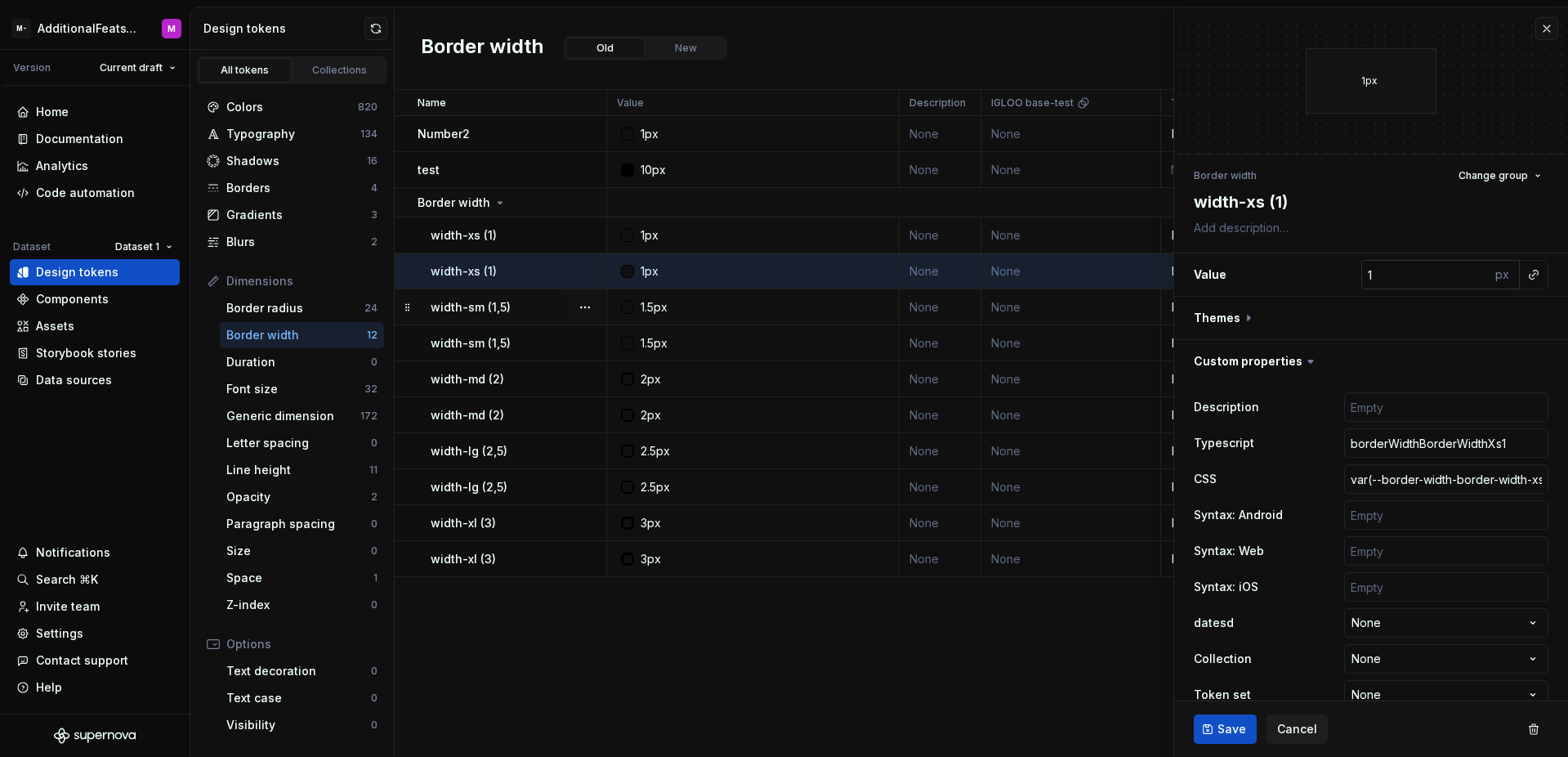
click at [1496, 282] on div "px" at bounding box center [1504, 274] width 30 height 30
click at [1498, 281] on div "px" at bounding box center [1504, 274] width 30 height 30
drag, startPoint x: 1497, startPoint y: 275, endPoint x: 1486, endPoint y: 275, distance: 11.0
click at [1490, 275] on div "px" at bounding box center [1504, 274] width 30 height 30
click at [1406, 278] on input "1" at bounding box center [1425, 274] width 129 height 30
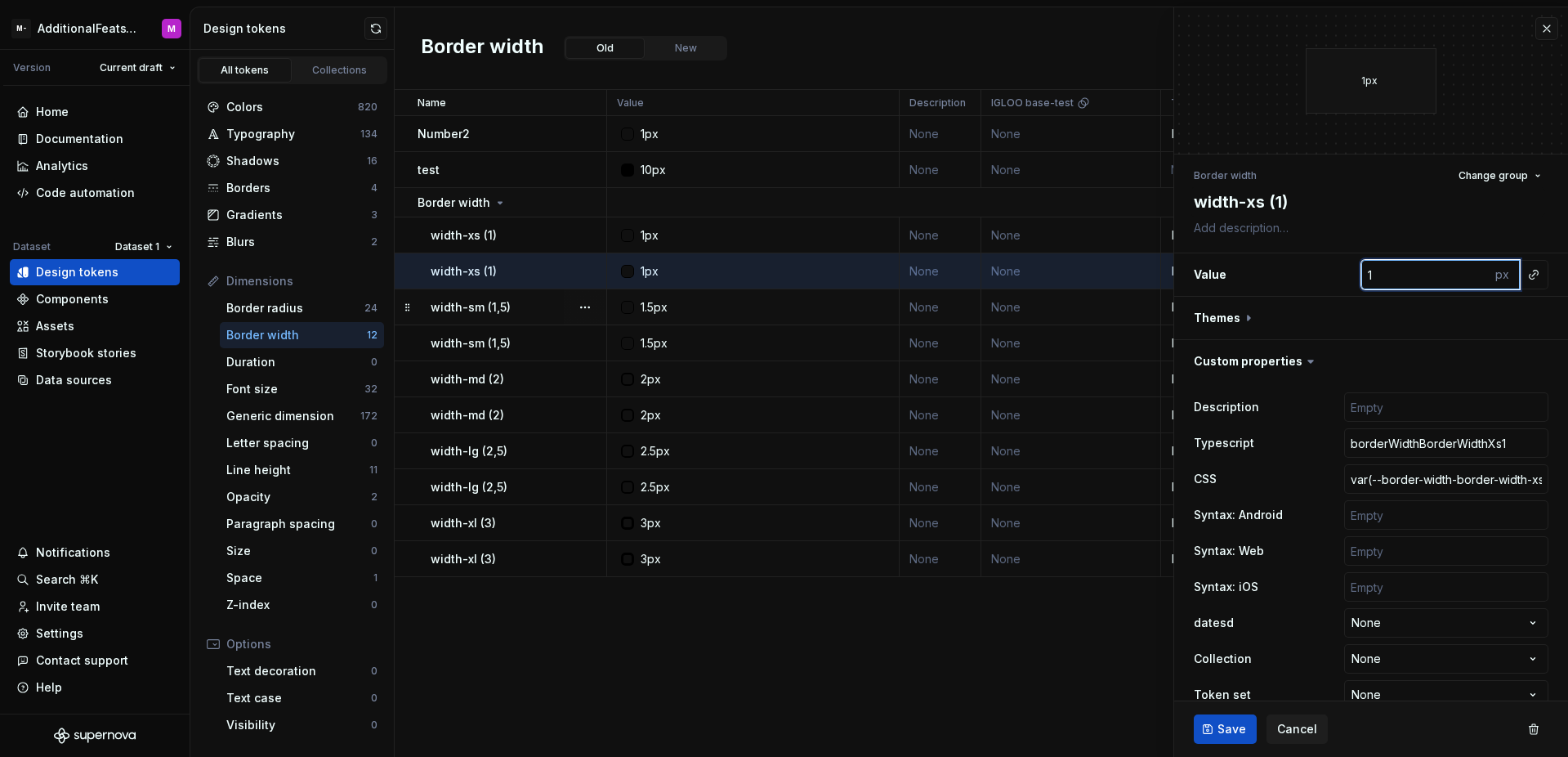
type textarea "*"
type input "0"
click at [1463, 280] on input "0" at bounding box center [1425, 274] width 129 height 30
click at [1495, 274] on div "px" at bounding box center [1504, 274] width 30 height 30
click at [1467, 275] on input "0" at bounding box center [1425, 274] width 129 height 30
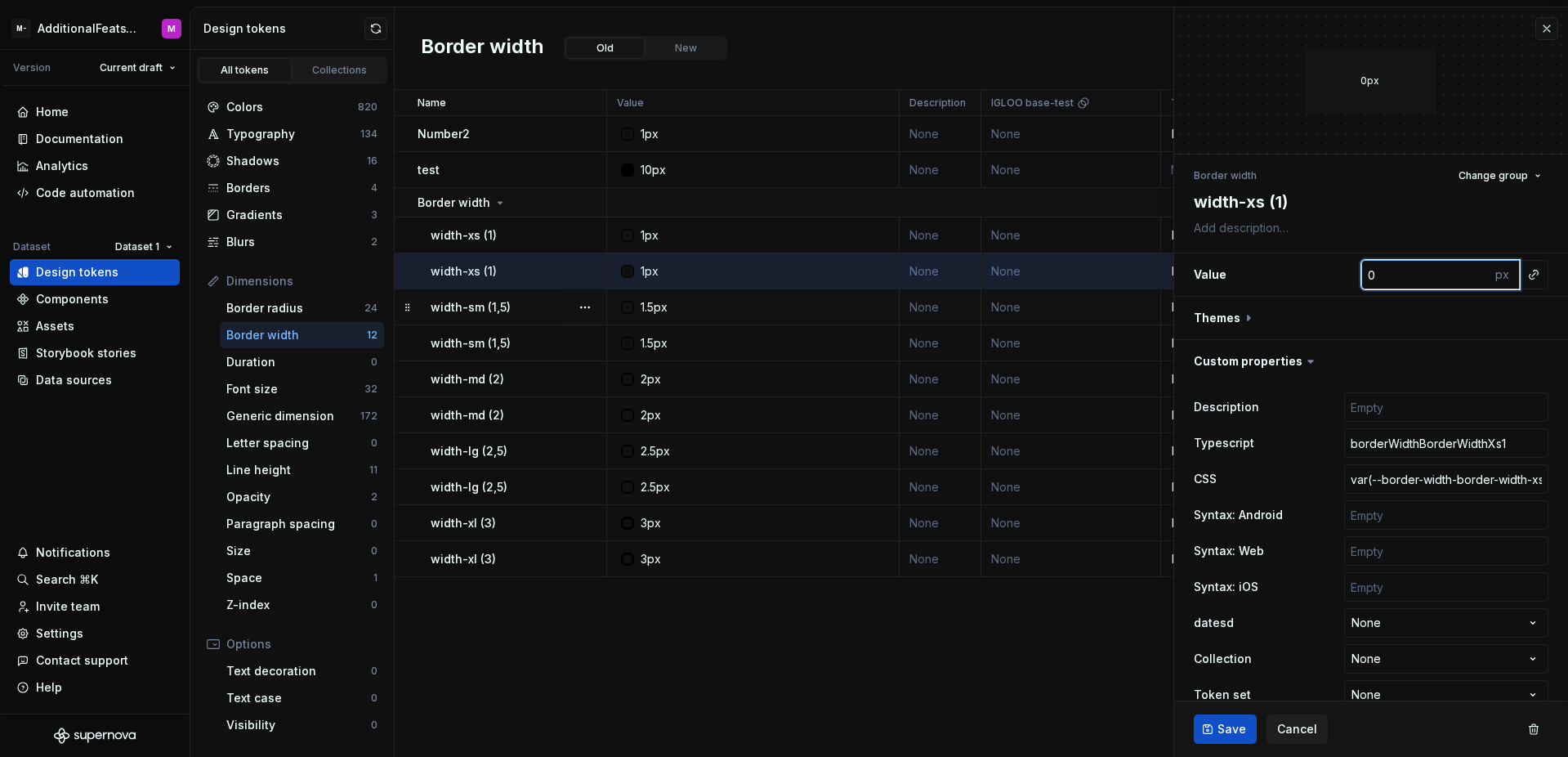
type textarea "*"
type input "1"
click at [1467, 273] on input "1" at bounding box center [1425, 274] width 129 height 30
type textarea "*"
type input "2"
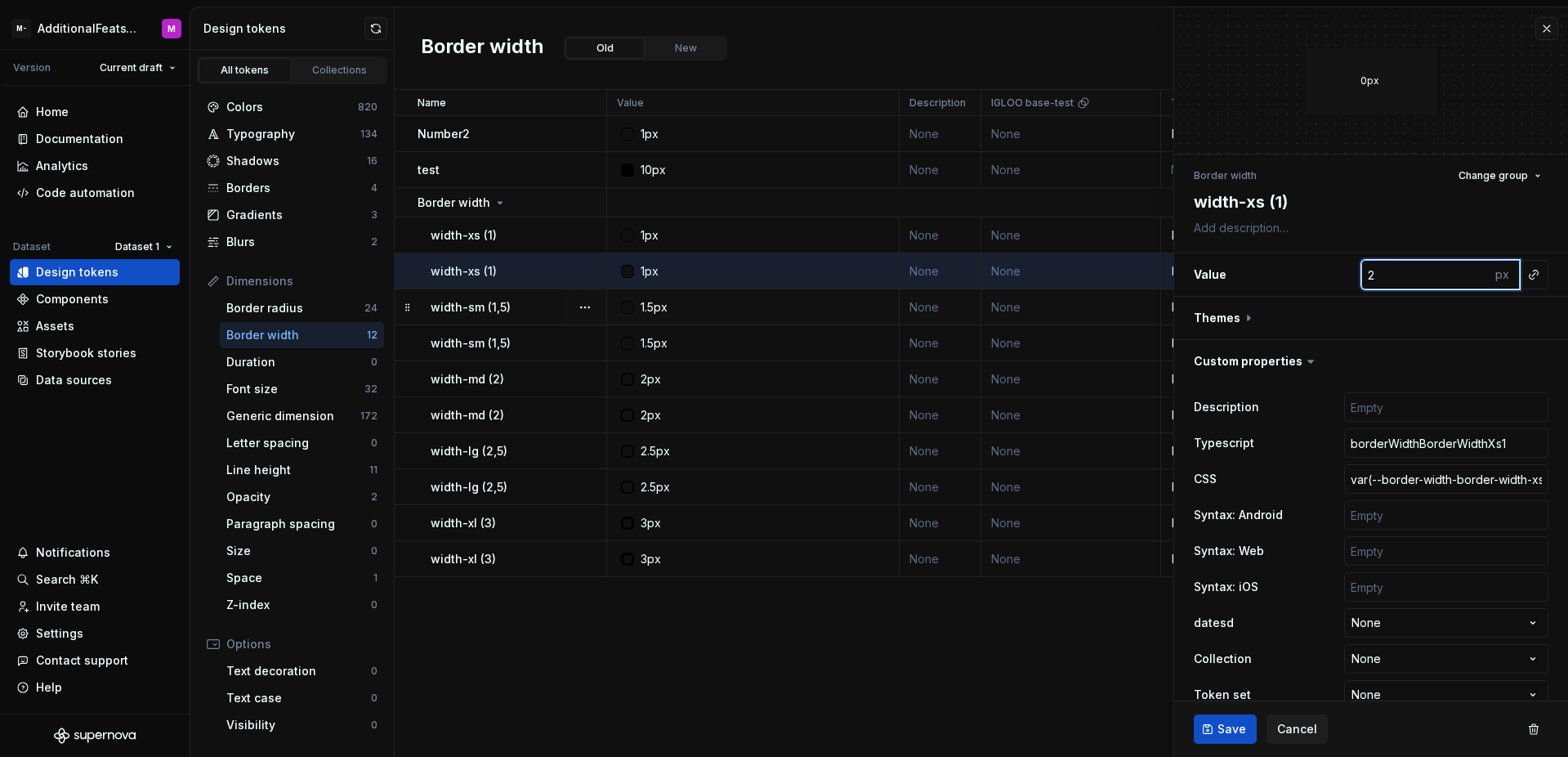
click at [1467, 273] on input "2" at bounding box center [1425, 274] width 129 height 30
type textarea "*"
type input "3"
click at [1467, 273] on input "3" at bounding box center [1425, 274] width 129 height 30
click at [1471, 308] on button "button" at bounding box center [1370, 318] width 394 height 43
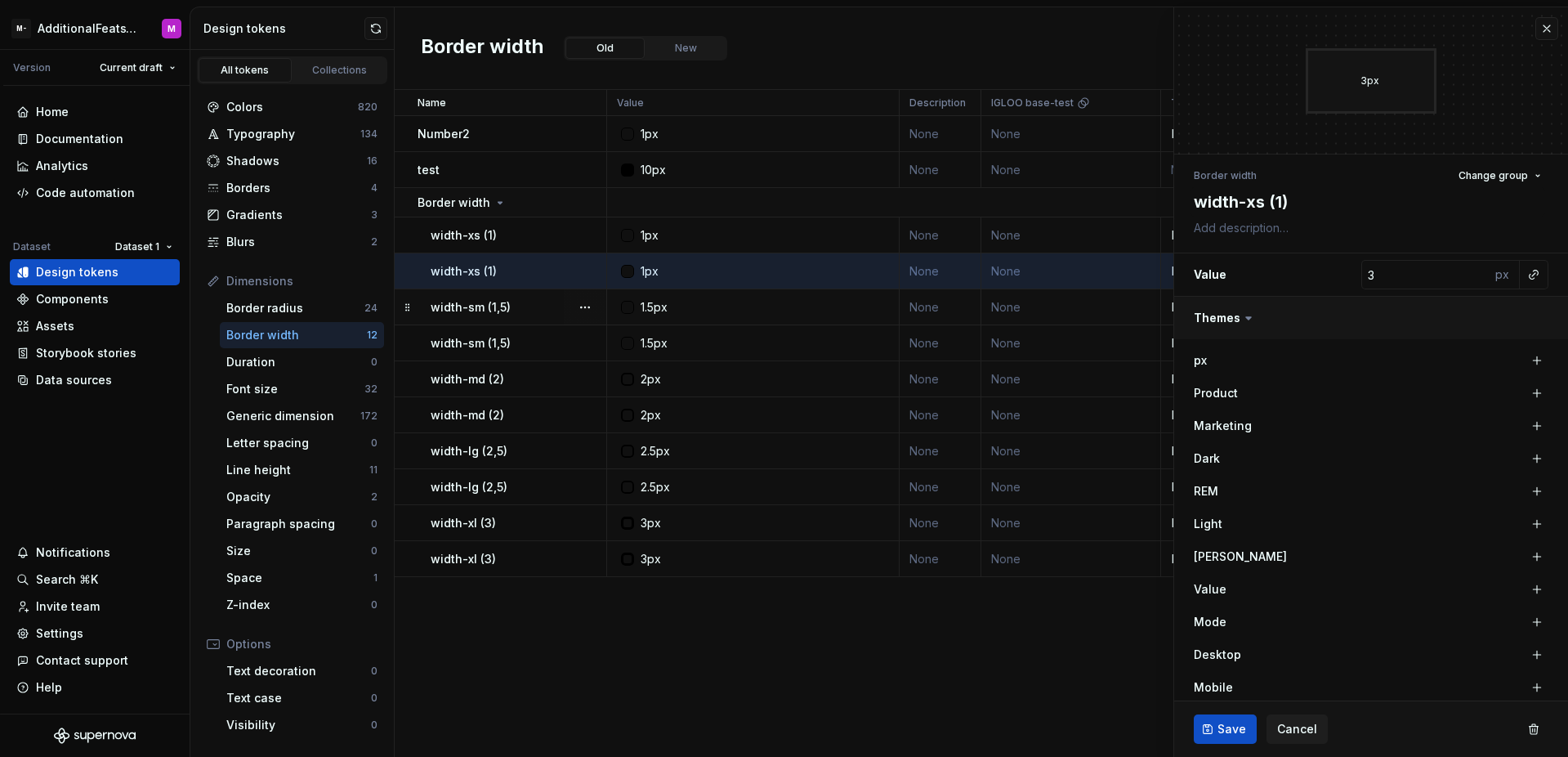
click at [1494, 297] on button "button" at bounding box center [1370, 318] width 394 height 43
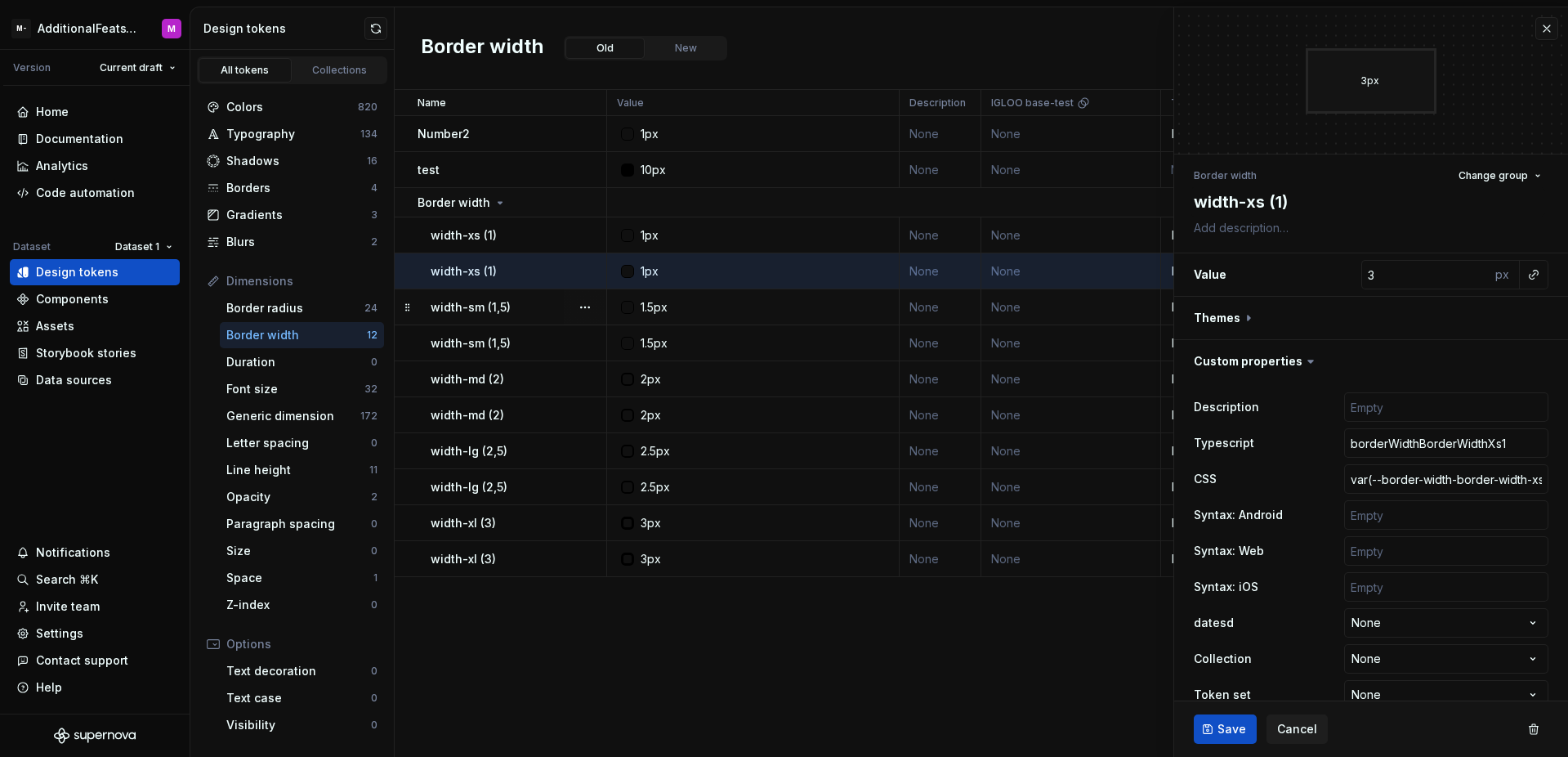
type textarea "*"
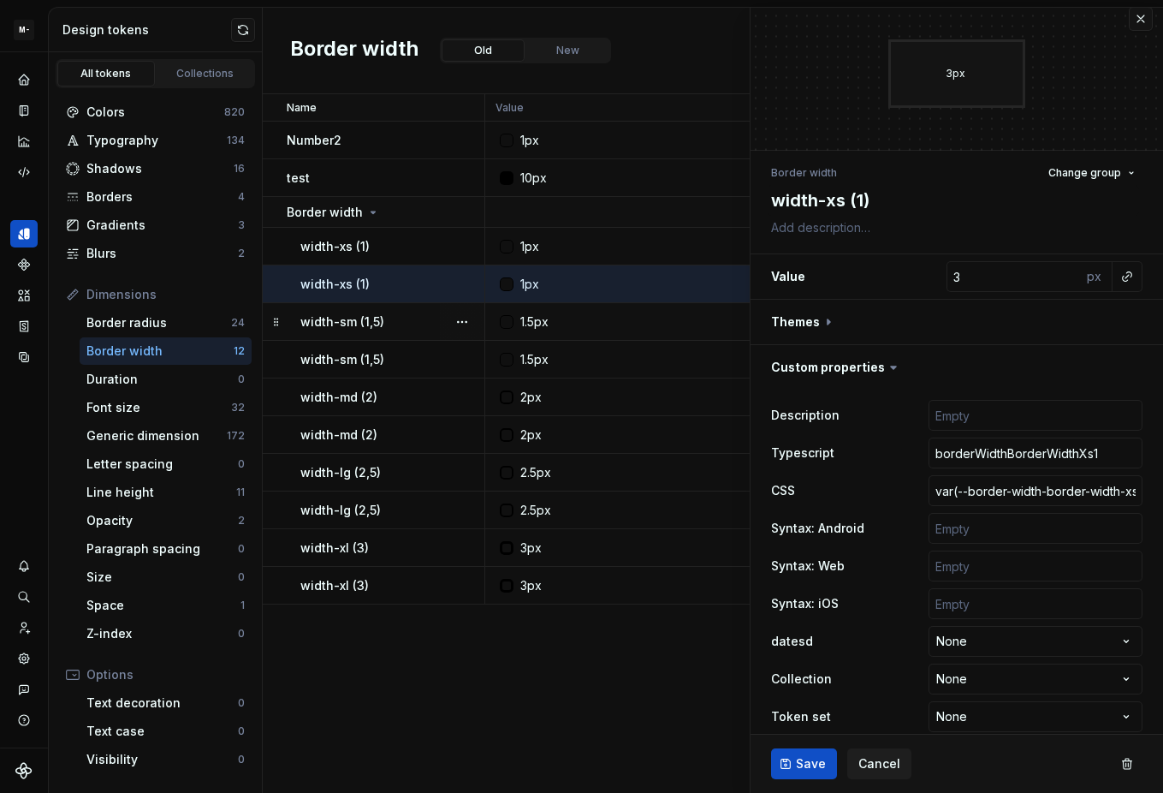
scroll to position [22, 0]
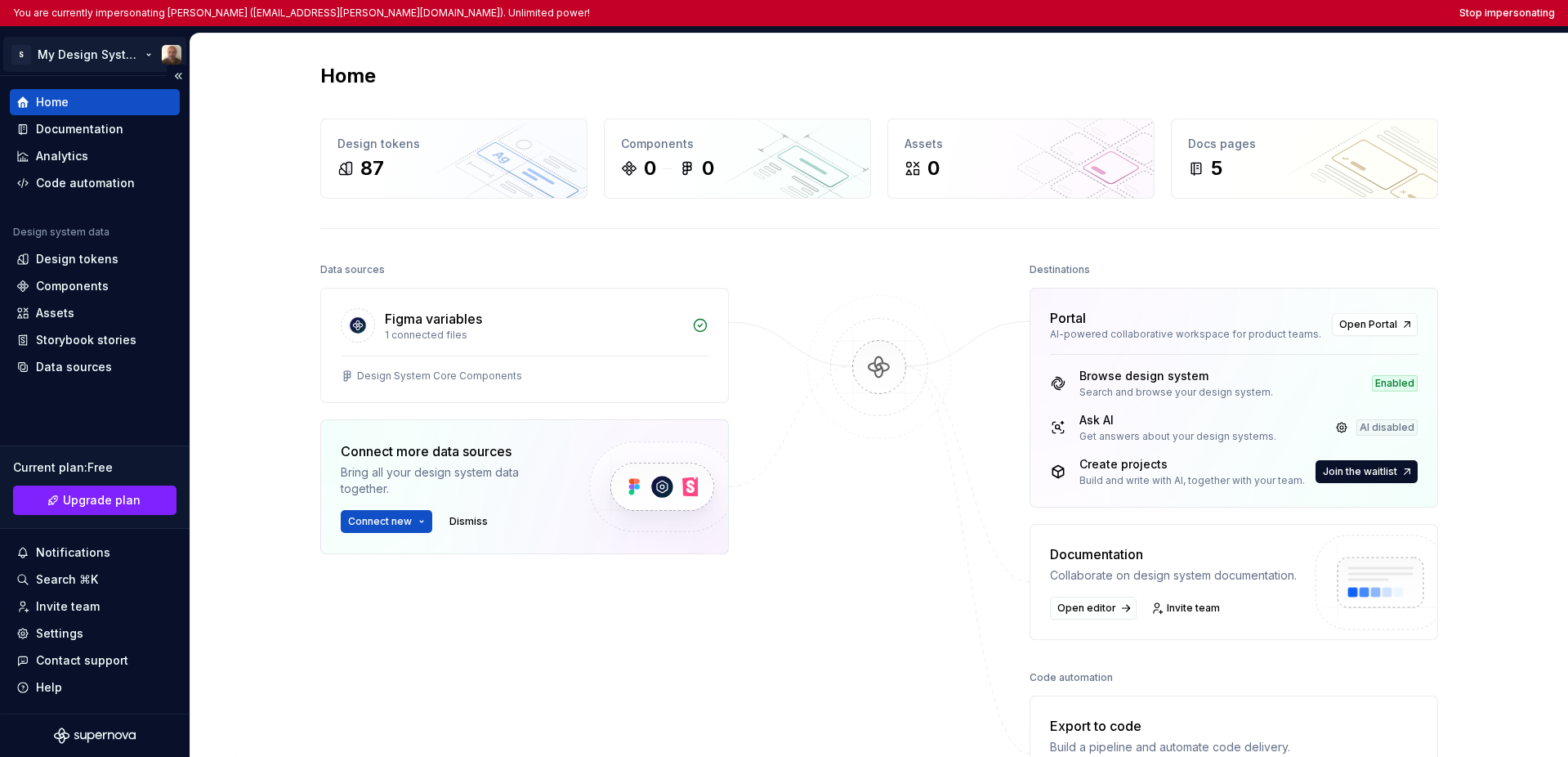
click at [59, 65] on html "You are currently impersonating Simone (ssalardi@soldo.com). Unlimited power! S…" at bounding box center [784, 378] width 1568 height 757
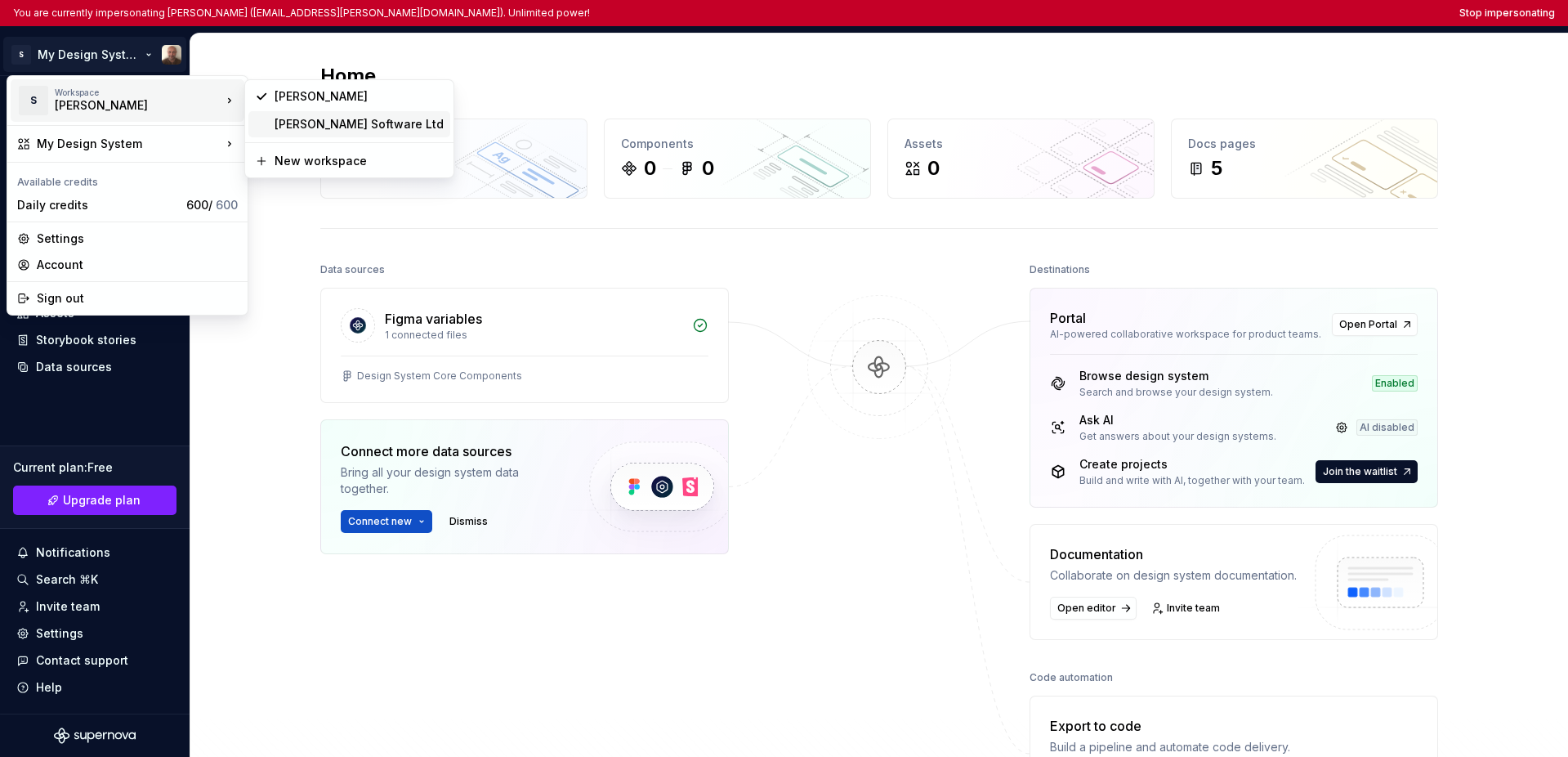
click at [287, 124] on div "Soldo Software Ltd" at bounding box center [359, 124] width 169 height 16
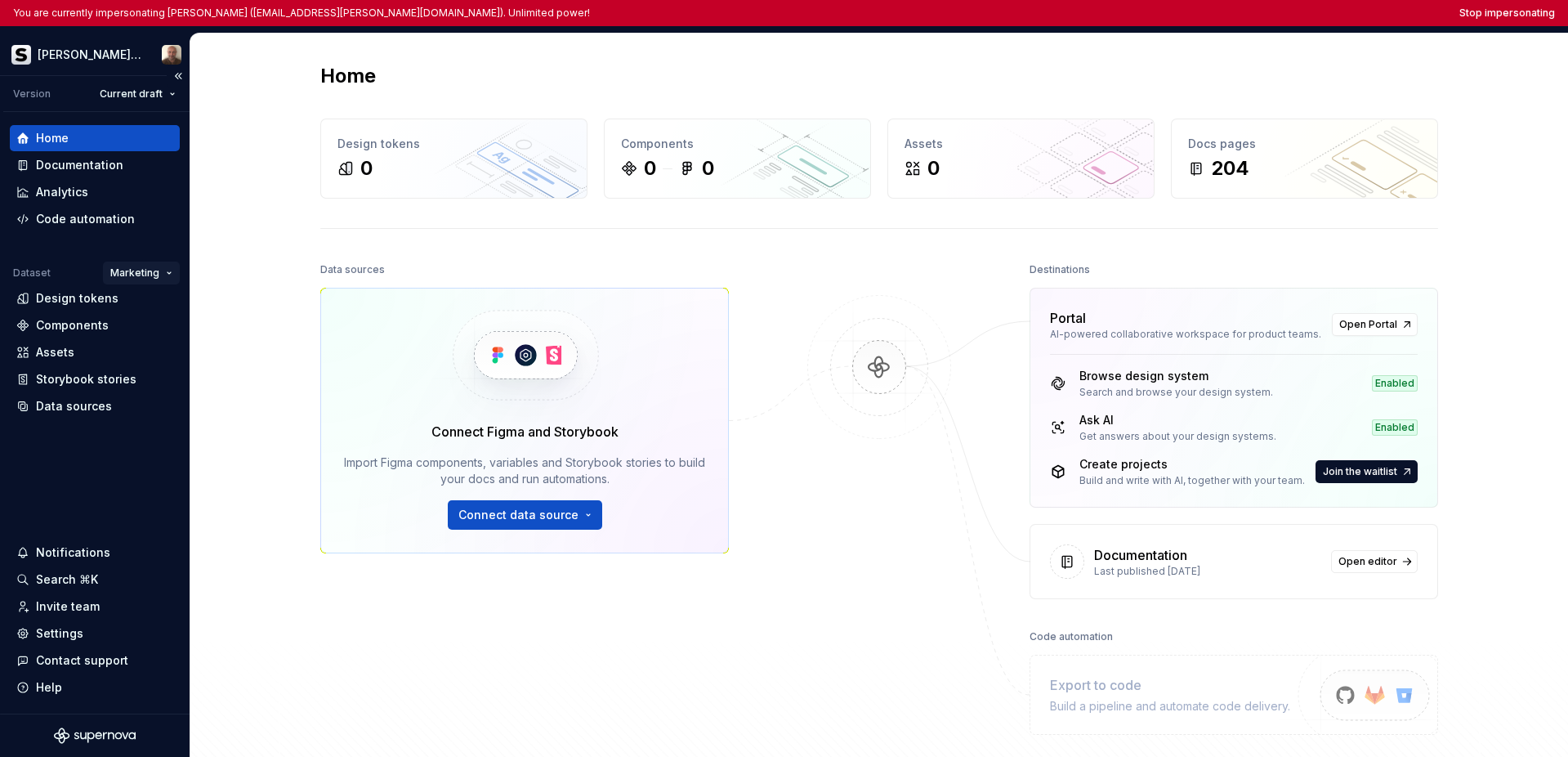
click at [126, 273] on html "You are currently impersonating Simone (ssalardi@soldo.com). Unlimited power! S…" at bounding box center [784, 378] width 1568 height 757
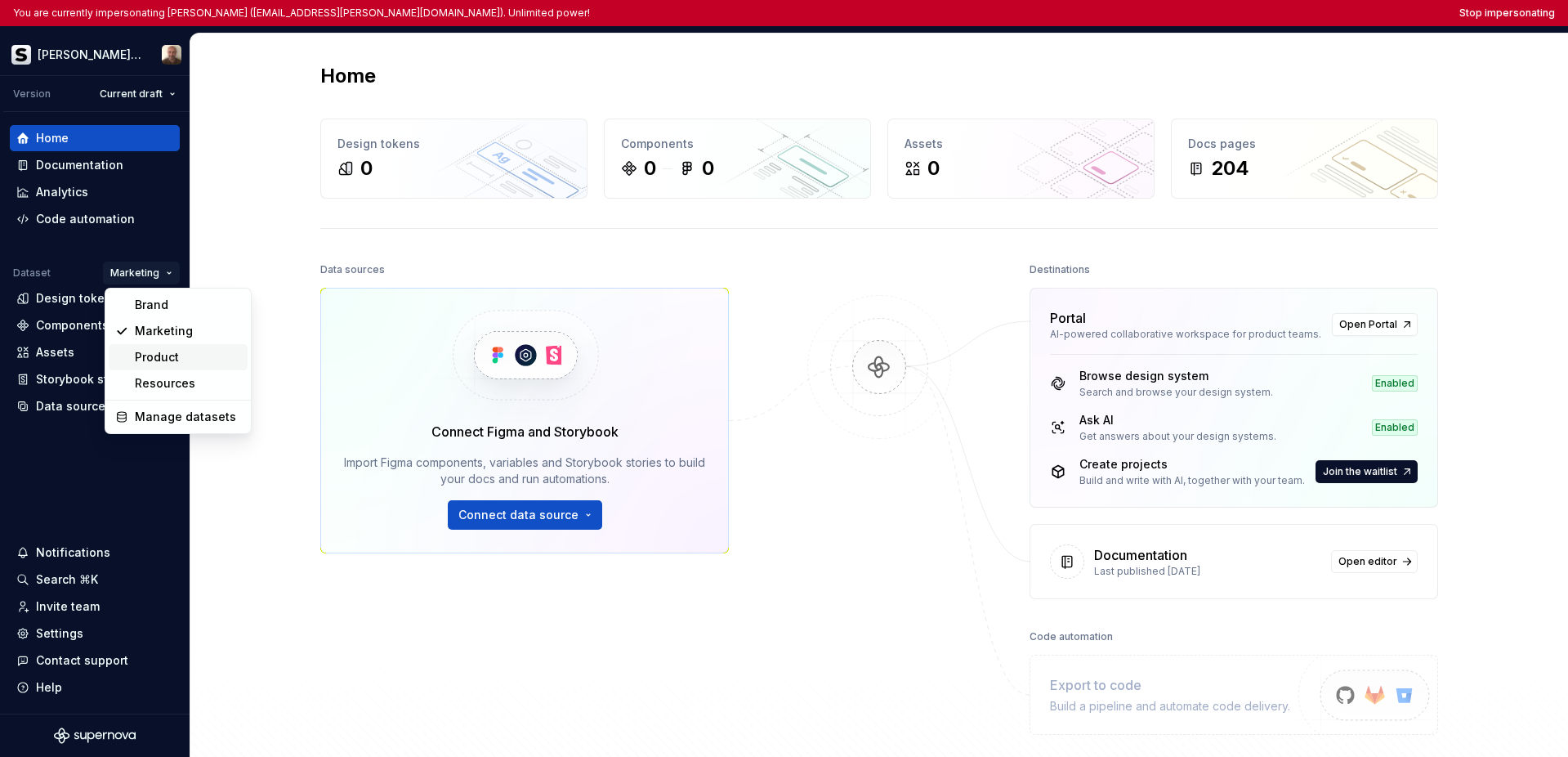
click at [123, 353] on div "Product" at bounding box center [178, 356] width 139 height 26
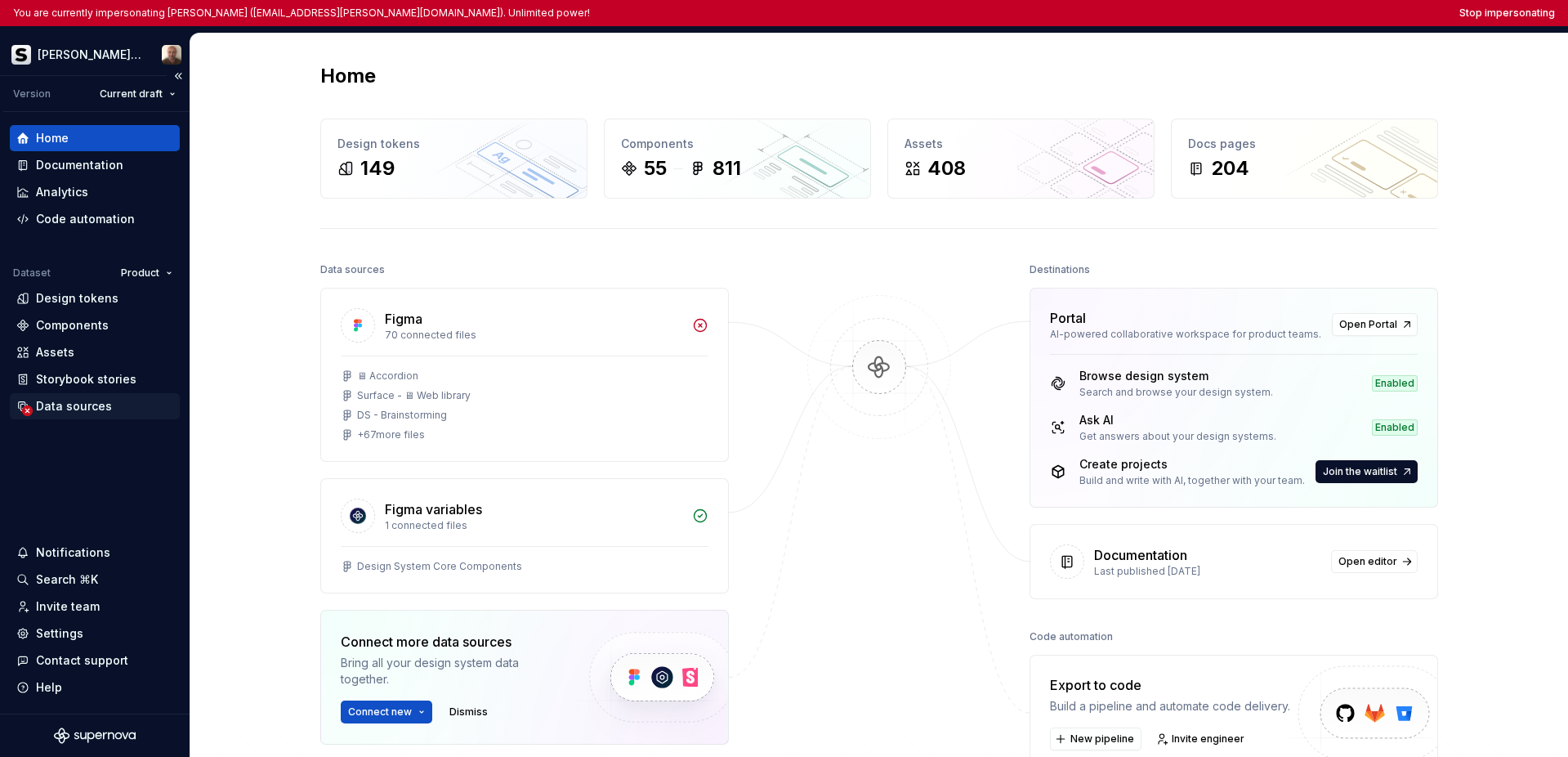
click at [72, 402] on div "Data sources" at bounding box center [74, 406] width 76 height 16
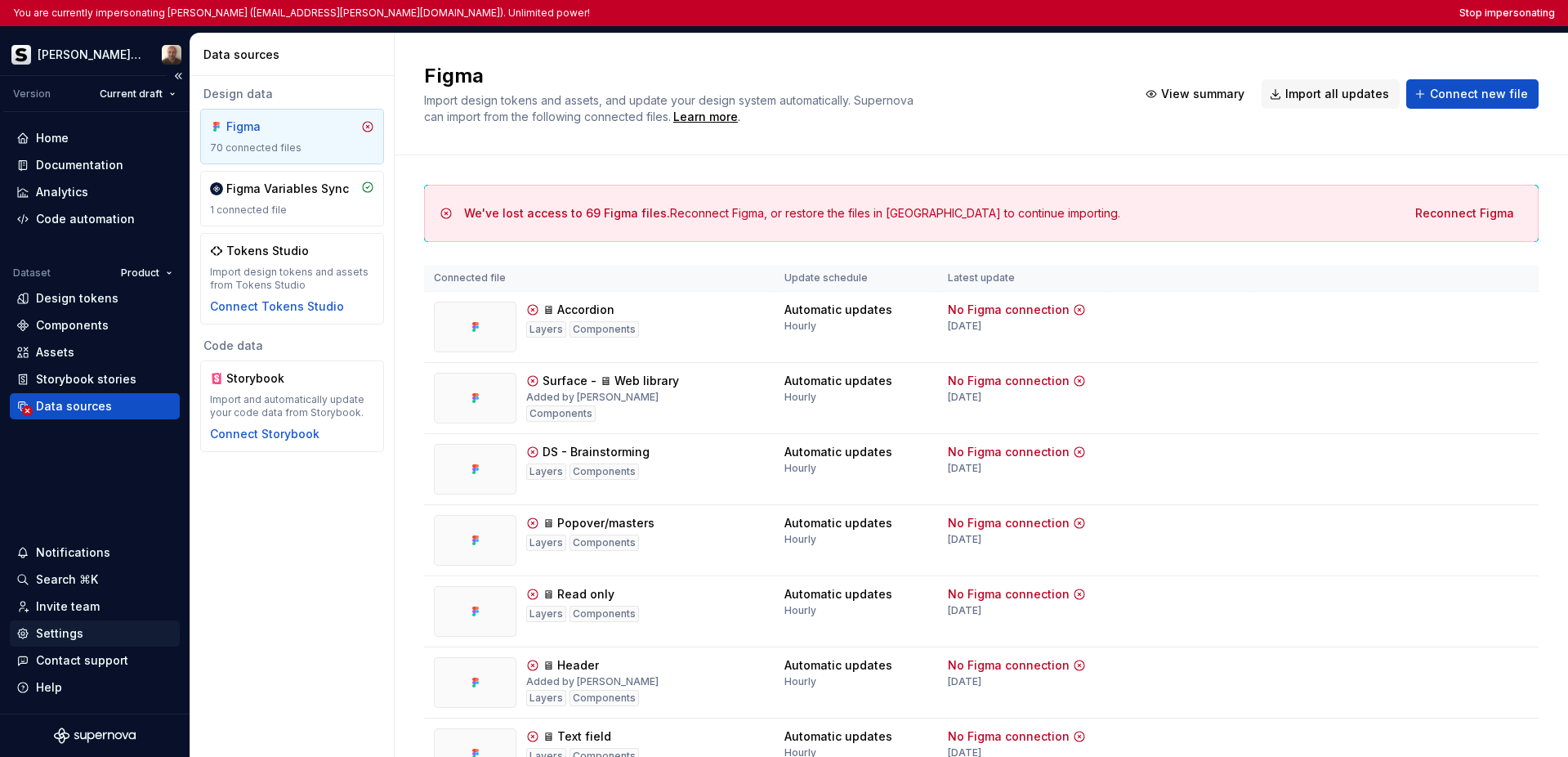
click at [70, 630] on div "Settings" at bounding box center [60, 633] width 48 height 16
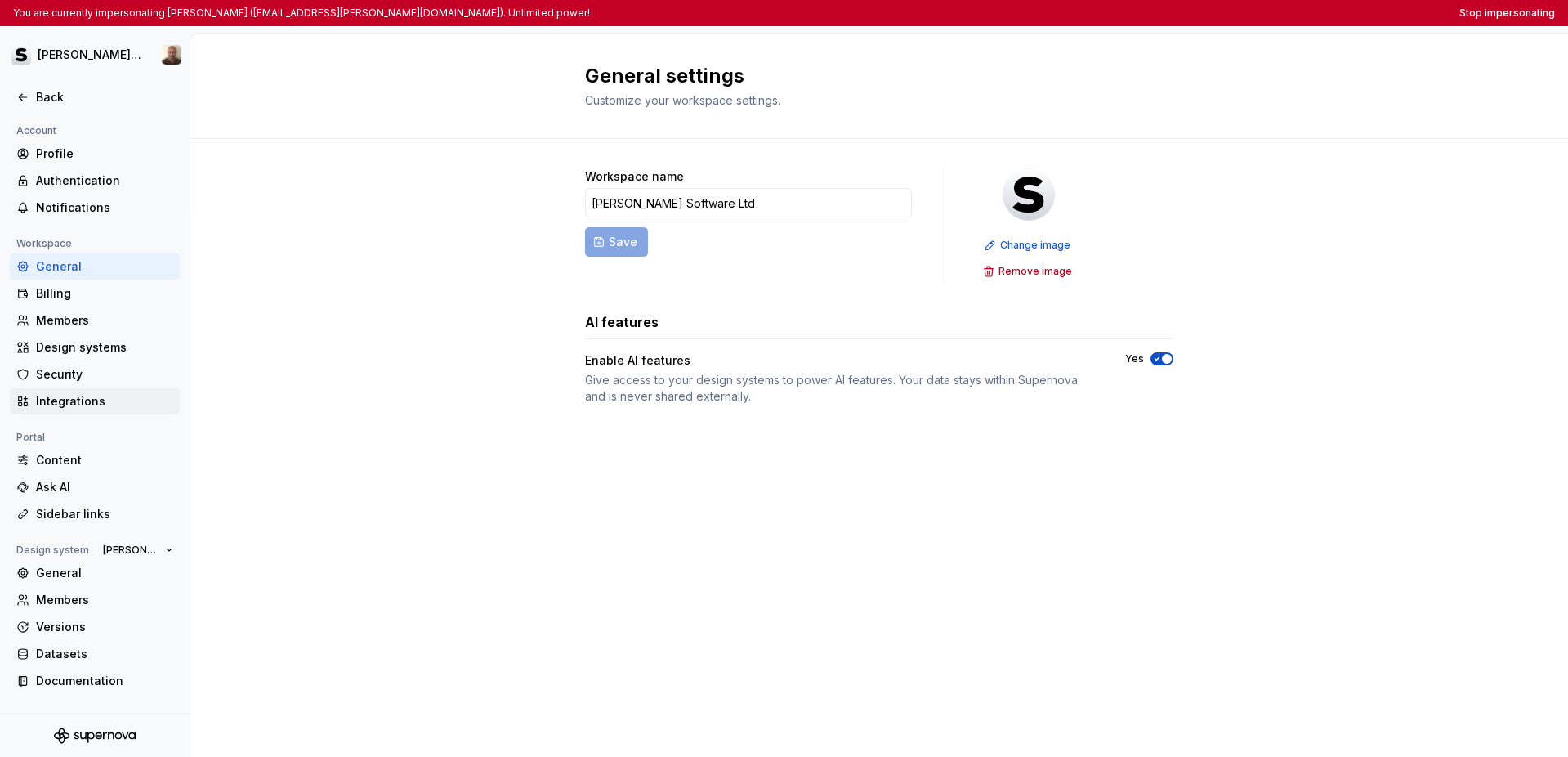
click at [96, 400] on div "Integrations" at bounding box center [105, 401] width 137 height 16
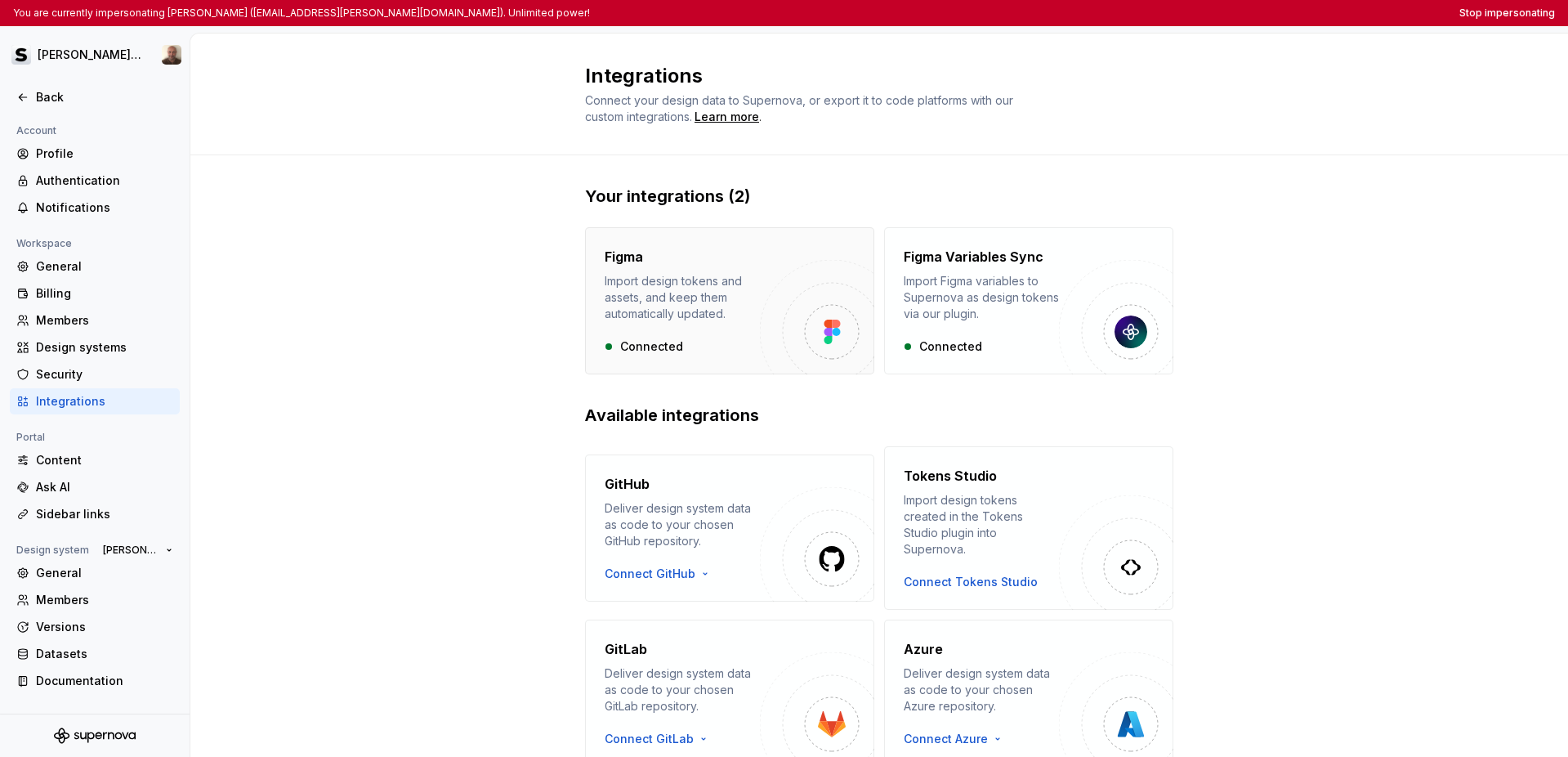
click at [744, 284] on div "Import design tokens and assets, and keep them automatically updated." at bounding box center [681, 297] width 156 height 49
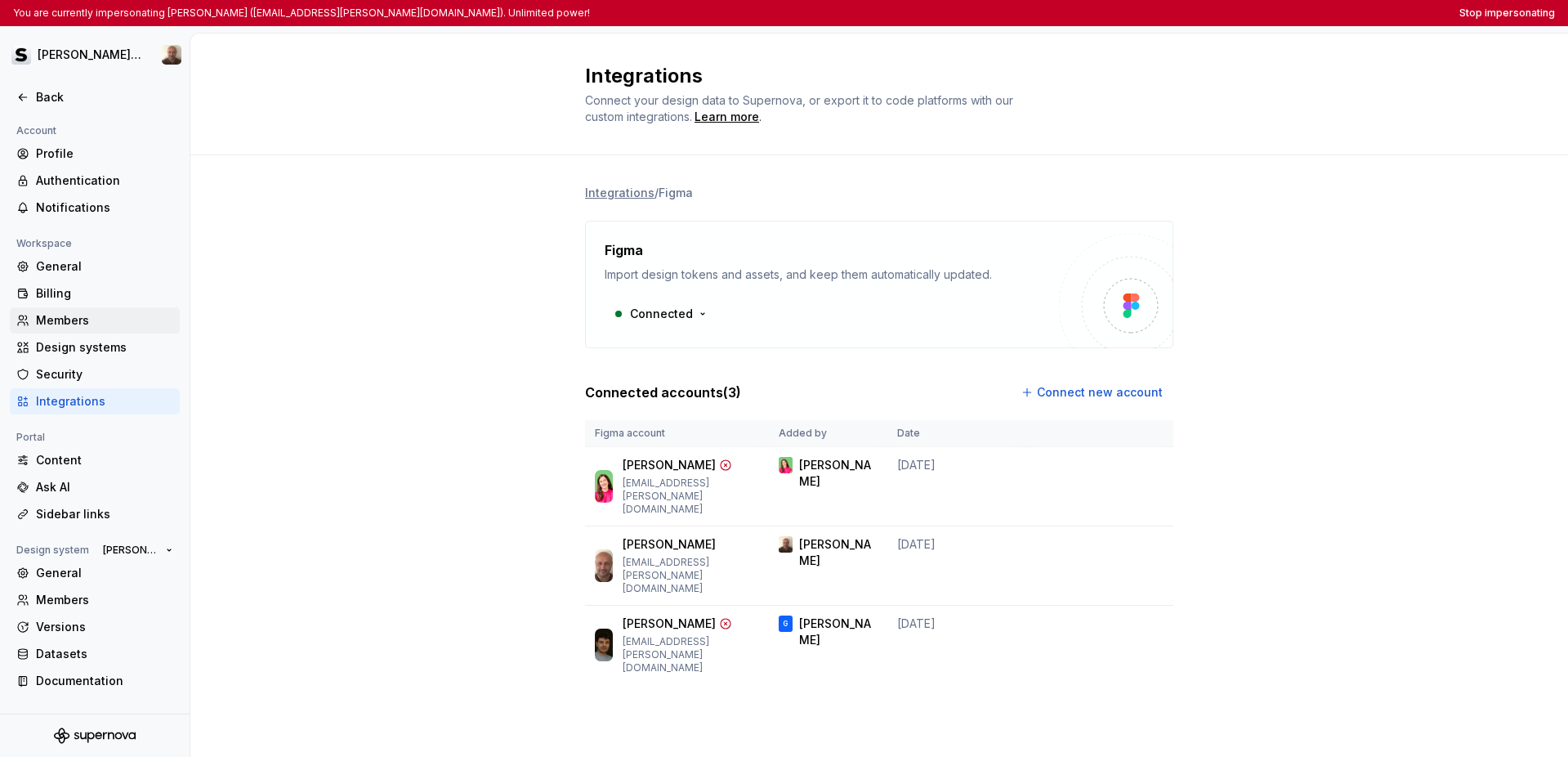
click at [92, 330] on div "Members" at bounding box center [94, 320] width 170 height 26
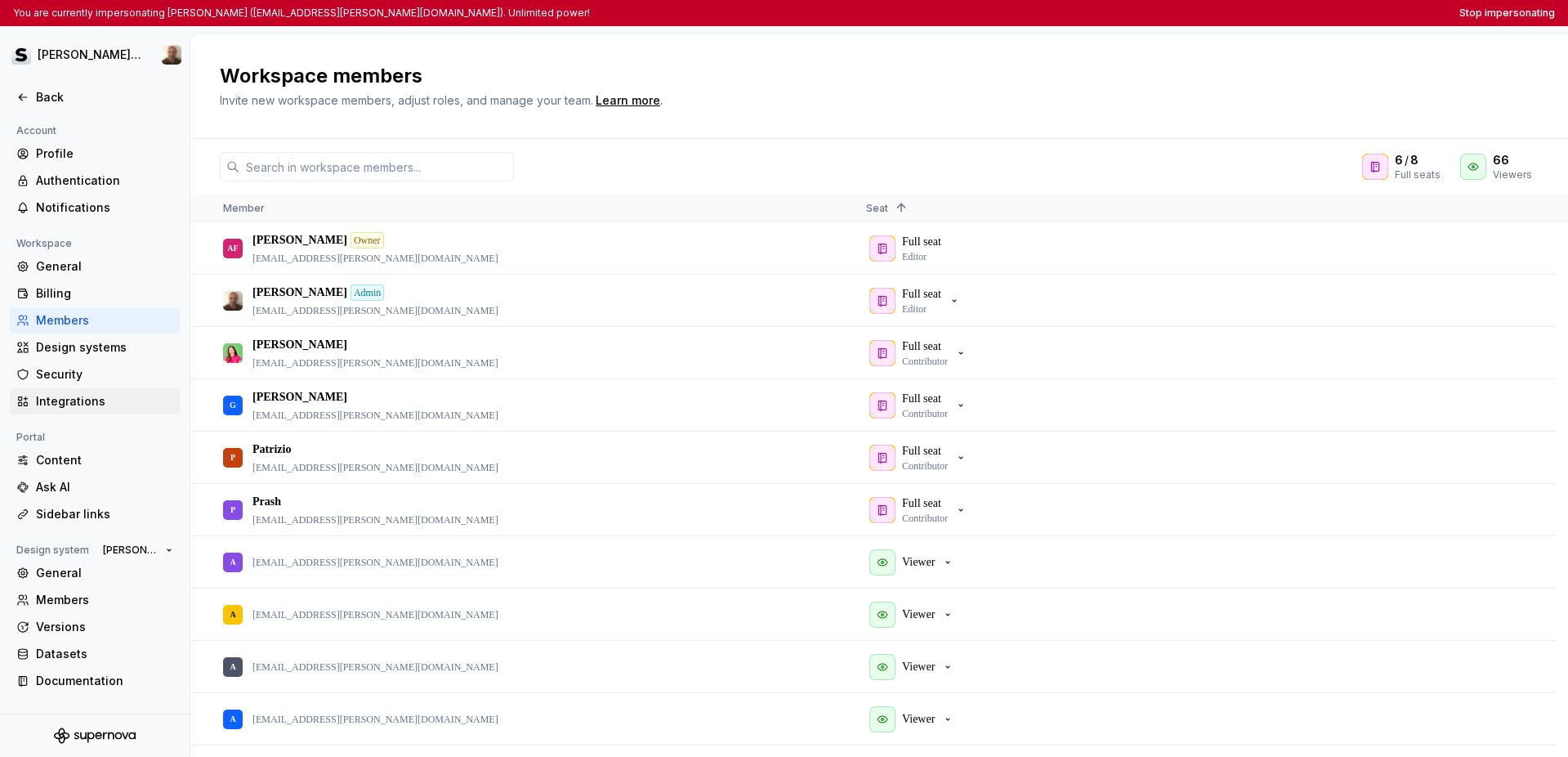
click at [81, 395] on div "Integrations" at bounding box center [105, 401] width 137 height 16
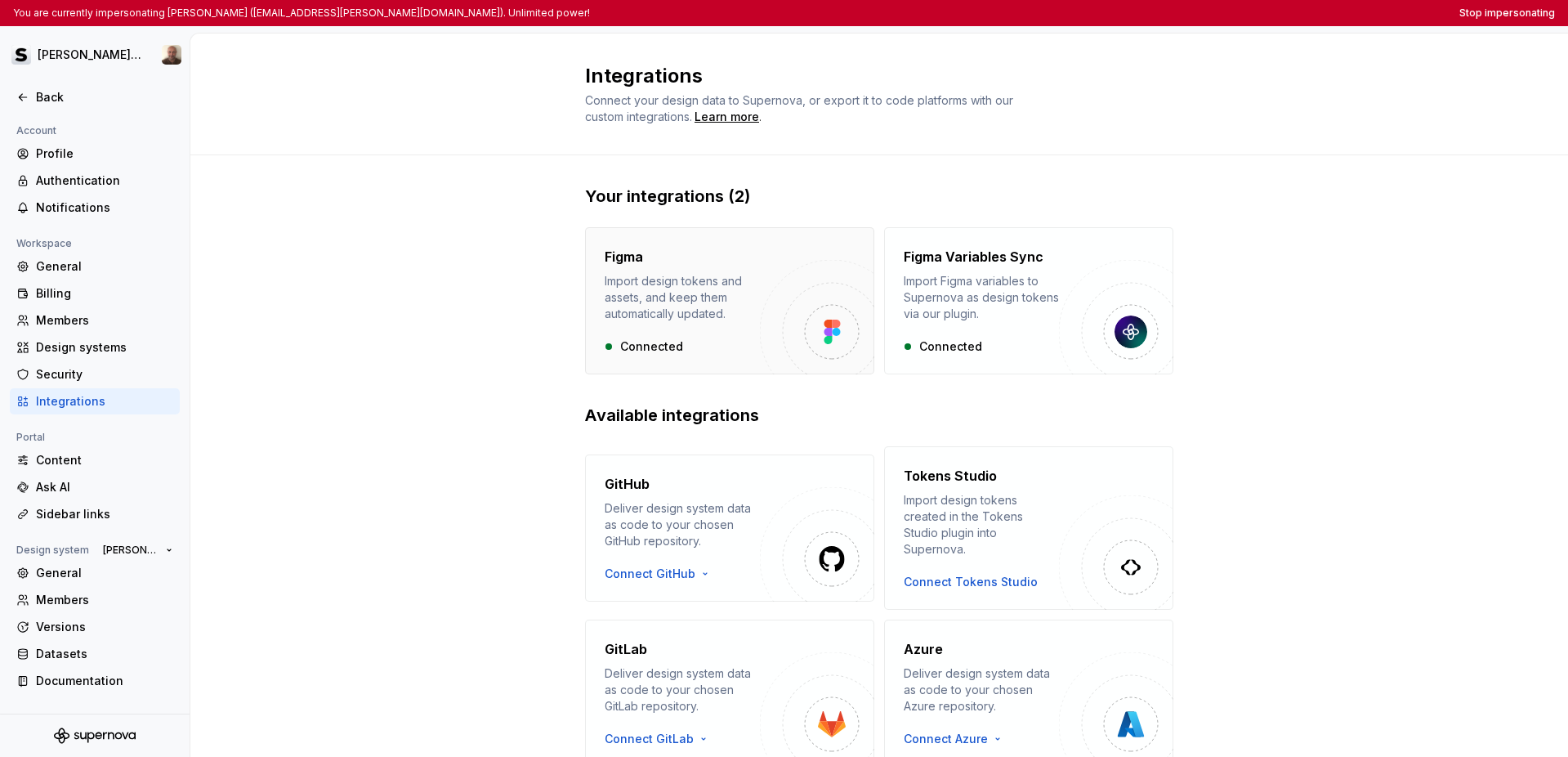
click at [763, 286] on img "button" at bounding box center [817, 317] width 115 height 115
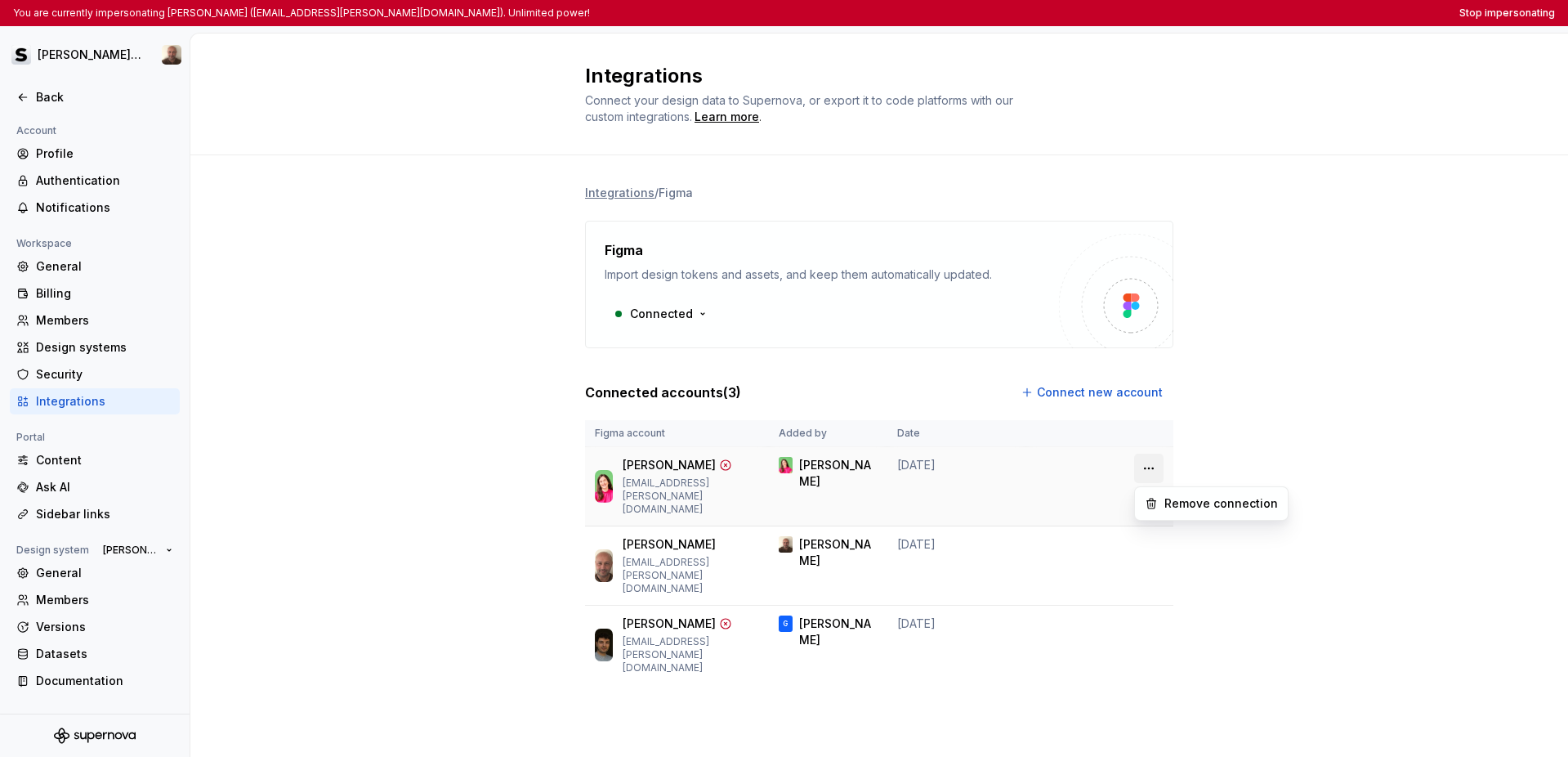
click at [1110, 463] on html "You are currently impersonating Simone (ssalardi@soldo.com). Unlimited power! S…" at bounding box center [784, 378] width 1568 height 757
click at [1022, 474] on html "You are currently impersonating Simone (ssalardi@soldo.com). Unlimited power! S…" at bounding box center [784, 378] width 1568 height 757
drag, startPoint x: 730, startPoint y: 484, endPoint x: 650, endPoint y: 491, distance: 80.3
click at [638, 489] on div "Daniela dpicao@soldo.com" at bounding box center [677, 487] width 164 height 59
copy p "dpicao@soldo.com"
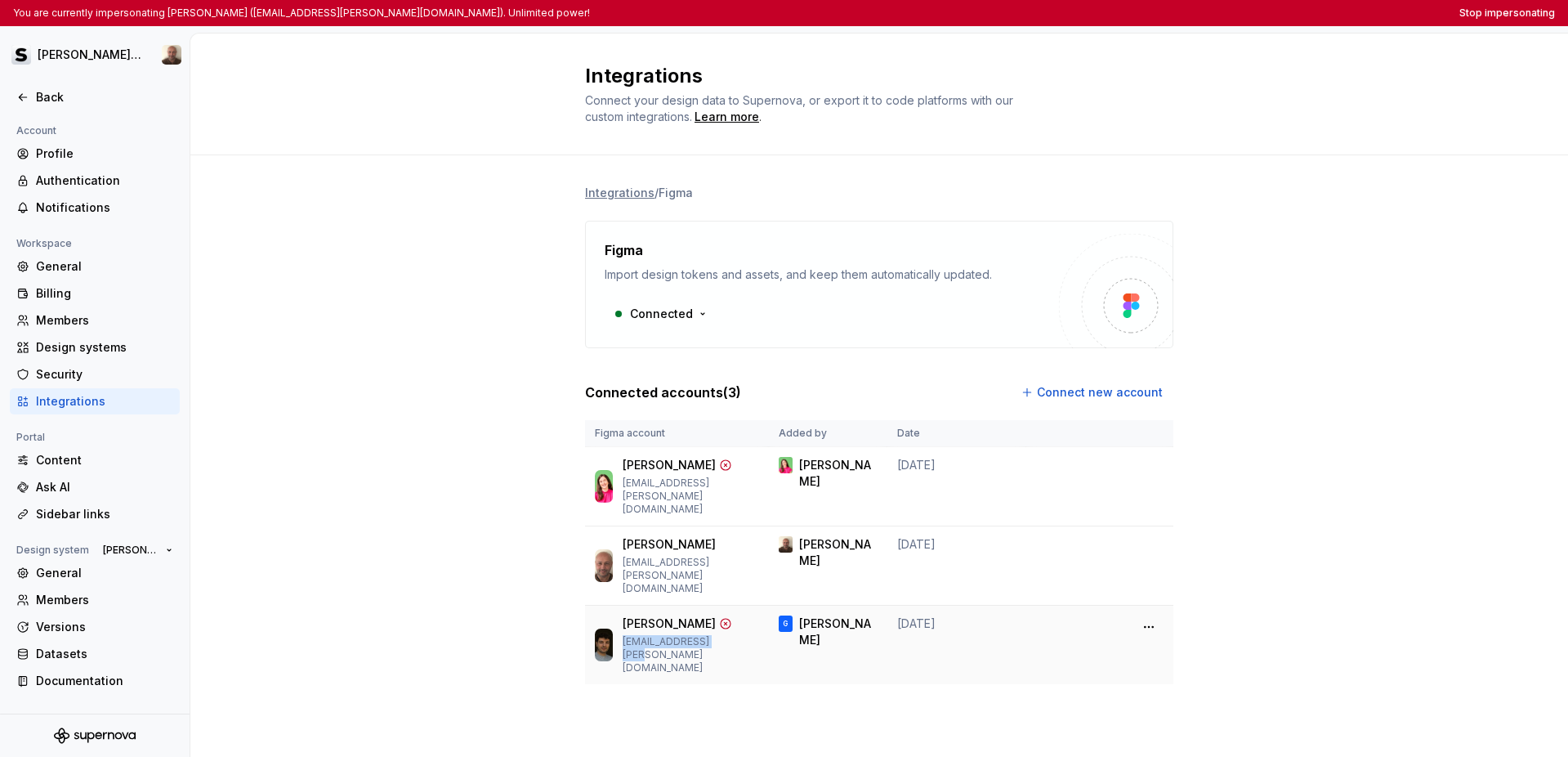
drag, startPoint x: 746, startPoint y: 591, endPoint x: 638, endPoint y: 587, distance: 108.1
click at [638, 635] on p "gmakaryan@soldo.com" at bounding box center [690, 654] width 136 height 39
copy p "gmakaryan@soldo.com"
click at [1110, 15] on button "Stop impersonating" at bounding box center [1507, 13] width 95 height 13
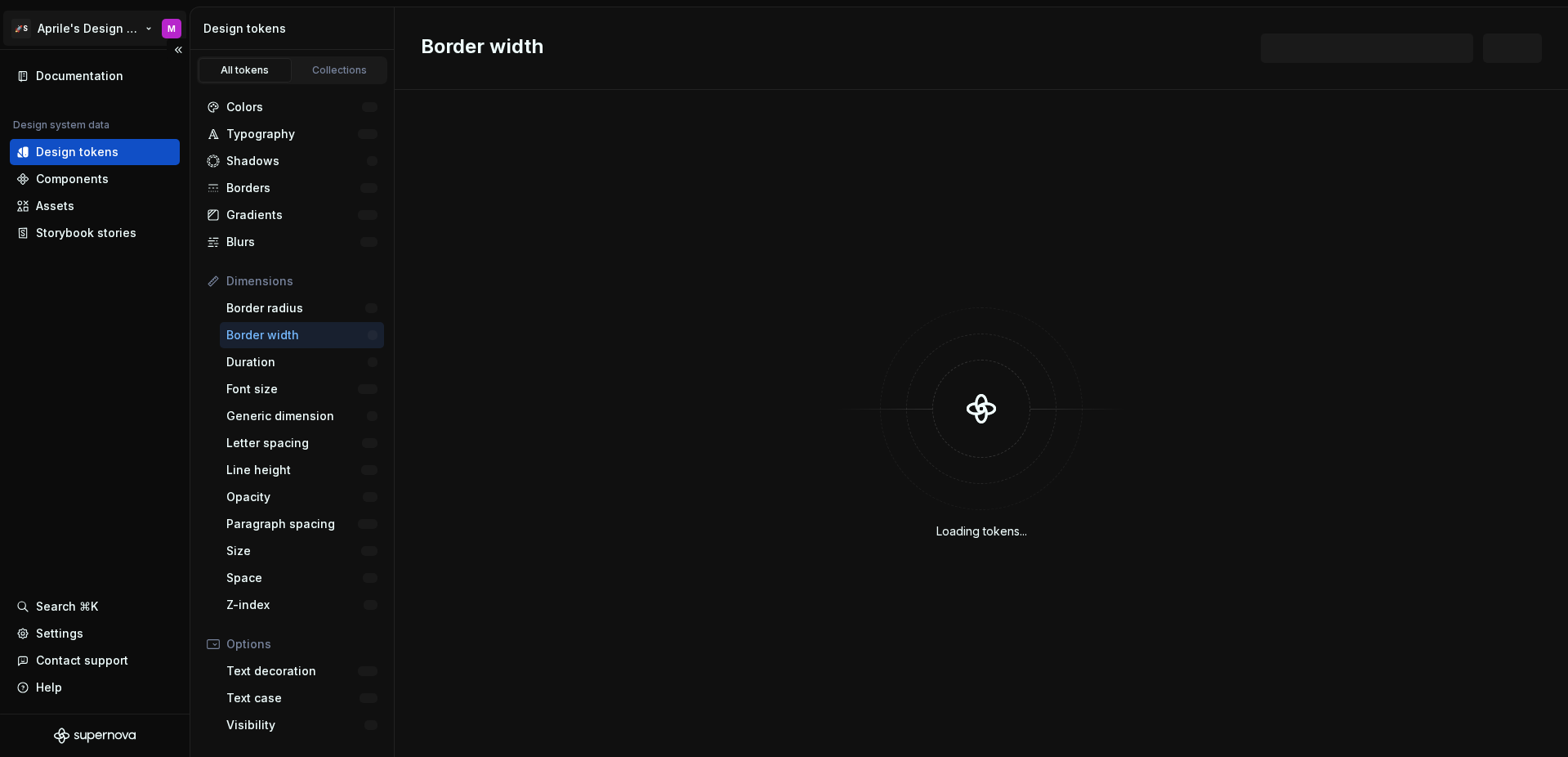
click at [79, 35] on html "🚀S Aprile's Design System M Documentation Design system data Design tokens Comp…" at bounding box center [784, 378] width 1568 height 757
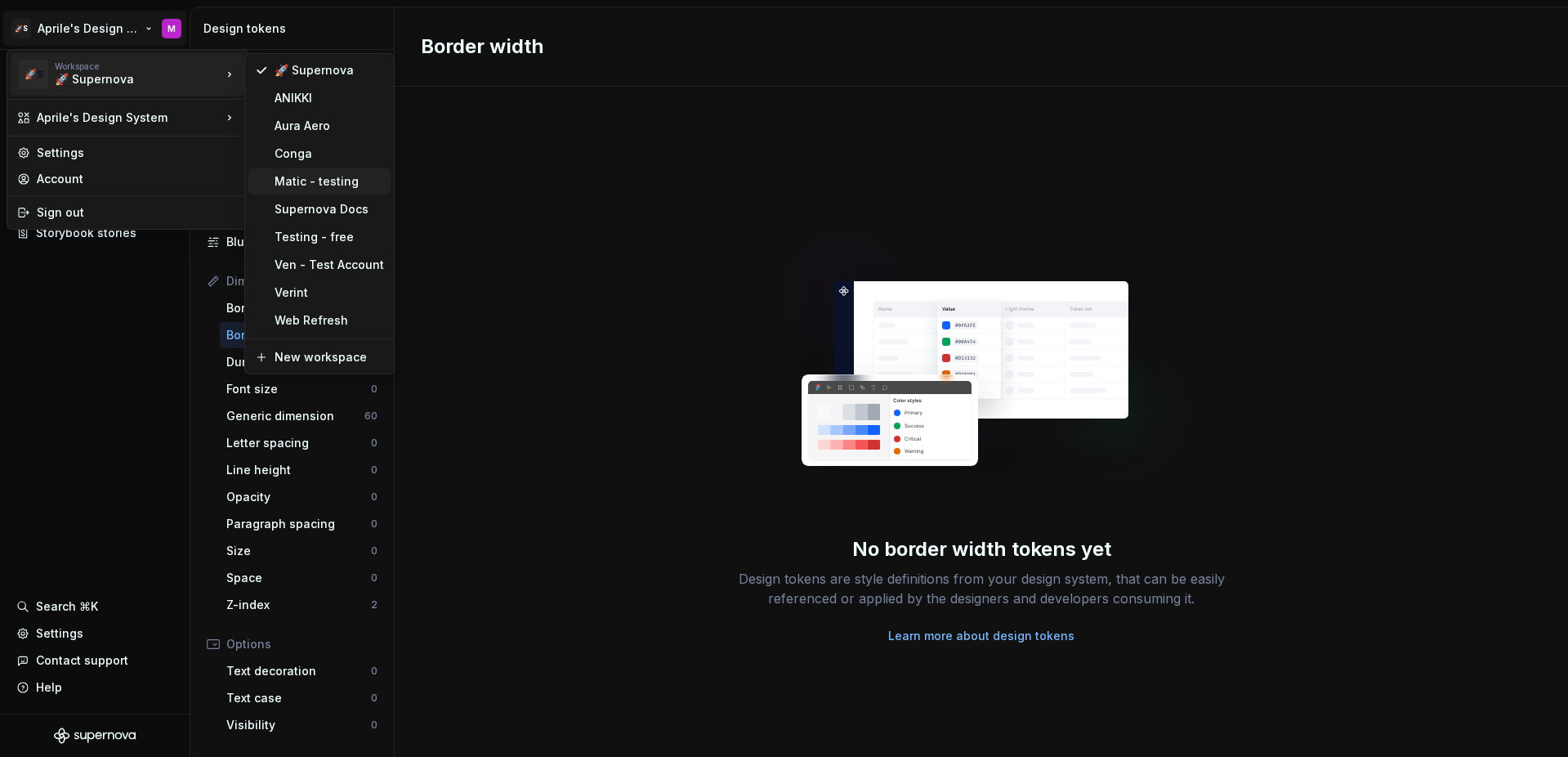
click at [298, 178] on div "Matic - testing" at bounding box center [329, 180] width 110 height 16
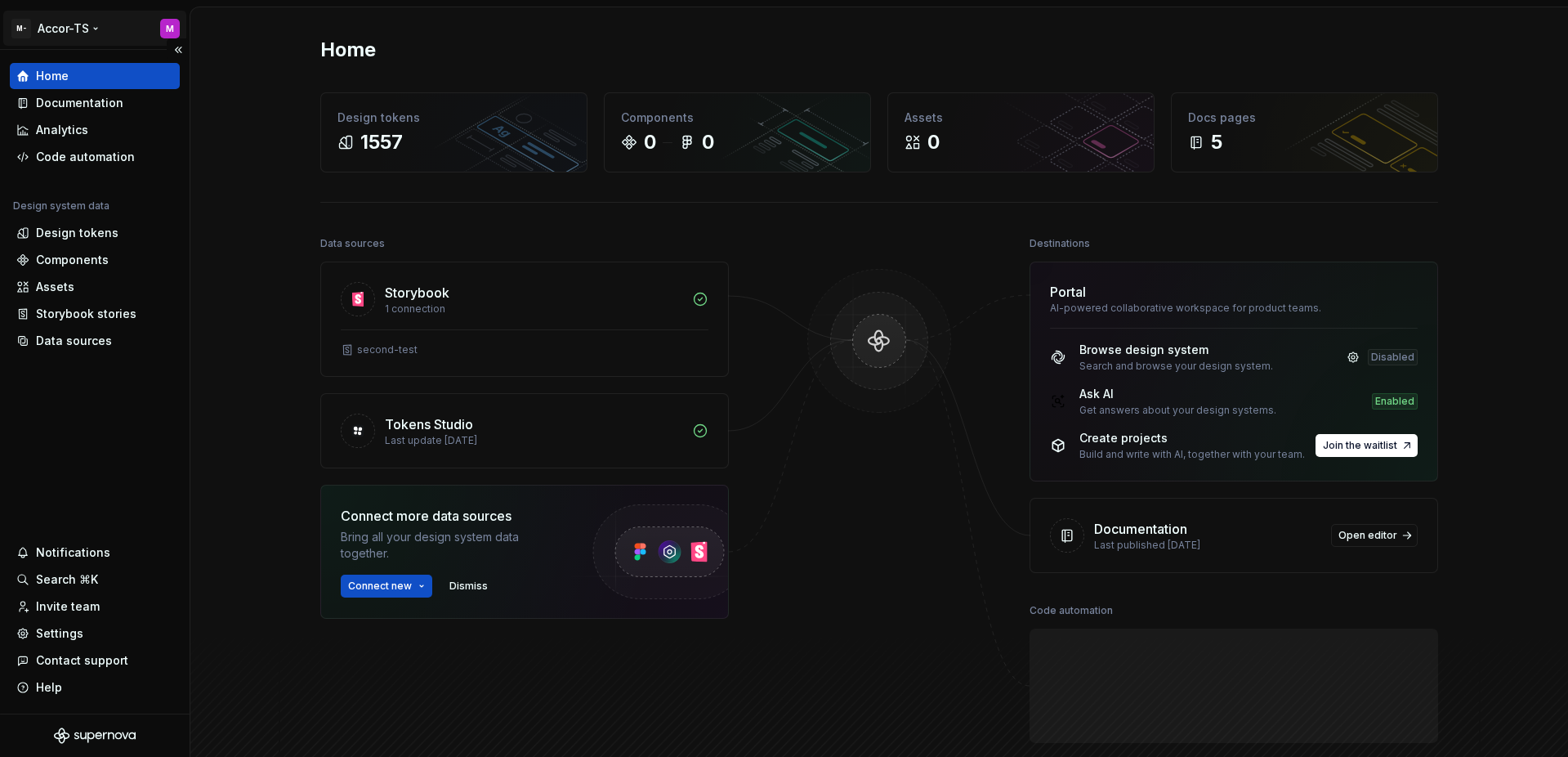
click at [66, 35] on html "M- Accor-TS M Home Documentation Analytics Code automation Design system data D…" at bounding box center [784, 378] width 1568 height 757
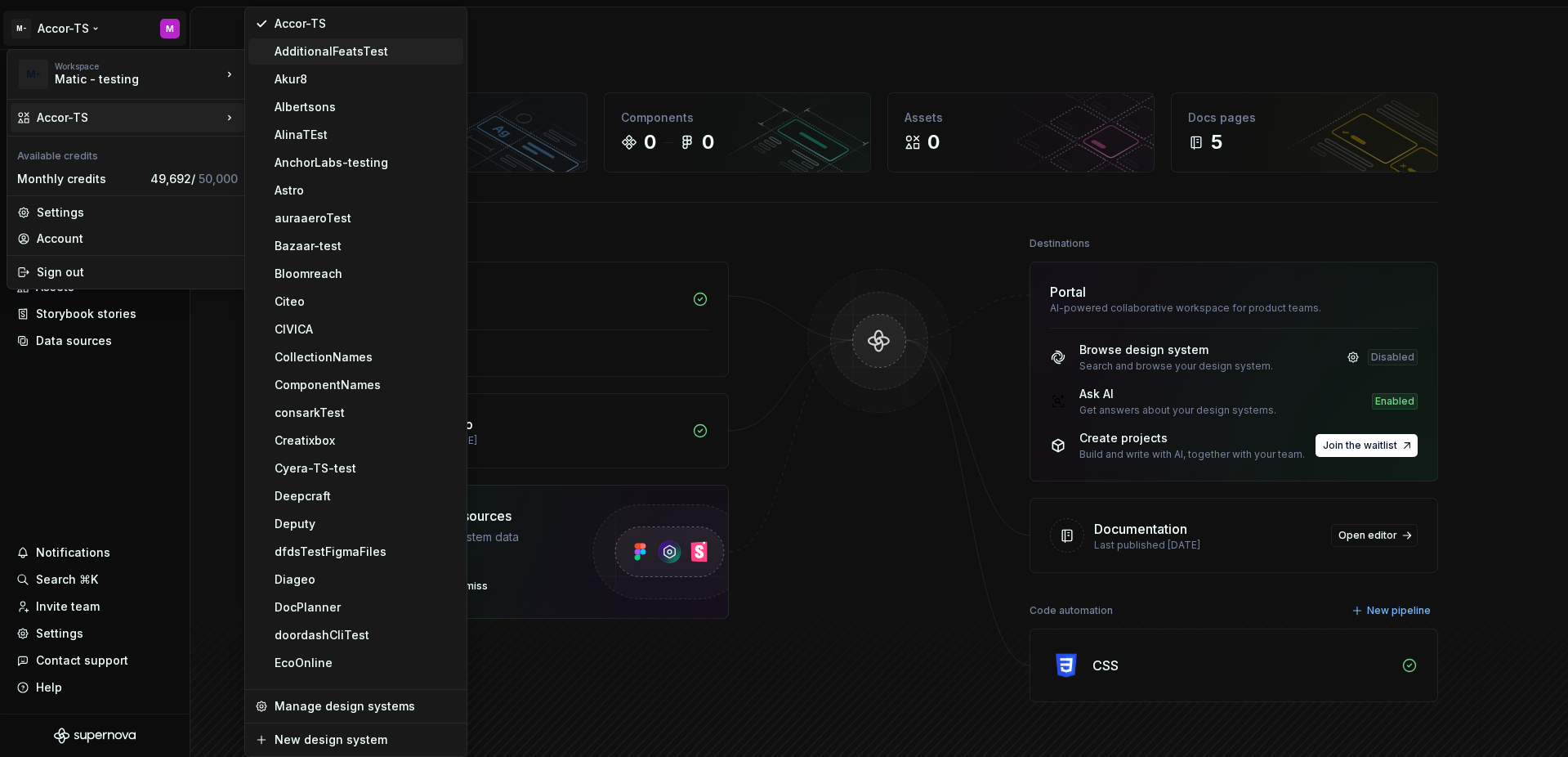
click at [335, 61] on div "AdditionalFeatsTest" at bounding box center [355, 51] width 215 height 26
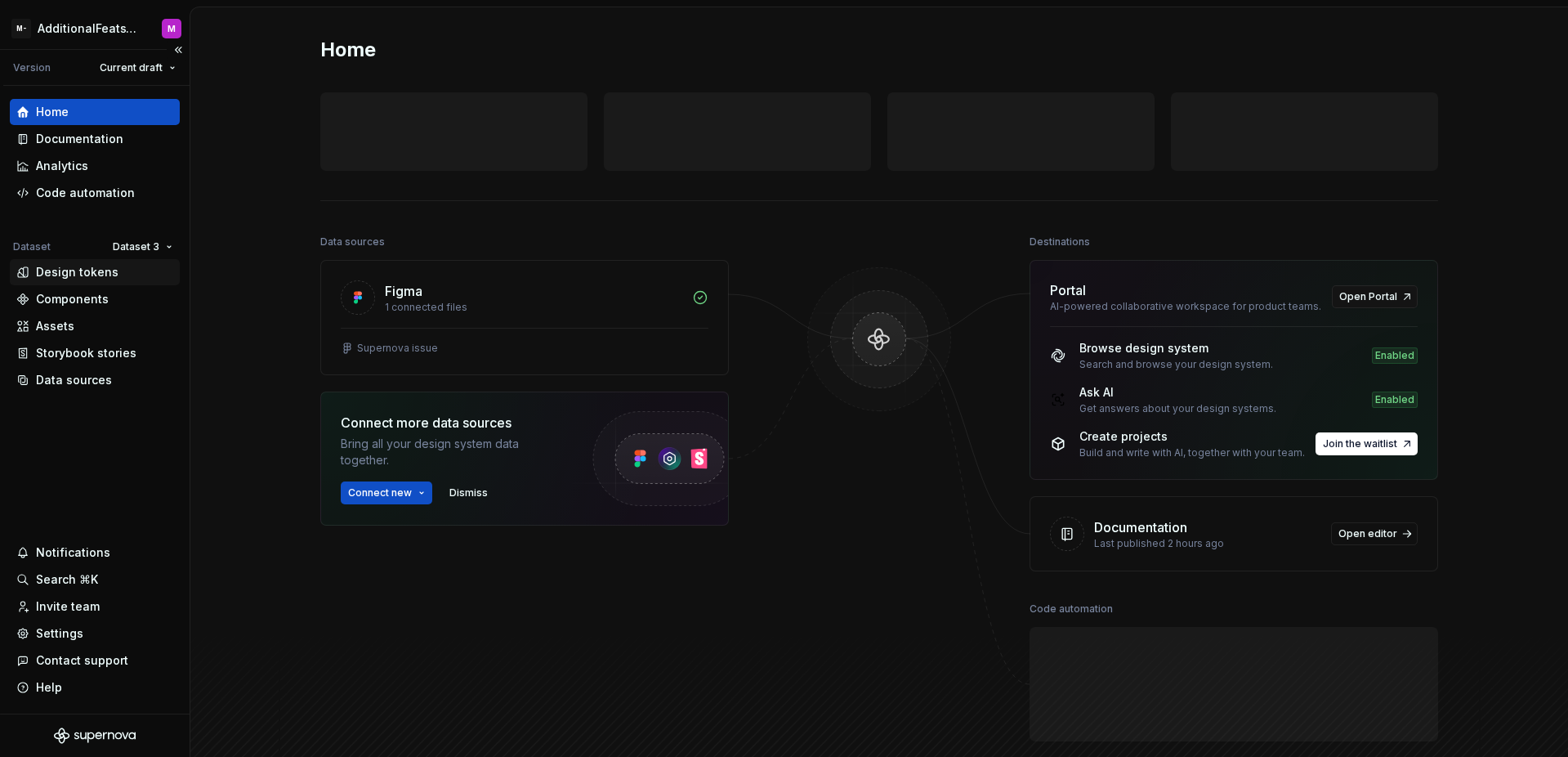
click at [111, 275] on div "Design tokens" at bounding box center [77, 272] width 82 height 16
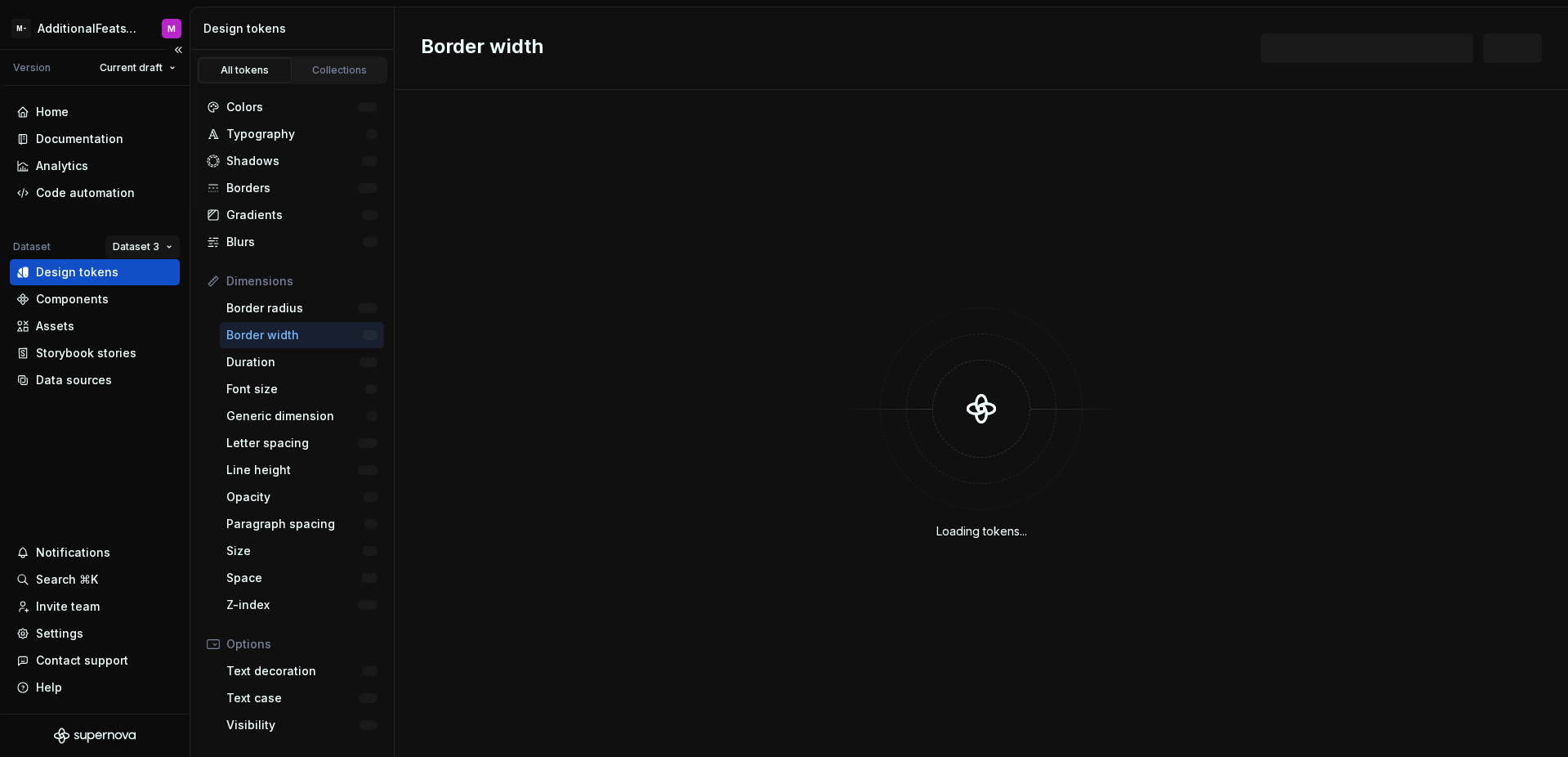
click at [136, 251] on html "M- AdditionalFeatsTest M Version Current draft Home Documentation Analytics Cod…" at bounding box center [784, 378] width 1568 height 757
click at [148, 270] on div "Dataset 1" at bounding box center [190, 278] width 106 height 16
